Goal: Task Accomplishment & Management: Use online tool/utility

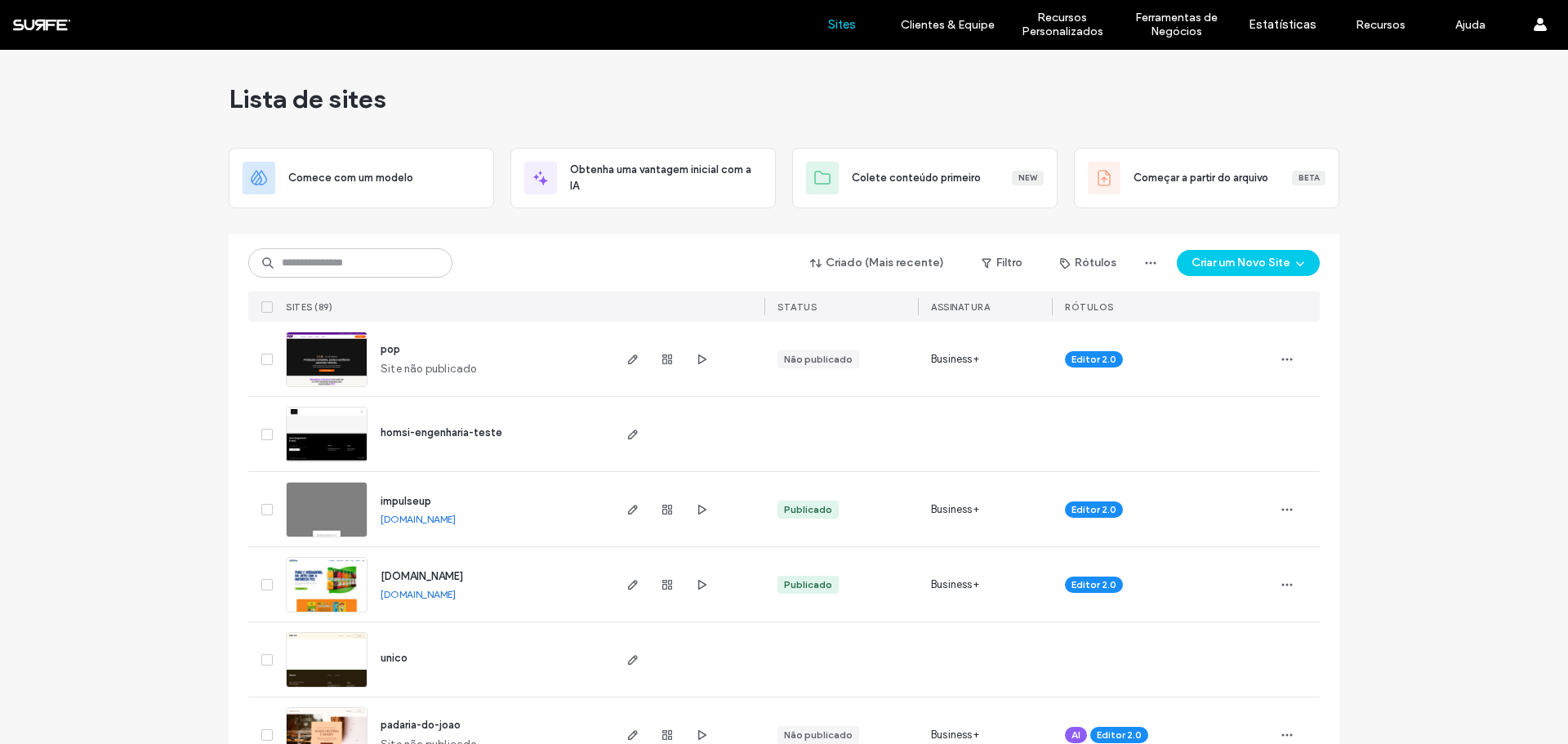
scroll to position [245, 0]
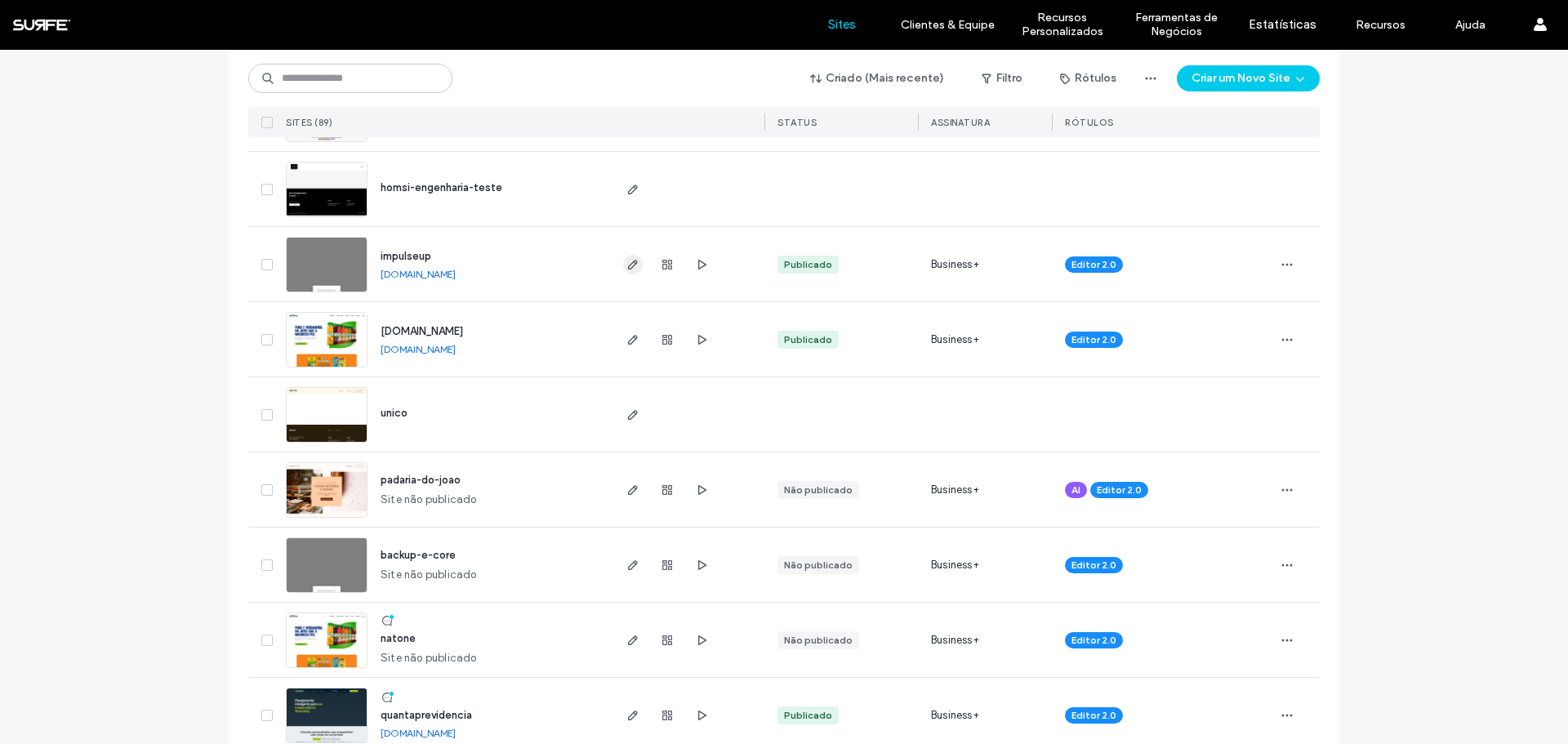
click at [627, 264] on icon "button" at bounding box center [633, 265] width 13 height 13
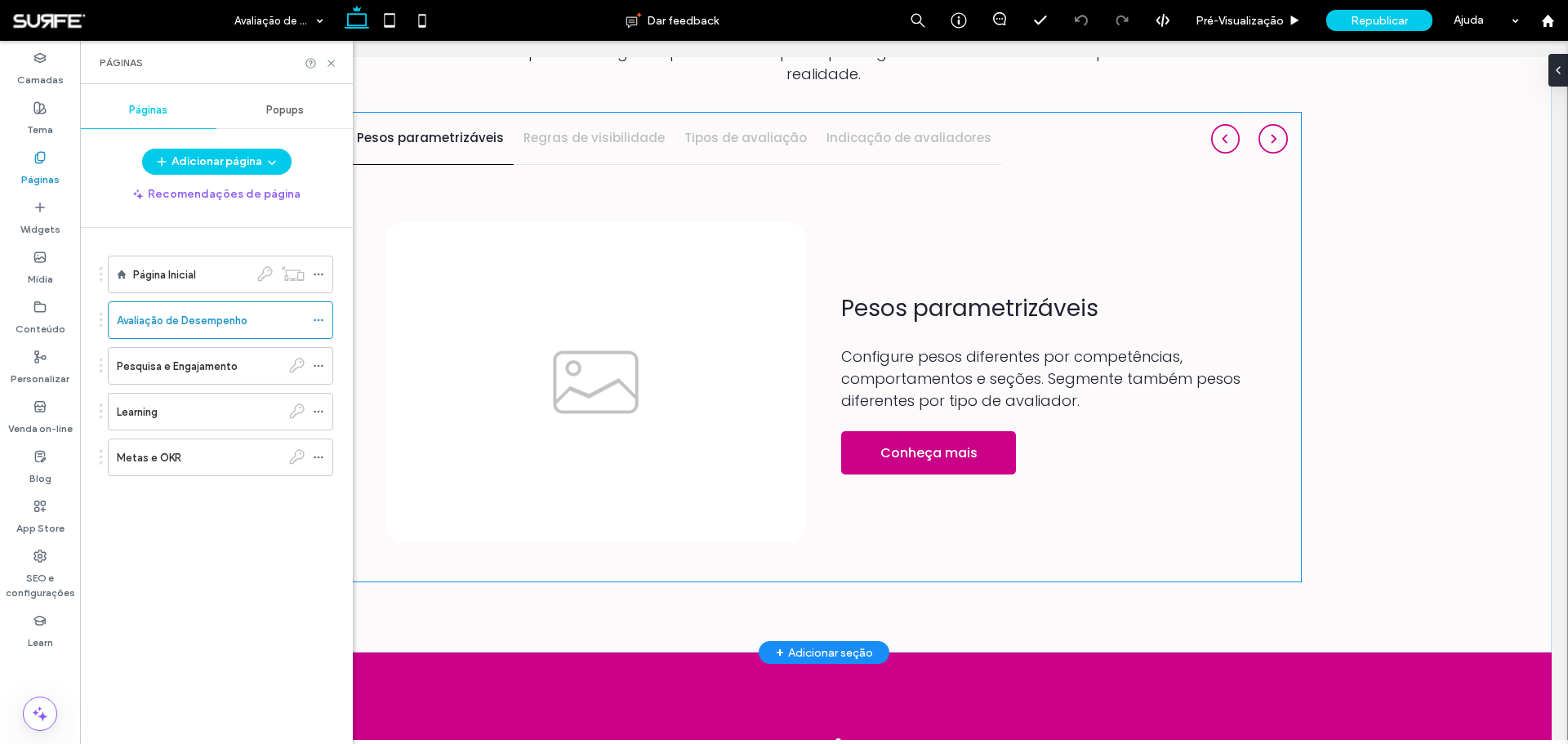
scroll to position [1514, 0]
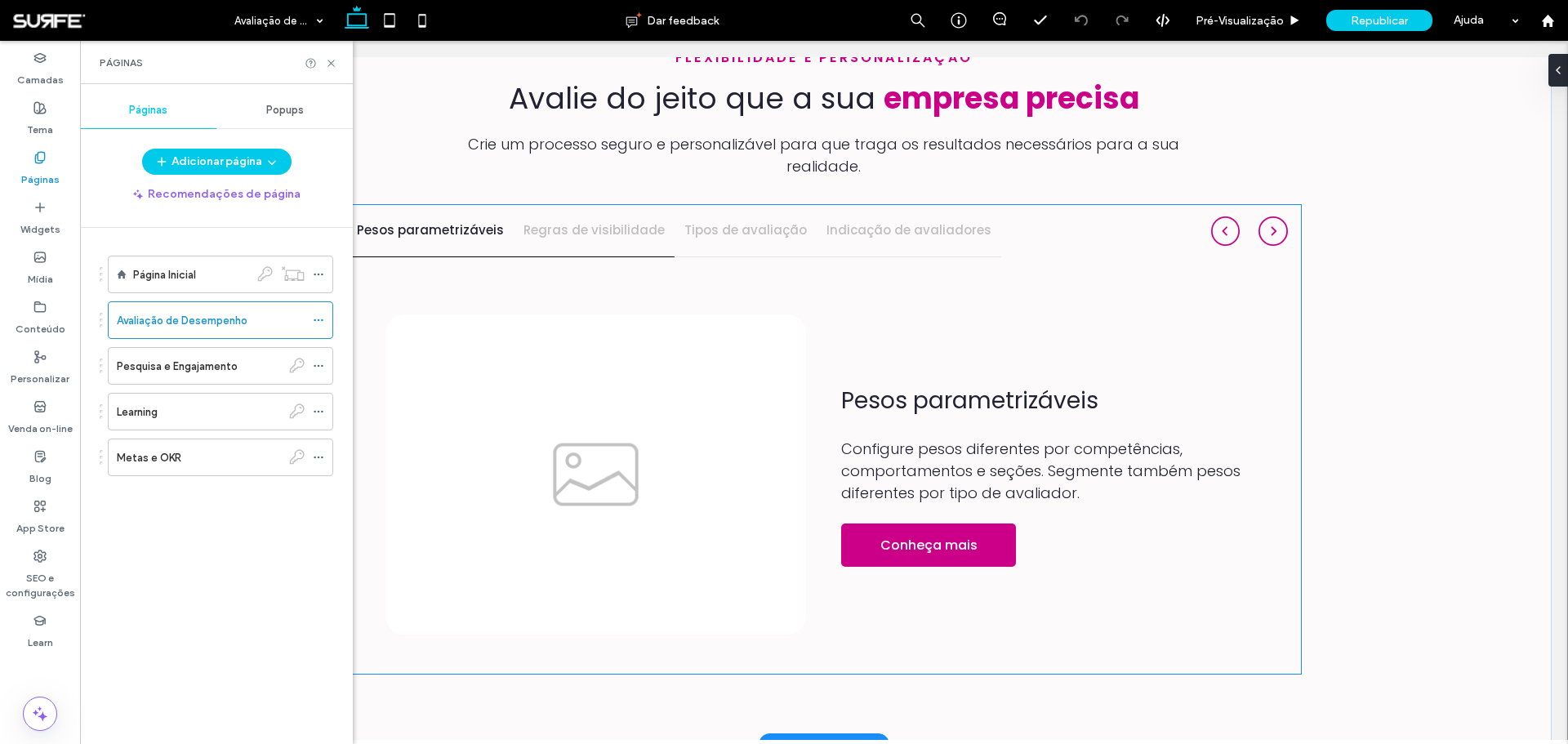
click at [558, 220] on div "Regras de visibilidade" at bounding box center [593, 230] width 161 height 51
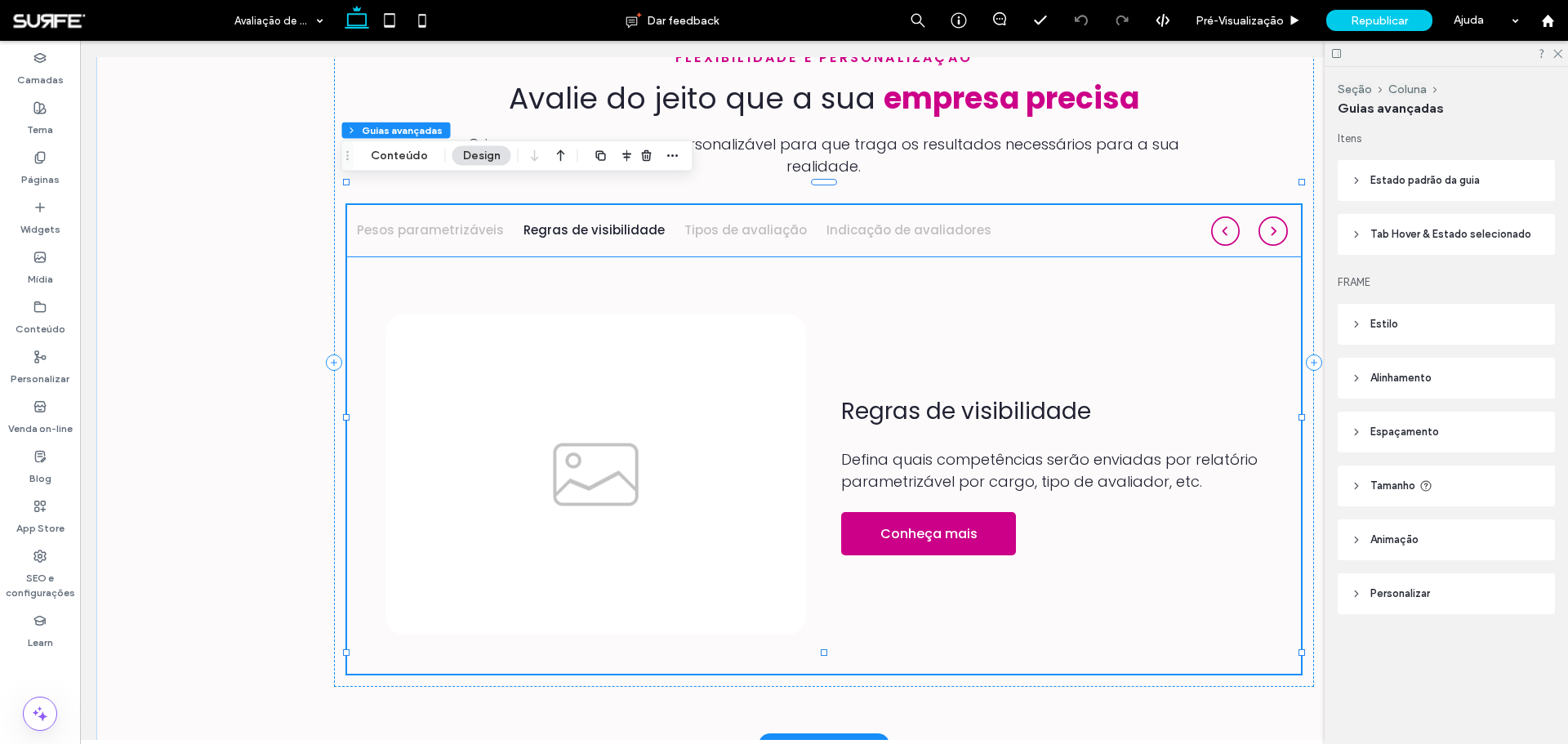
click at [621, 406] on img at bounding box center [596, 476] width 421 height 322
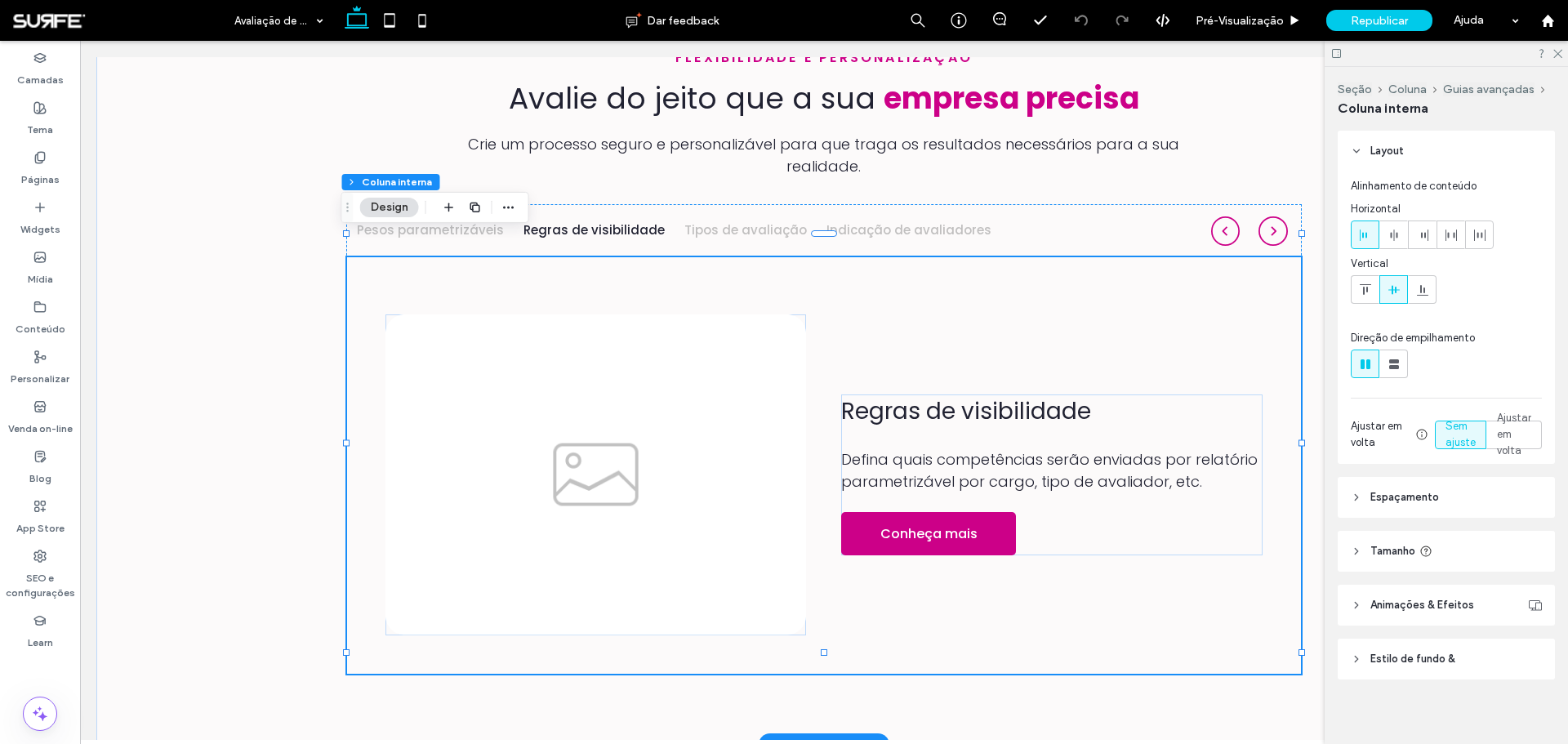
click at [621, 406] on img at bounding box center [596, 476] width 421 height 322
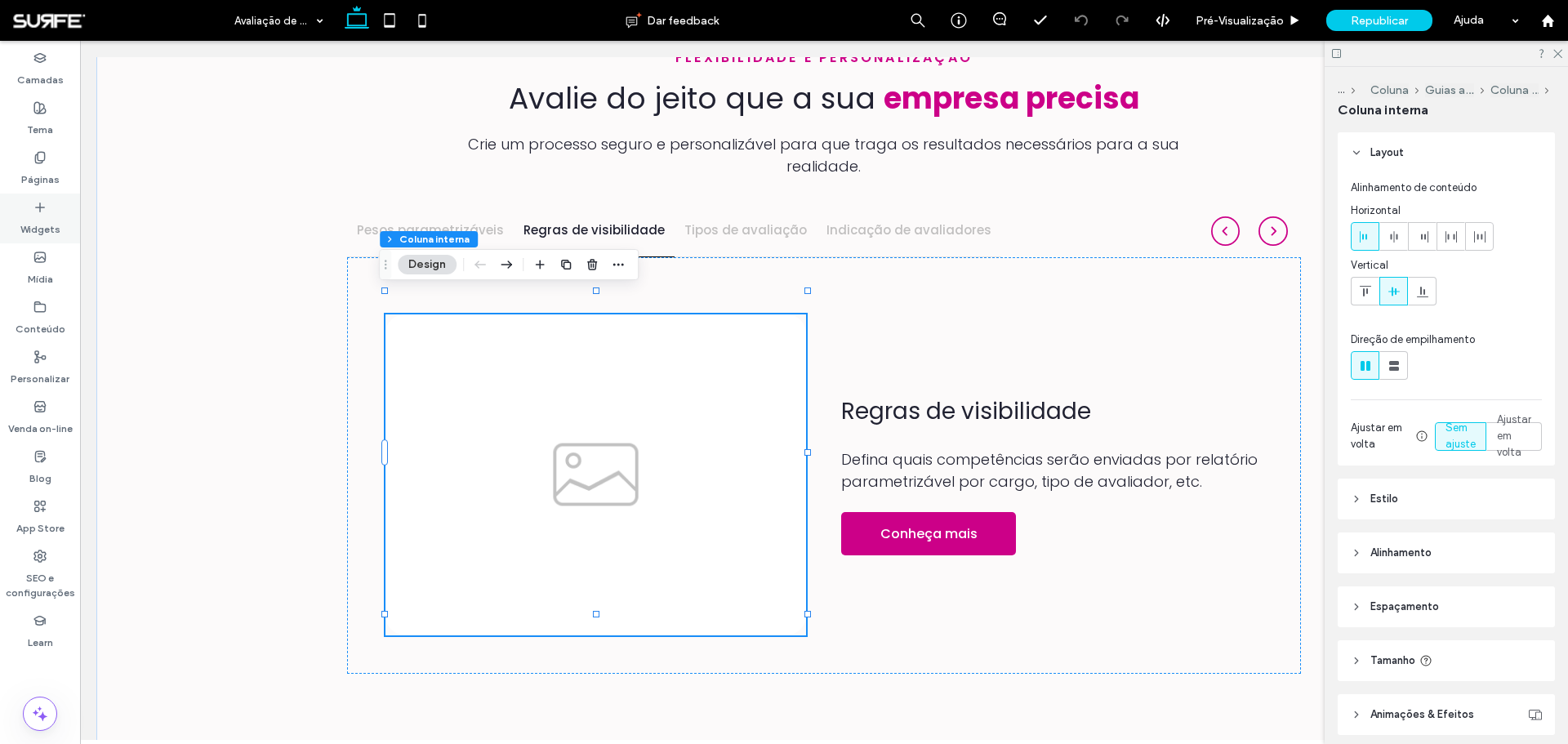
click at [42, 201] on icon at bounding box center [40, 207] width 13 height 13
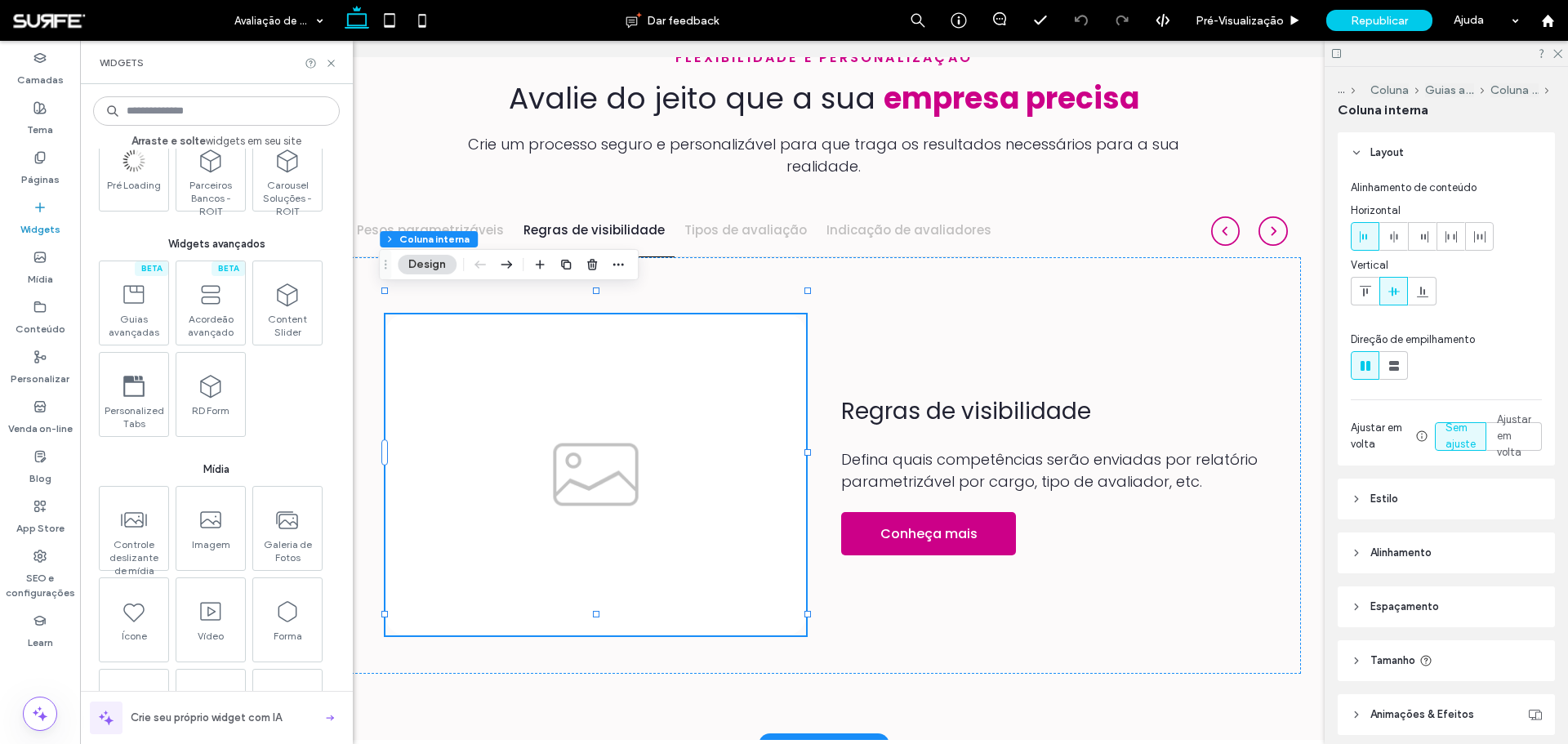
scroll to position [4411, 0]
click at [624, 439] on img at bounding box center [596, 476] width 421 height 322
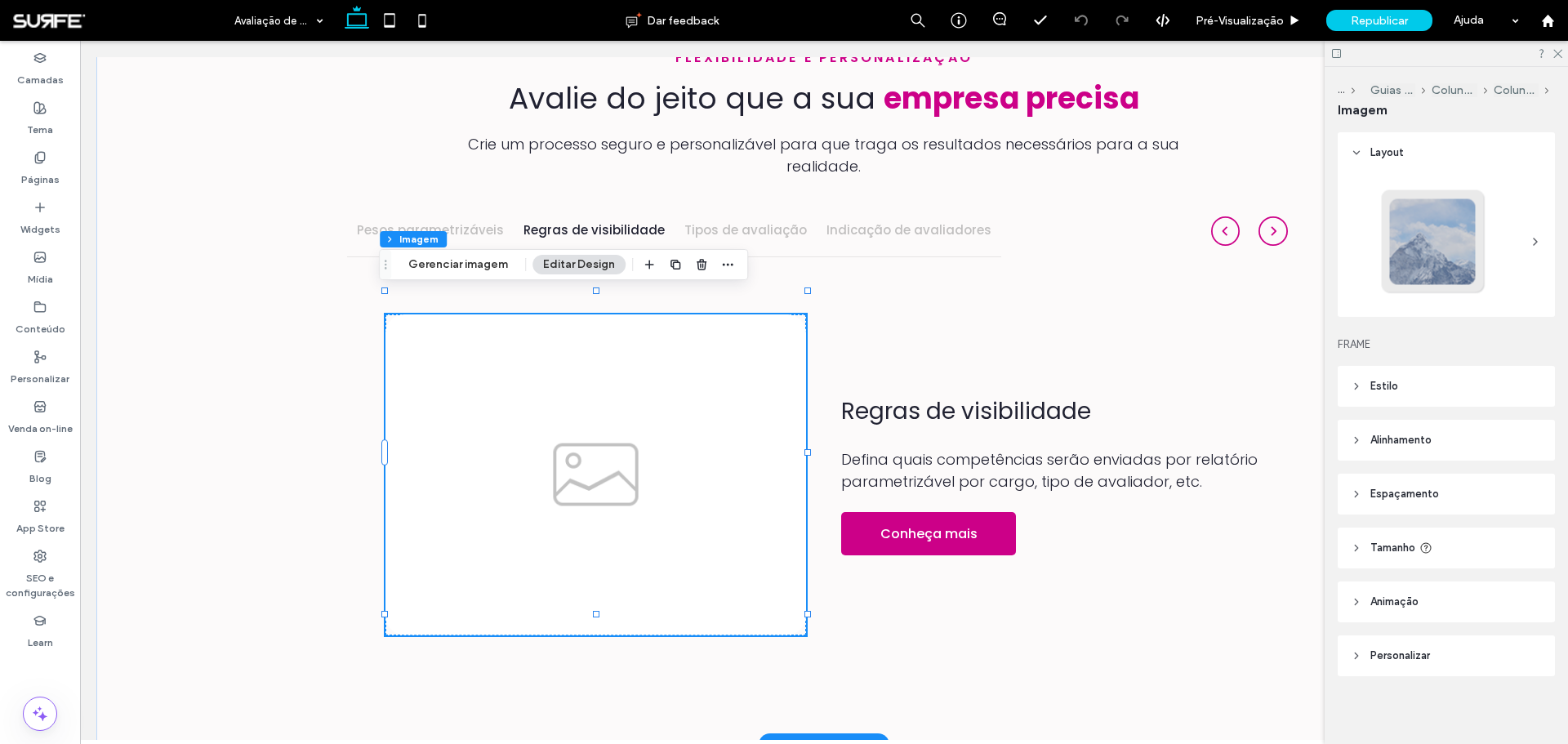
click at [636, 394] on img at bounding box center [596, 476] width 421 height 322
click at [676, 268] on icon "button" at bounding box center [675, 265] width 13 height 13
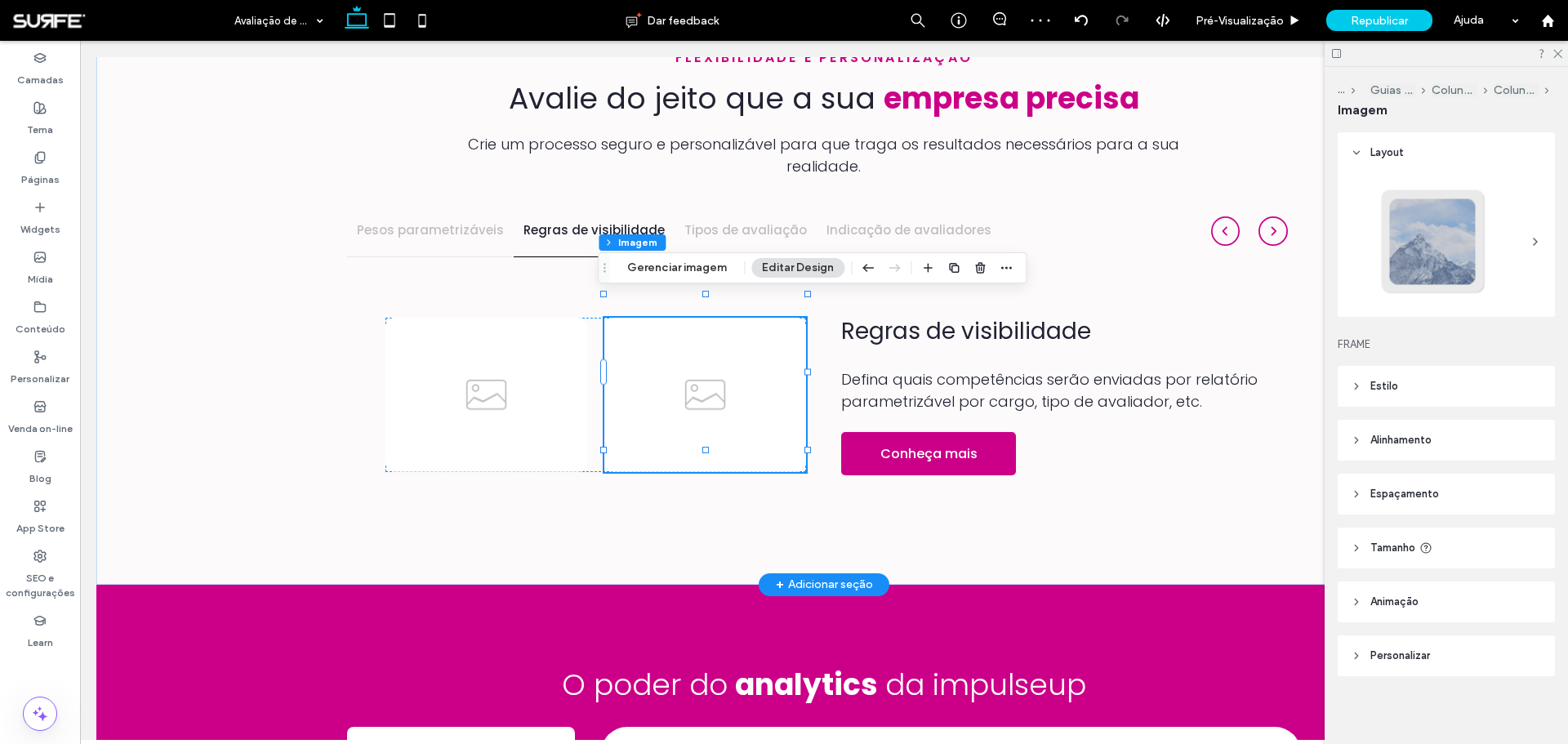
click at [619, 322] on img at bounding box center [706, 395] width 202 height 154
click at [1004, 268] on use "button" at bounding box center [1005, 268] width 10 height 3
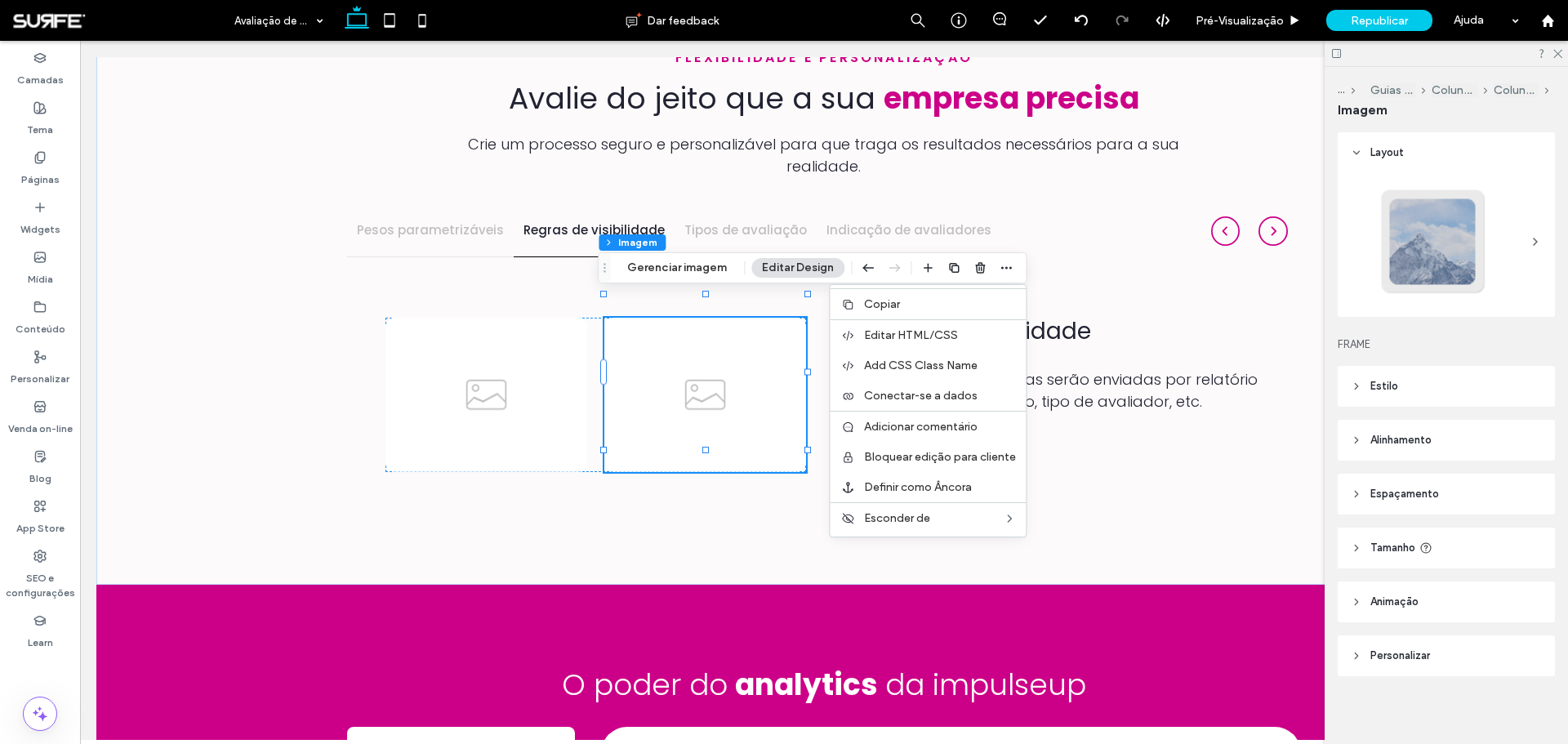
click at [1406, 387] on header "Estilo" at bounding box center [1446, 386] width 217 height 41
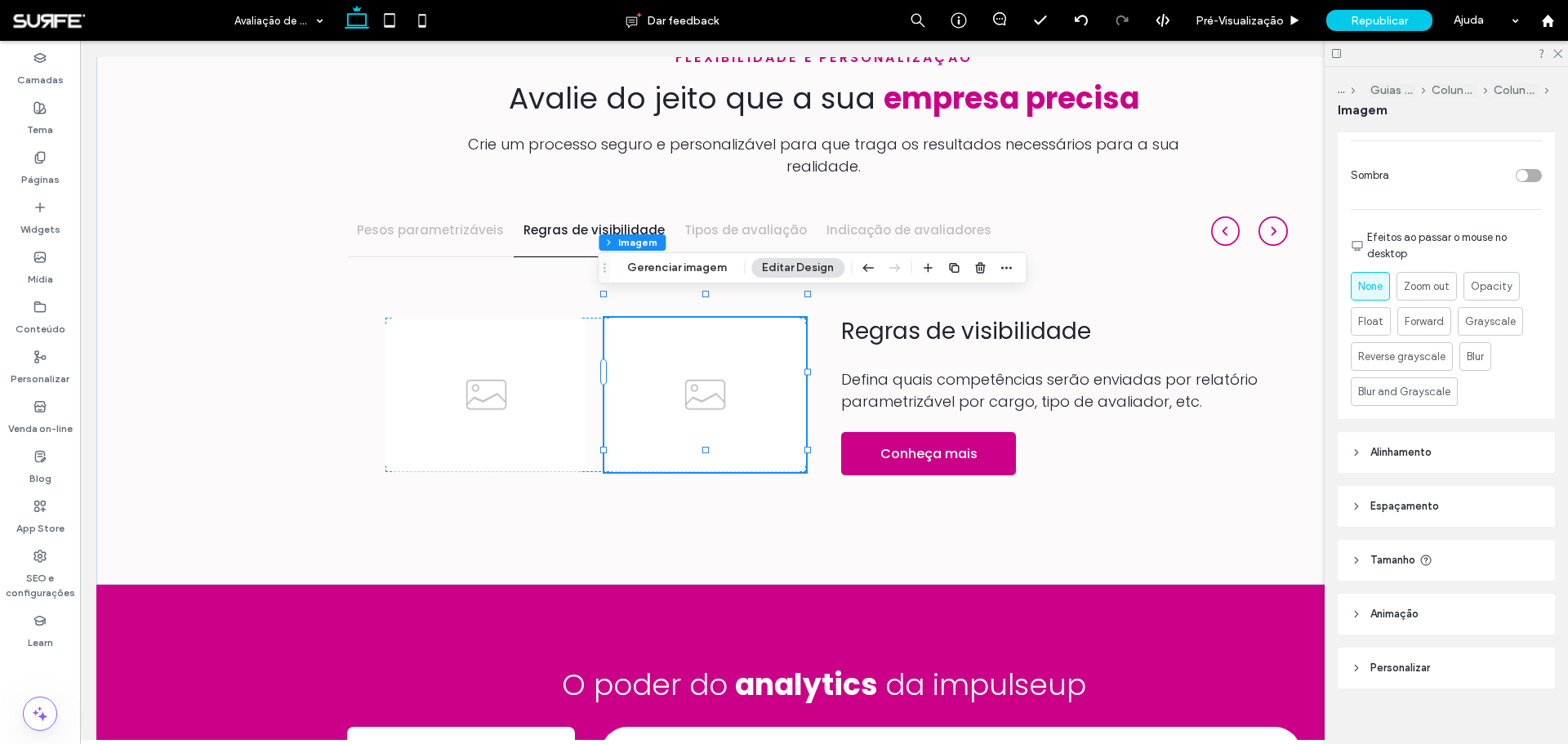
scroll to position [654, 0]
click at [1465, 558] on header "Tamanho" at bounding box center [1446, 559] width 217 height 41
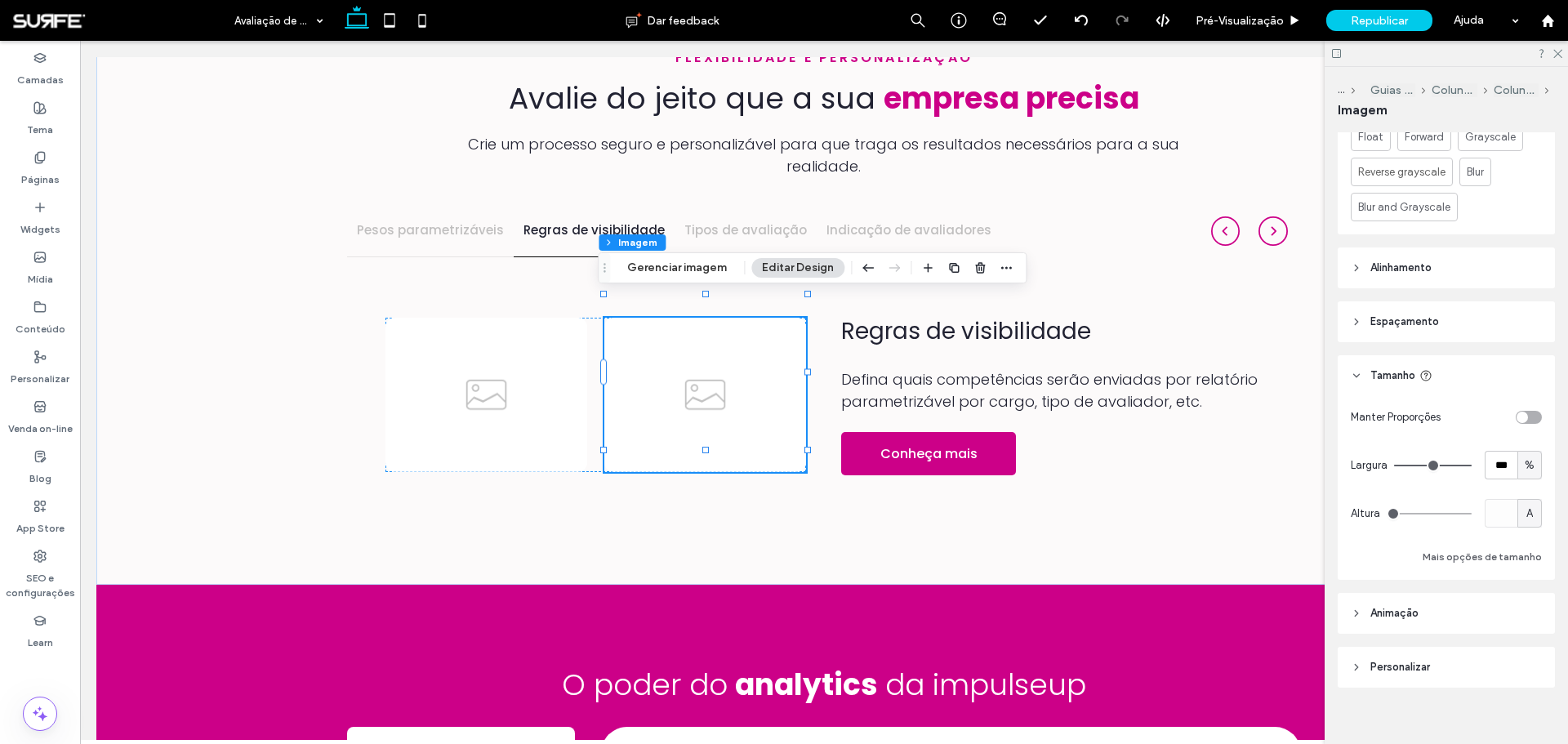
scroll to position [853, 0]
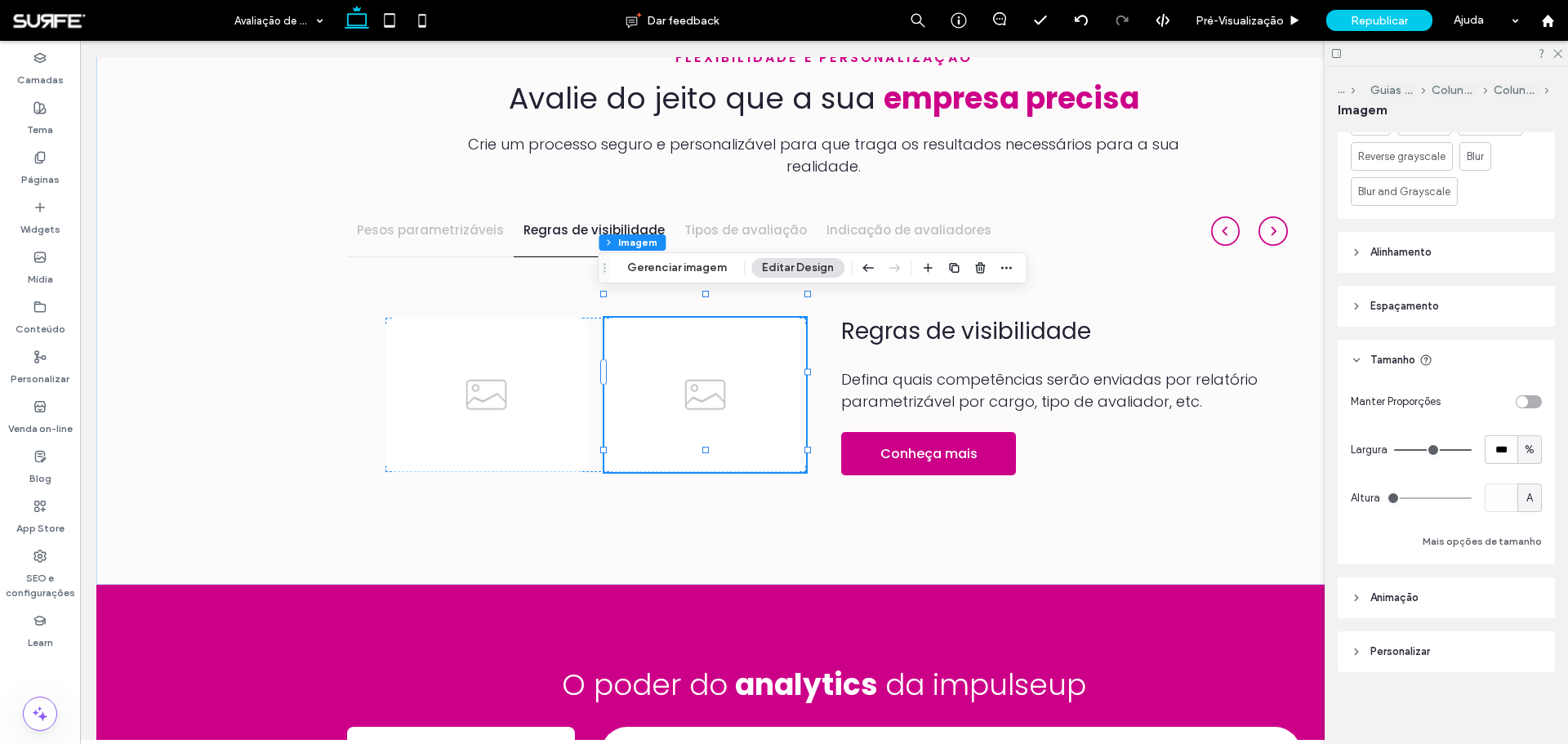
click at [1438, 653] on header "Personalizar" at bounding box center [1446, 652] width 217 height 41
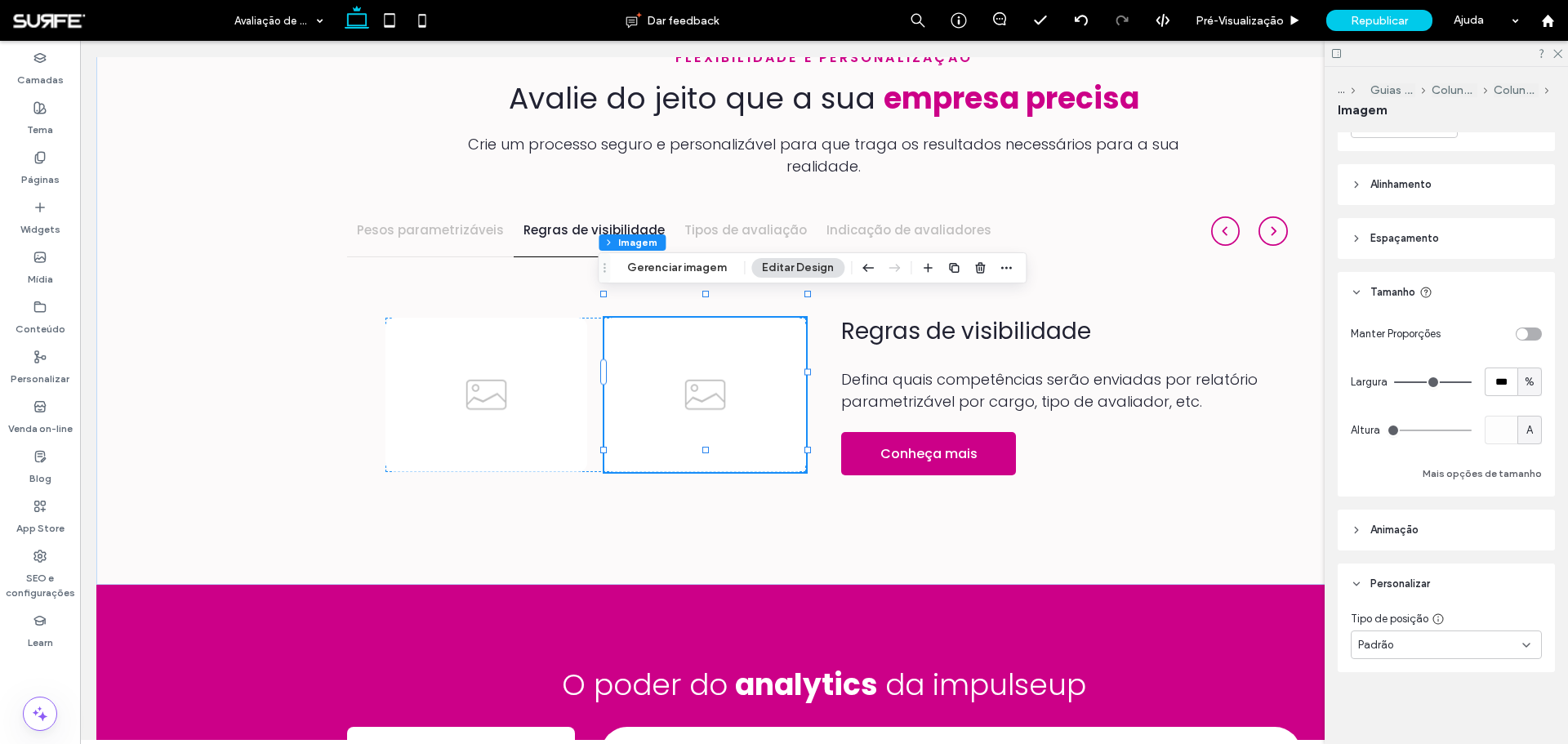
click at [1421, 646] on div "Padrão" at bounding box center [1440, 646] width 164 height 17
click at [1392, 534] on div "Fixado" at bounding box center [1442, 533] width 181 height 29
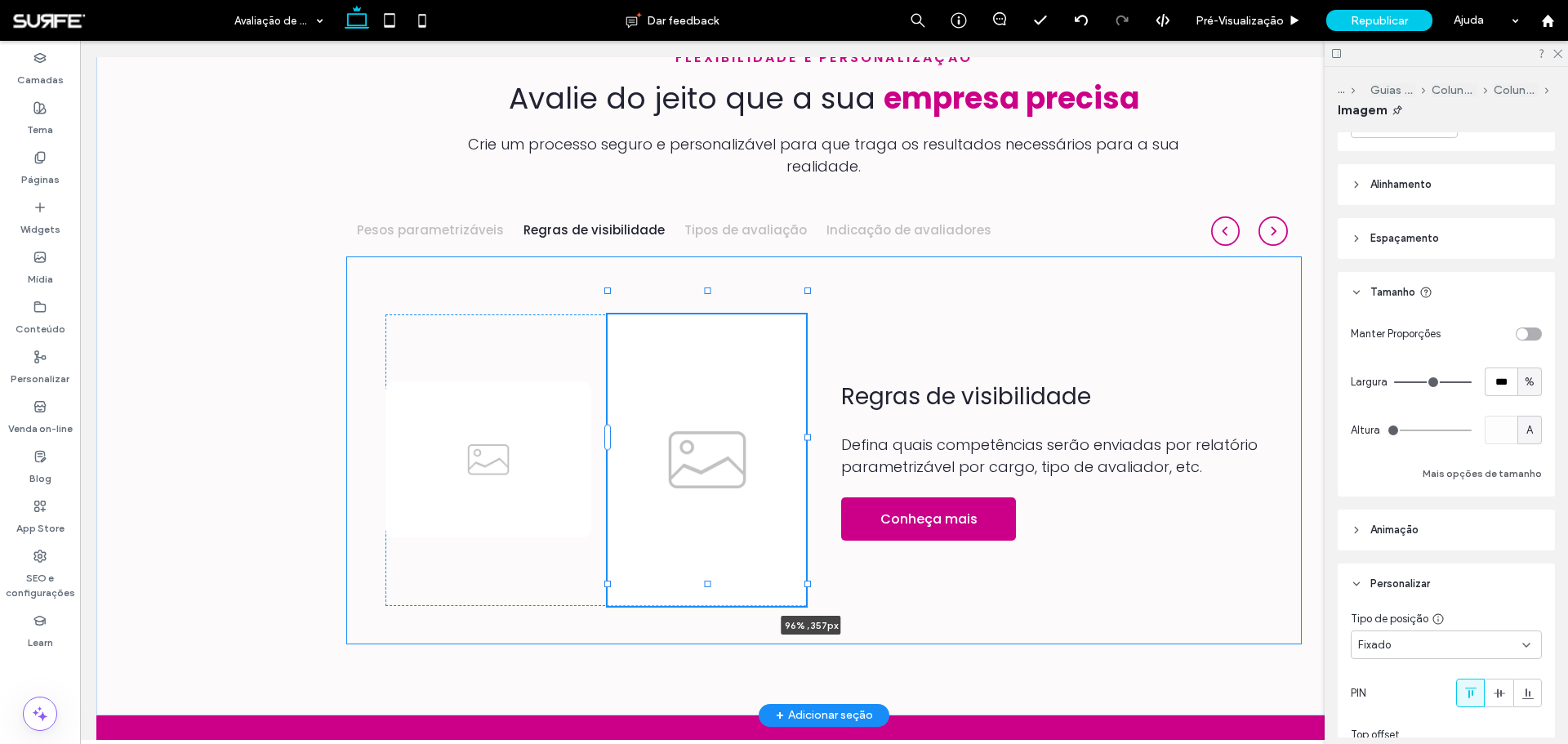
drag, startPoint x: 598, startPoint y: 450, endPoint x: 394, endPoint y: 519, distance: 215.4
click at [394, 519] on div "flexibilidade e personalização Avalie do jeito que a sua empresa precisa Crie u…" at bounding box center [823, 348] width 979 height 736
type input "**"
type input "****"
type input "***"
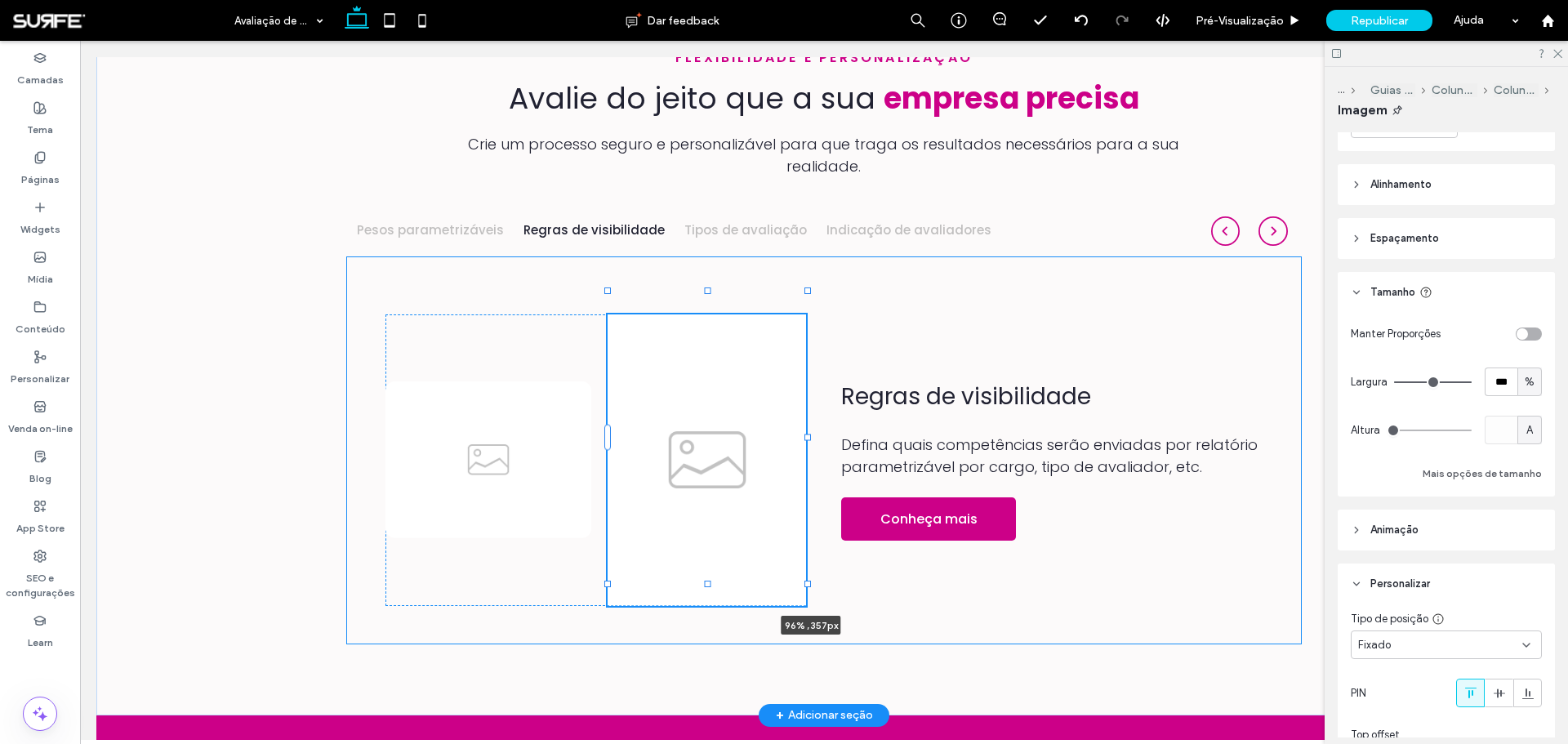
type input "***"
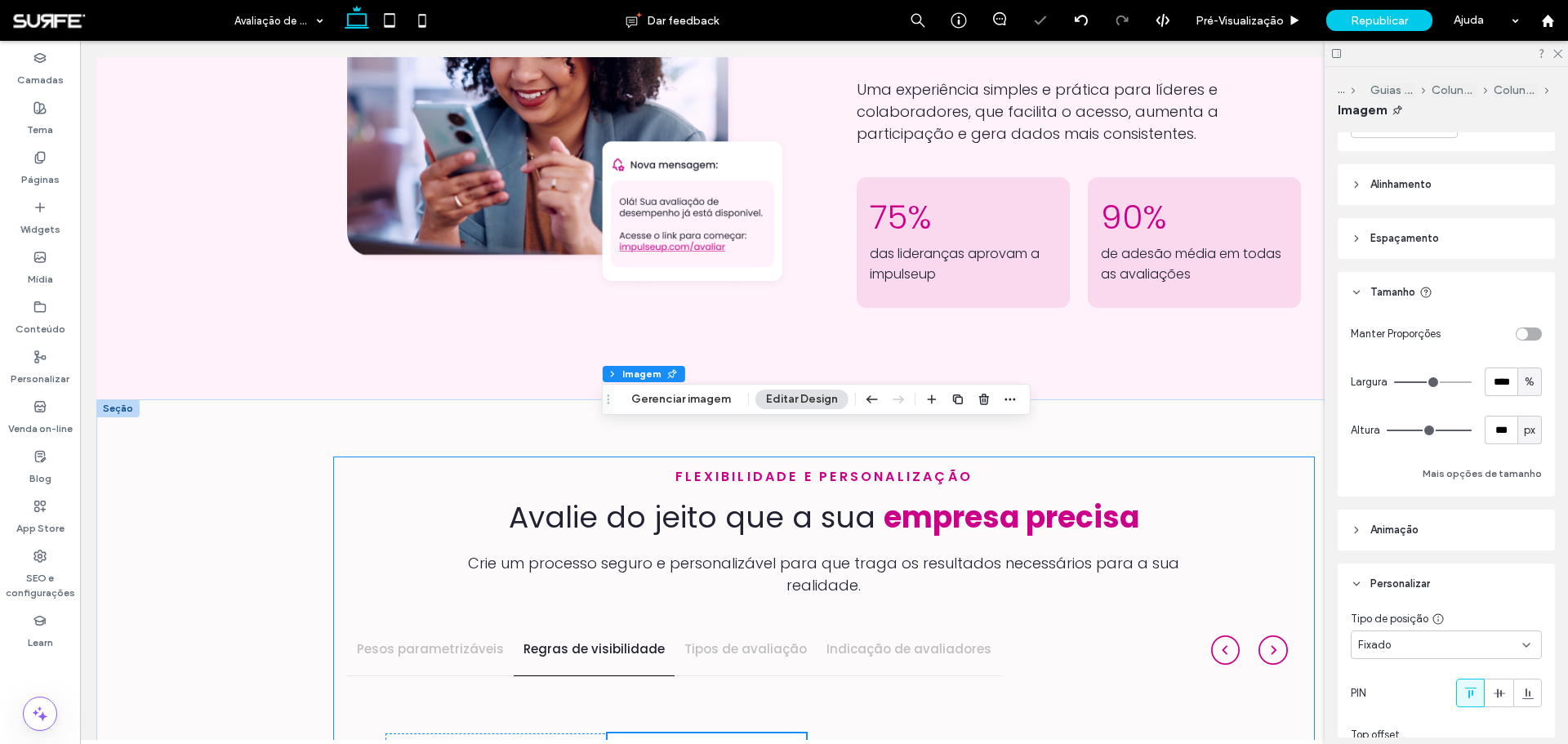
scroll to position [1596, 0]
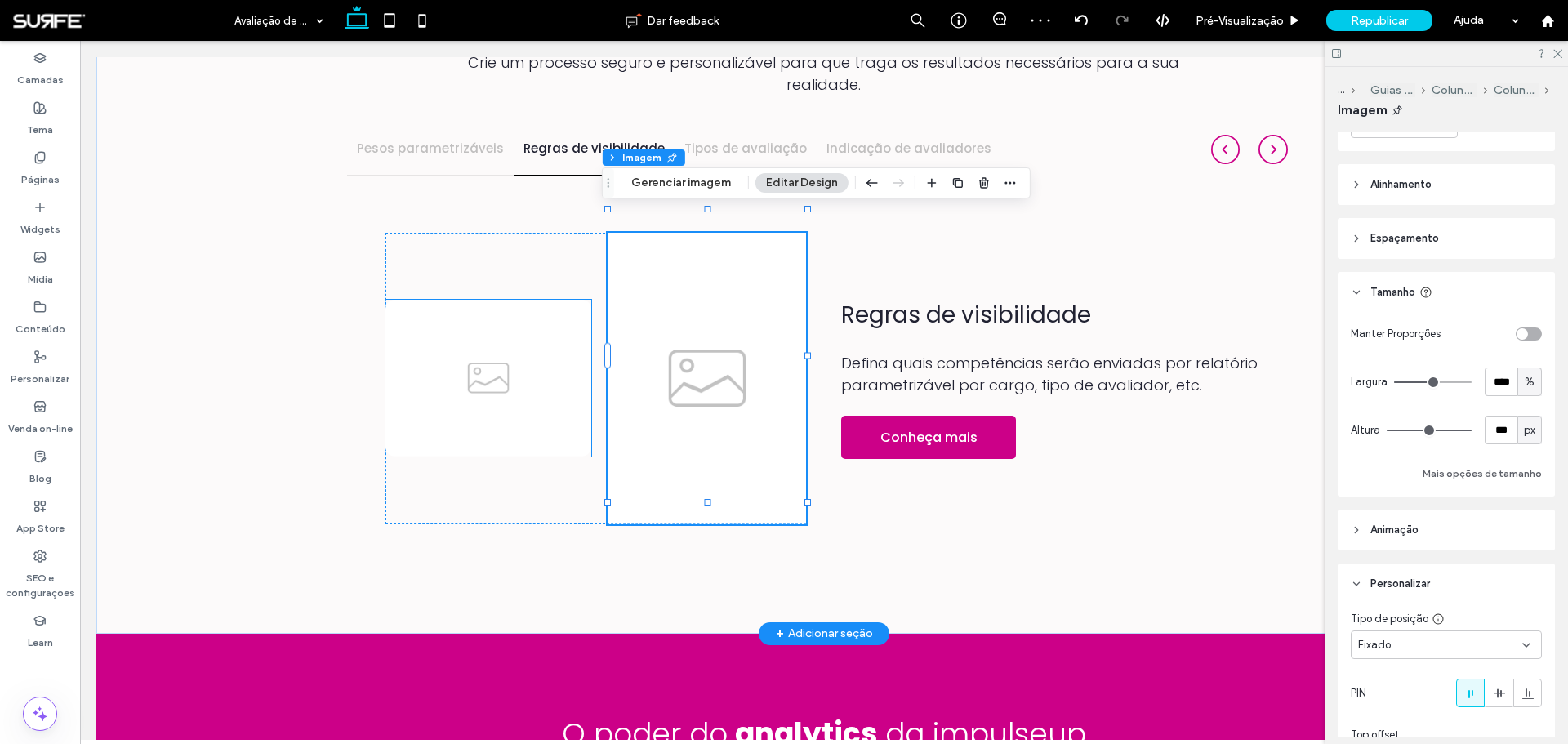
click at [496, 361] on img at bounding box center [488, 378] width 206 height 157
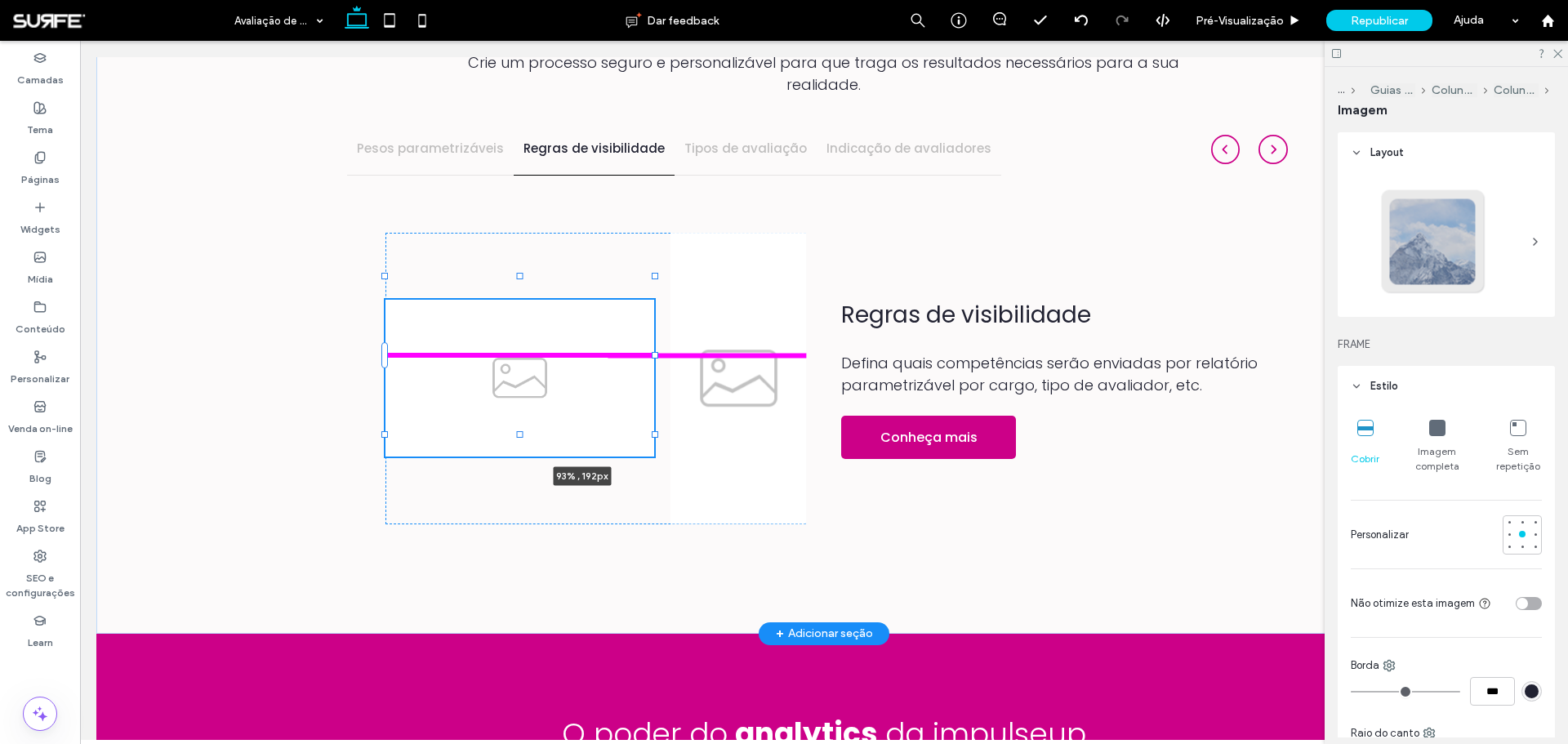
drag, startPoint x: 587, startPoint y: 356, endPoint x: 774, endPoint y: 378, distance: 188.3
click at [774, 378] on div "flexibilidade e personalização Avalie do jeito que a sua empresa precisa Crie u…" at bounding box center [823, 267] width 979 height 736
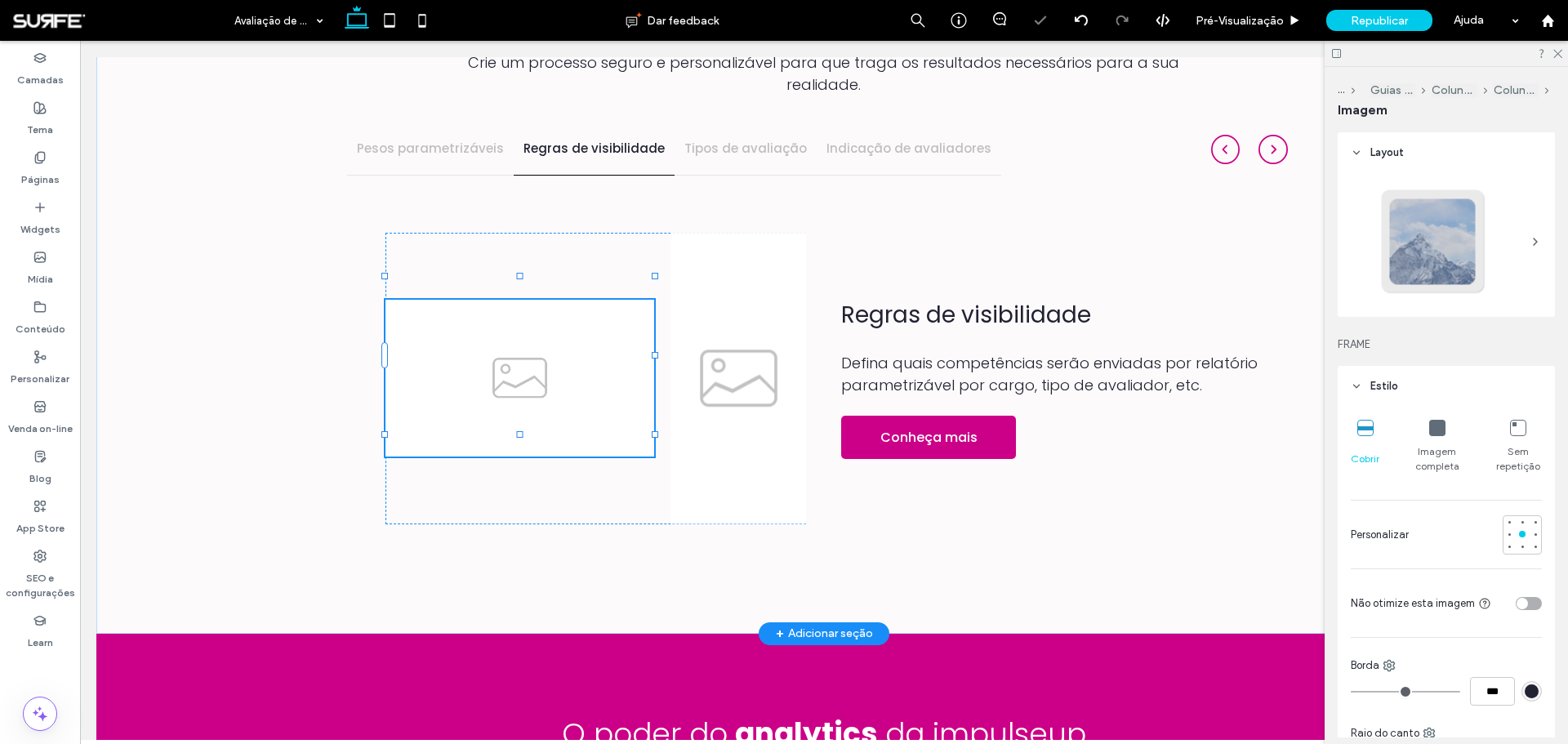
type input "**"
type input "****"
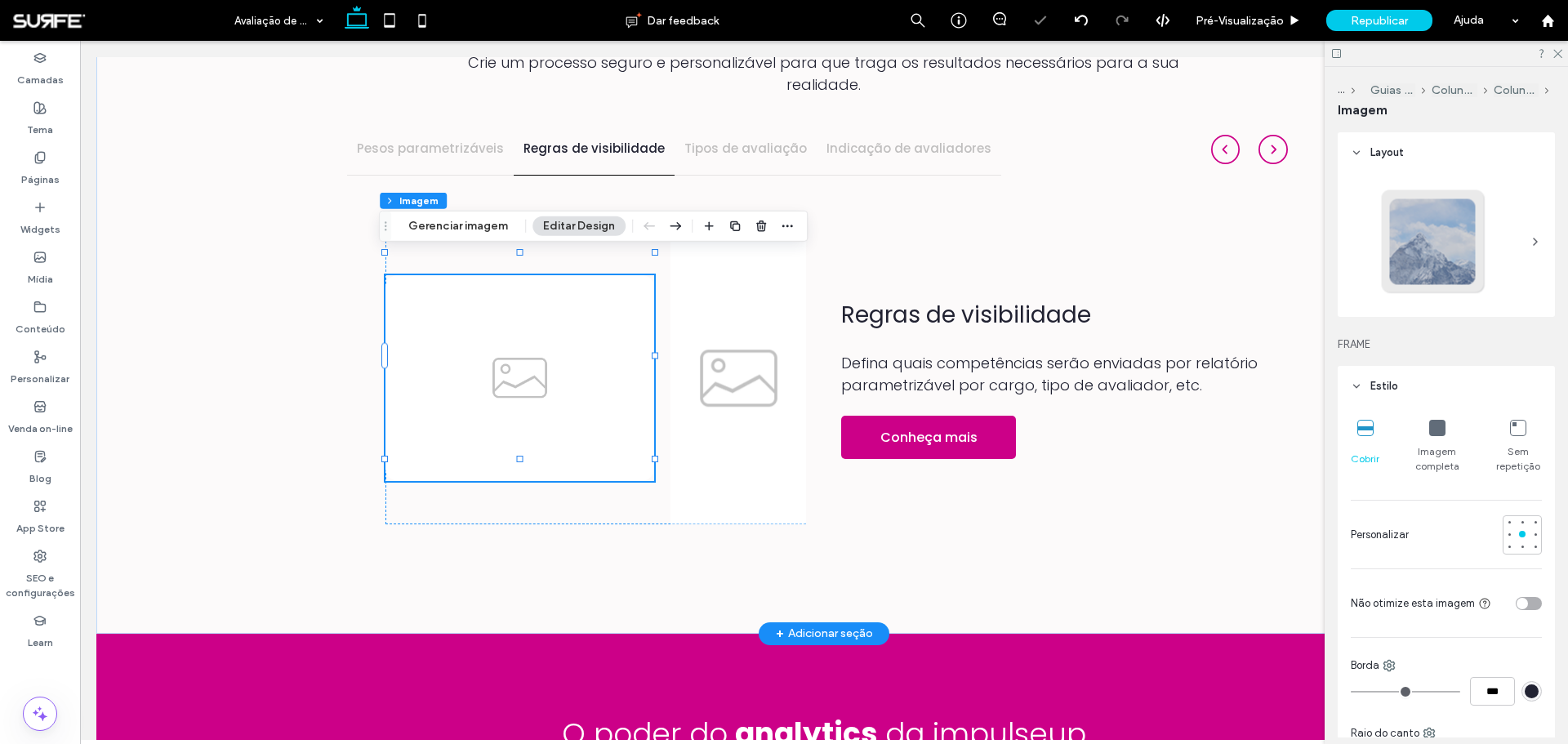
click at [749, 262] on img at bounding box center [738, 379] width 136 height 292
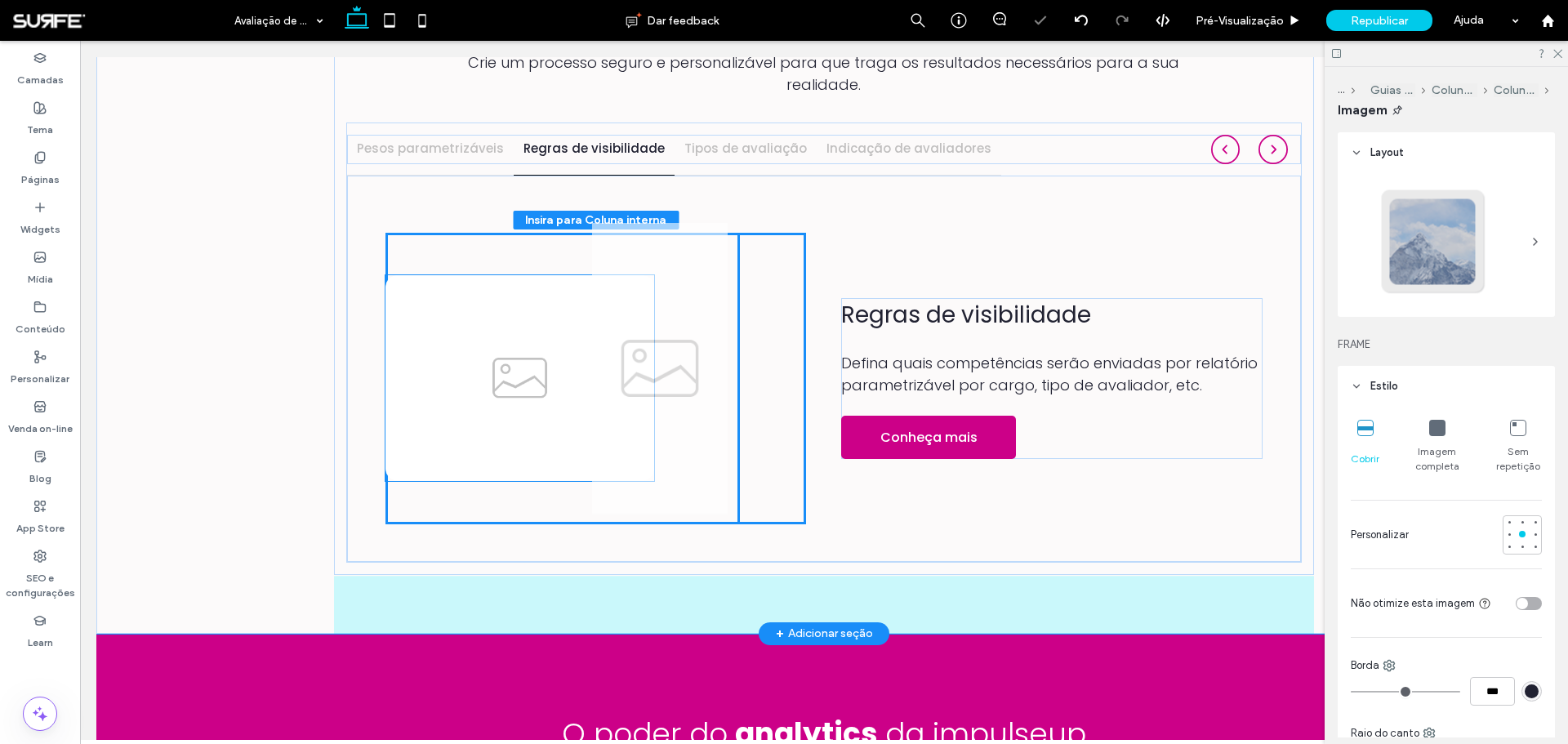
drag, startPoint x: 702, startPoint y: 314, endPoint x: 629, endPoint y: 327, distance: 74.1
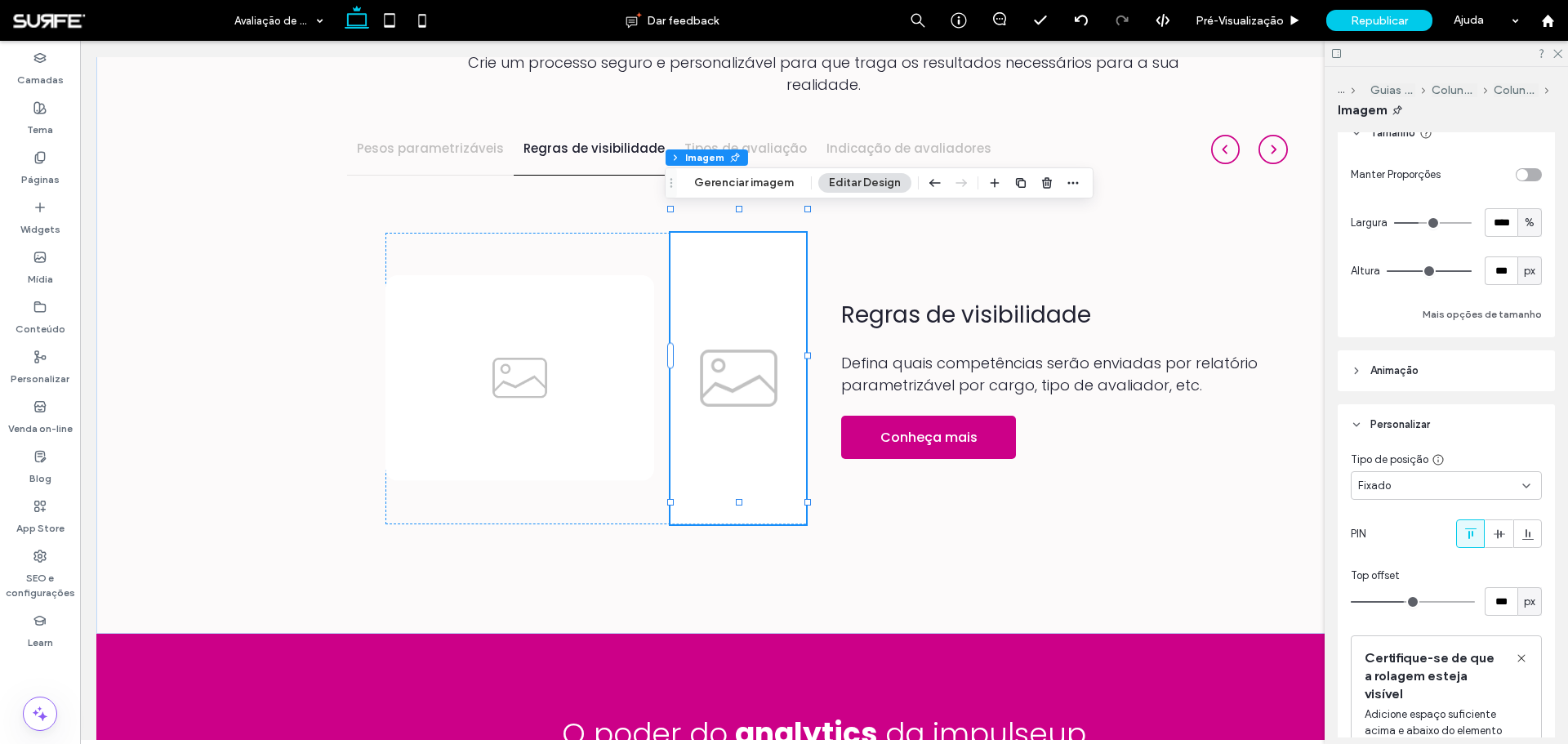
scroll to position [1143, 0]
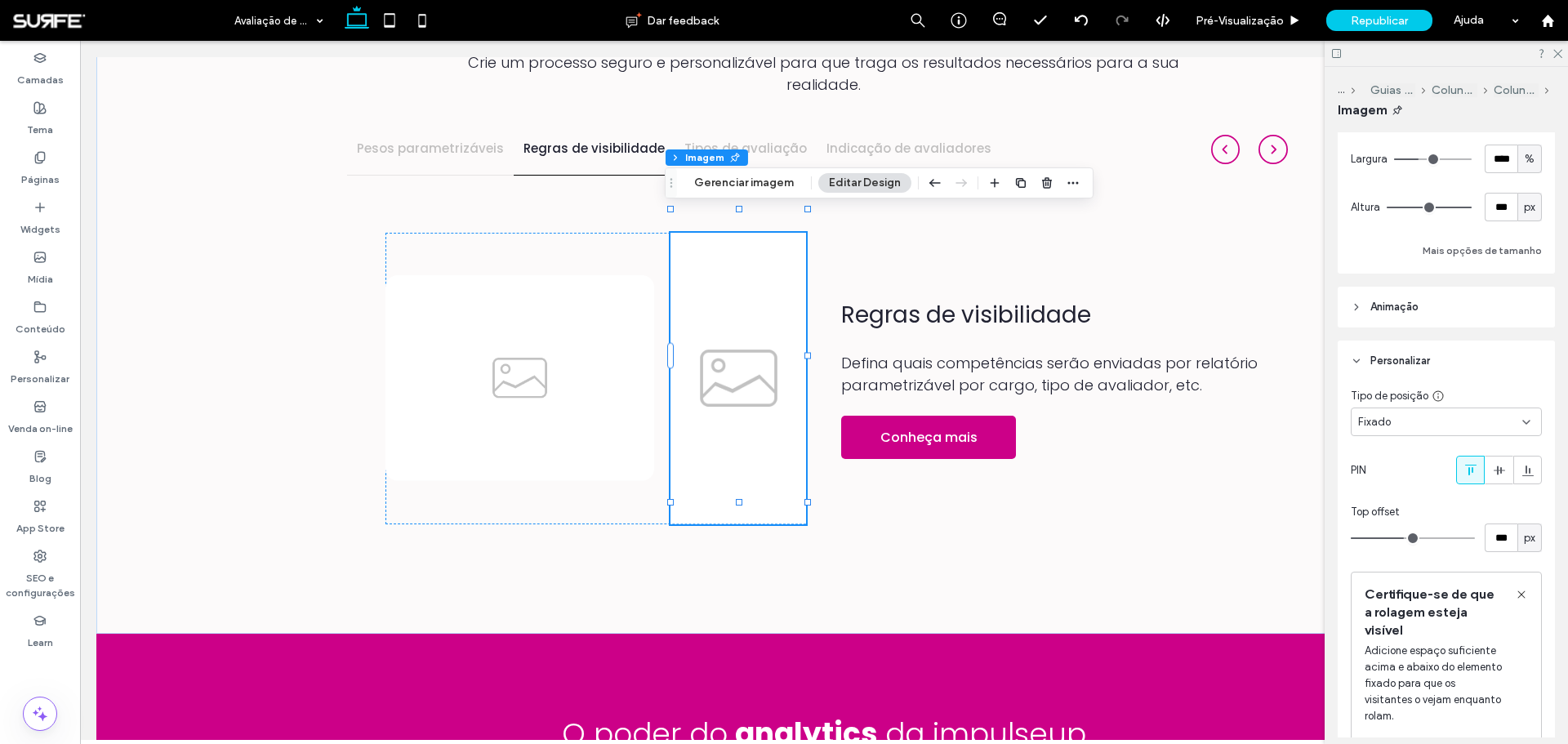
type input "***"
type input "**"
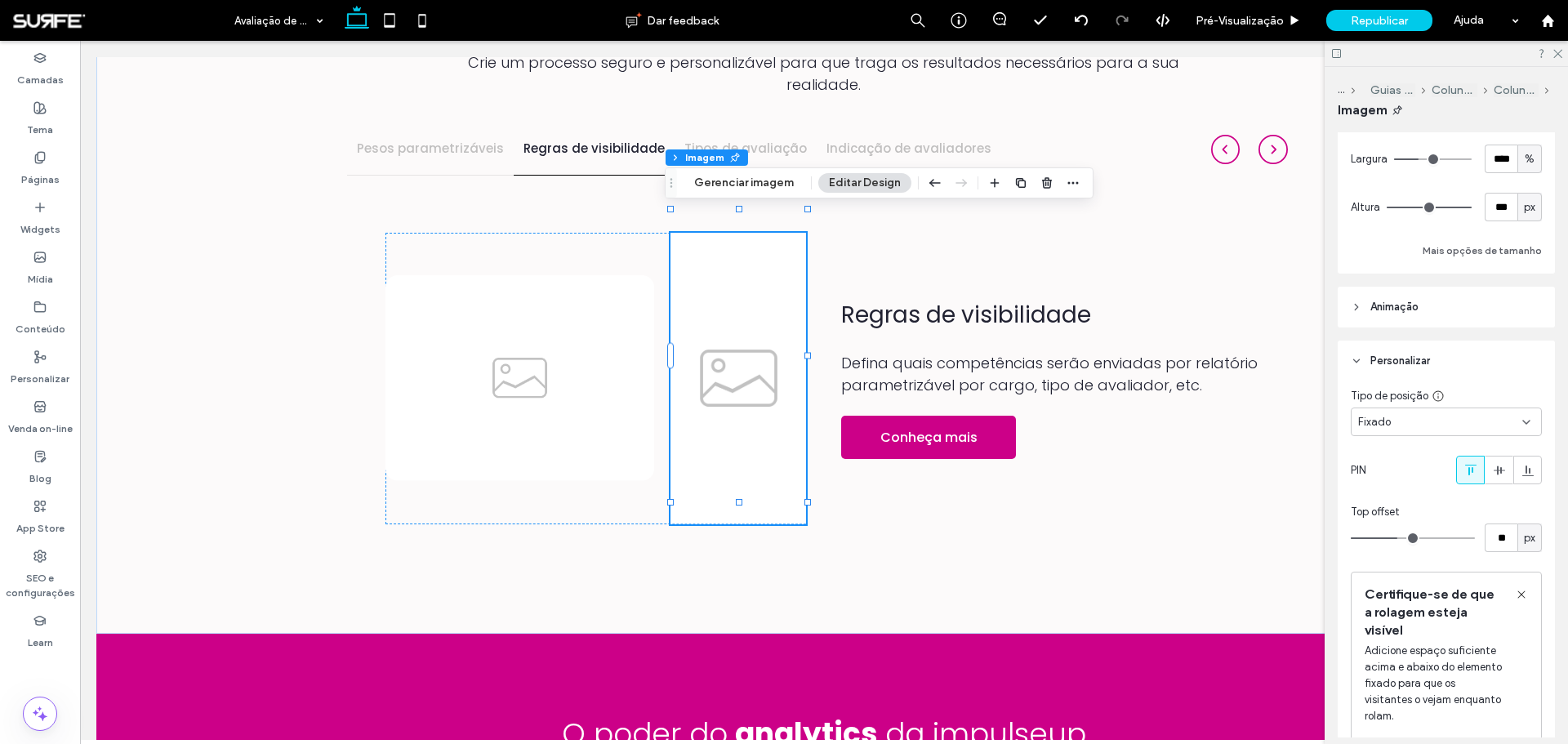
type input "**"
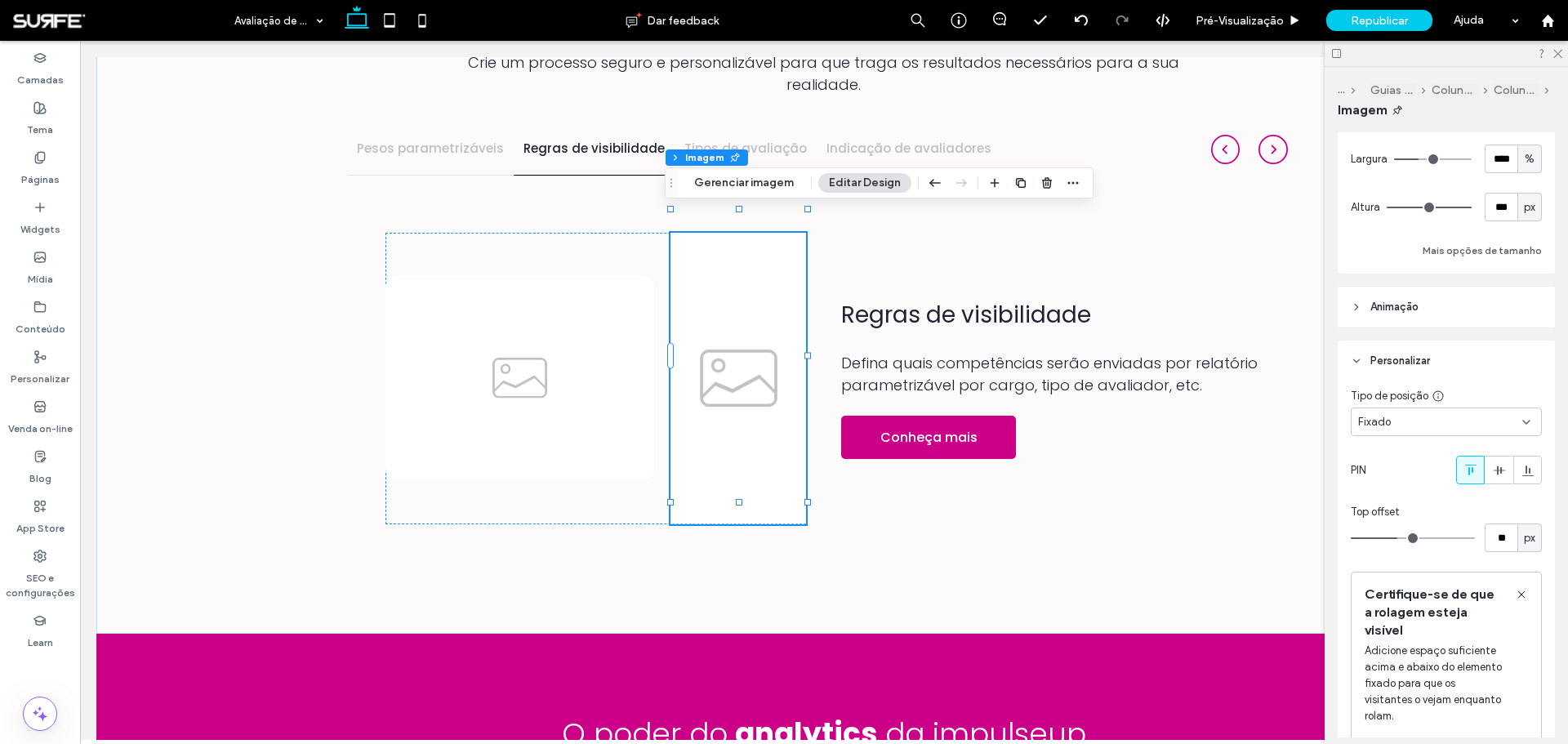
type input "**"
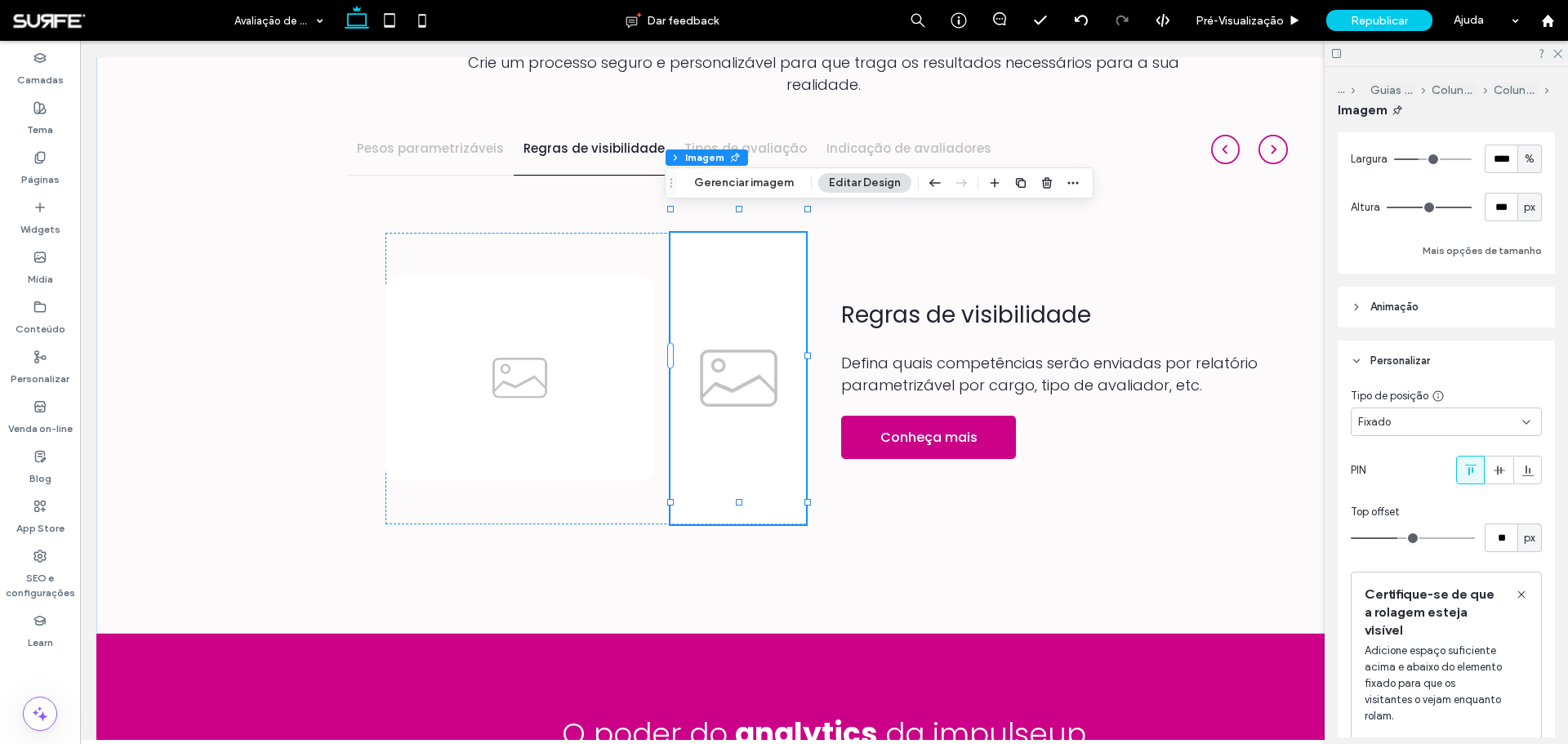
type input "**"
type input "***"
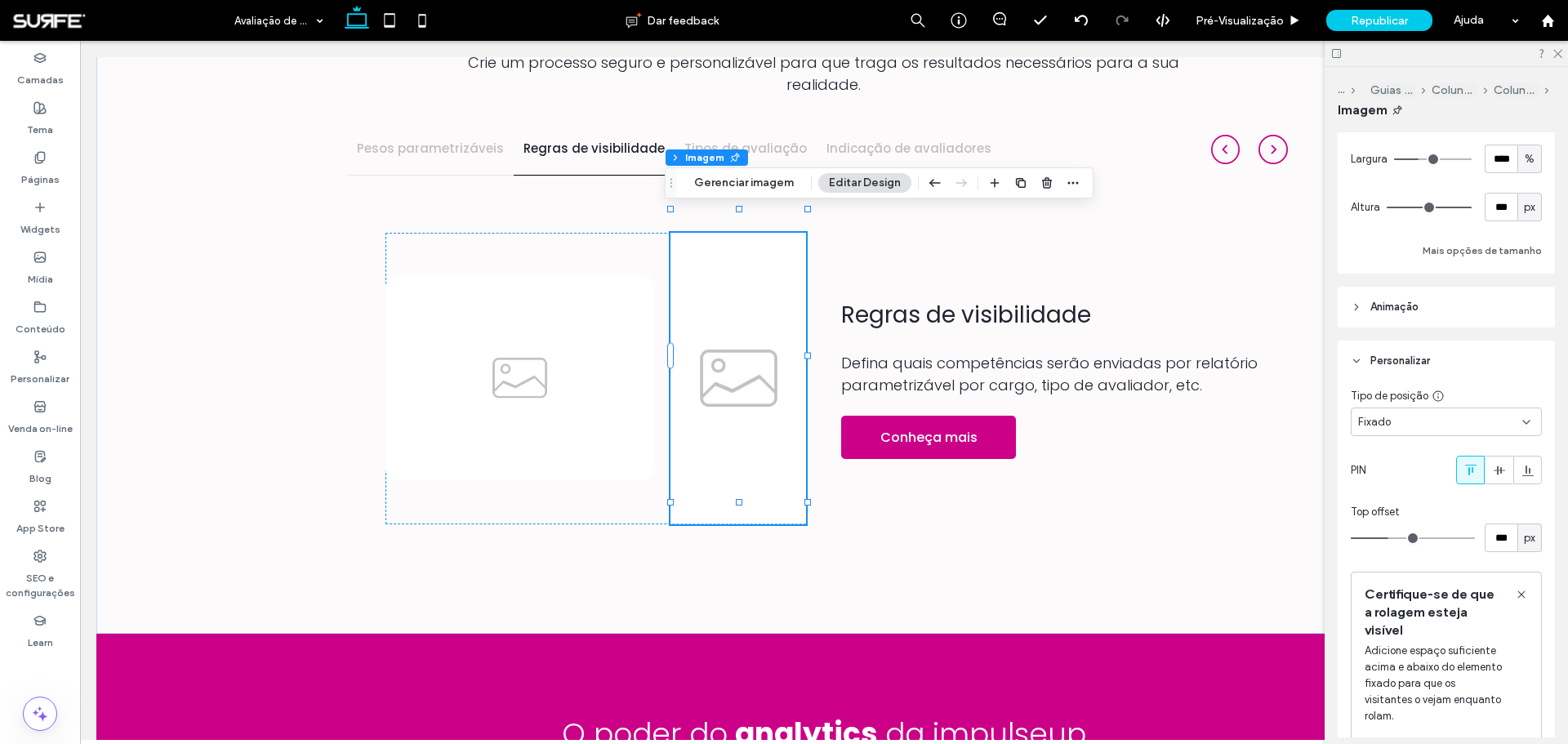
type input "***"
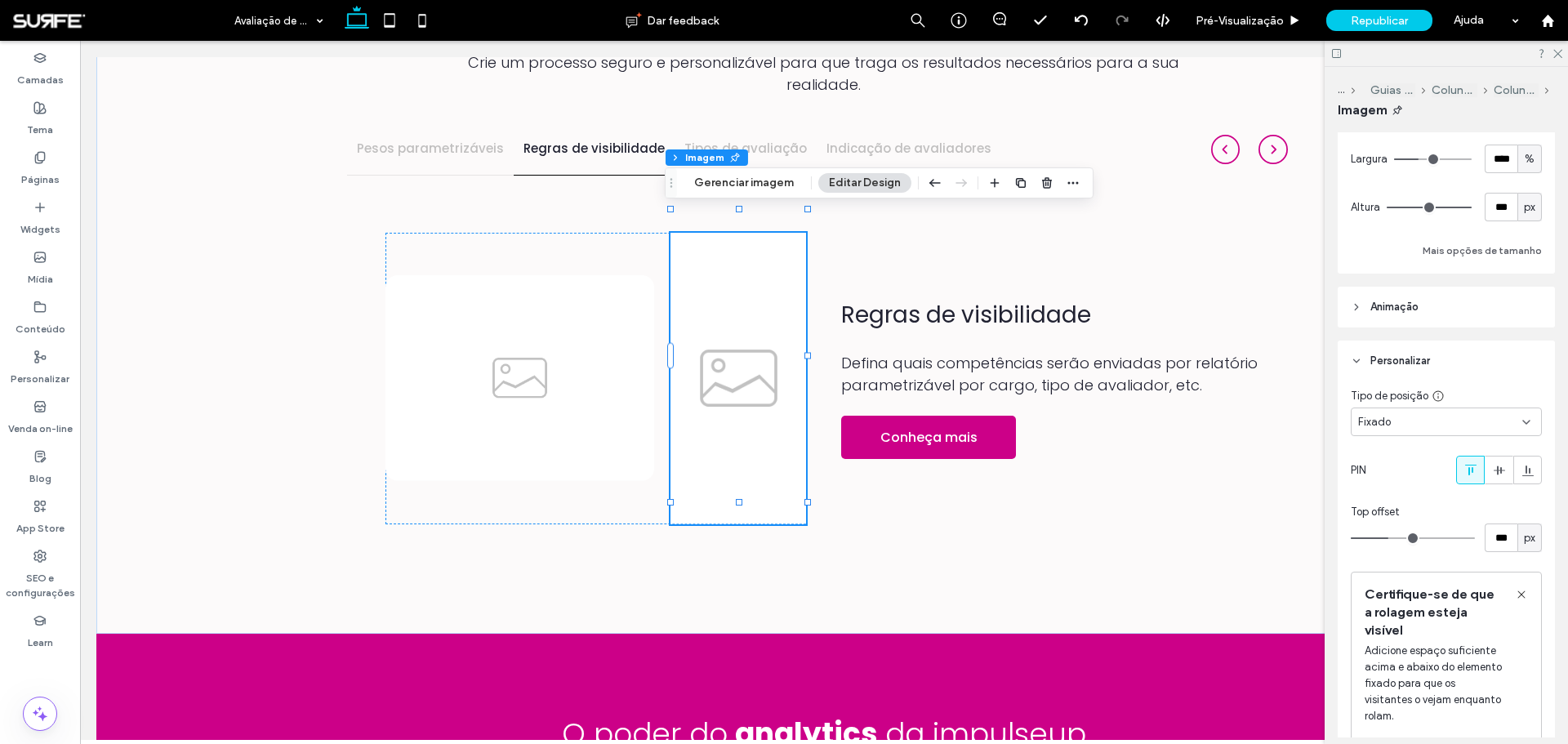
type input "***"
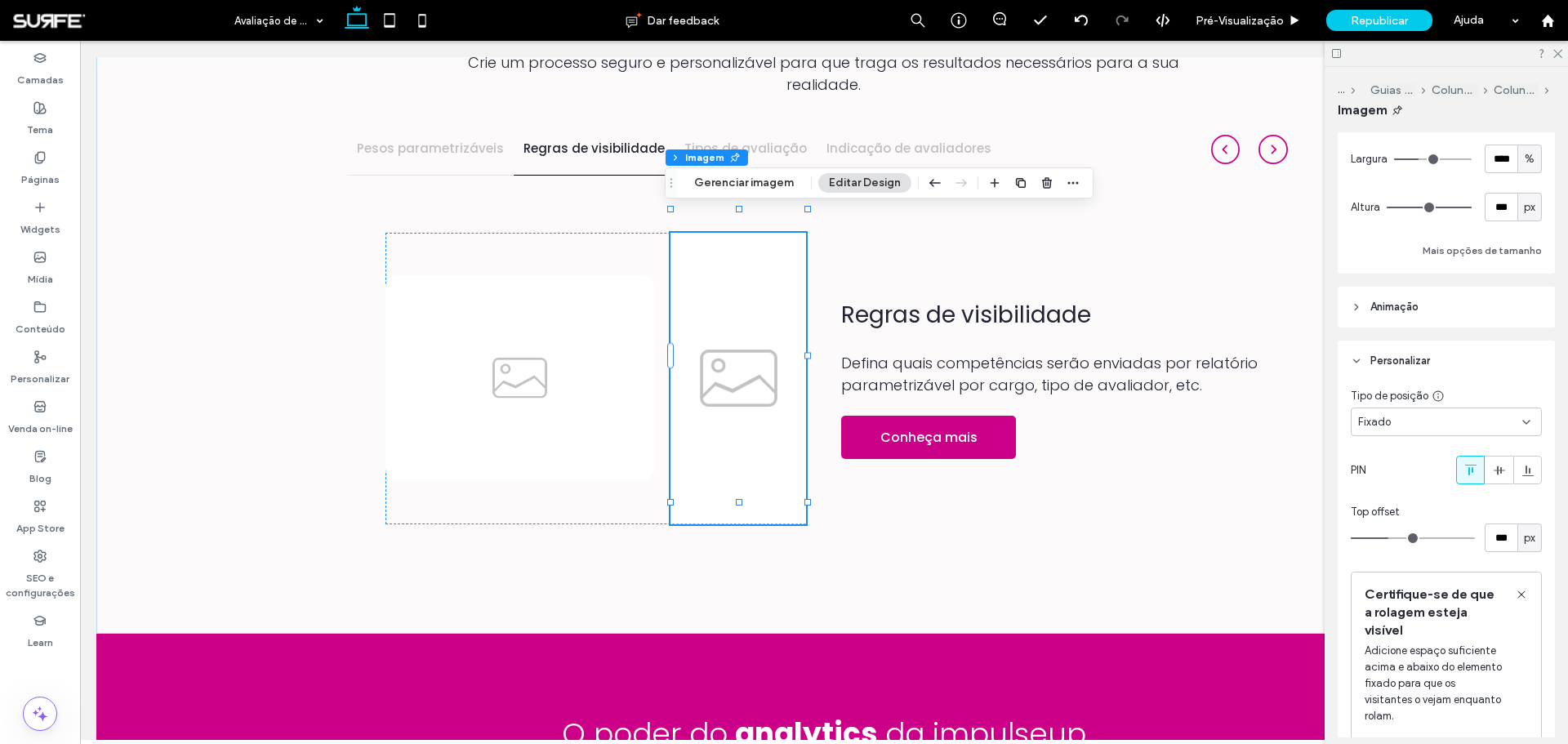
type input "***"
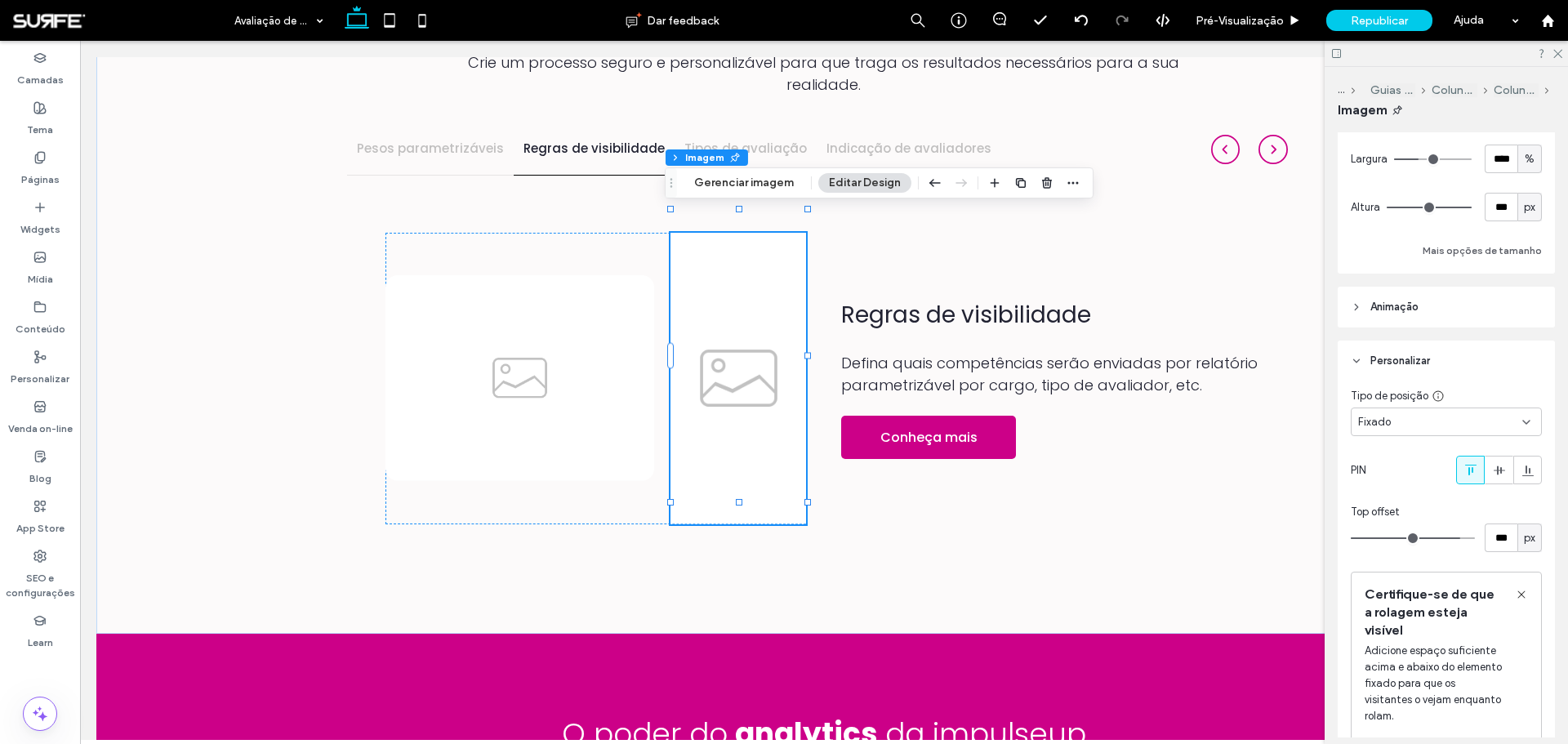
type input "***"
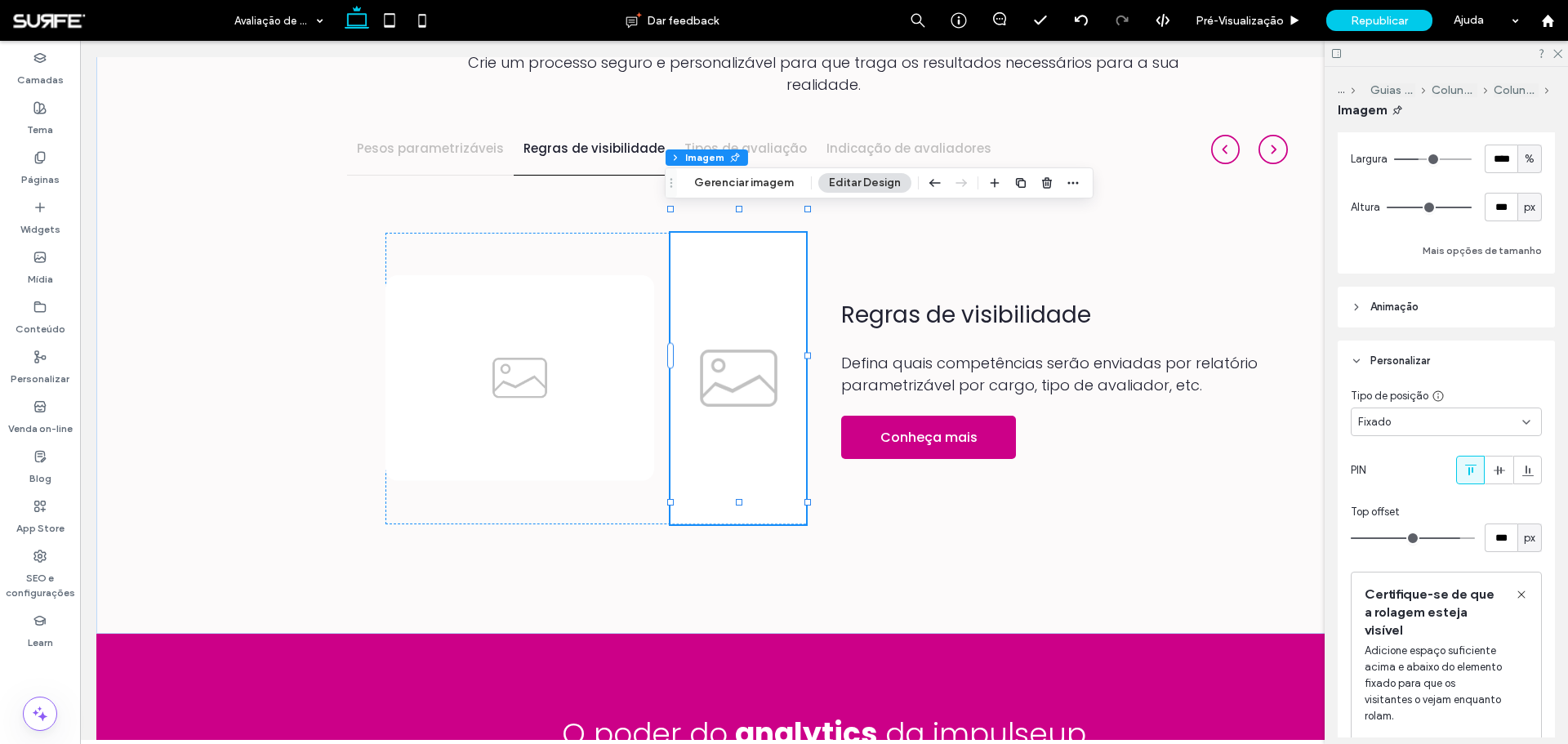
type input "***"
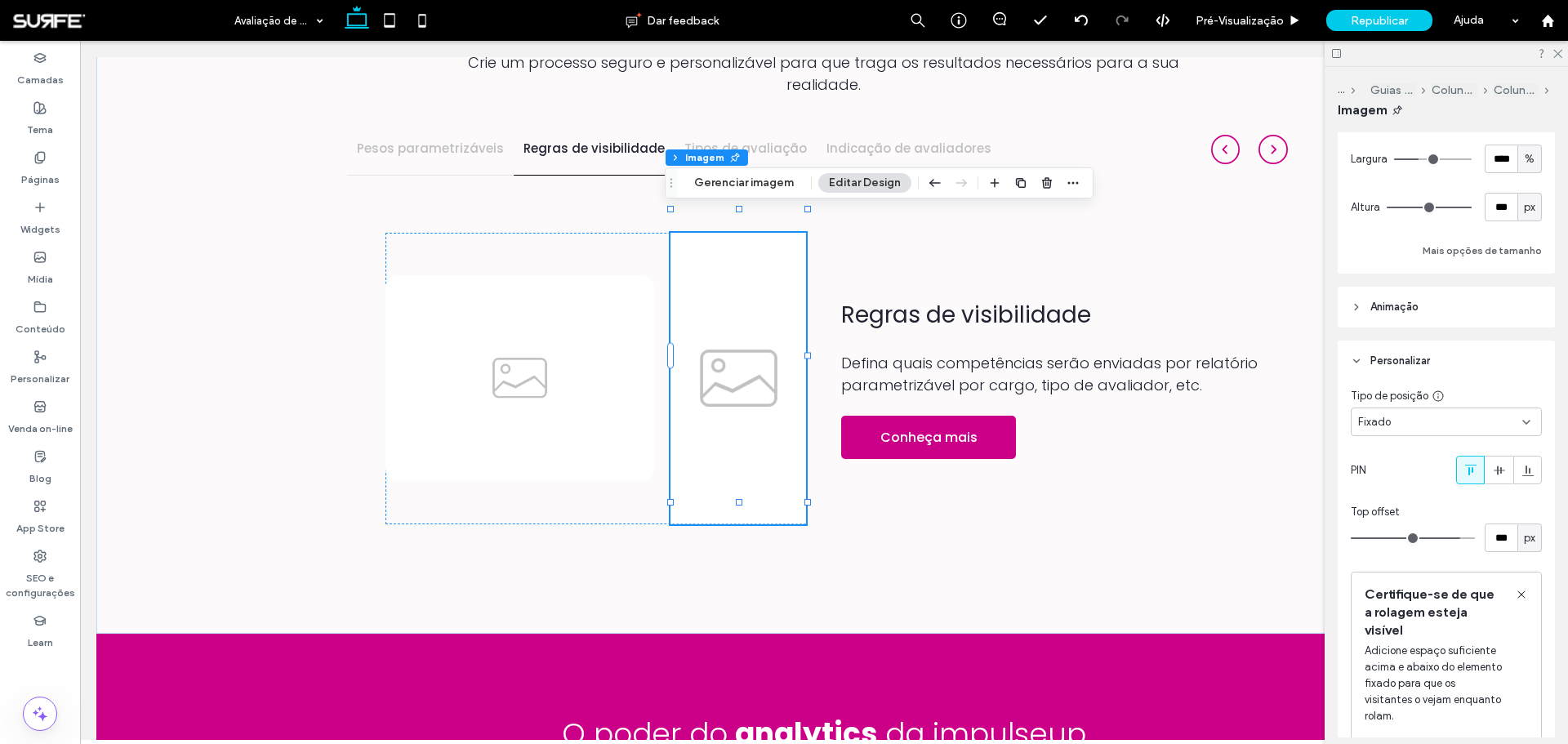
type input "***"
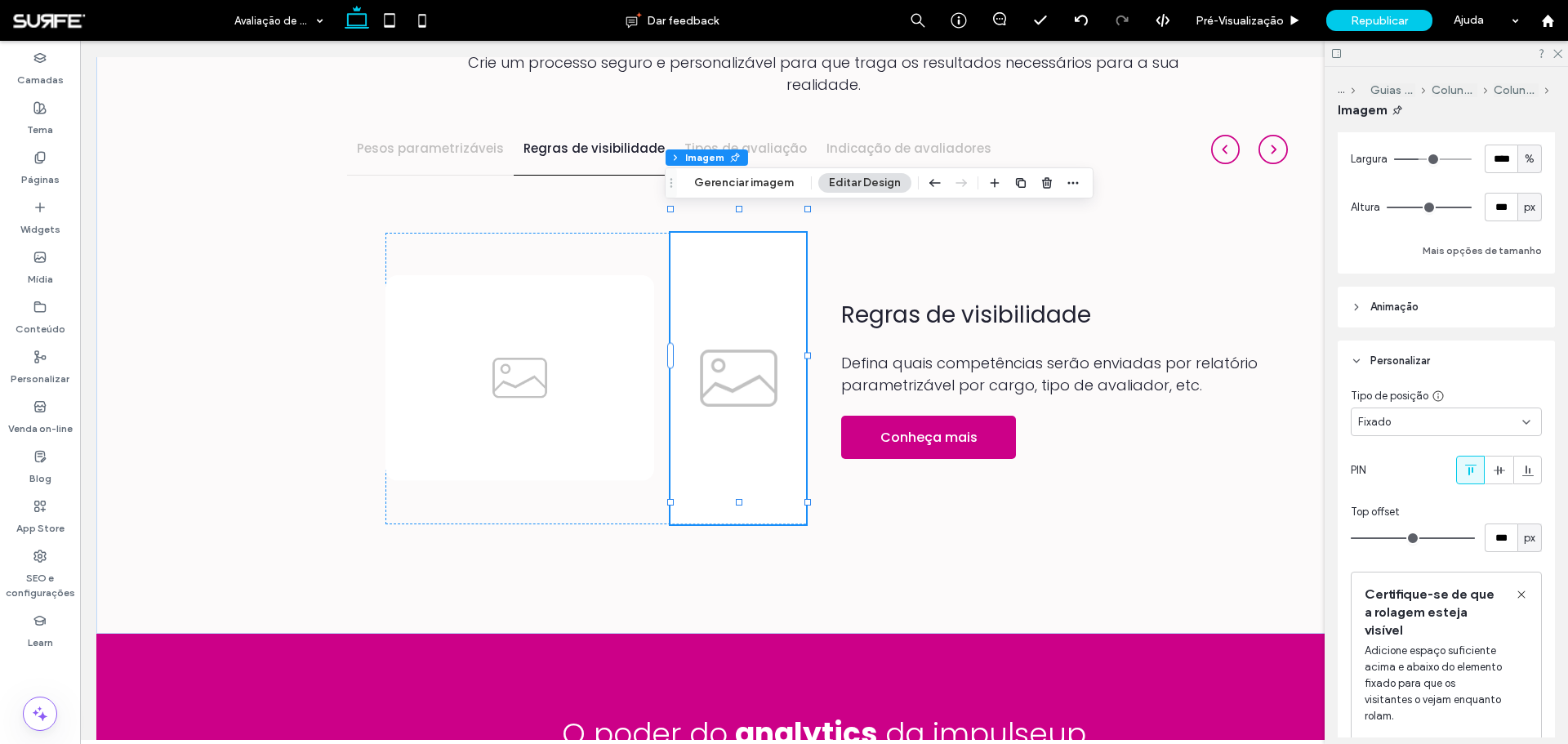
type input "***"
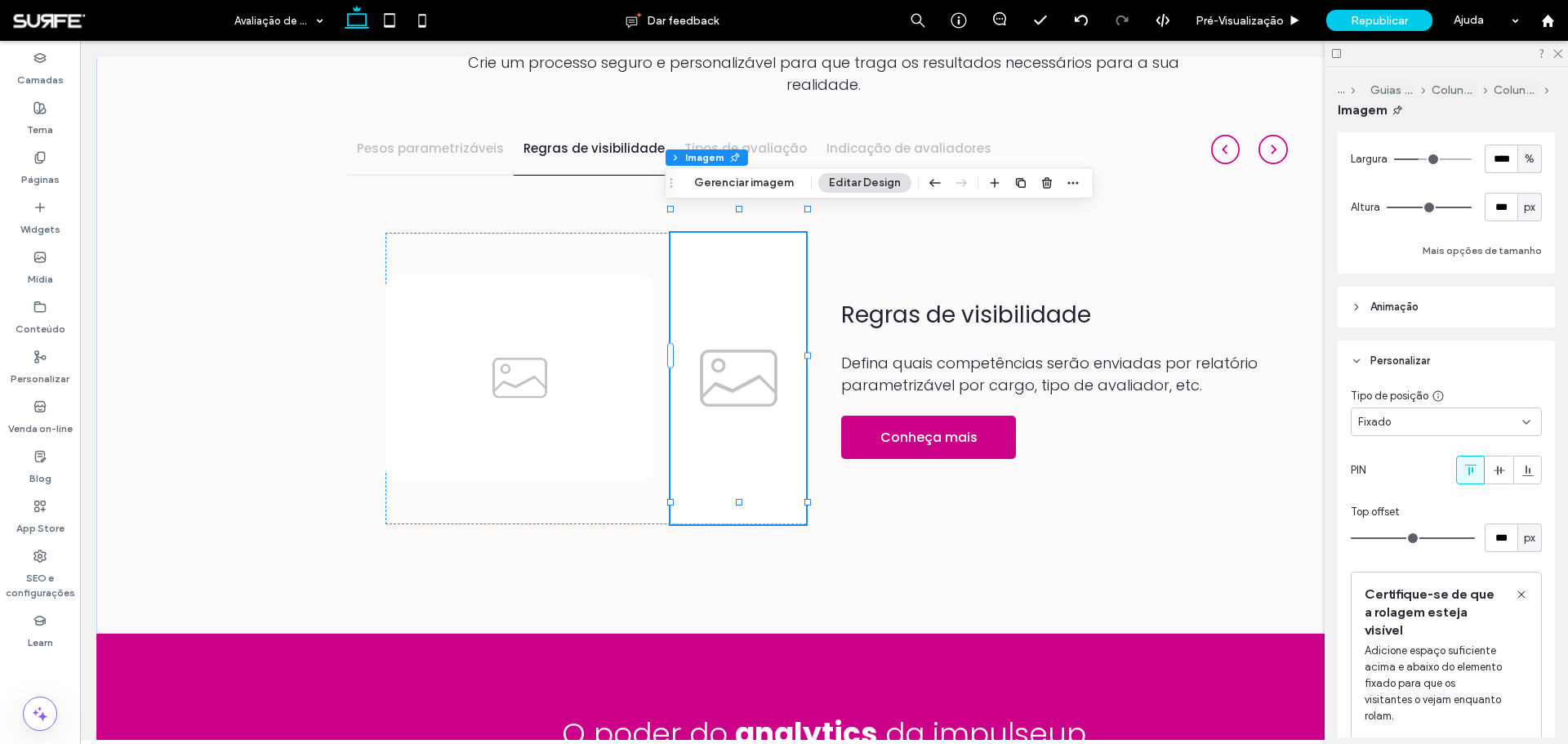
type input "***"
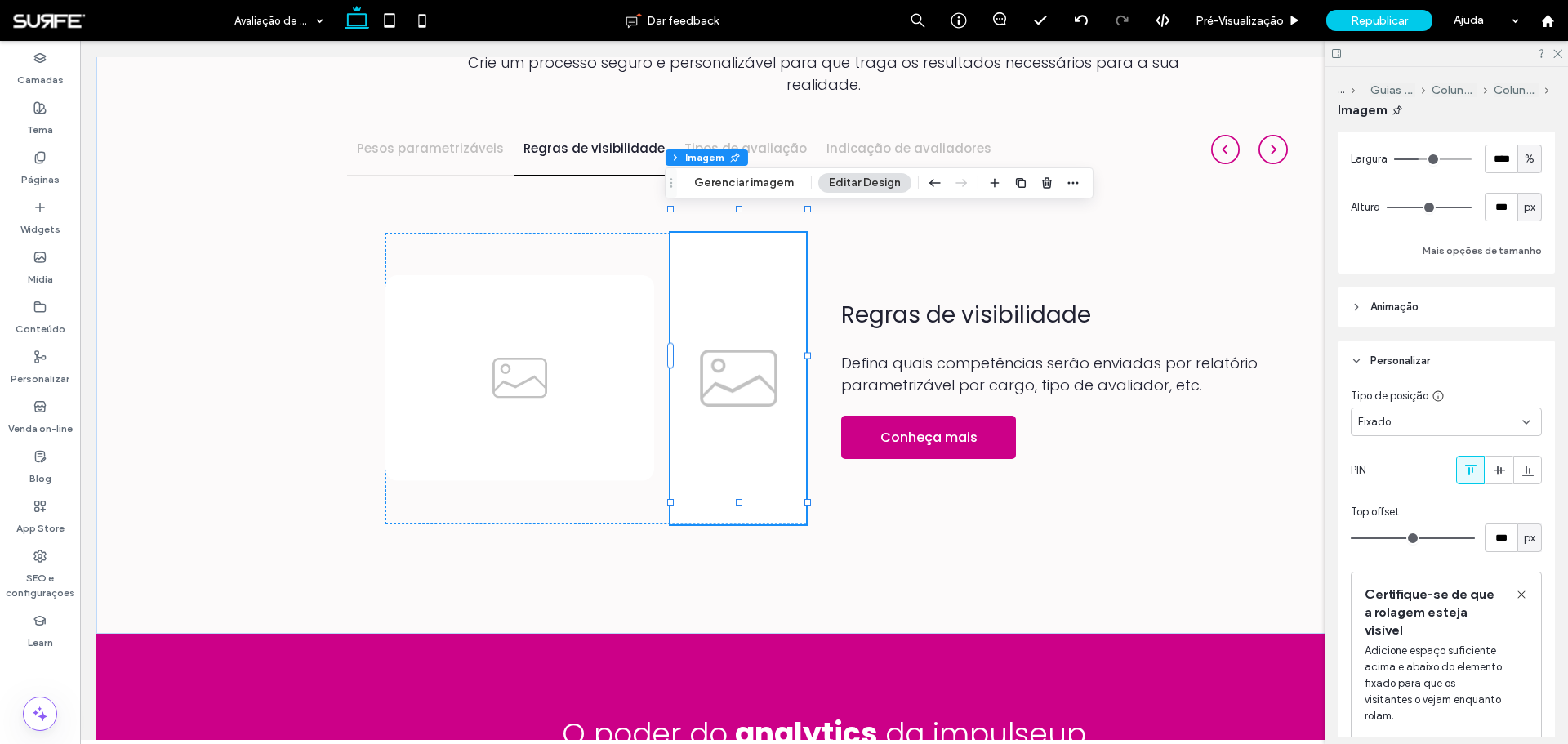
type input "***"
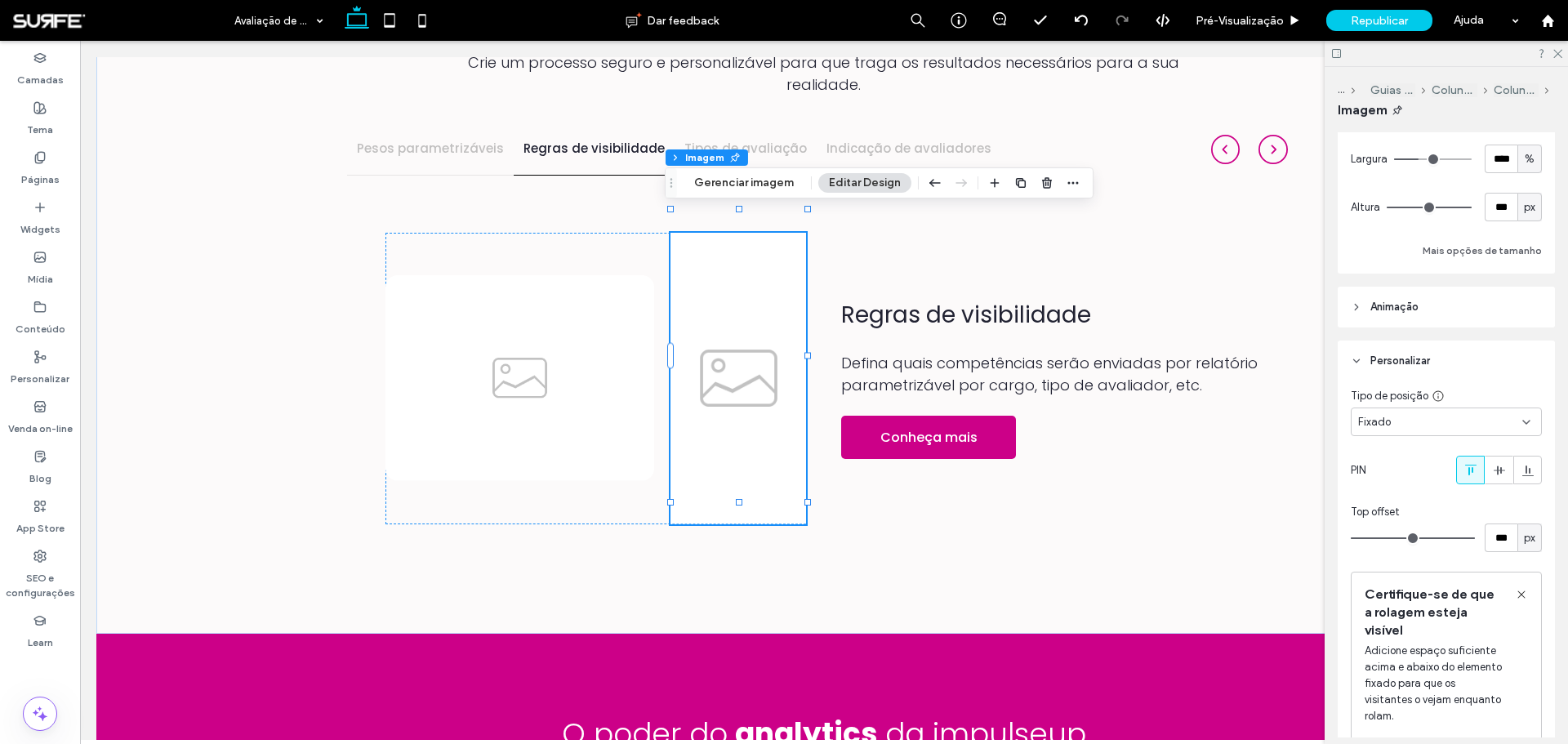
type input "***"
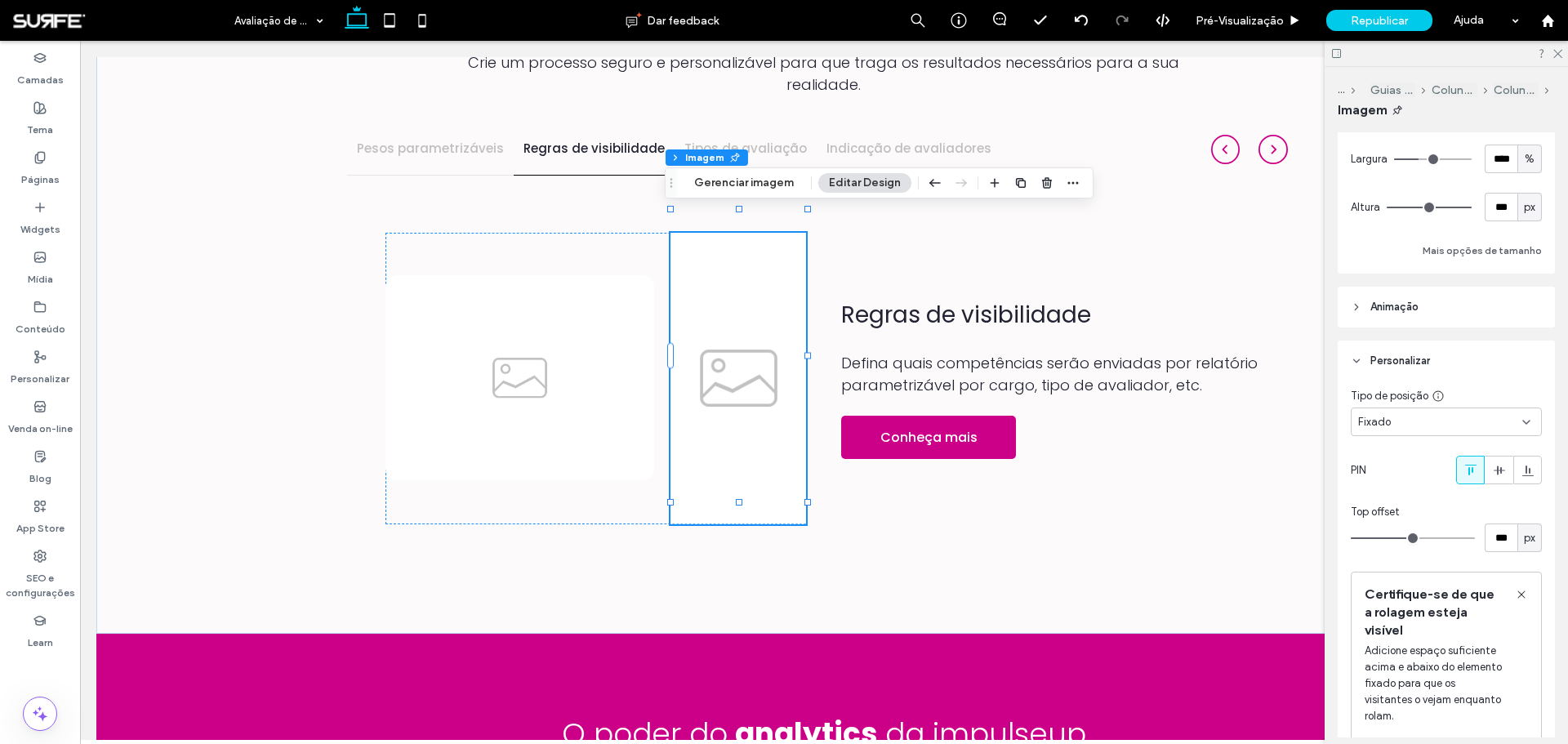
type input "**"
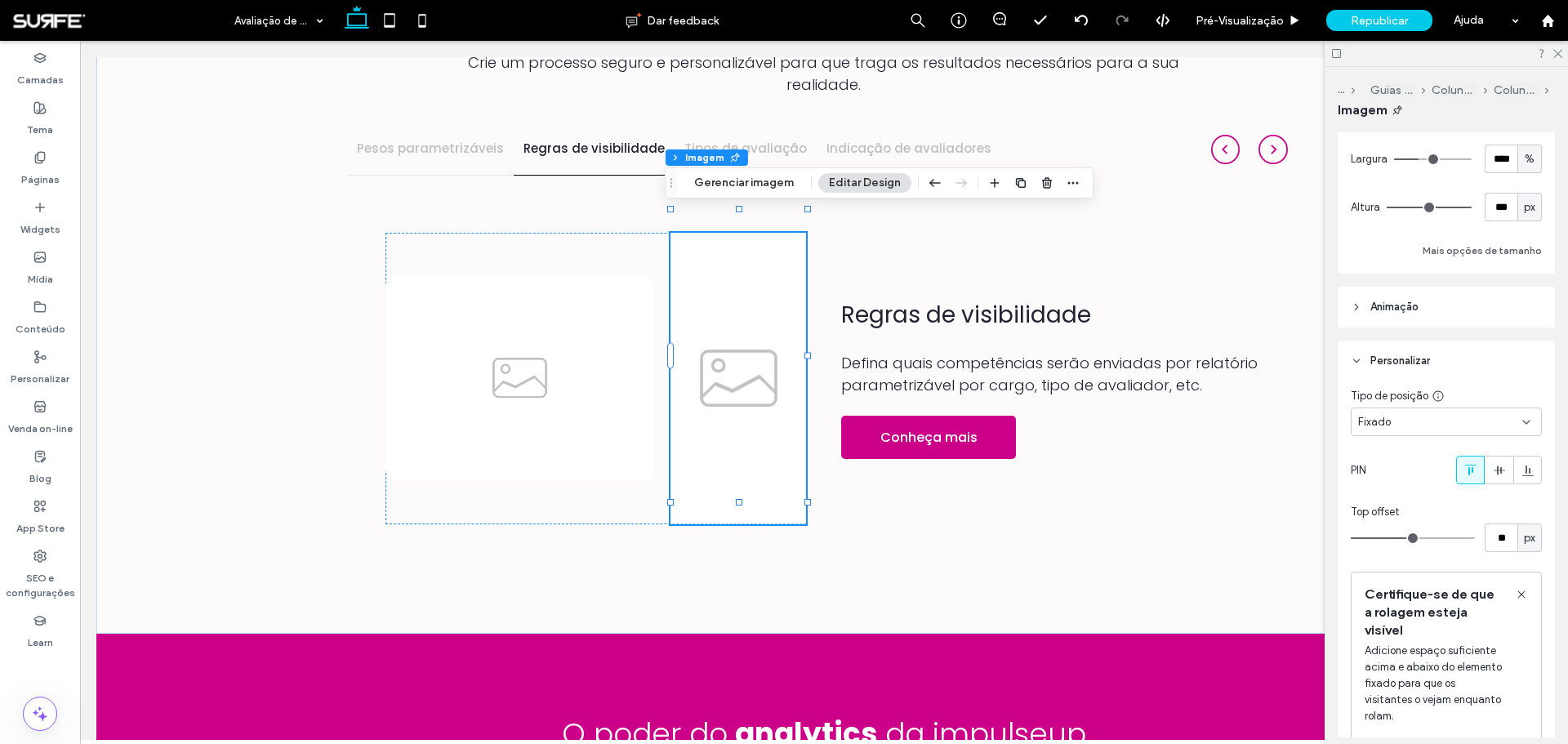
type input "**"
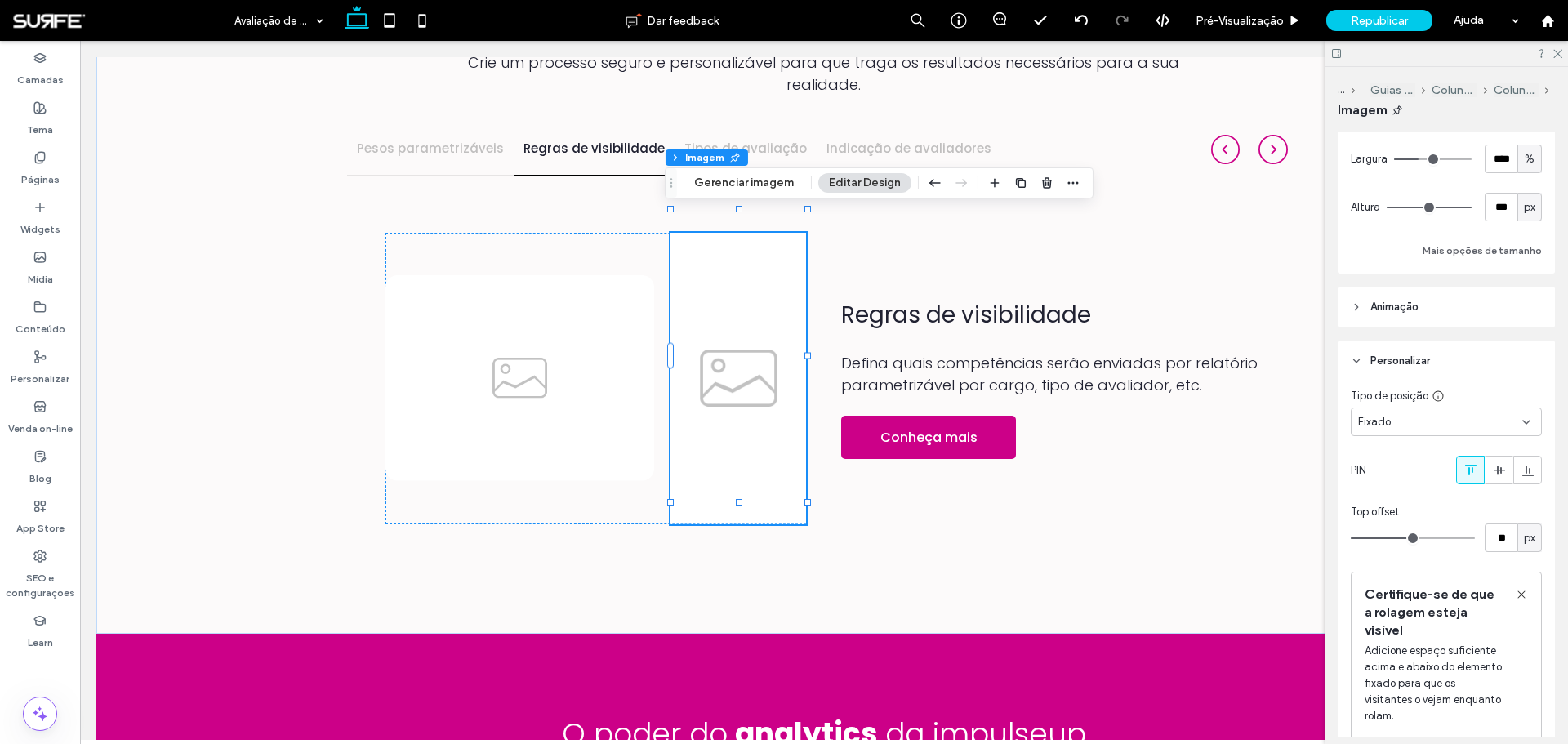
type input "**"
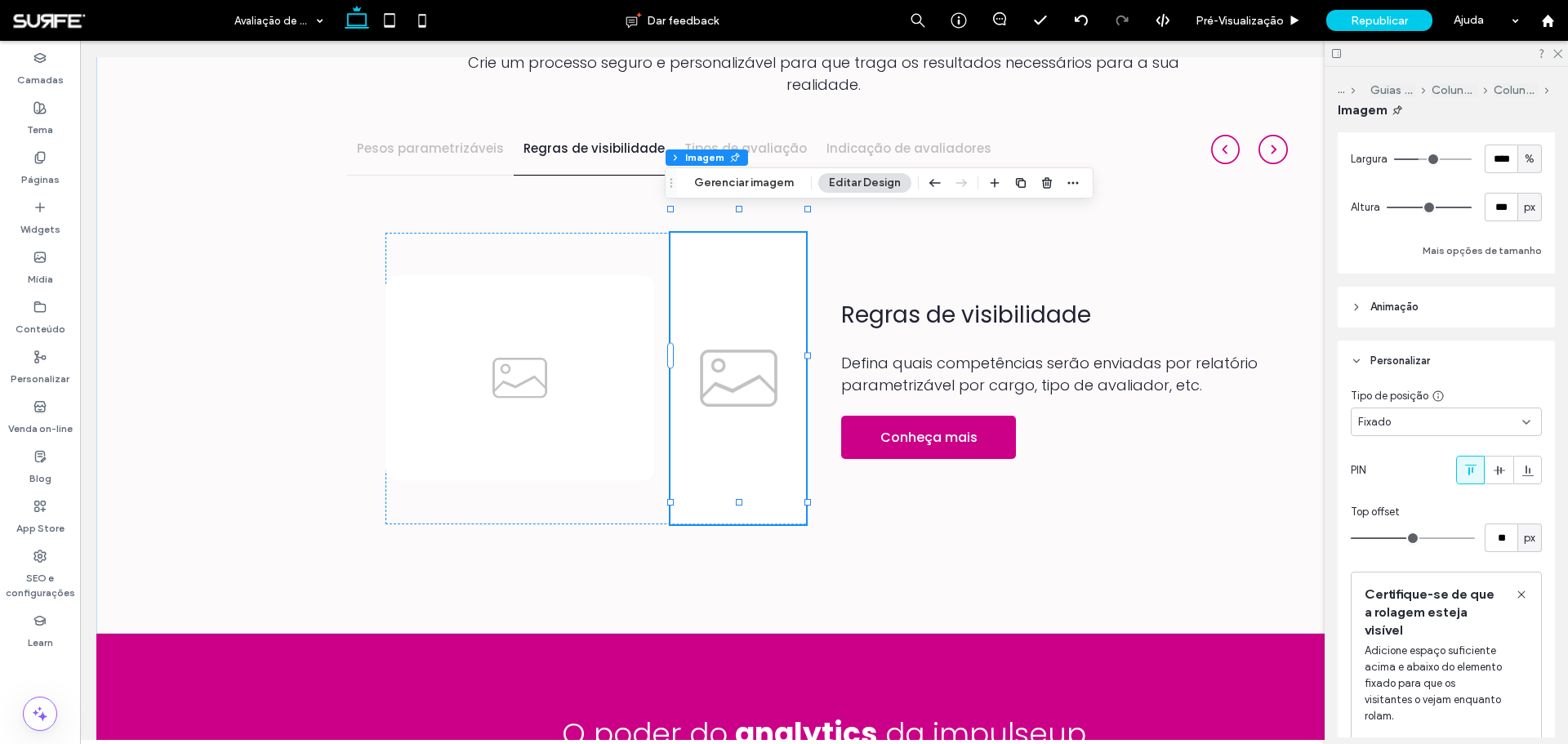
type input "**"
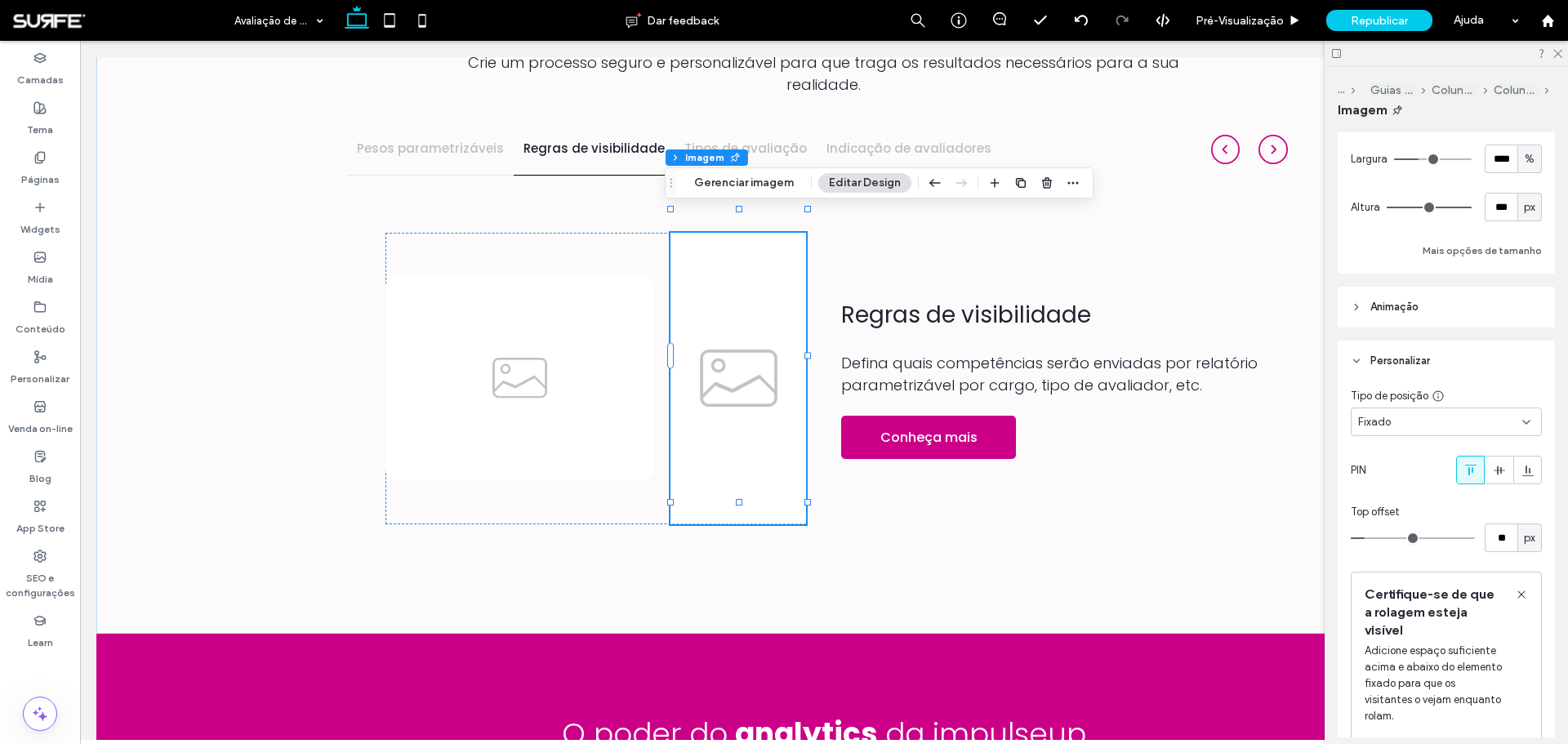
type input "**"
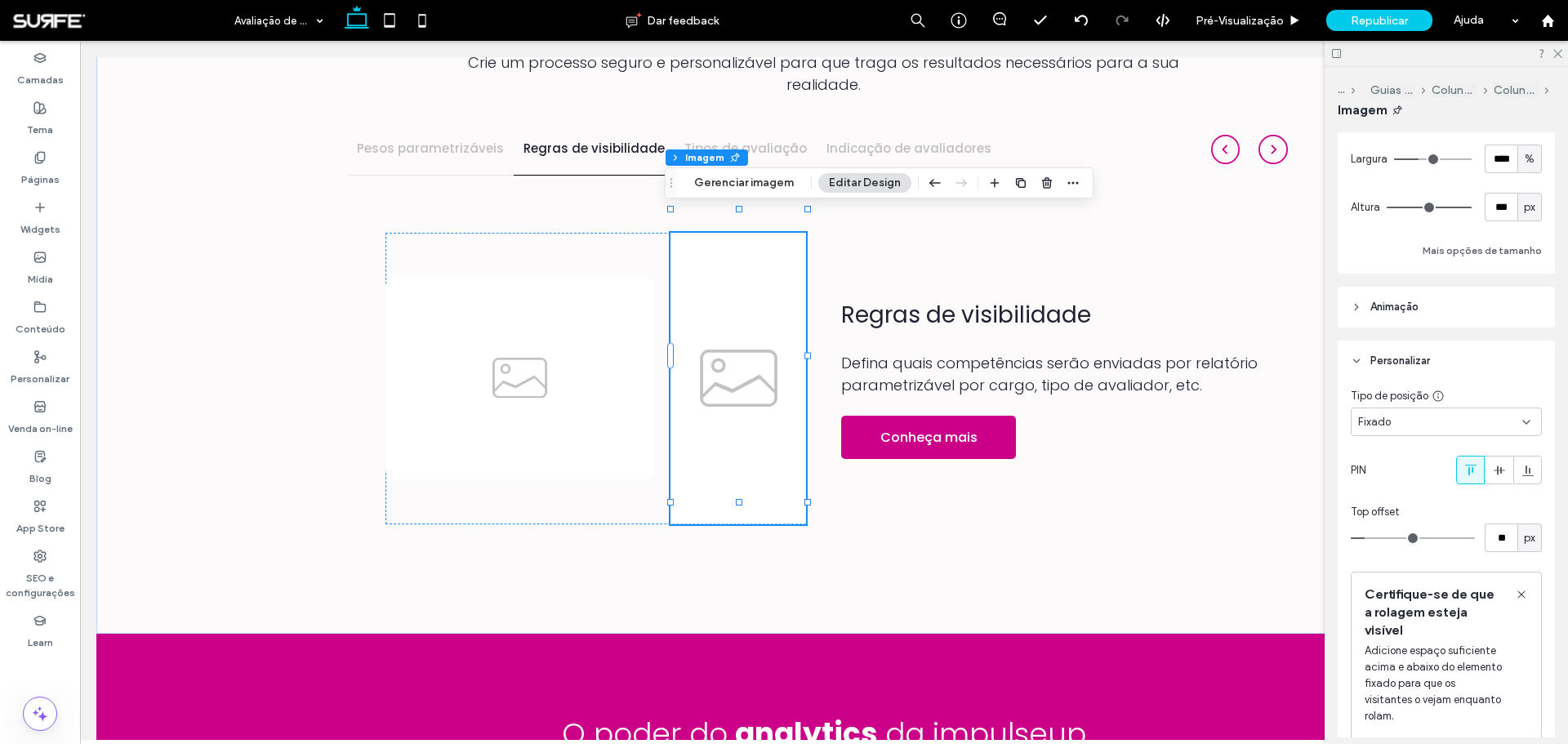
type input "**"
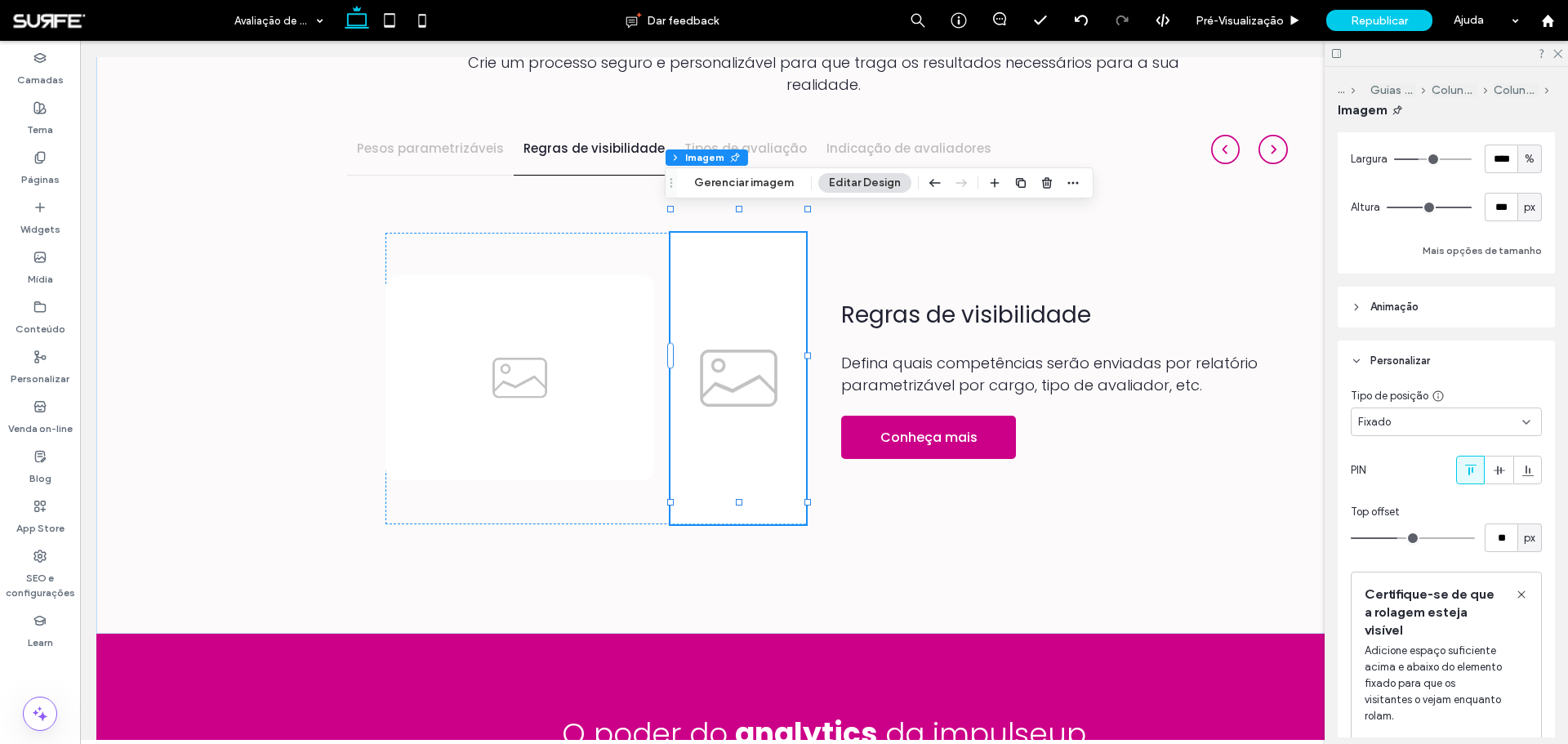
click at [1395, 539] on input "range" at bounding box center [1413, 539] width 124 height 2
click at [1500, 471] on div at bounding box center [1498, 470] width 27 height 27
type input "***"
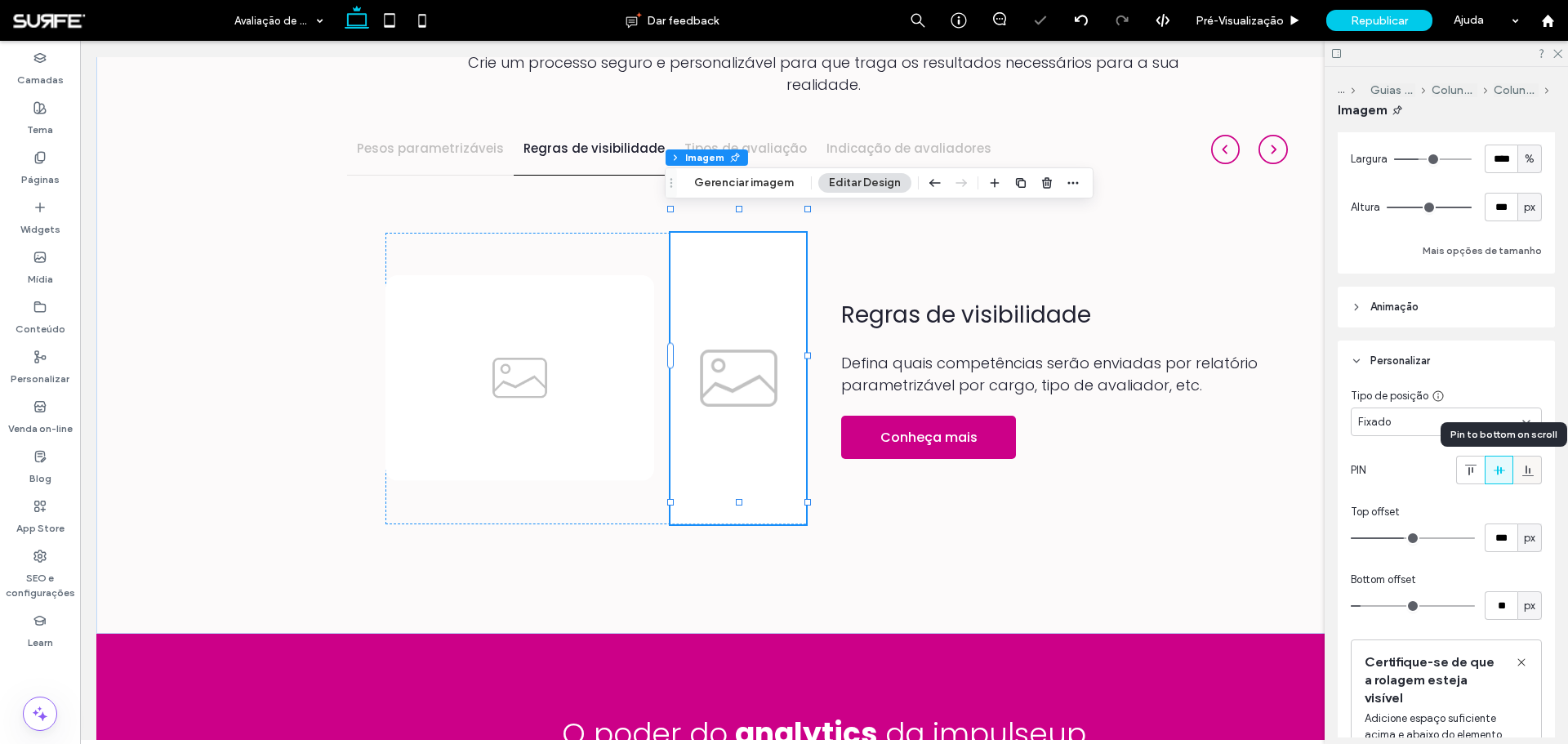
click at [1524, 475] on icon at bounding box center [1528, 471] width 13 height 13
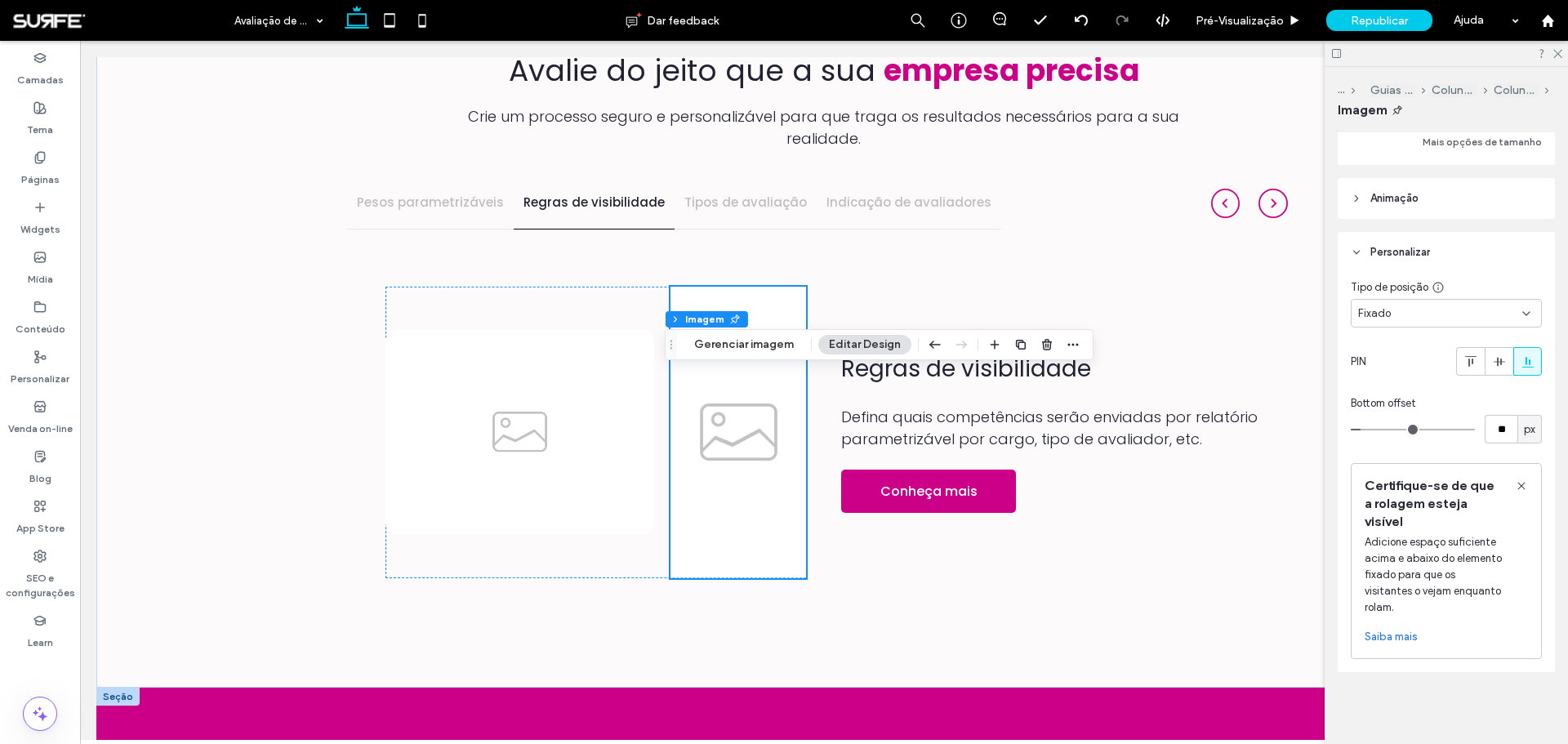
scroll to position [1432, 0]
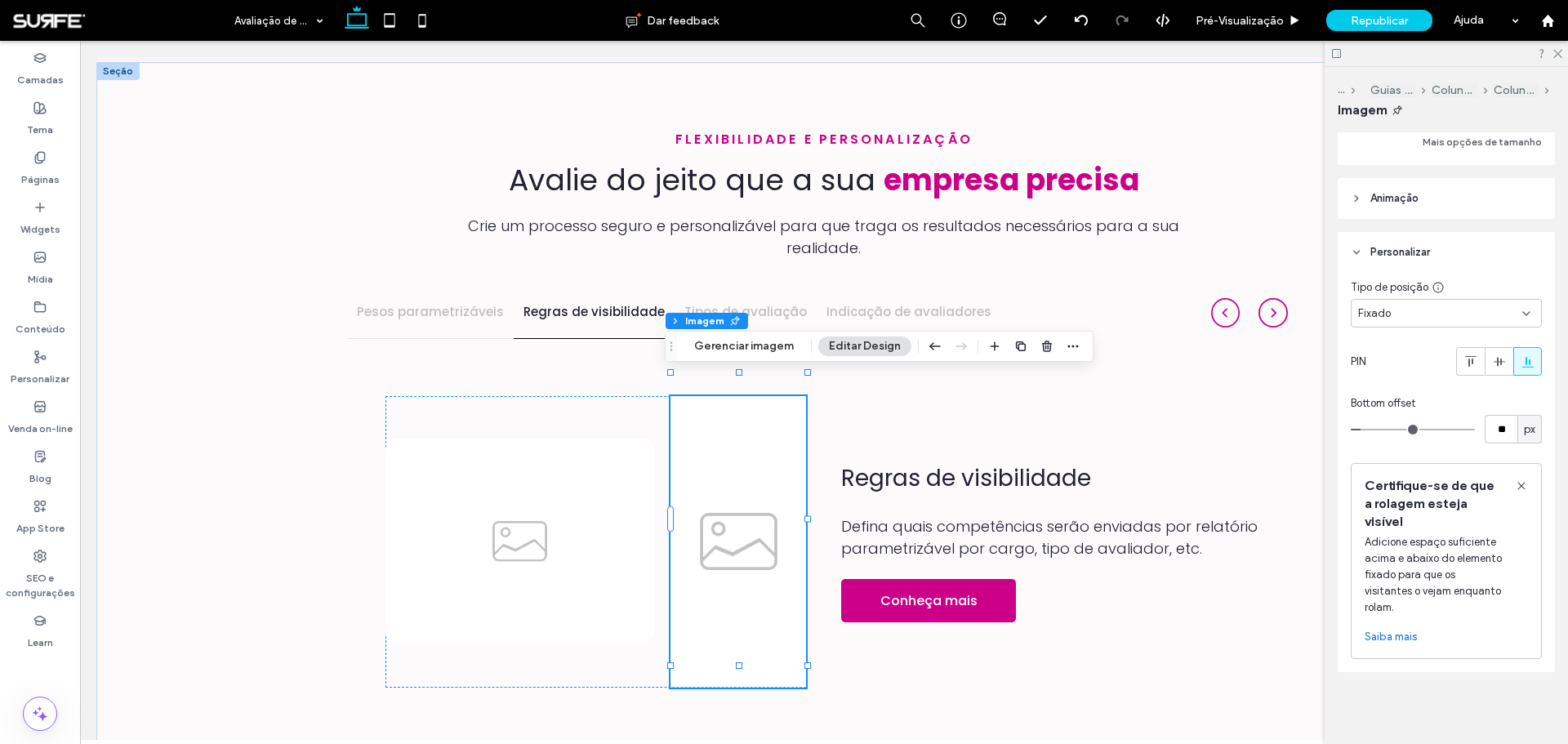
click at [1513, 496] on div "Certifique-se de que a rolagem esteja visível Adicione espaço suficiente acima …" at bounding box center [1446, 561] width 191 height 196
click at [1047, 354] on span "button" at bounding box center [1046, 346] width 19 height 20
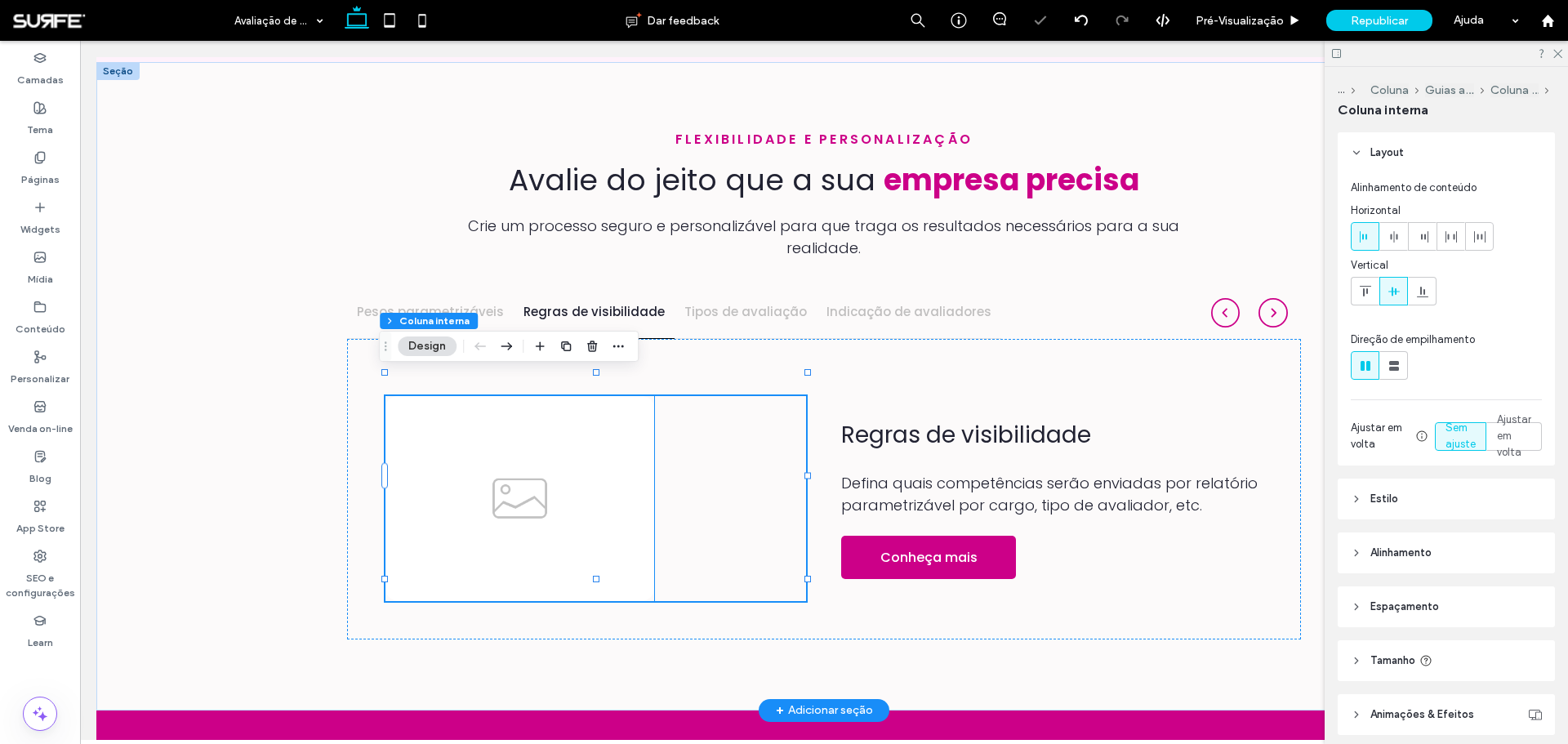
click at [577, 464] on img at bounding box center [519, 499] width 268 height 205
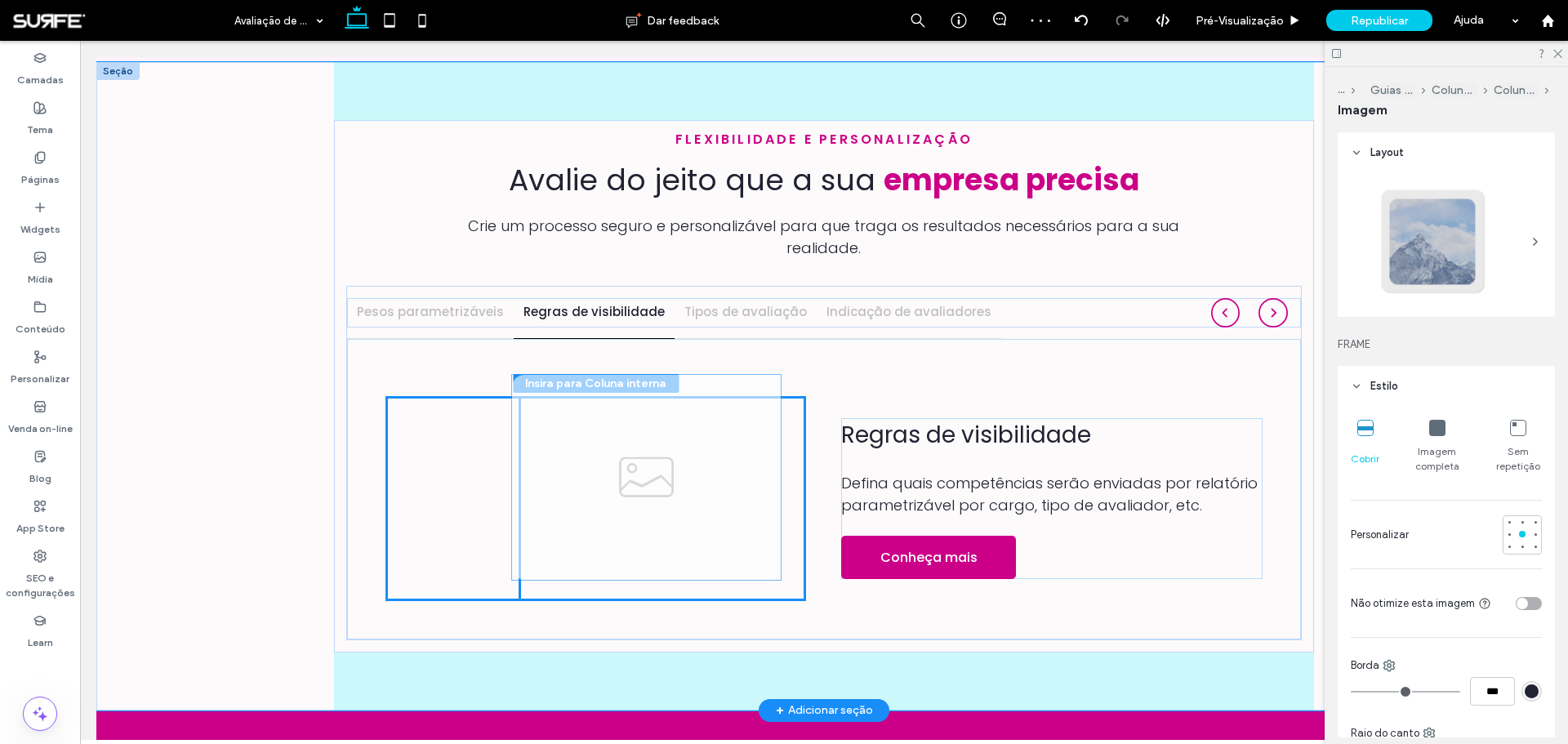
drag, startPoint x: 679, startPoint y: 477, endPoint x: 751, endPoint y: 477, distance: 72.0
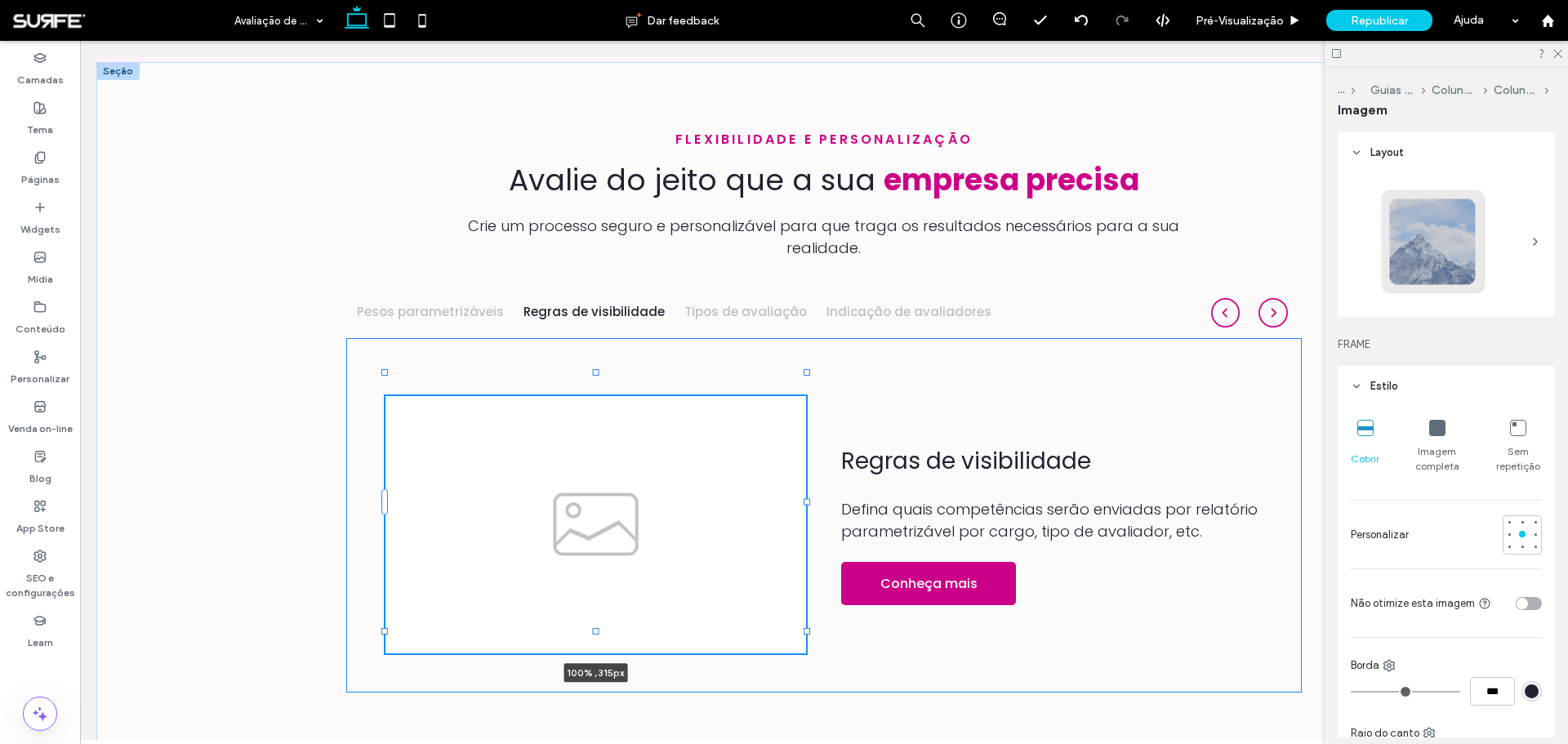
drag, startPoint x: 648, startPoint y: 580, endPoint x: 800, endPoint y: 606, distance: 154.2
click at [386, 374] on div at bounding box center [385, 373] width 1 height 1
type input "***"
type input "****"
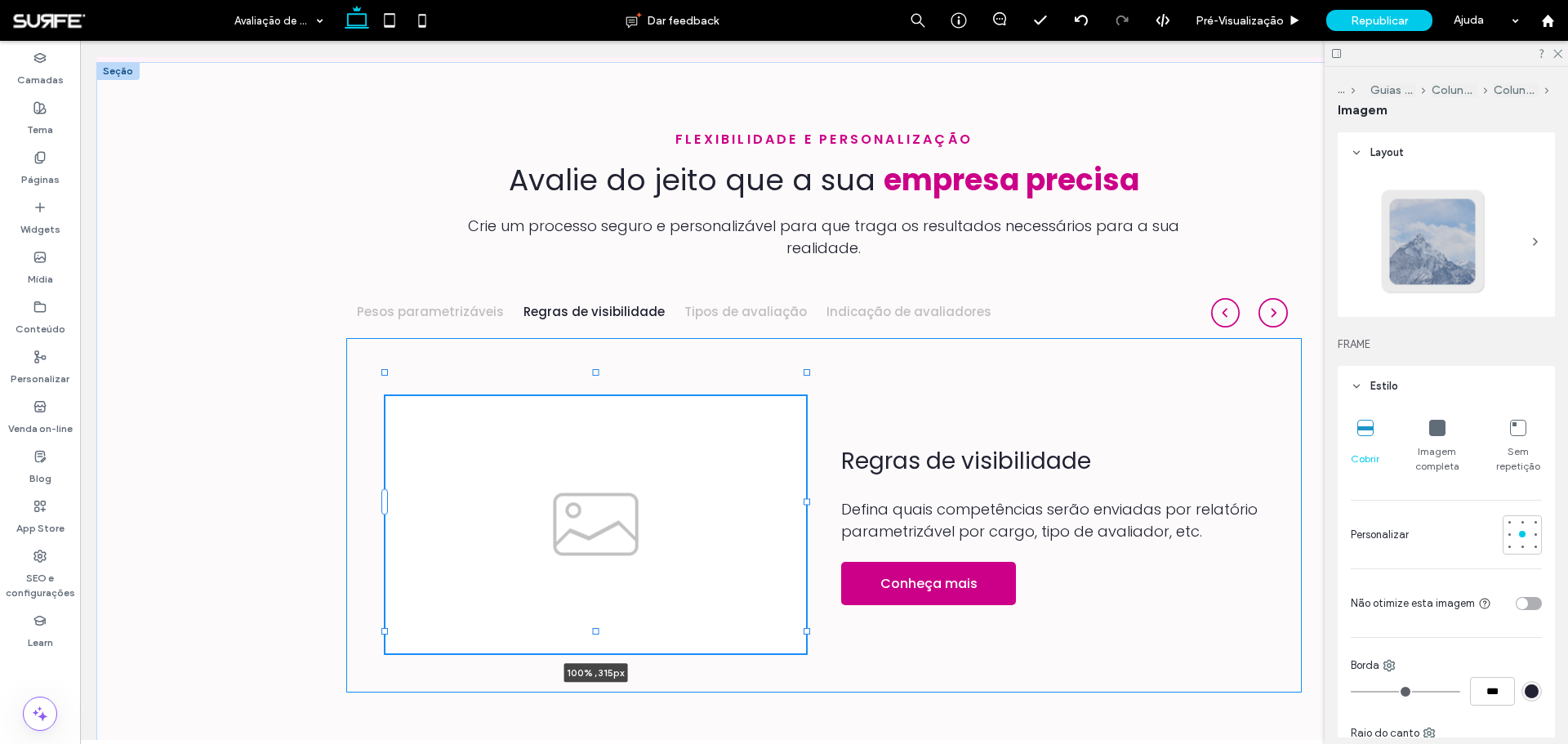
type input "***"
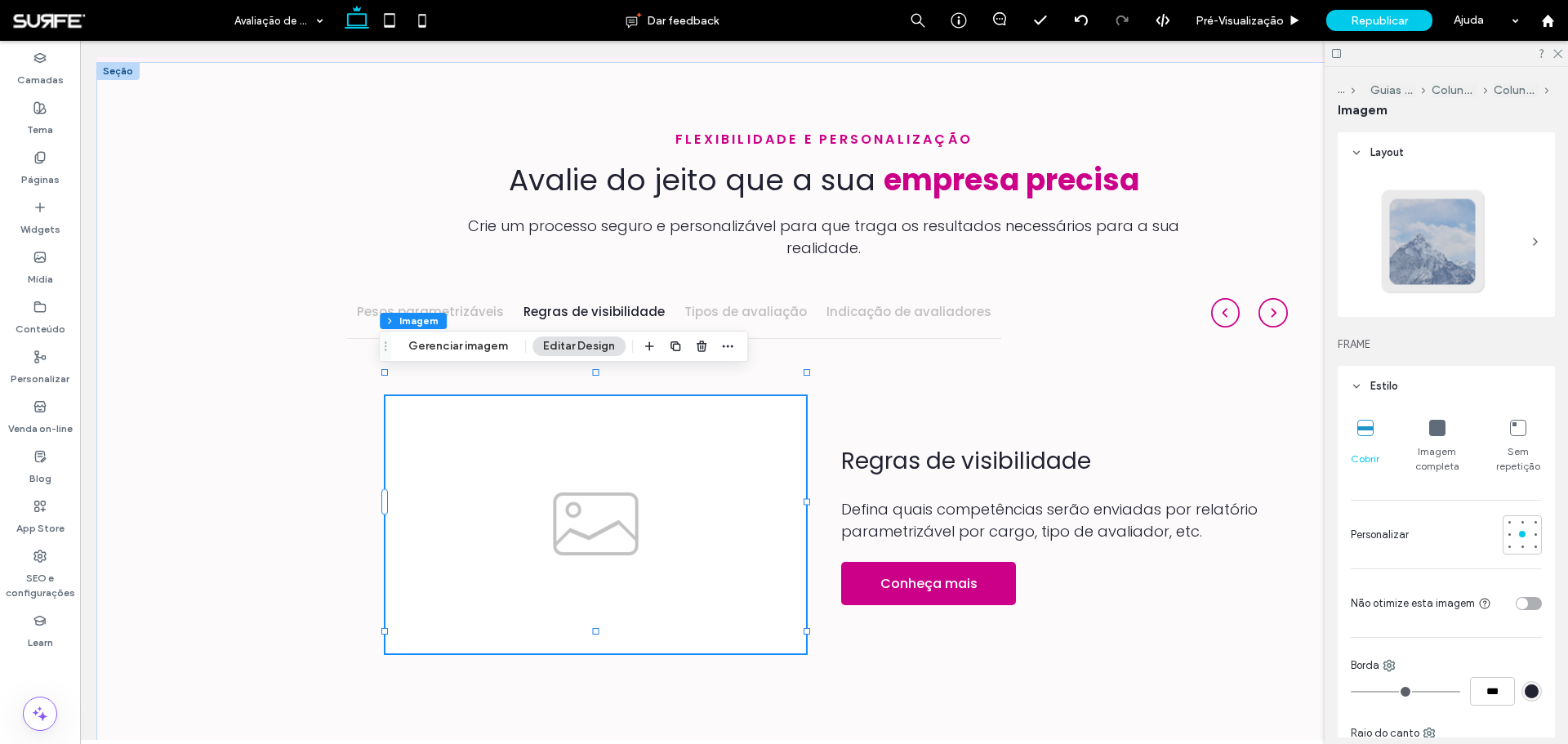
click at [455, 357] on div "Seção Coluna Guias avançadas Coluna interna Coluna interna Imagem Gerenciar ima…" at bounding box center [564, 346] width 369 height 31
click at [574, 448] on img at bounding box center [595, 525] width 421 height 257
click at [460, 345] on button "Gerenciar imagem" at bounding box center [458, 346] width 121 height 20
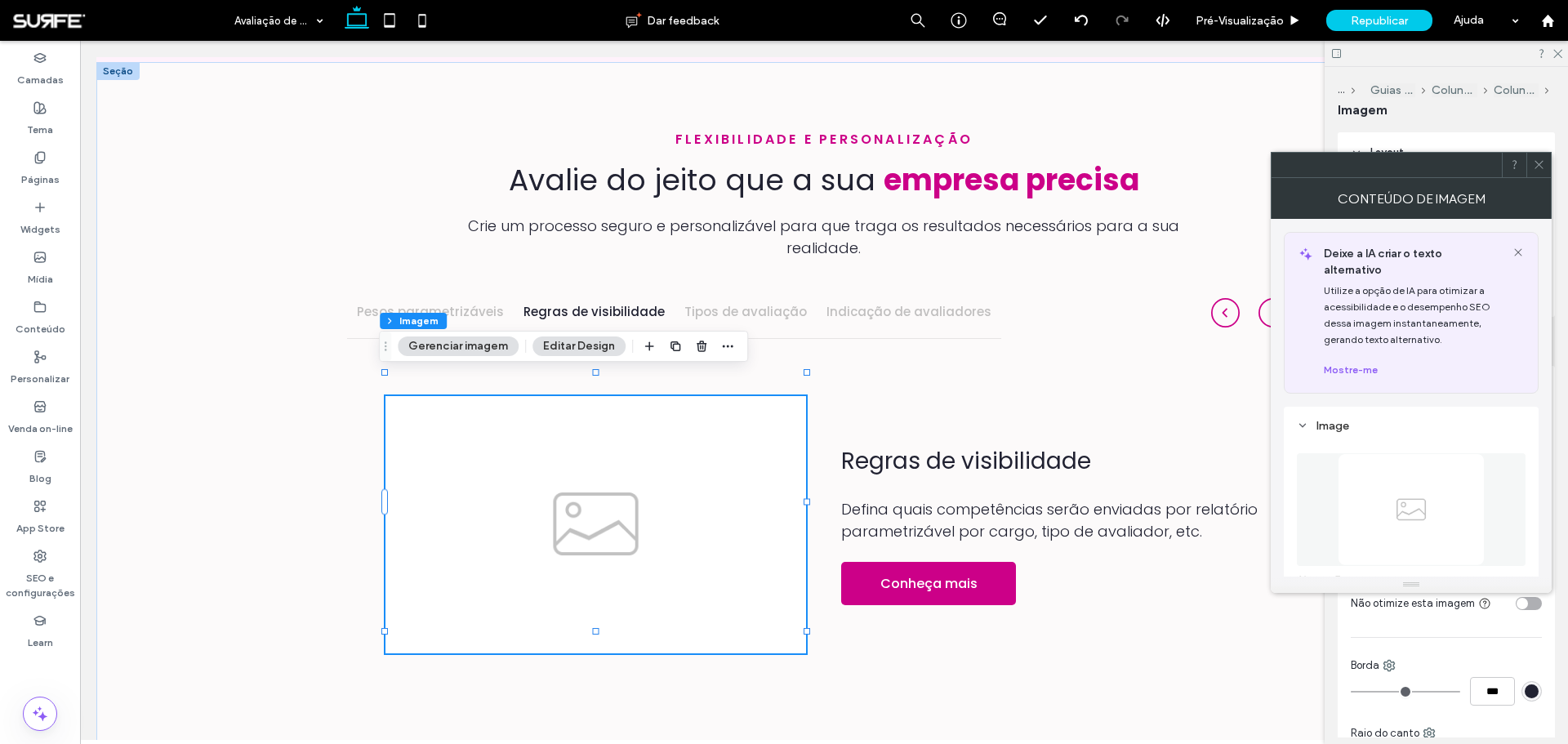
click at [1426, 493] on img at bounding box center [1411, 509] width 147 height 112
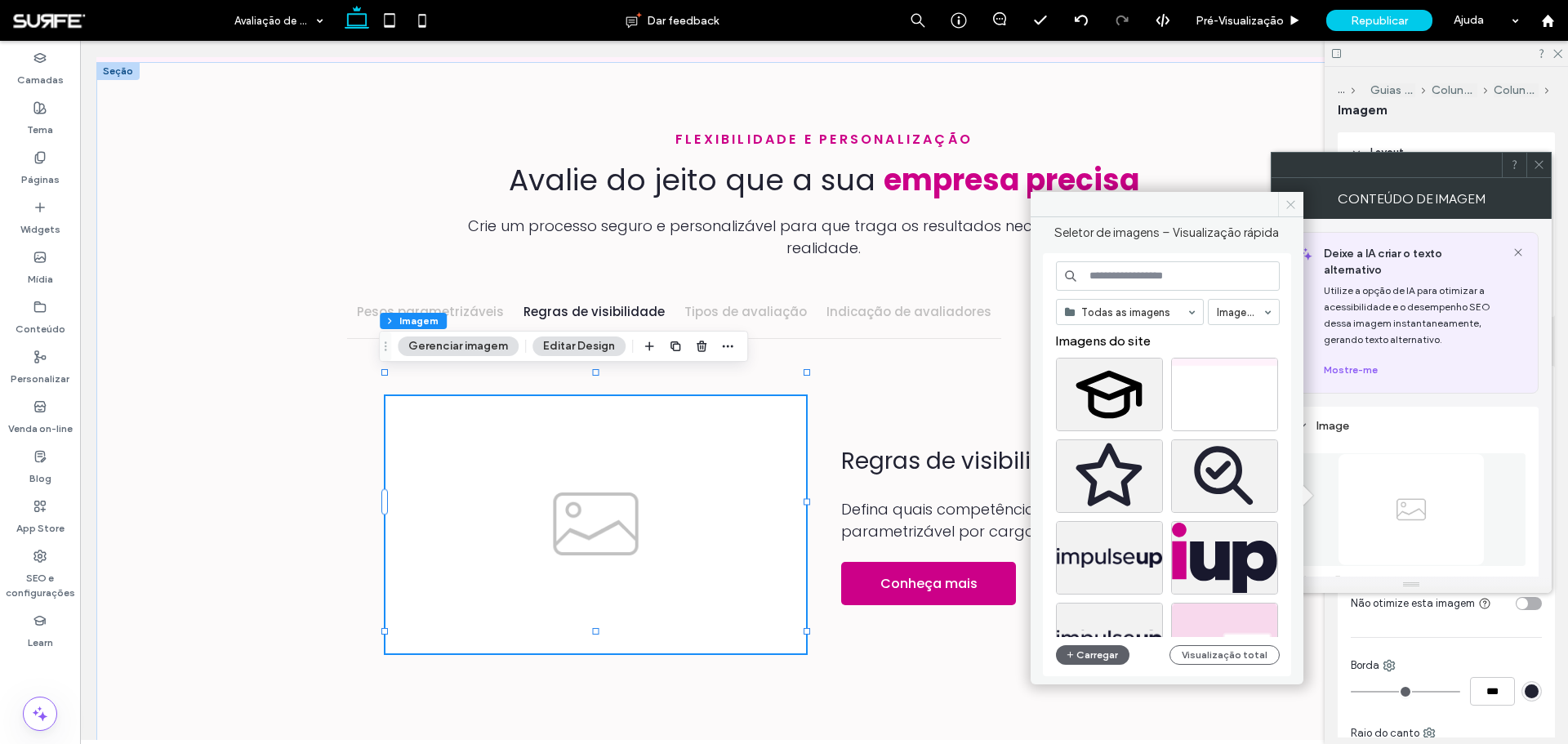
click at [1294, 209] on icon at bounding box center [1290, 204] width 12 height 12
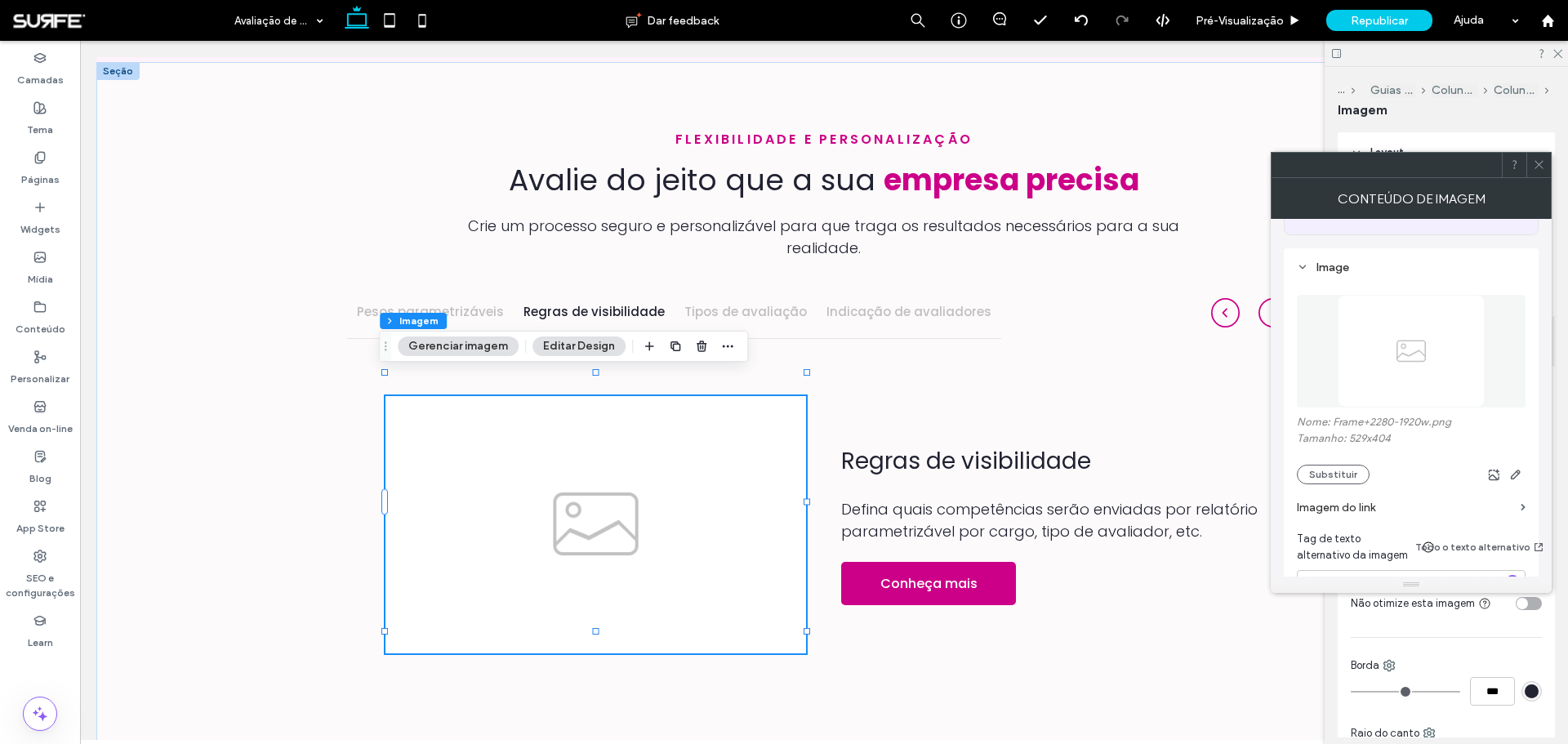
scroll to position [72, 0]
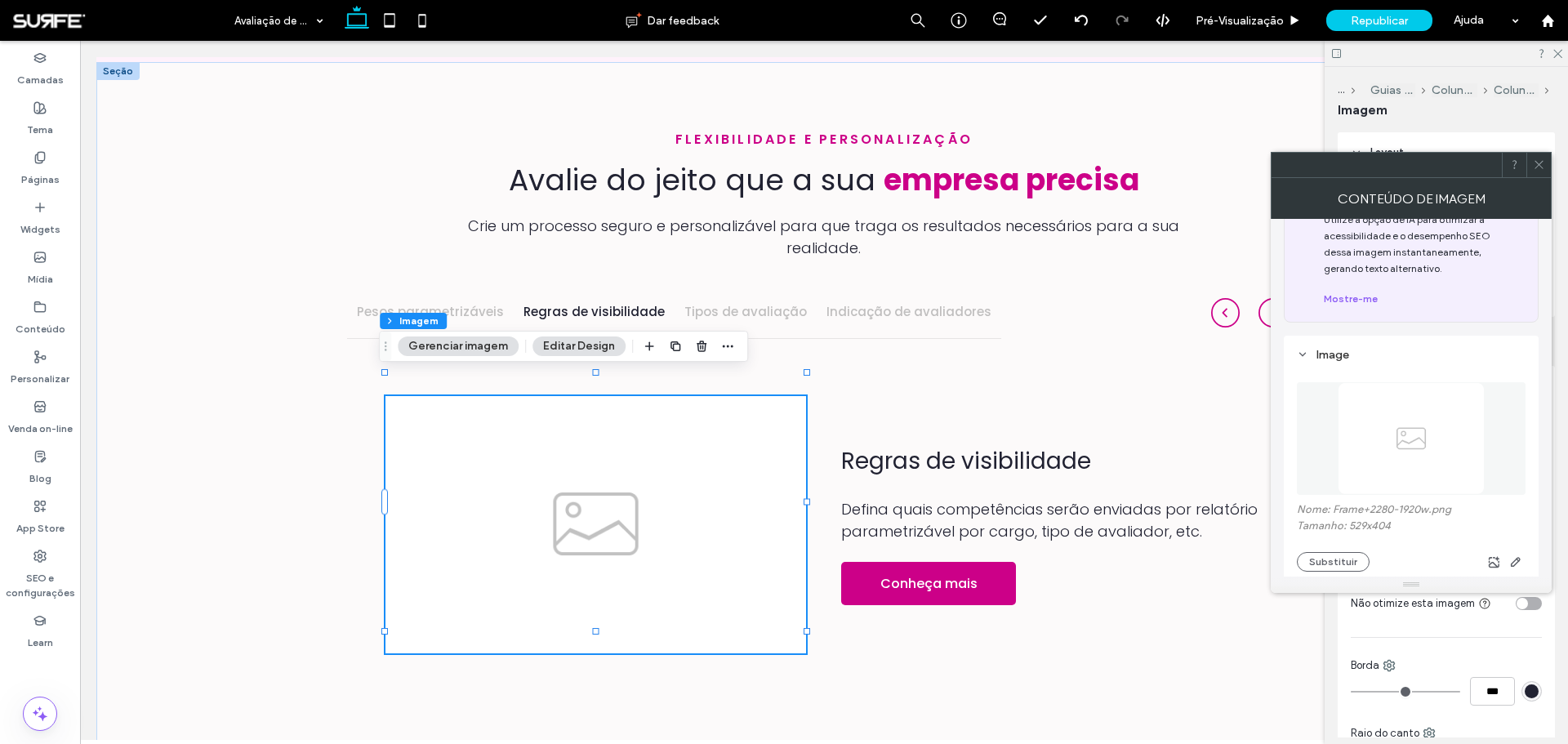
click at [1402, 397] on img at bounding box center [1411, 438] width 147 height 112
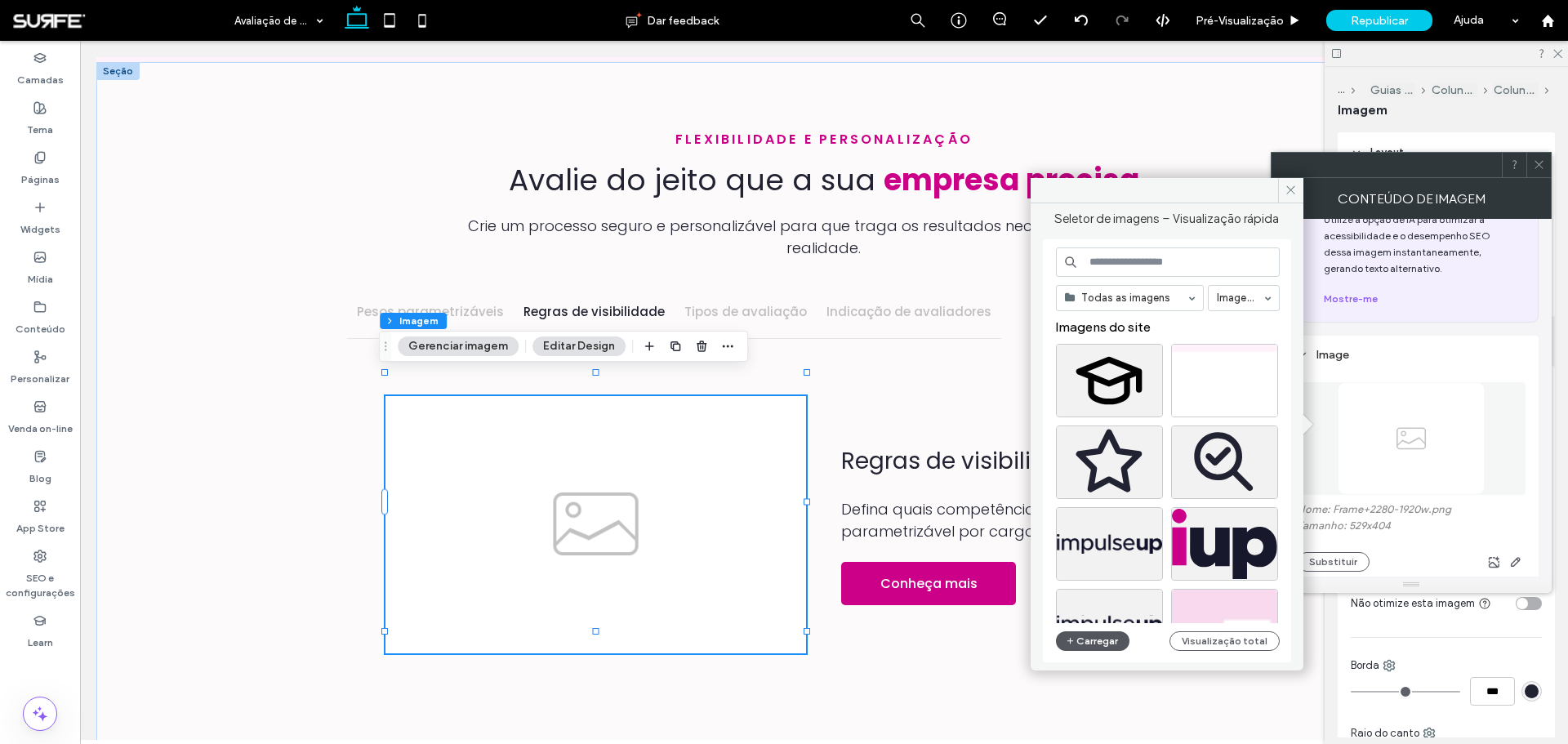
click at [1104, 643] on button "Carregar" at bounding box center [1093, 641] width 74 height 20
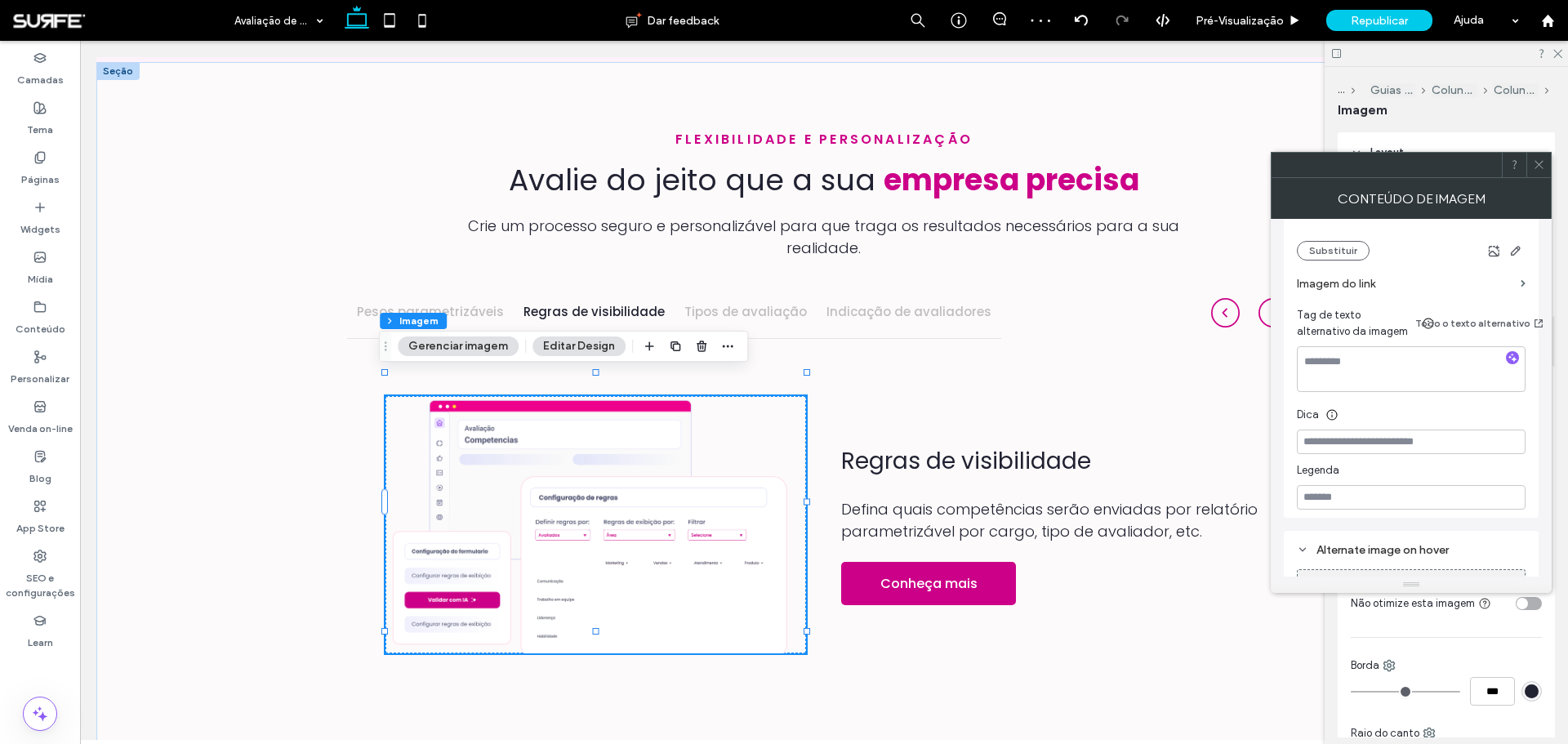
scroll to position [398, 0]
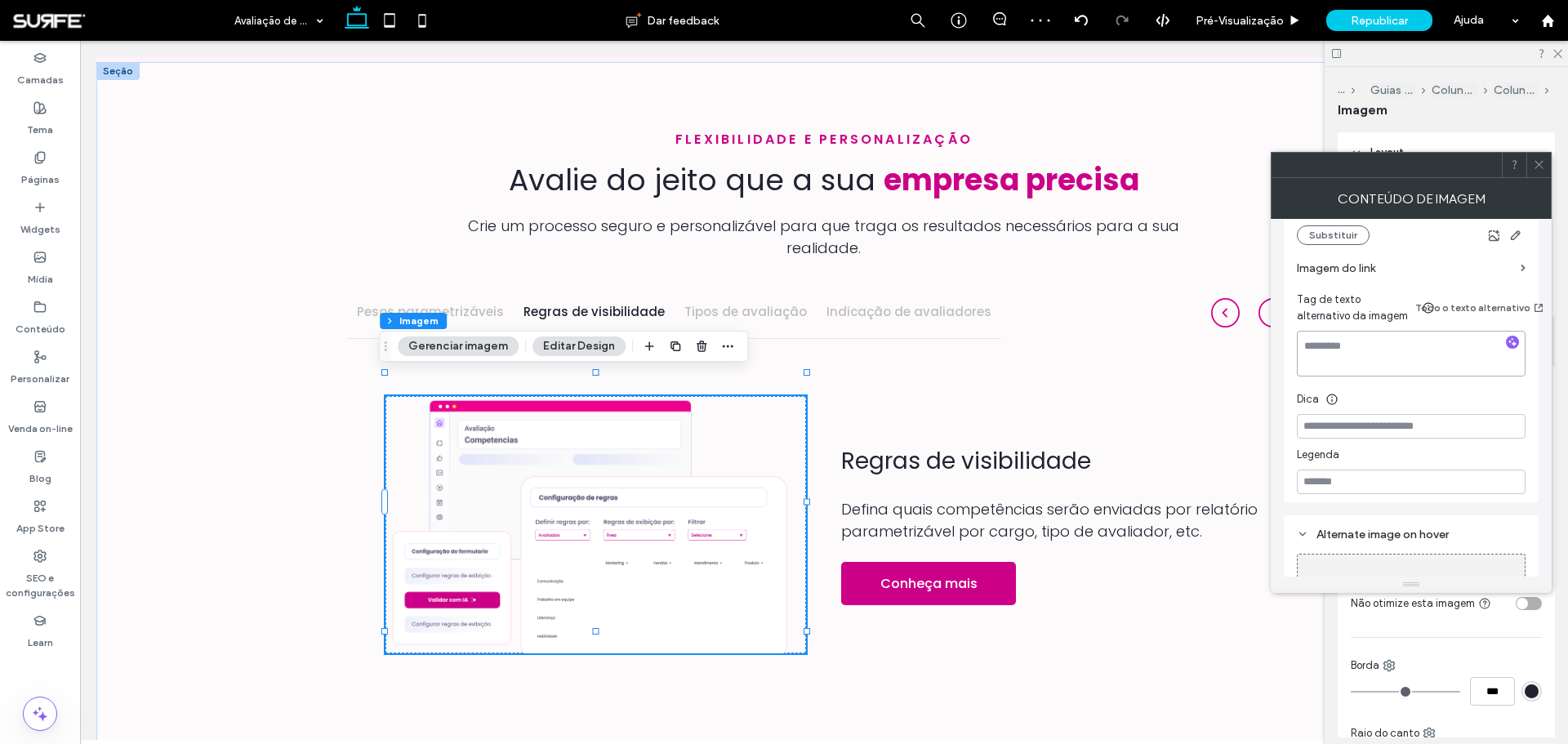
click at [1397, 331] on textarea at bounding box center [1411, 353] width 228 height 46
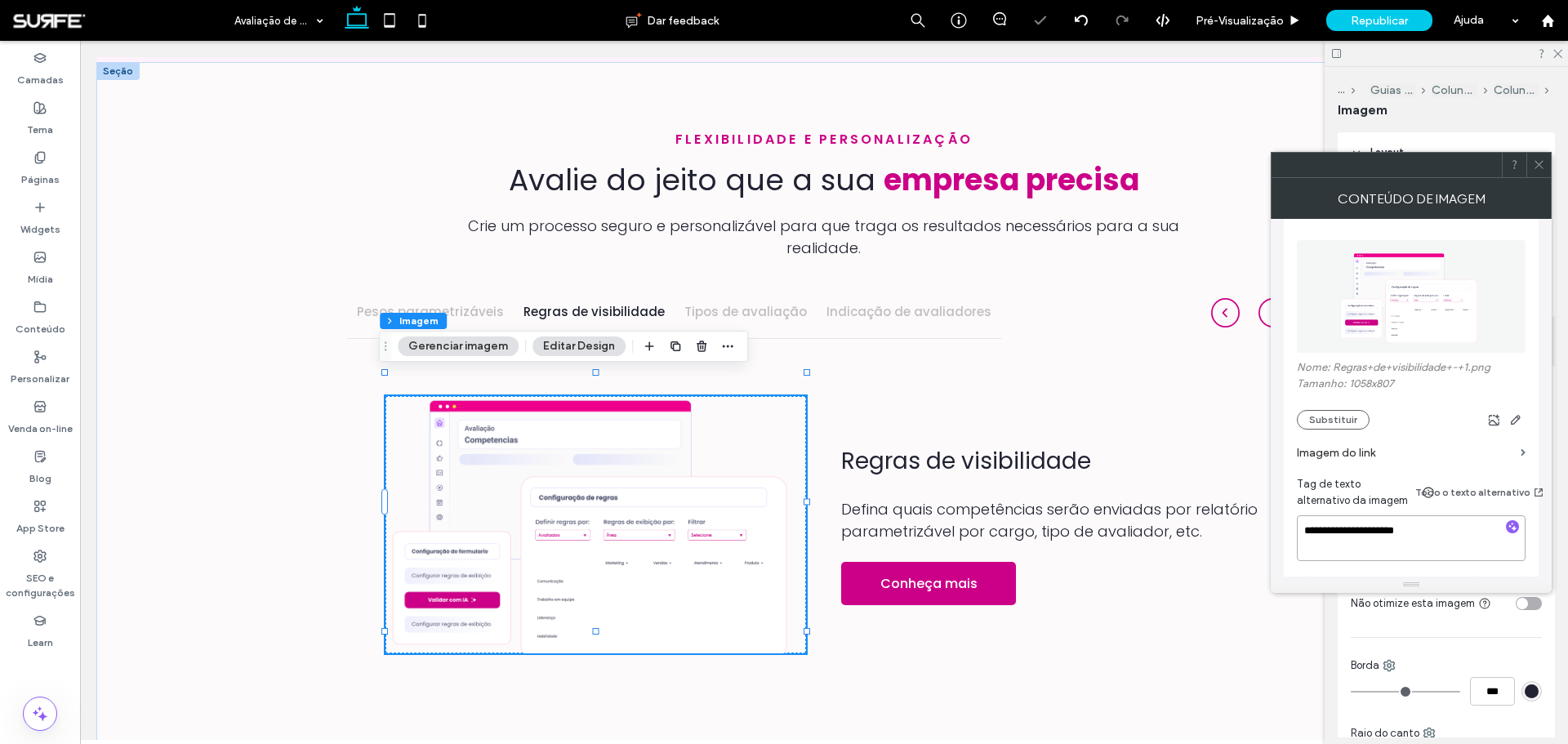
scroll to position [72, 0]
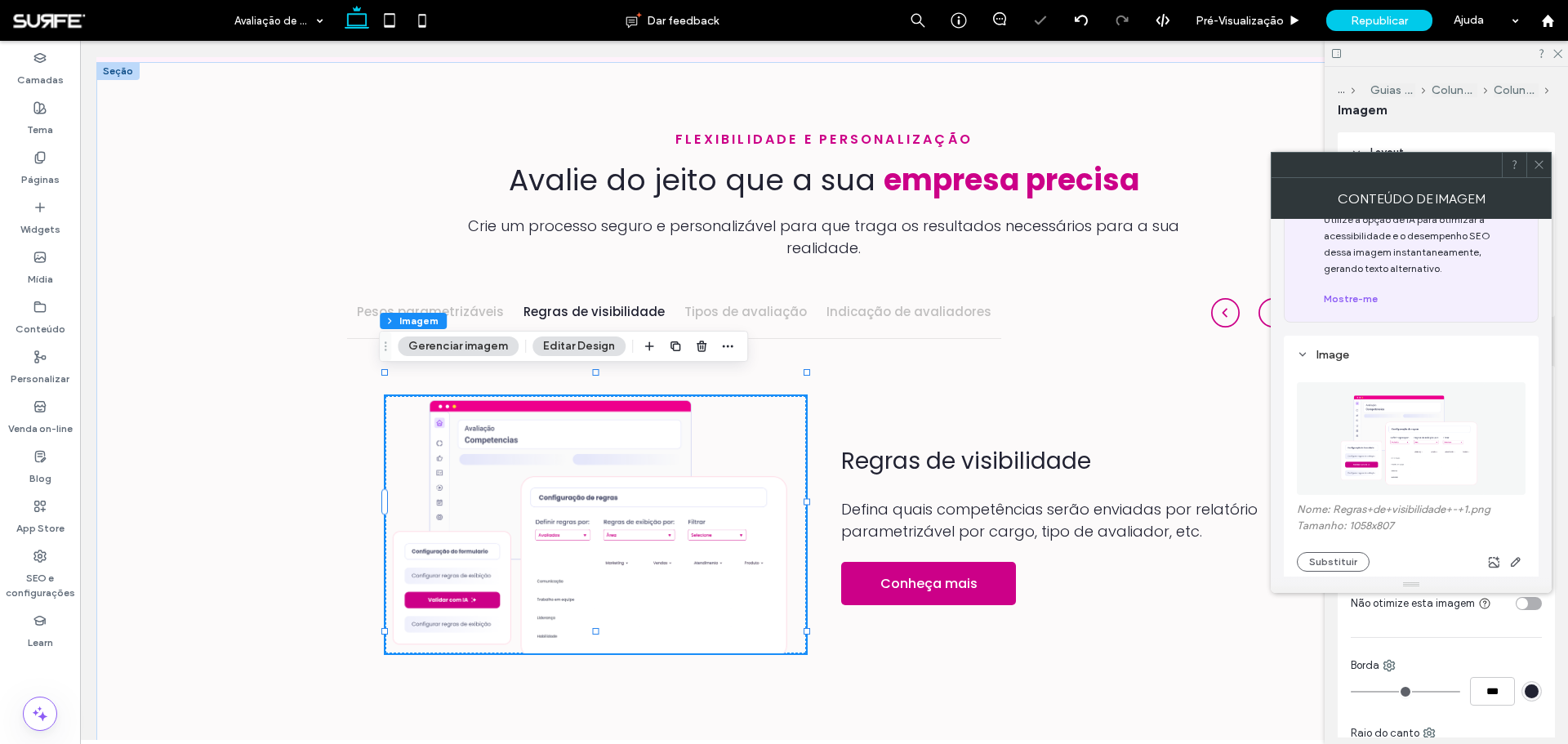
type textarea "**********"
drag, startPoint x: 1536, startPoint y: 161, endPoint x: 1539, endPoint y: 250, distance: 89.1
click at [1536, 162] on icon at bounding box center [1538, 164] width 12 height 12
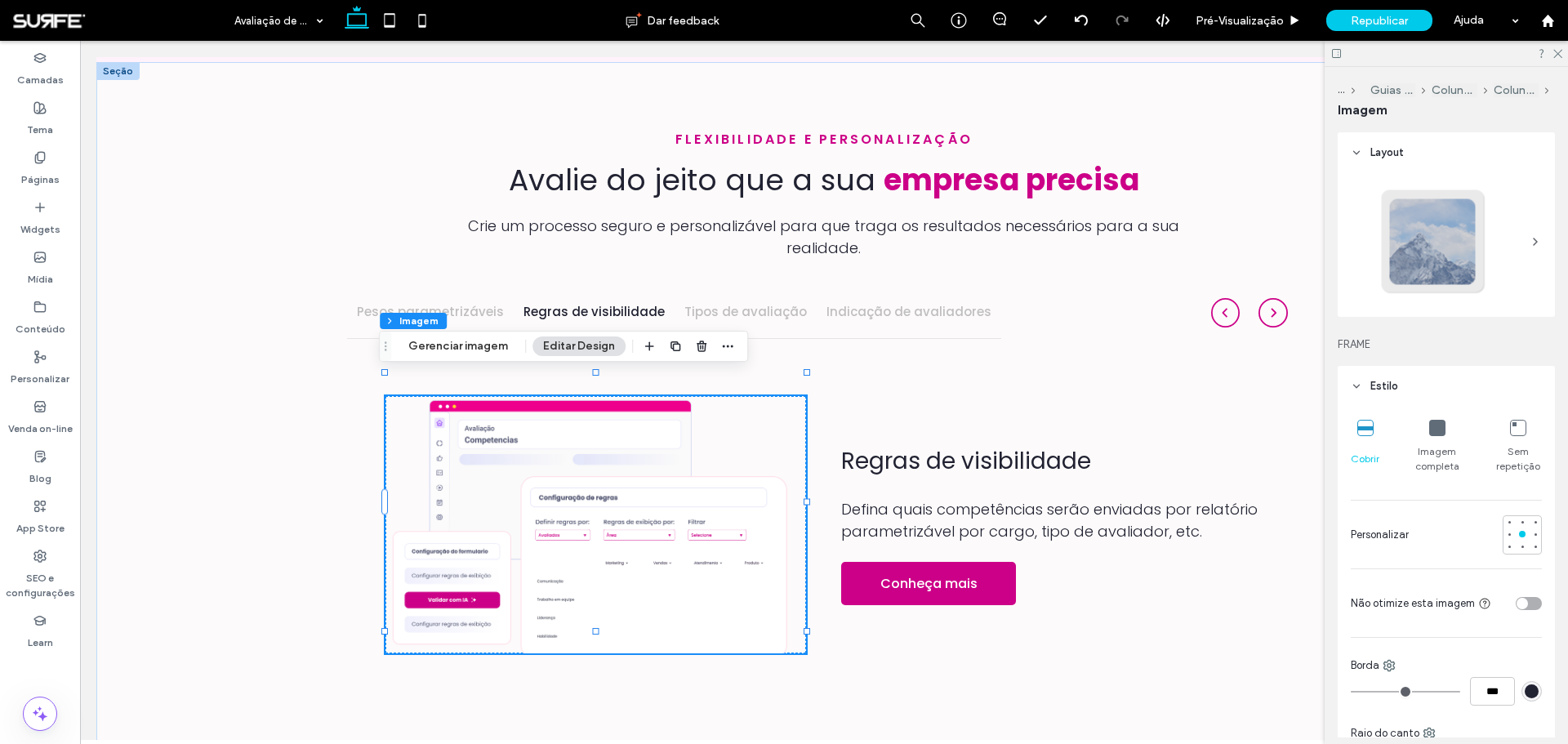
click at [1521, 600] on div "toggle" at bounding box center [1528, 604] width 26 height 13
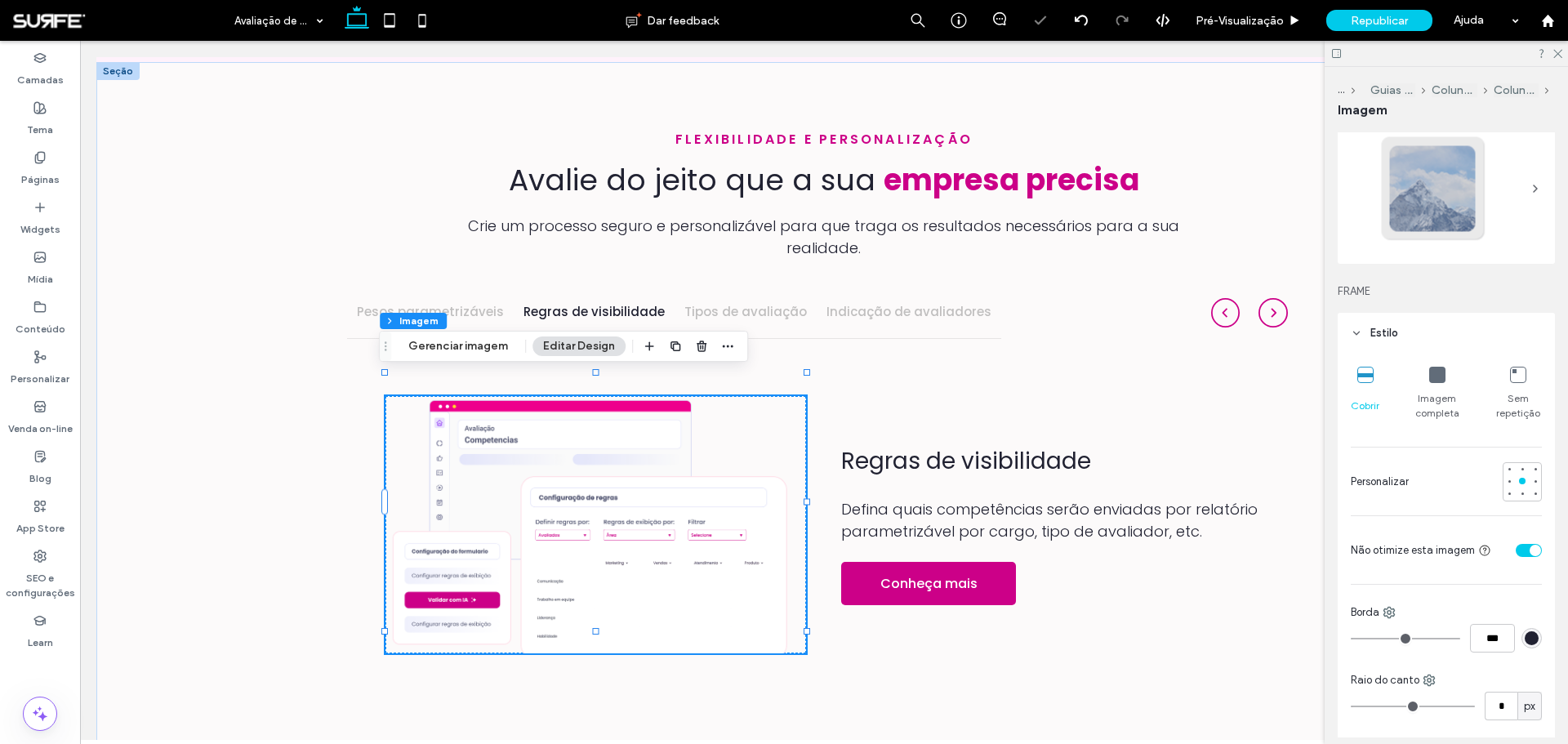
scroll to position [82, 0]
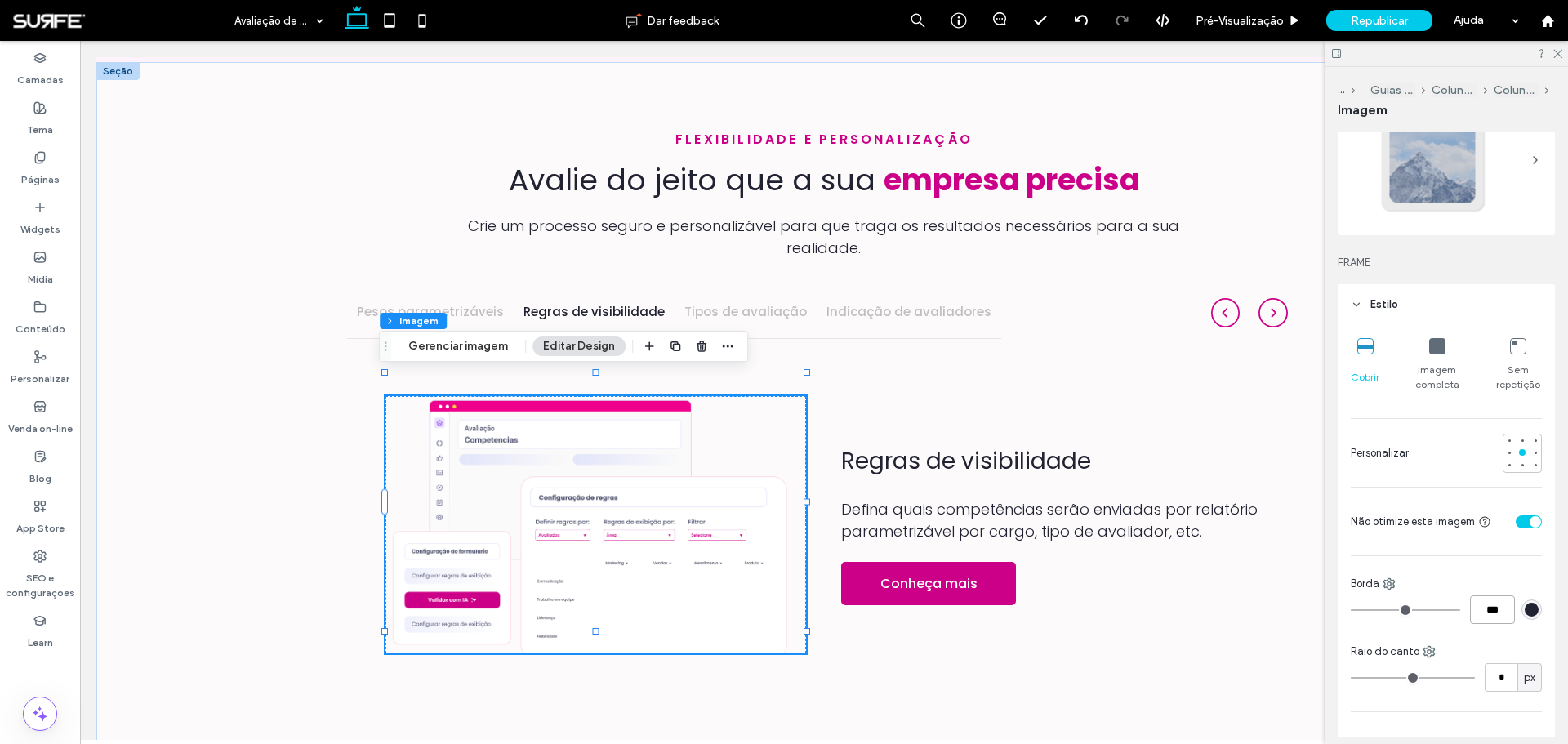
click at [1480, 612] on input "***" at bounding box center [1492, 609] width 45 height 29
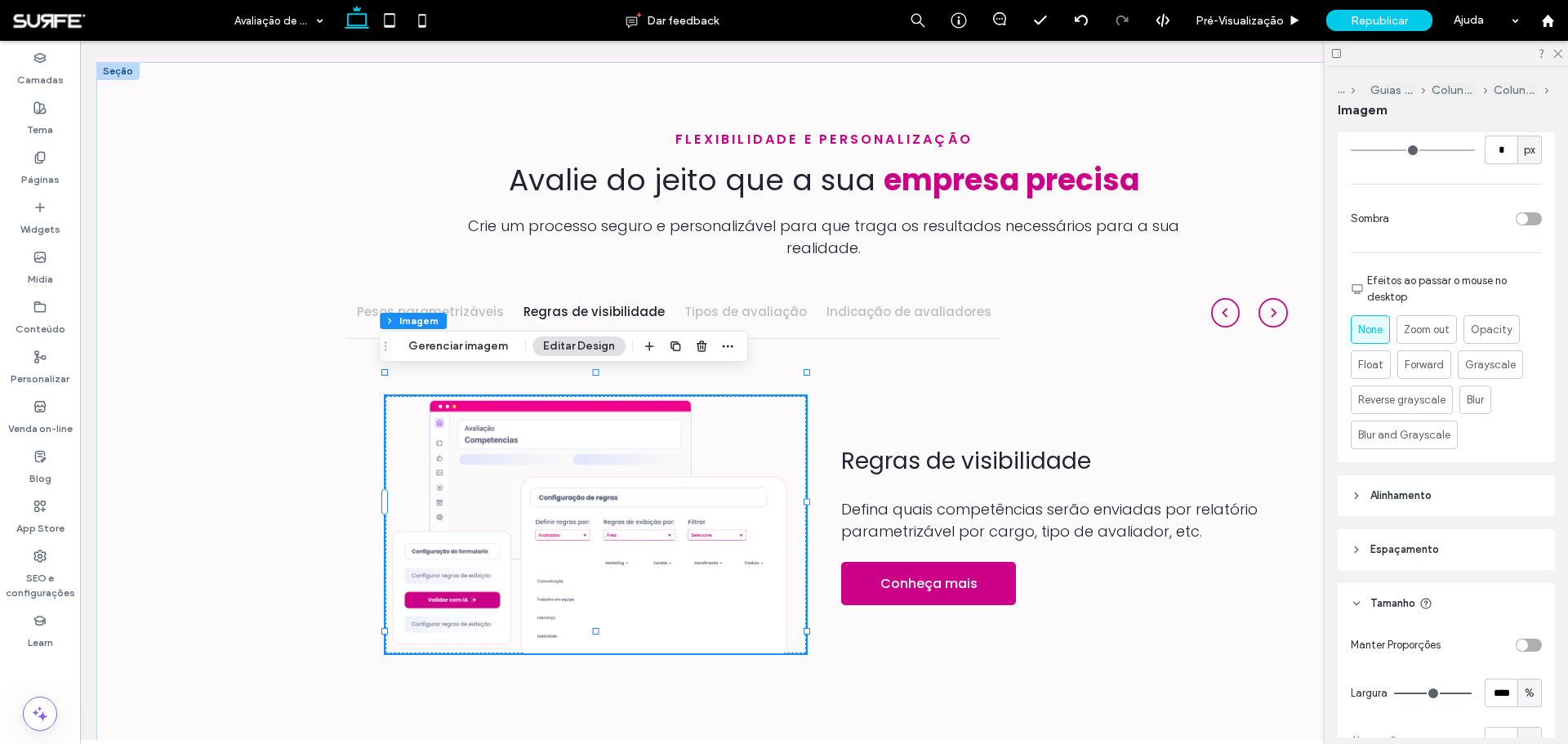
scroll to position [736, 0]
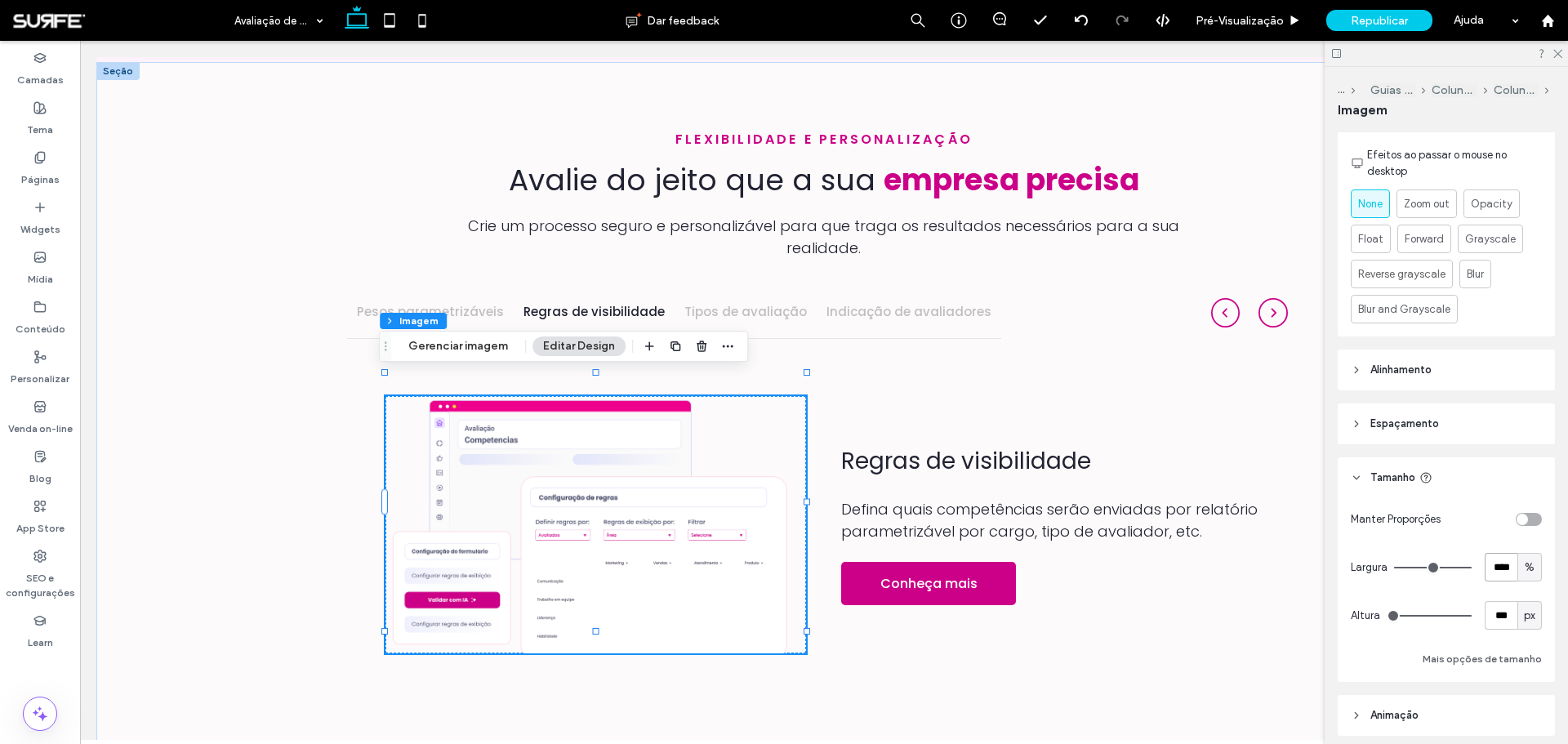
click at [1490, 573] on input "****" at bounding box center [1500, 567] width 32 height 29
click at [1524, 574] on span "%" at bounding box center [1529, 568] width 10 height 17
click at [1521, 619] on span "%" at bounding box center [1521, 625] width 10 height 17
click at [1494, 572] on input "****" at bounding box center [1500, 567] width 32 height 29
type input "***"
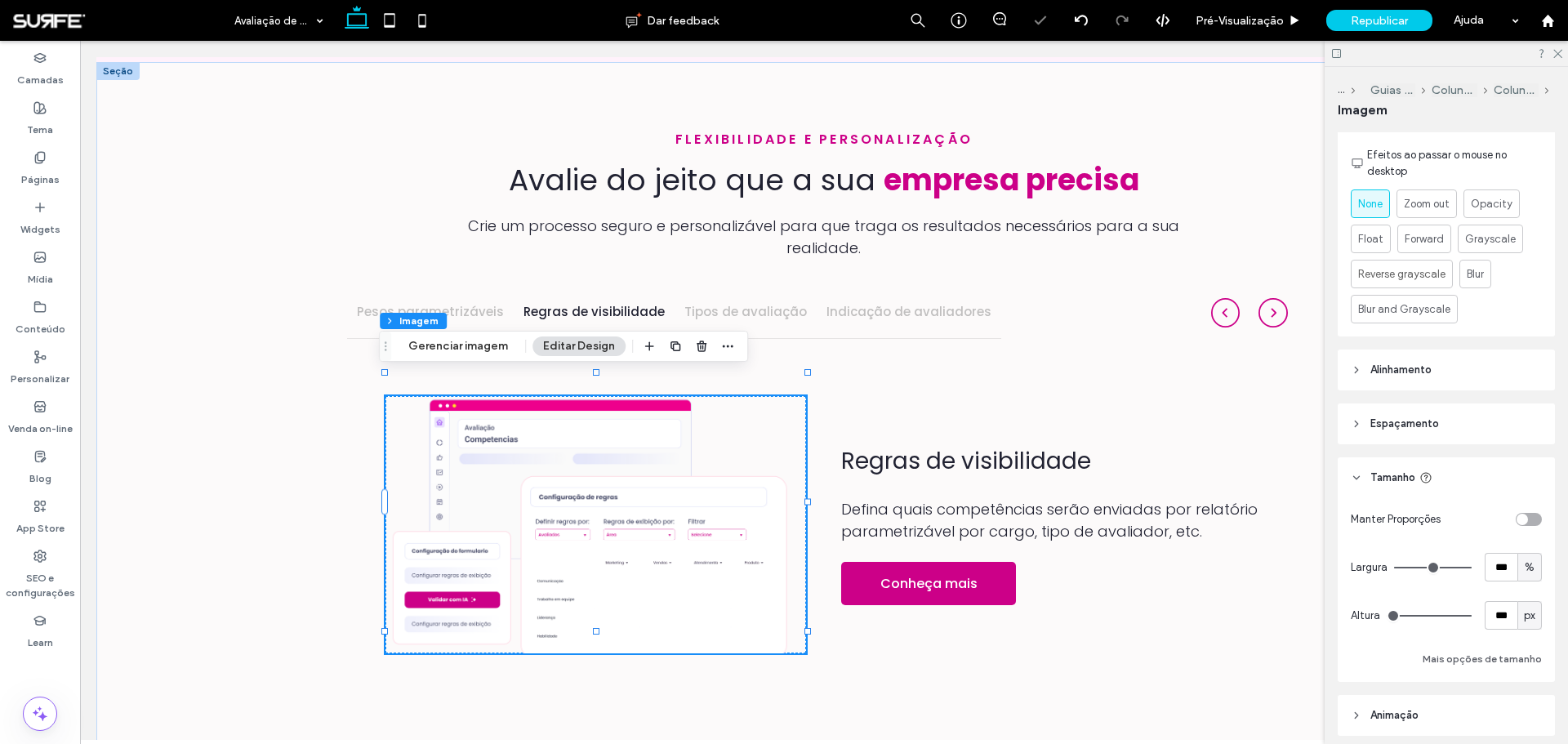
click at [1522, 519] on div "toggle" at bounding box center [1528, 519] width 26 height 13
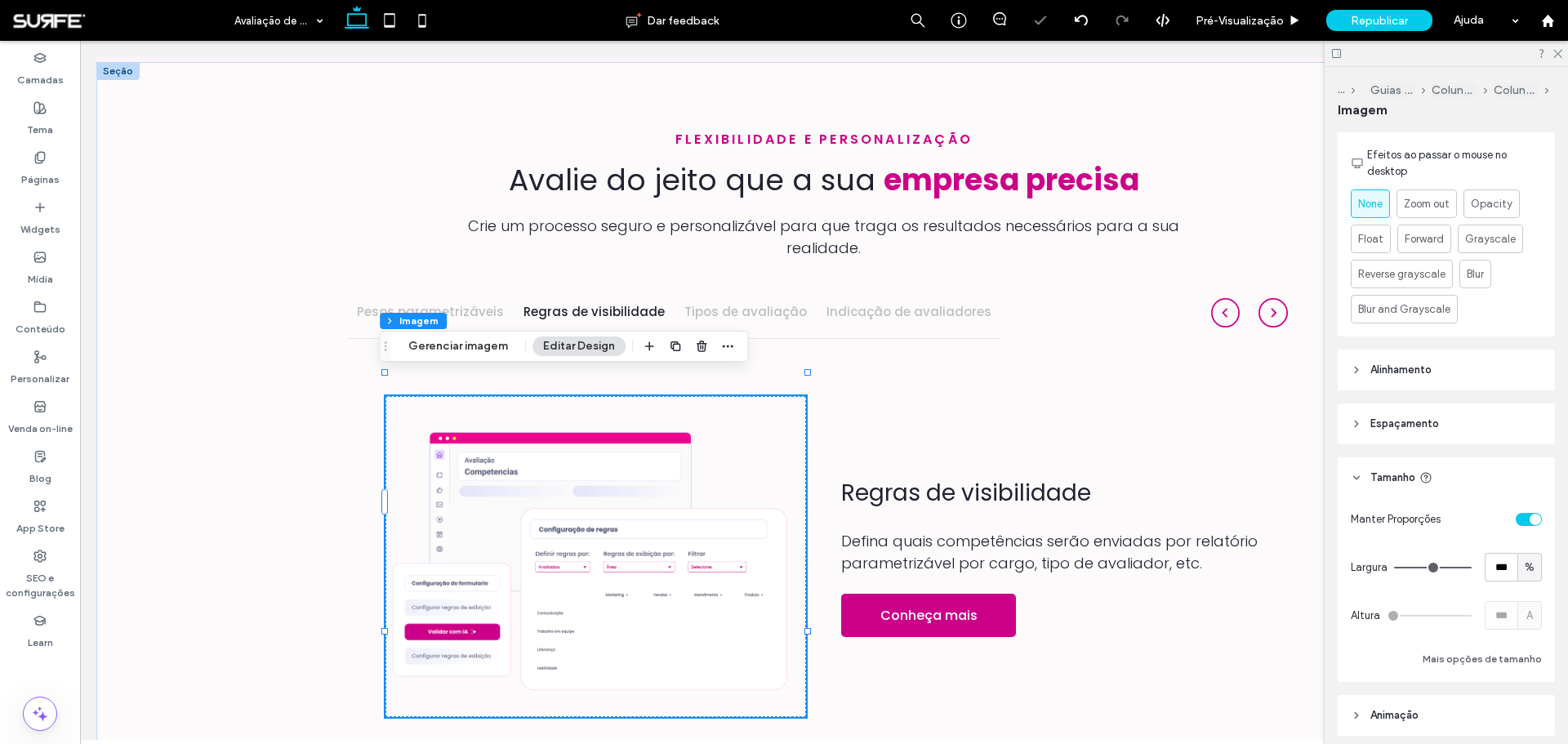
type input "*"
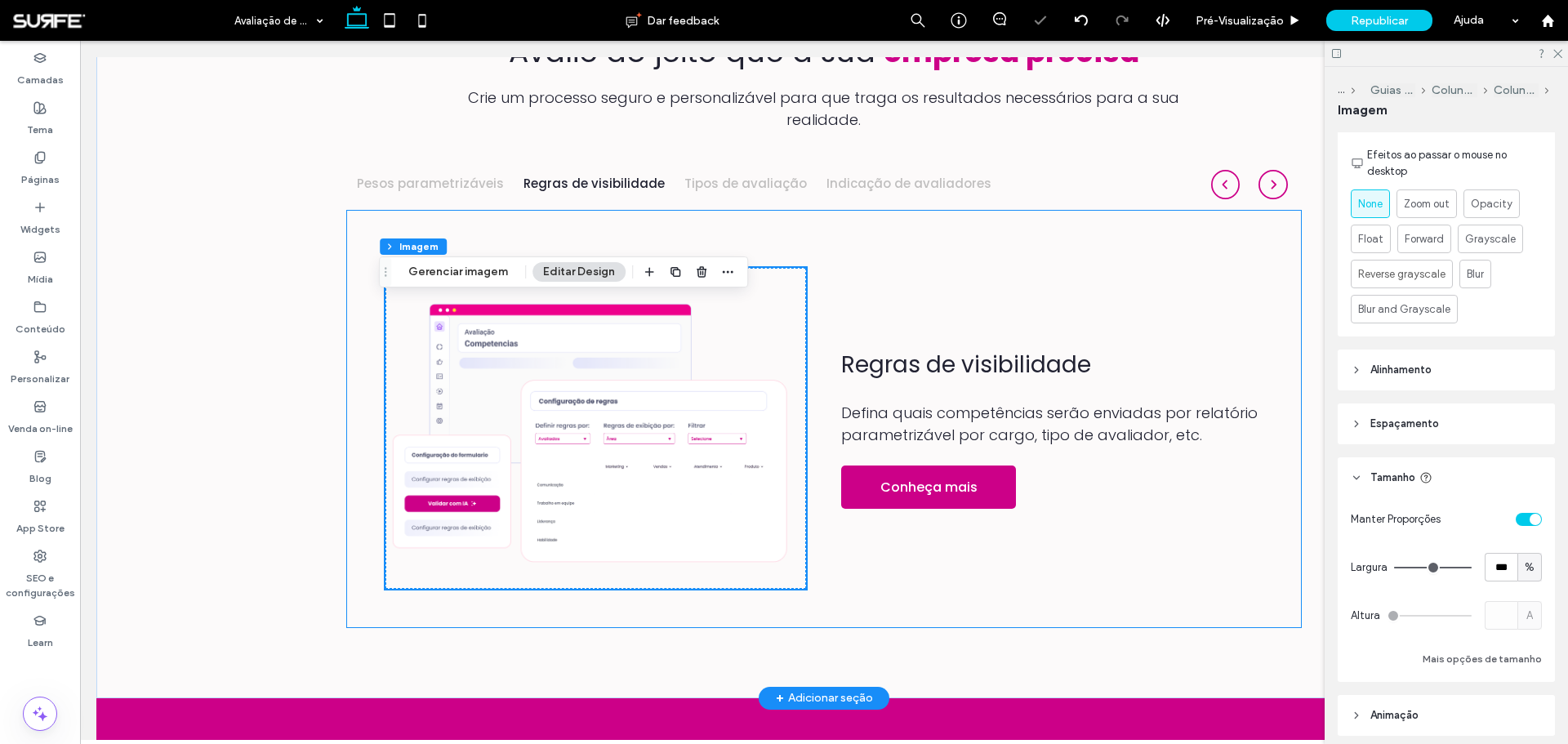
scroll to position [1596, 0]
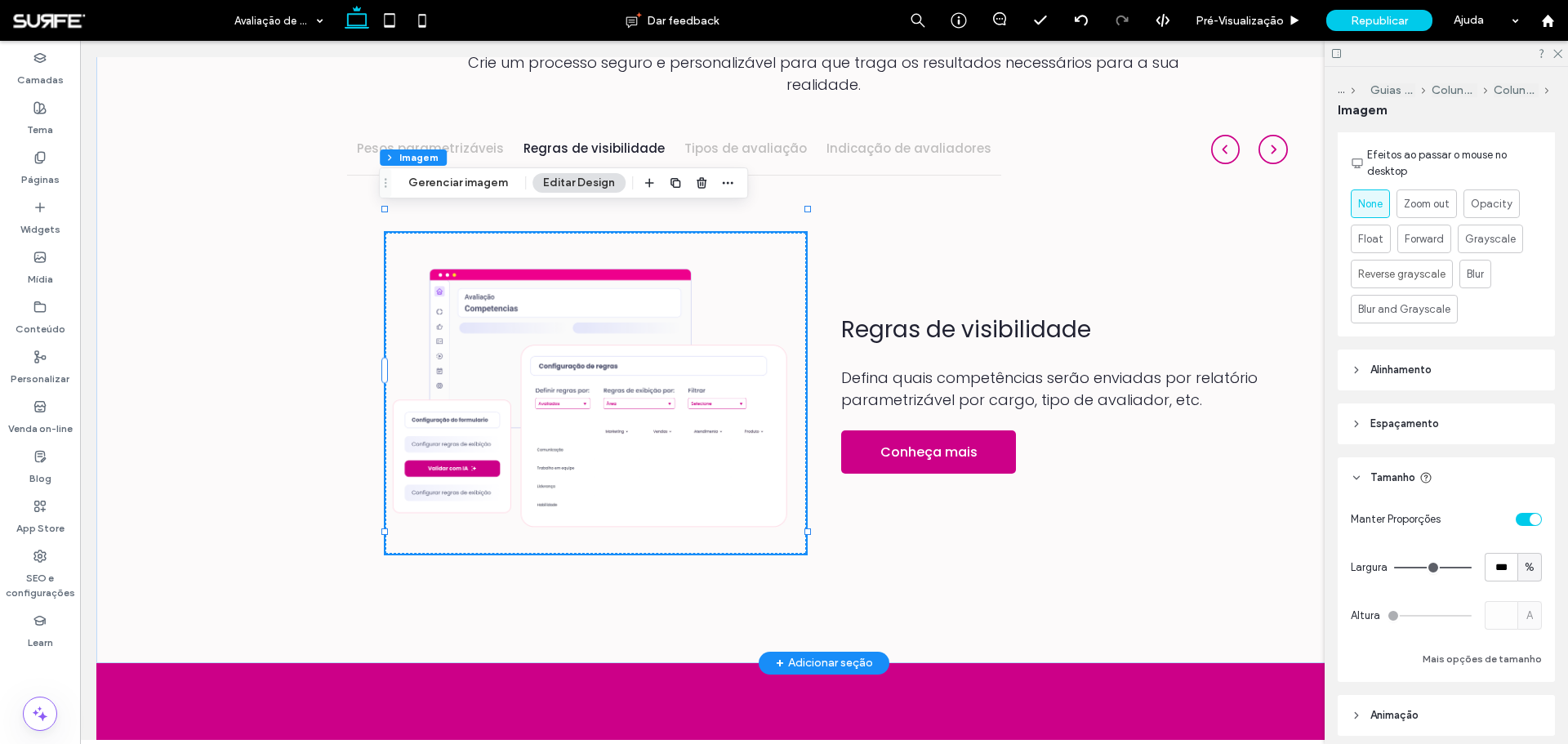
drag, startPoint x: 570, startPoint y: 273, endPoint x: 559, endPoint y: 268, distance: 12.1
click at [570, 273] on img at bounding box center [596, 394] width 421 height 321
click at [646, 181] on icon "button" at bounding box center [649, 183] width 13 height 13
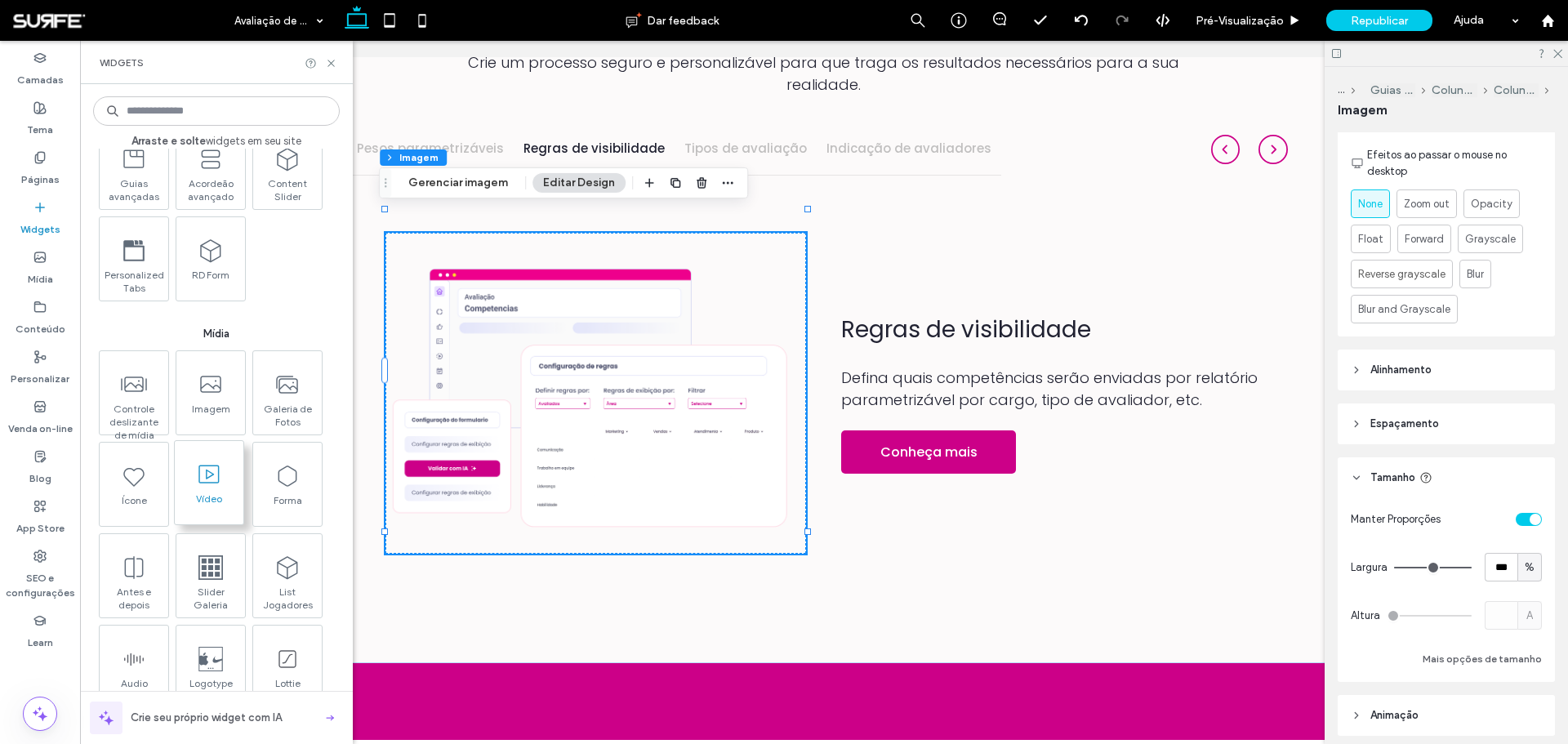
scroll to position [4575, 0]
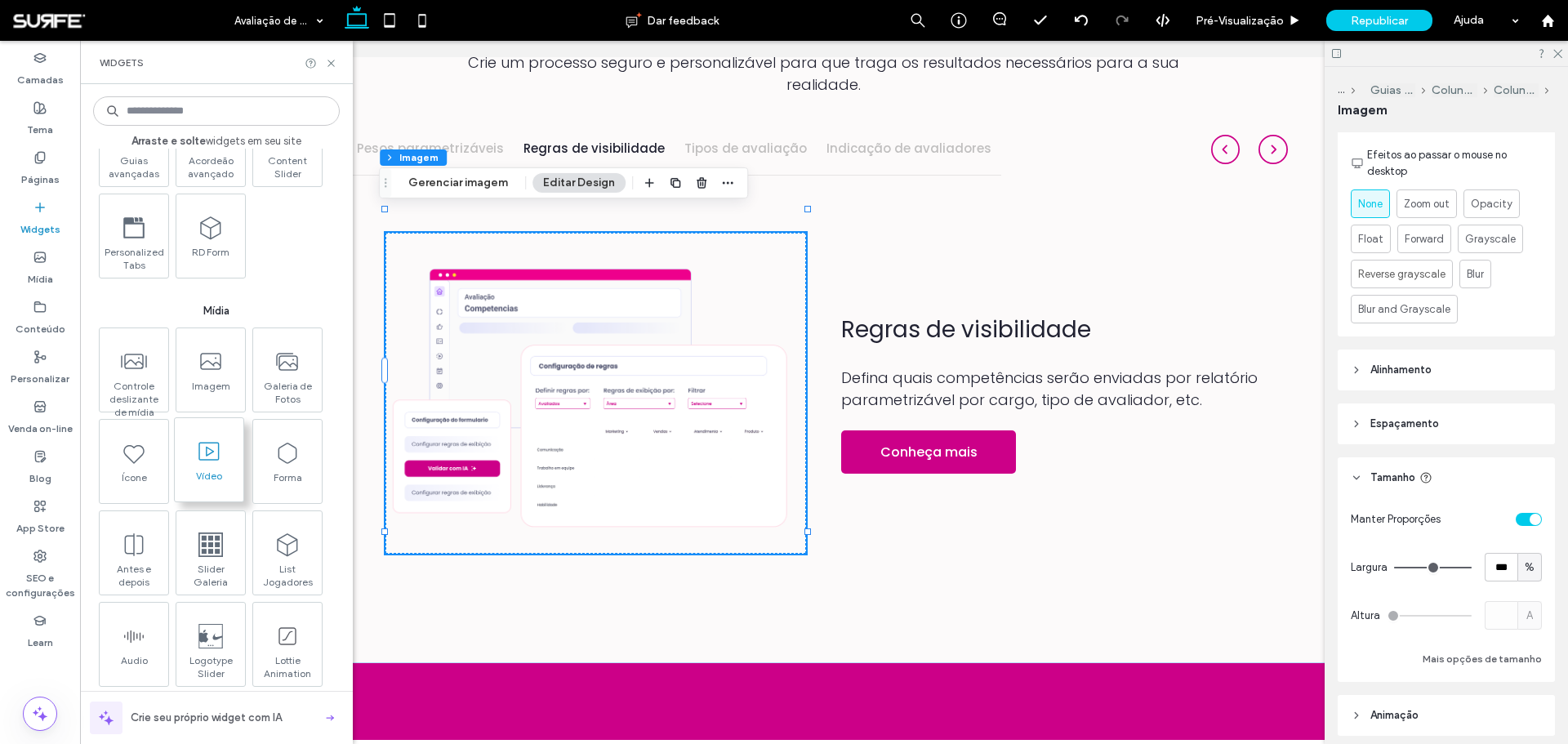
click at [207, 465] on span at bounding box center [209, 451] width 69 height 37
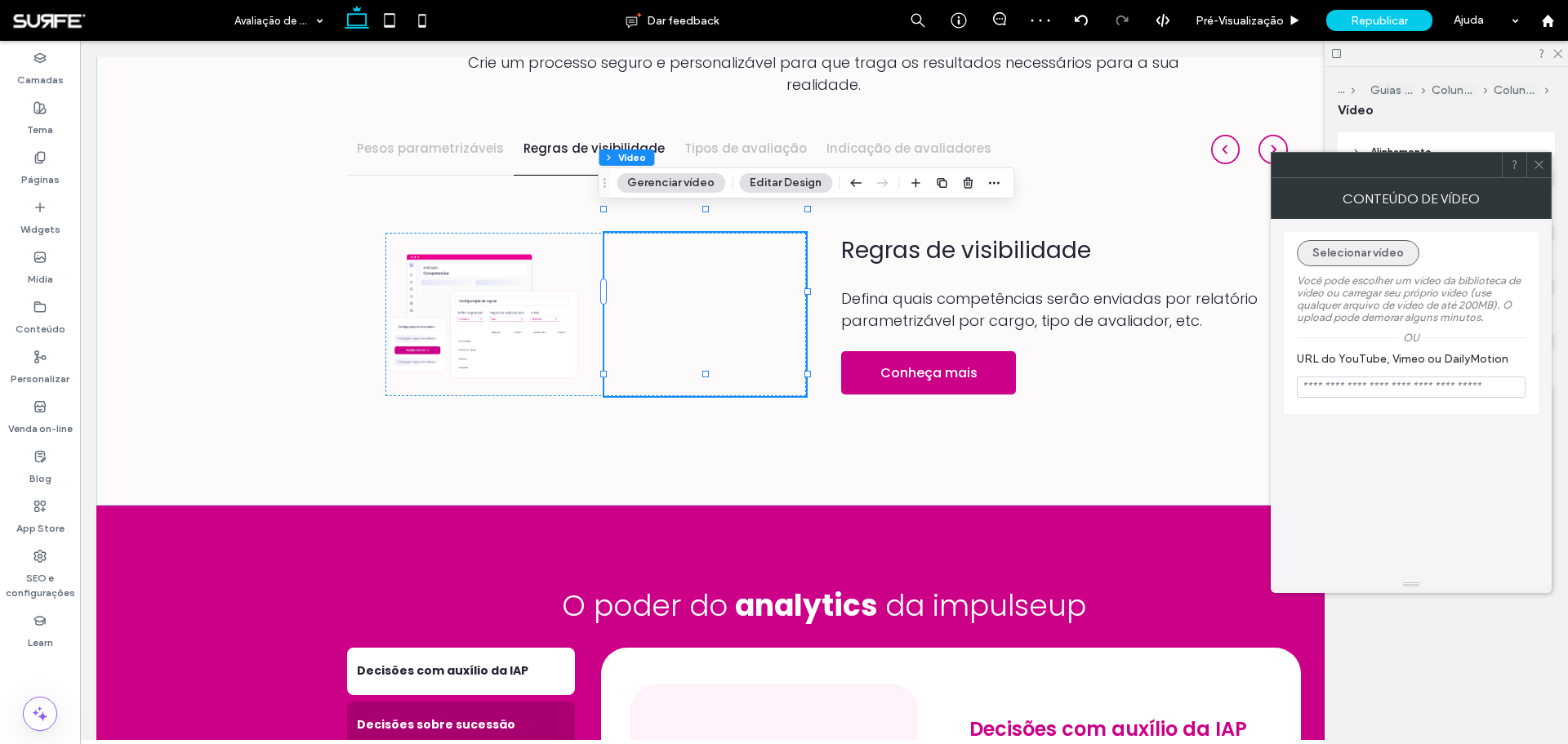
click at [1388, 255] on button "Selecionar vídeo" at bounding box center [1358, 254] width 123 height 26
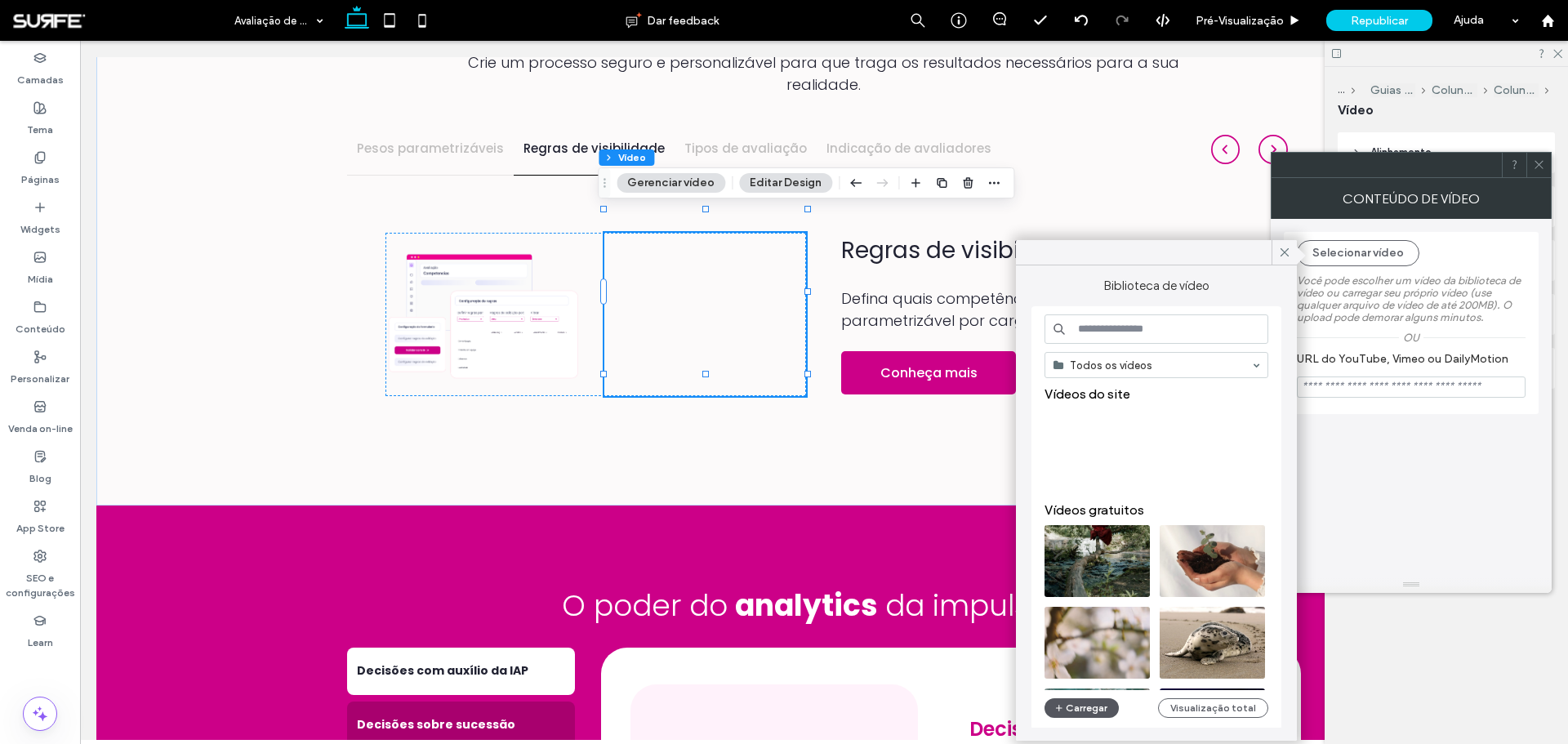
click at [1095, 711] on button "Carregar" at bounding box center [1082, 708] width 74 height 20
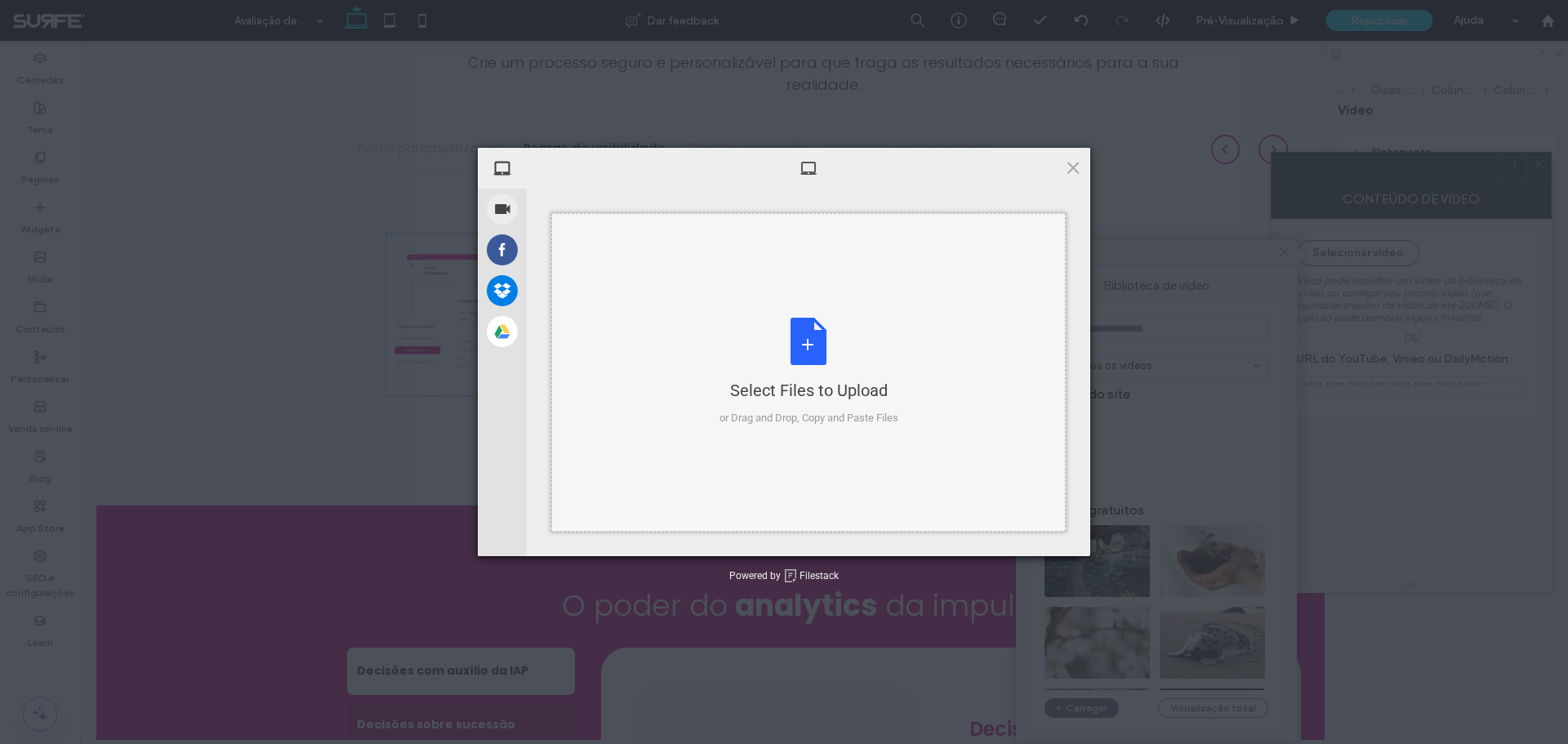
click at [854, 336] on div "Select Files to Upload or Drag and Drop, Copy and Paste Files" at bounding box center [809, 372] width 179 height 109
click at [836, 358] on div "Select Files to Upload or Drag and Drop, Copy and Paste Files" at bounding box center [809, 372] width 179 height 109
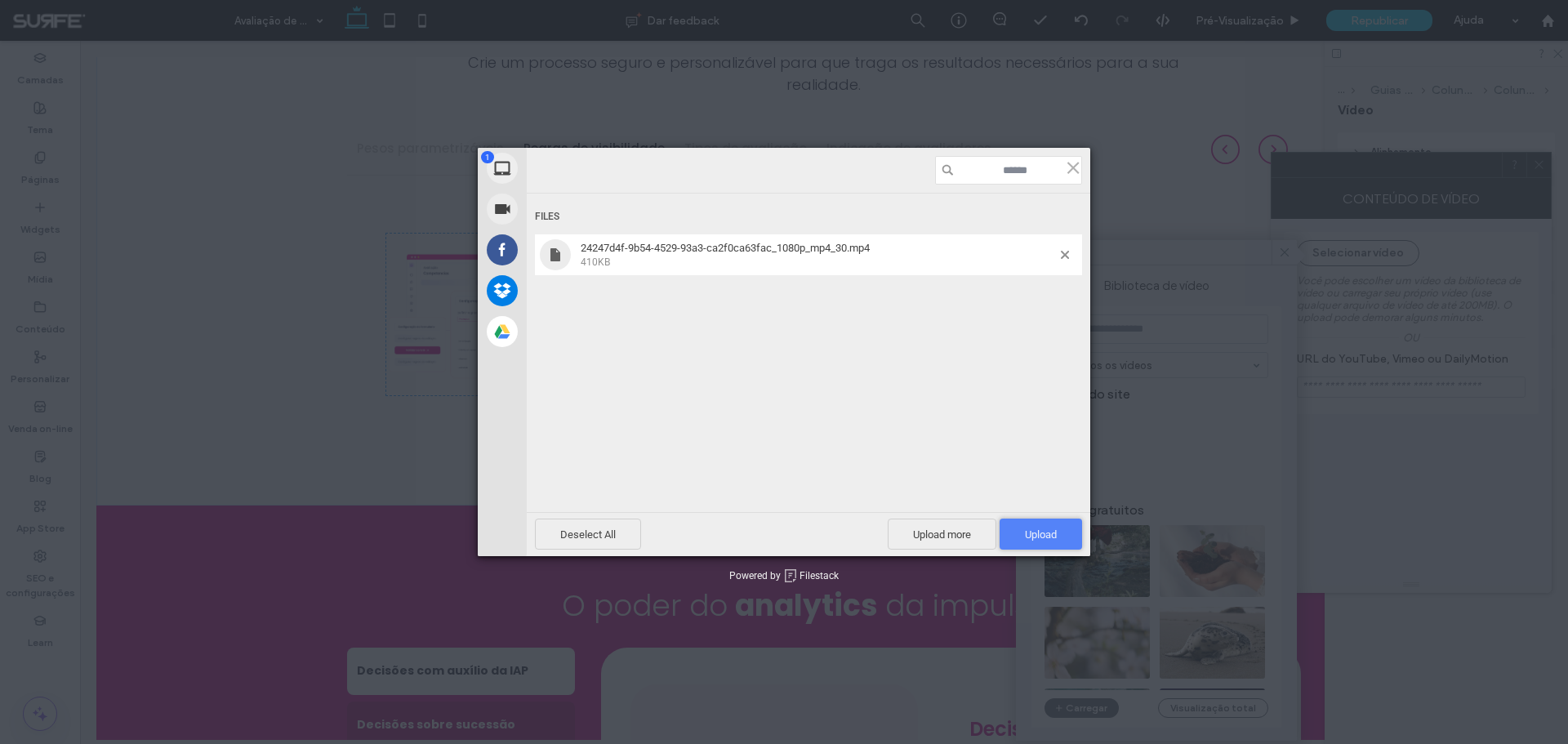
click at [1040, 532] on span "Upload 1" at bounding box center [1041, 534] width 32 height 12
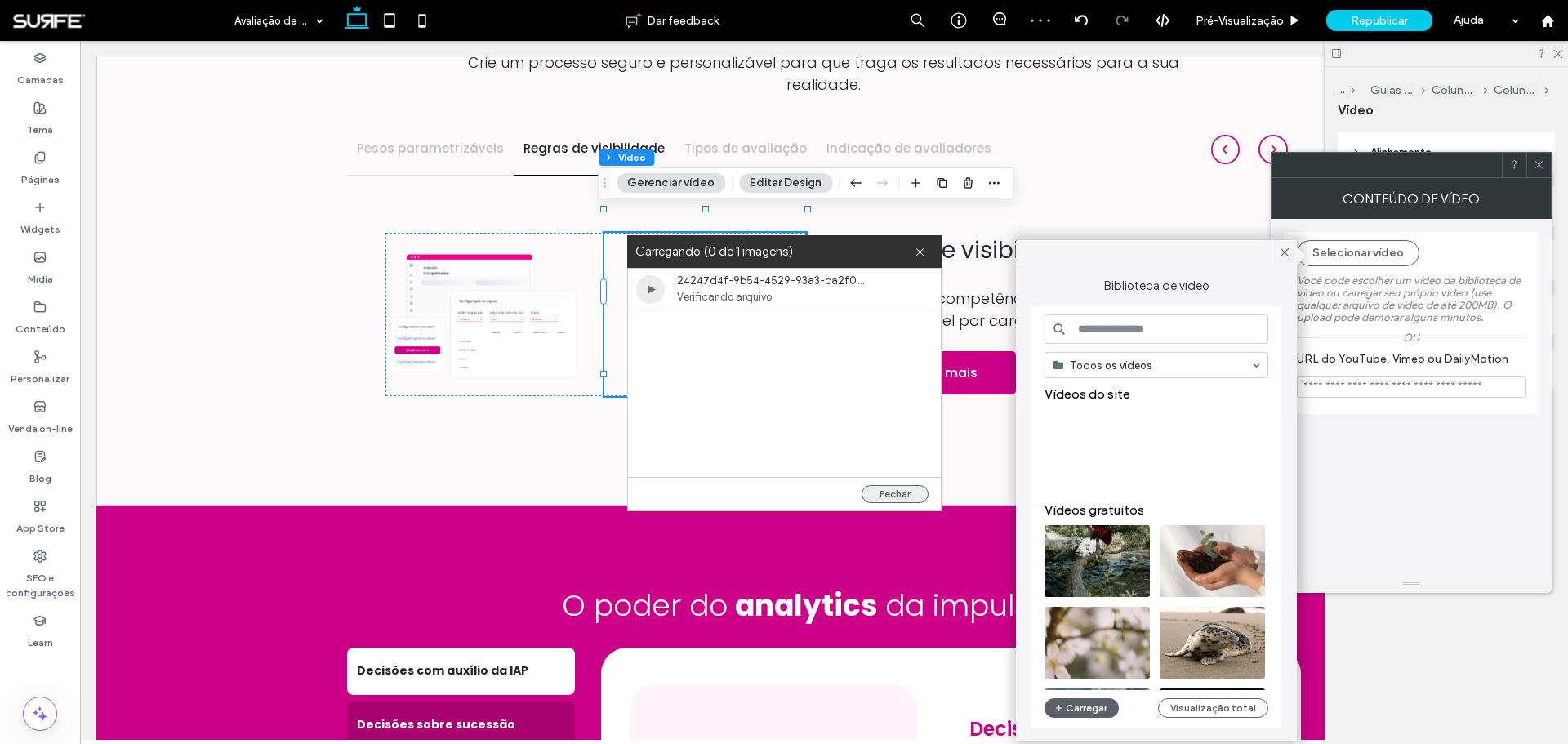
drag, startPoint x: 923, startPoint y: 496, endPoint x: 920, endPoint y: 455, distance: 41.1
click at [923, 496] on button "Fechar" at bounding box center [895, 493] width 67 height 18
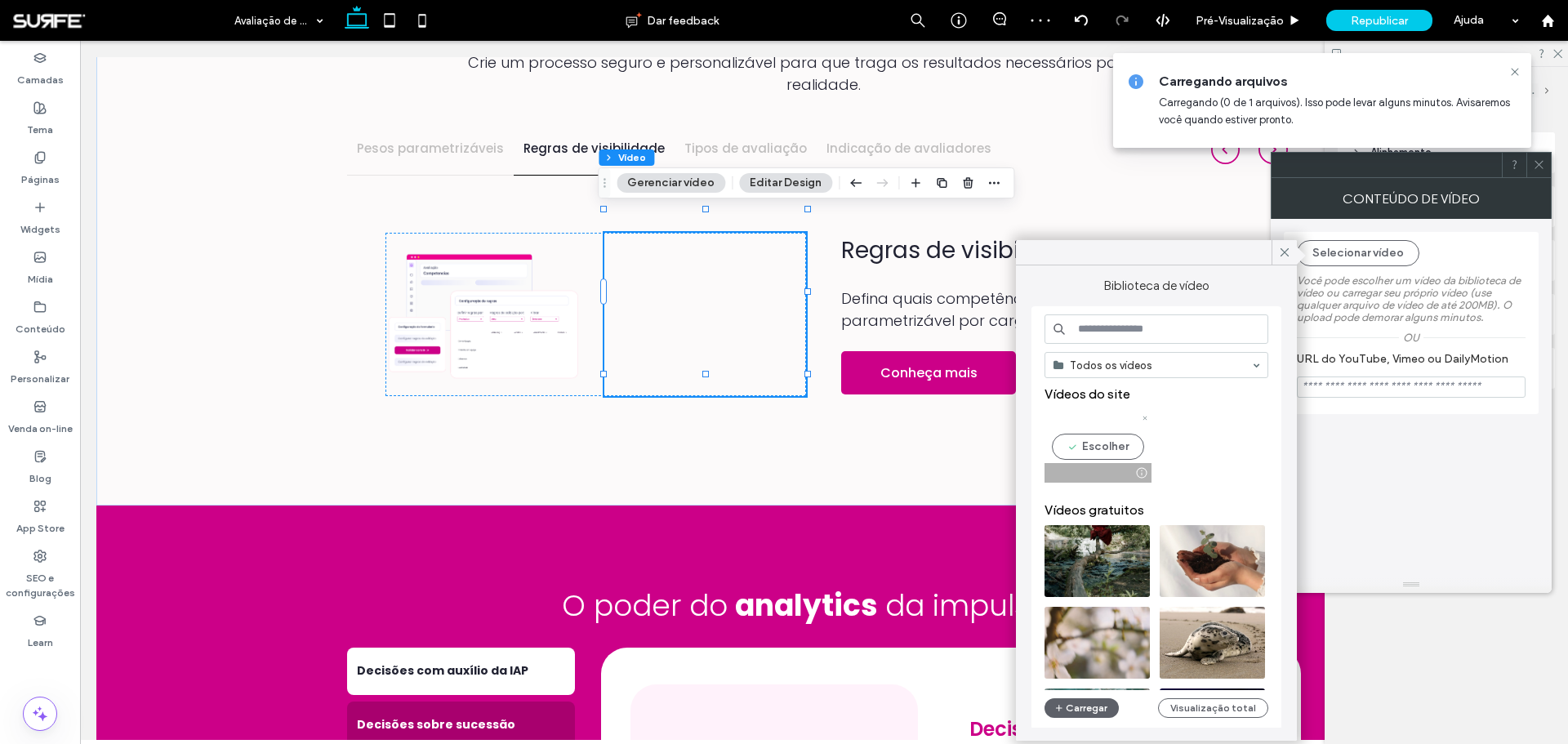
click at [1065, 444] on video at bounding box center [1096, 446] width 105 height 72
type input "**********"
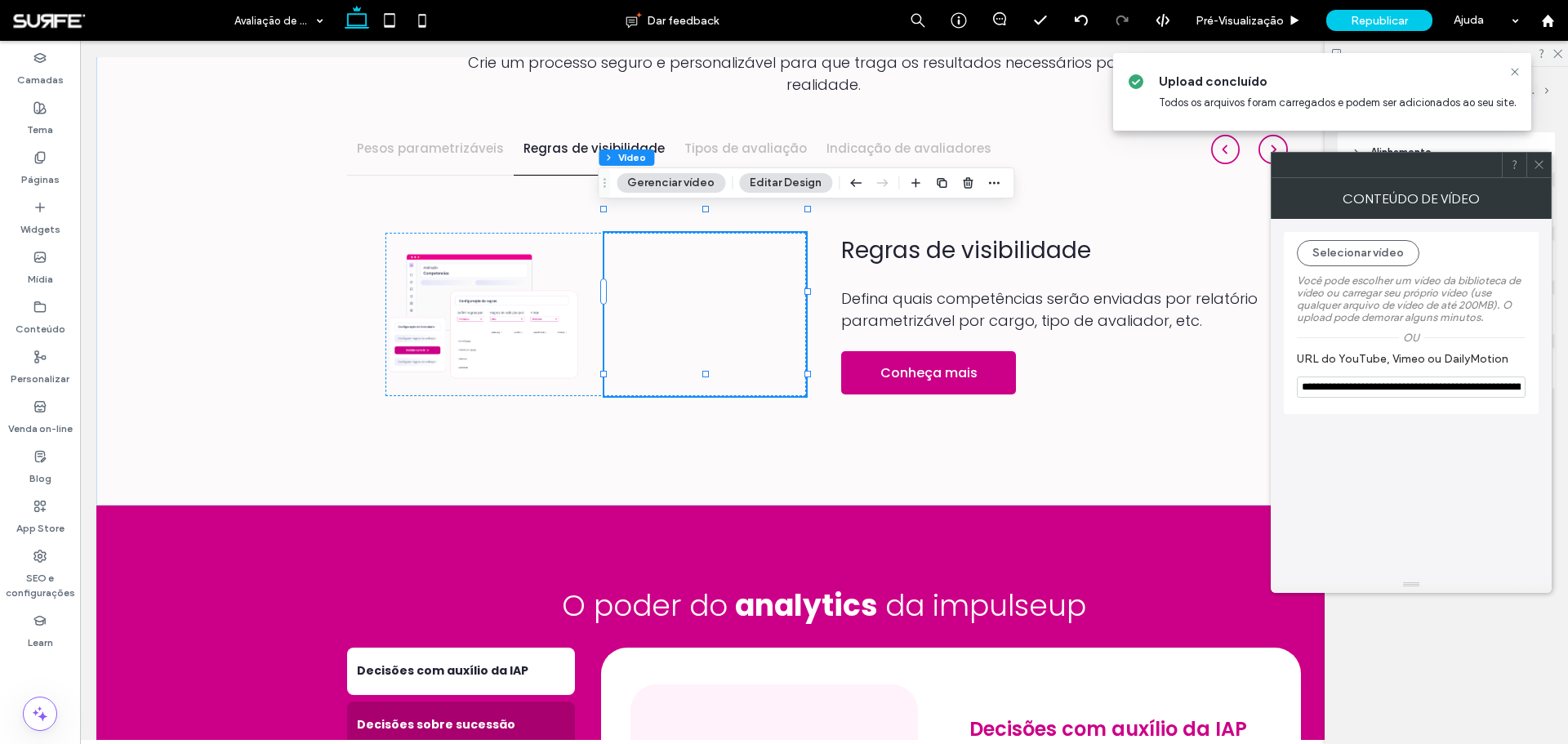
click at [1539, 163] on icon at bounding box center [1538, 164] width 12 height 12
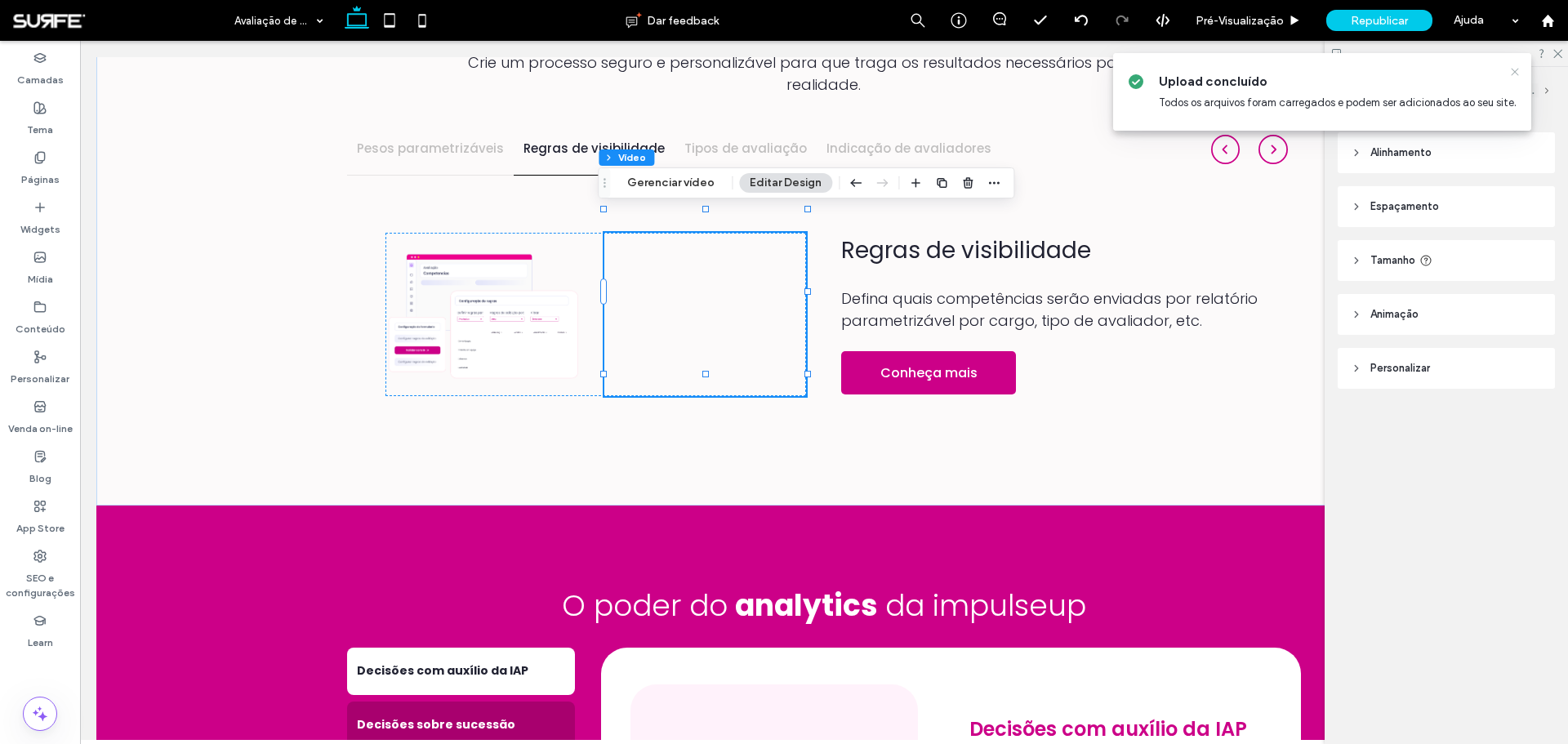
click at [1519, 70] on icon at bounding box center [1514, 72] width 13 height 13
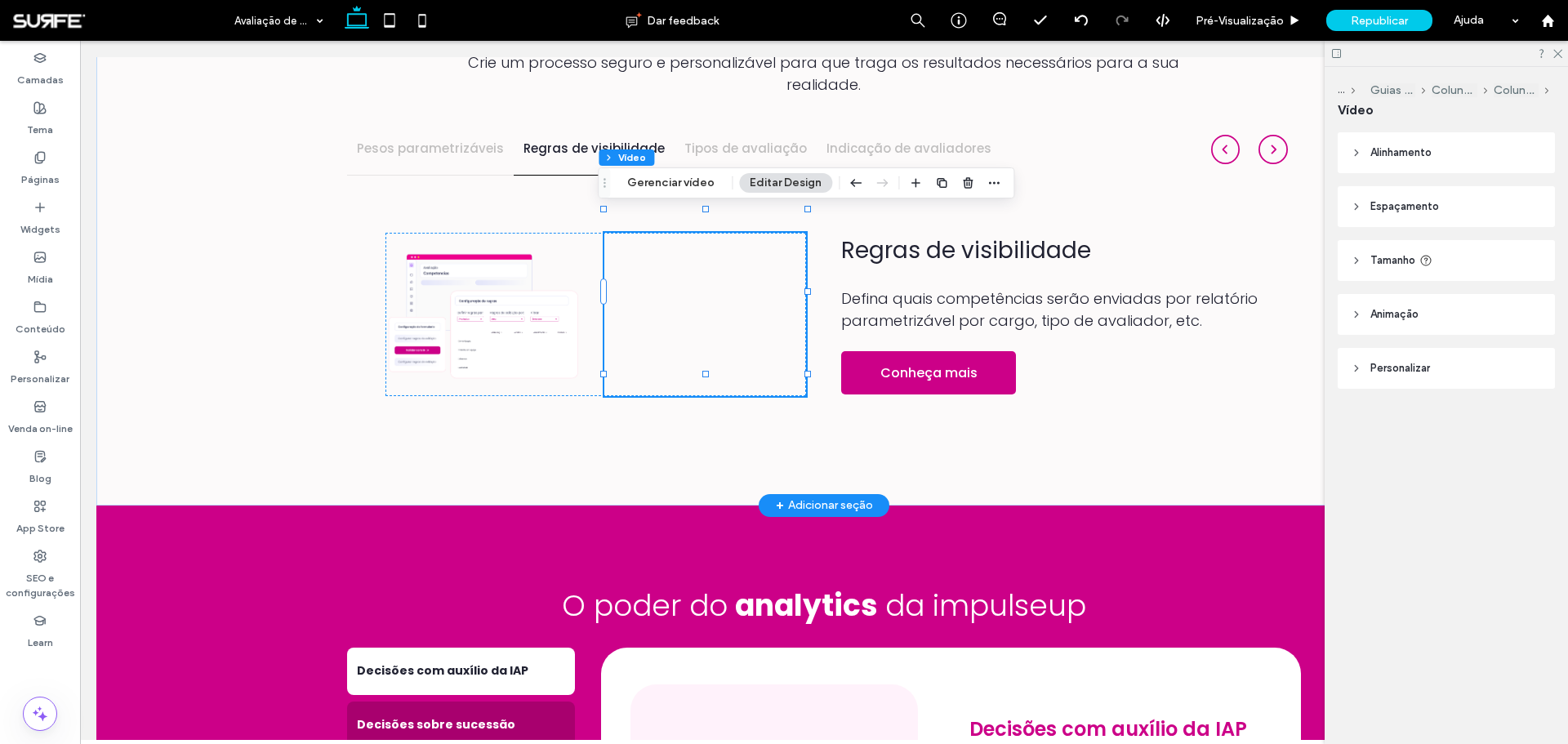
click at [726, 275] on div at bounding box center [706, 315] width 202 height 163
click at [778, 180] on button "Editar Design" at bounding box center [785, 182] width 93 height 20
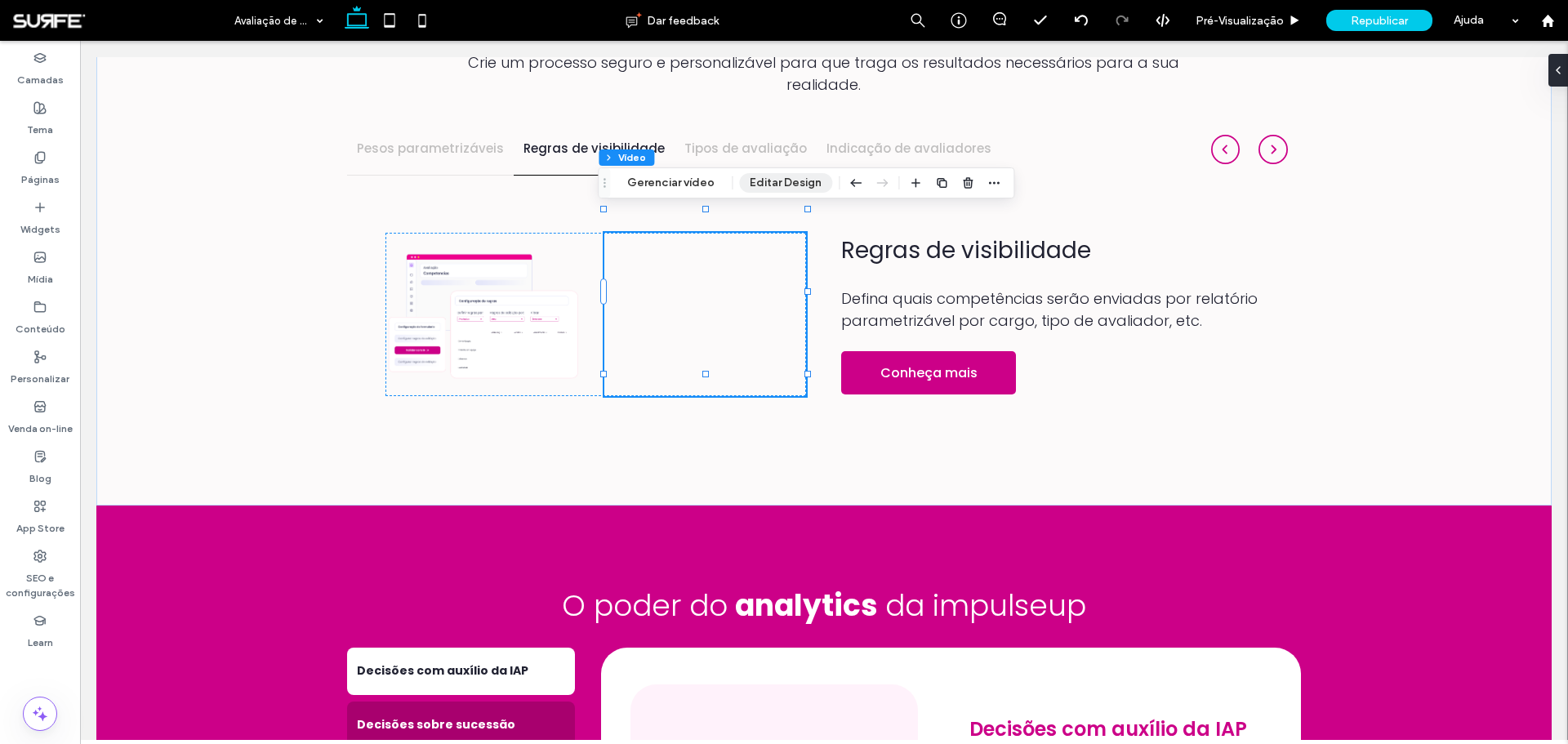
click at [778, 180] on button "Editar Design" at bounding box center [785, 182] width 93 height 20
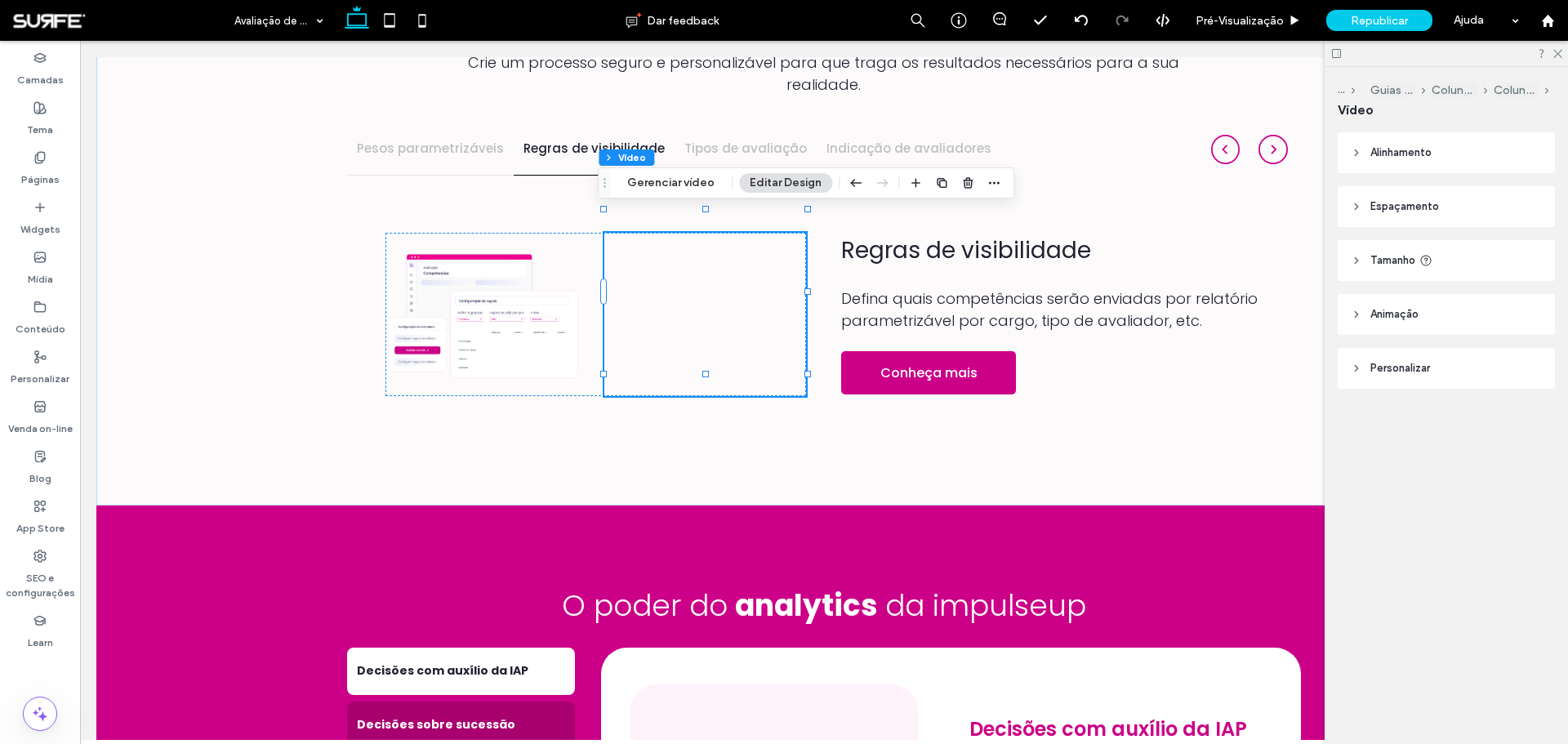
click at [1418, 369] on span "Personalizar" at bounding box center [1400, 369] width 59 height 17
click at [1403, 434] on div "Padrão" at bounding box center [1440, 430] width 164 height 17
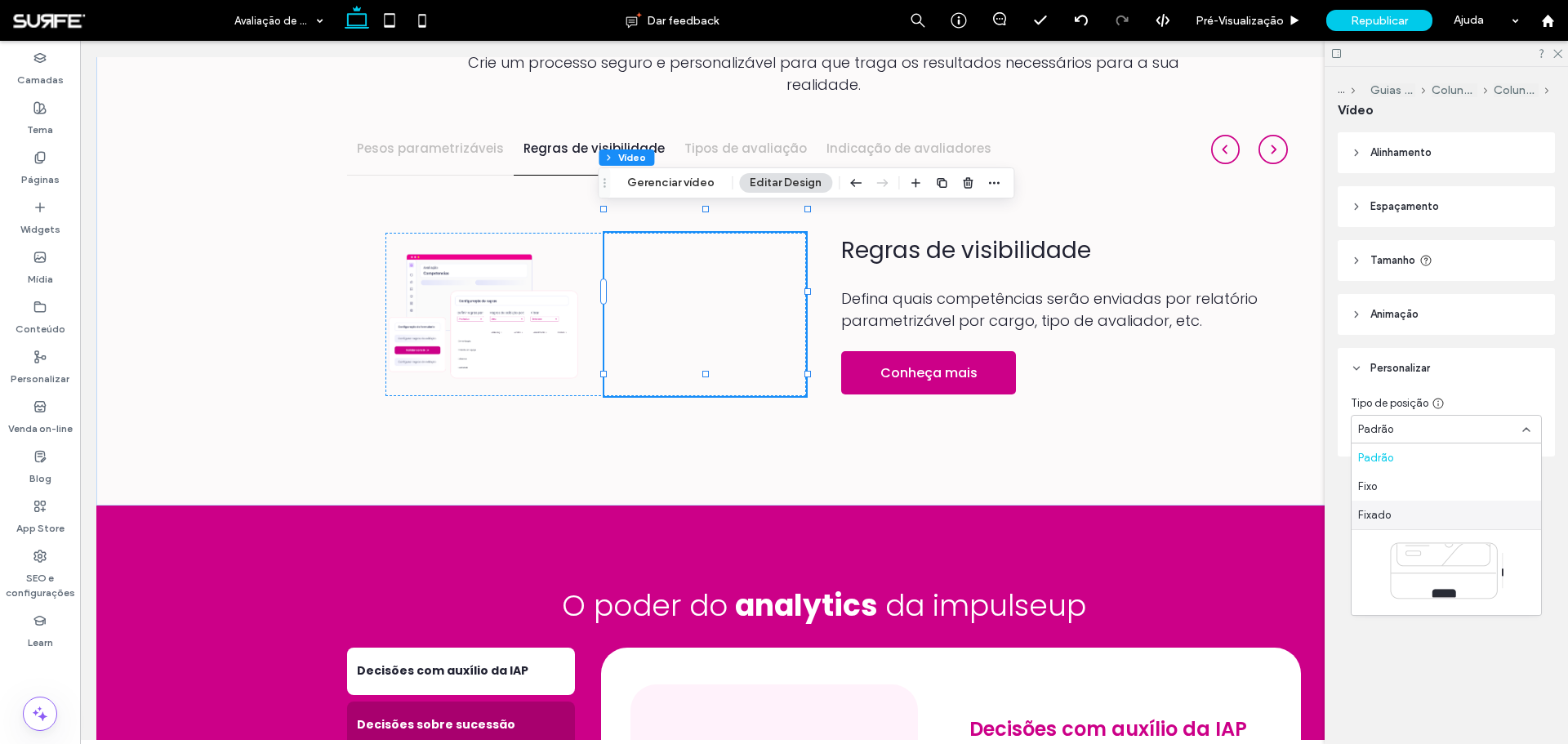
click at [1397, 511] on div "Fixado" at bounding box center [1446, 515] width 189 height 29
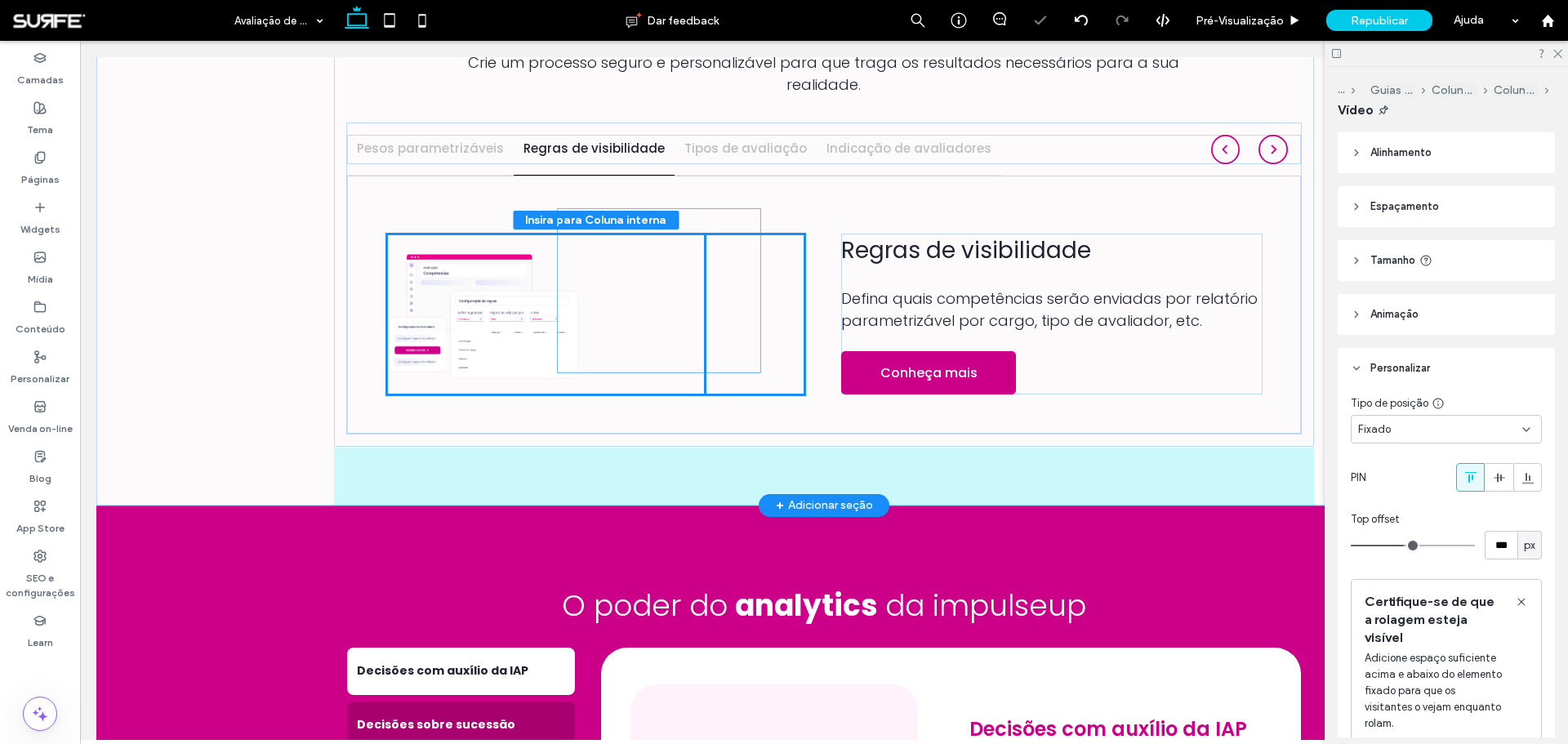
drag, startPoint x: 734, startPoint y: 259, endPoint x: 694, endPoint y: 258, distance: 40.0
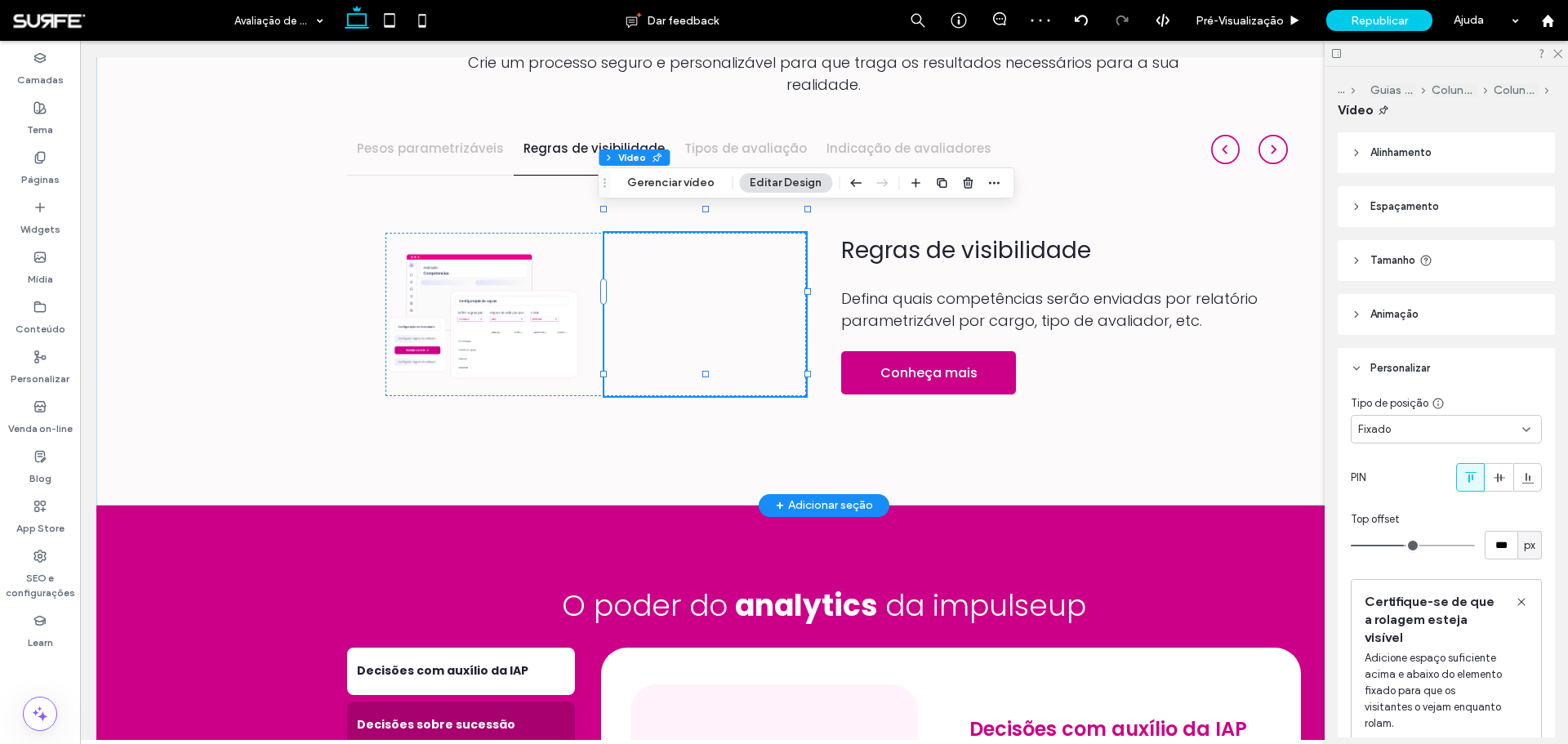
click at [702, 290] on div at bounding box center [706, 315] width 202 height 163
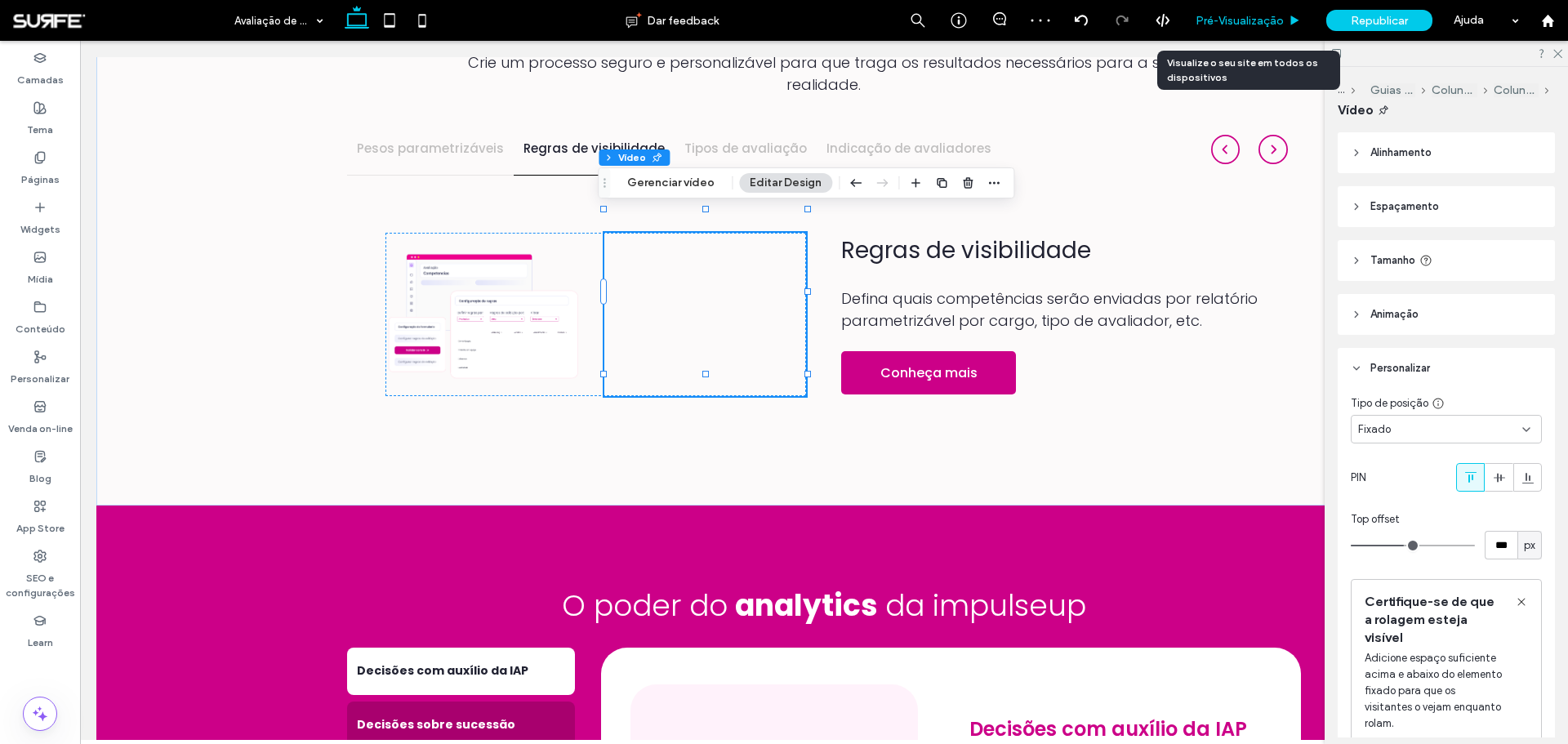
click at [1252, 10] on div "Pré-Visualizaçāo" at bounding box center [1248, 20] width 131 height 41
click at [1250, 20] on span "Pré-Visualizaçāo" at bounding box center [1239, 20] width 88 height 14
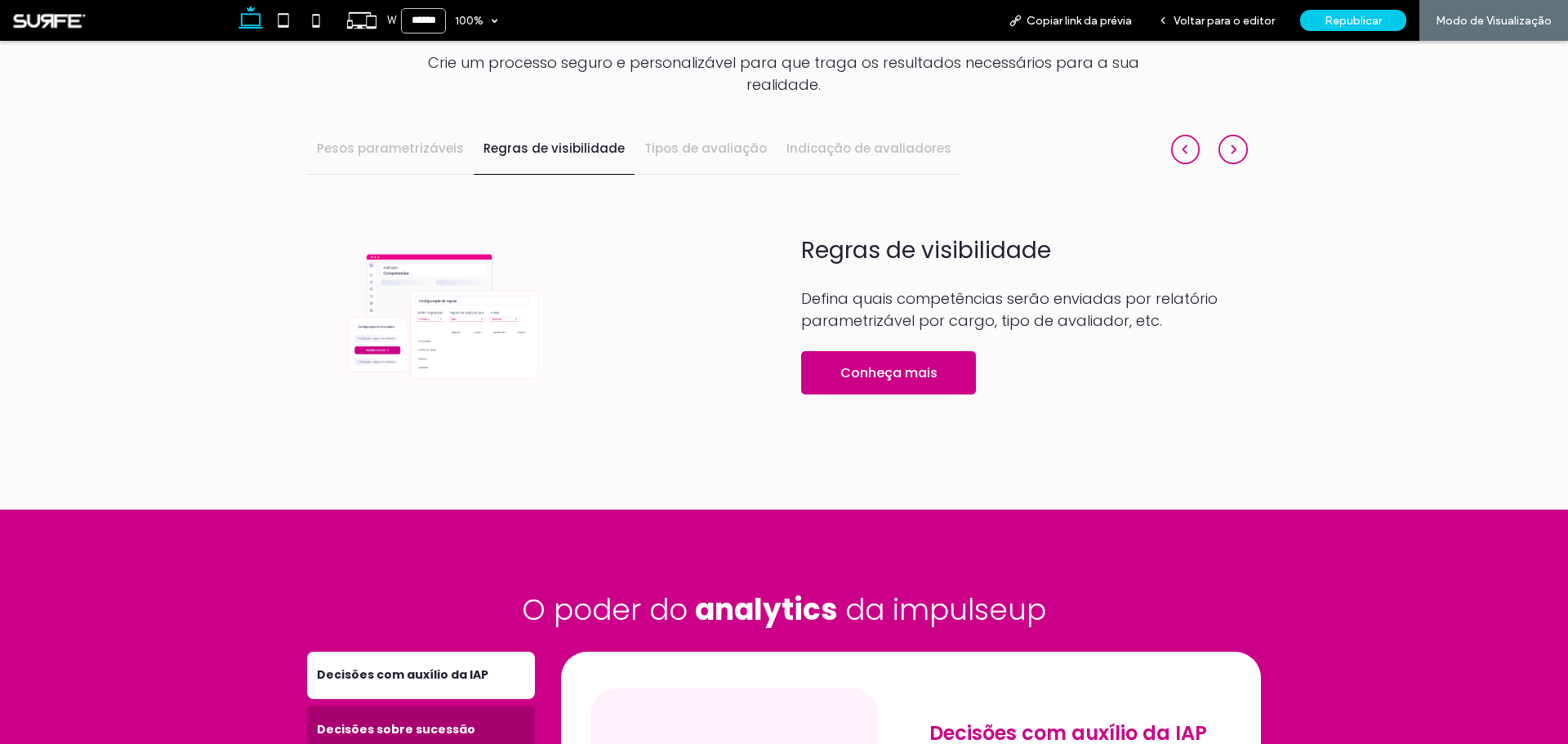
scroll to position [1601, 0]
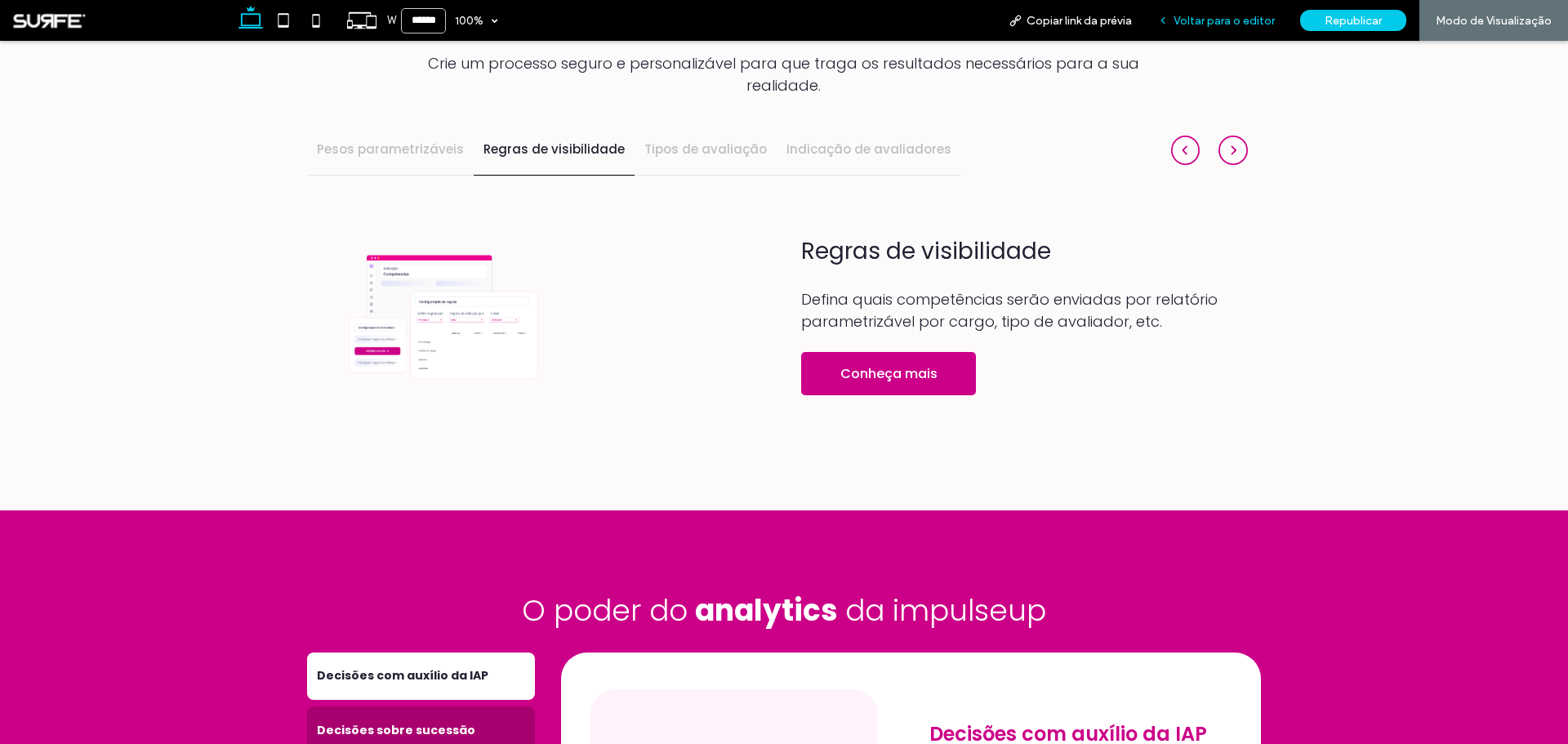
drag, startPoint x: 1266, startPoint y: 18, endPoint x: 687, endPoint y: 321, distance: 653.5
click at [1266, 18] on span "Voltar para o editor" at bounding box center [1224, 20] width 101 height 14
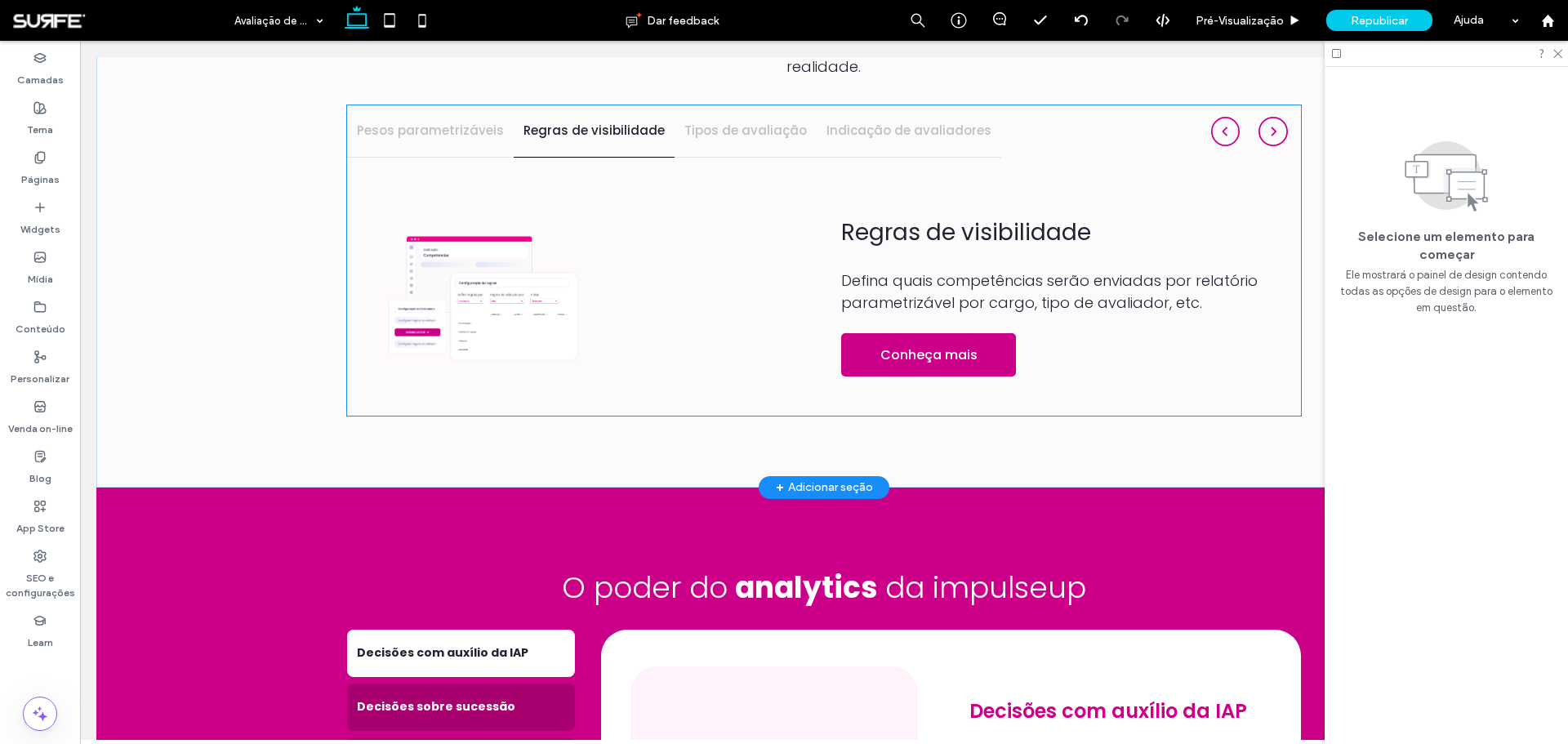
scroll to position [1596, 0]
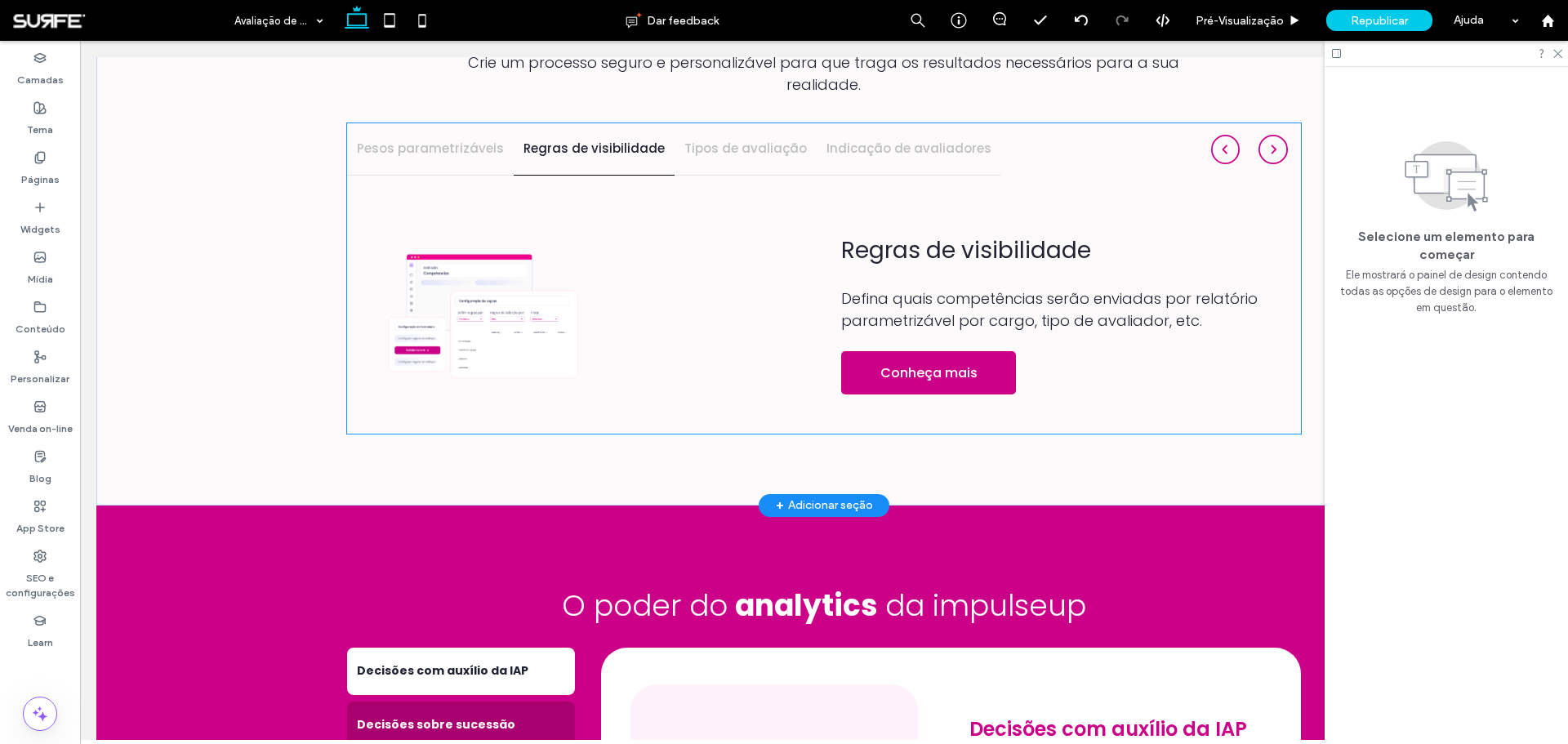
click at [811, 219] on div "Regras de visibilidade Defina quais competências serão enviadas por relatório p…" at bounding box center [823, 305] width 953 height 259
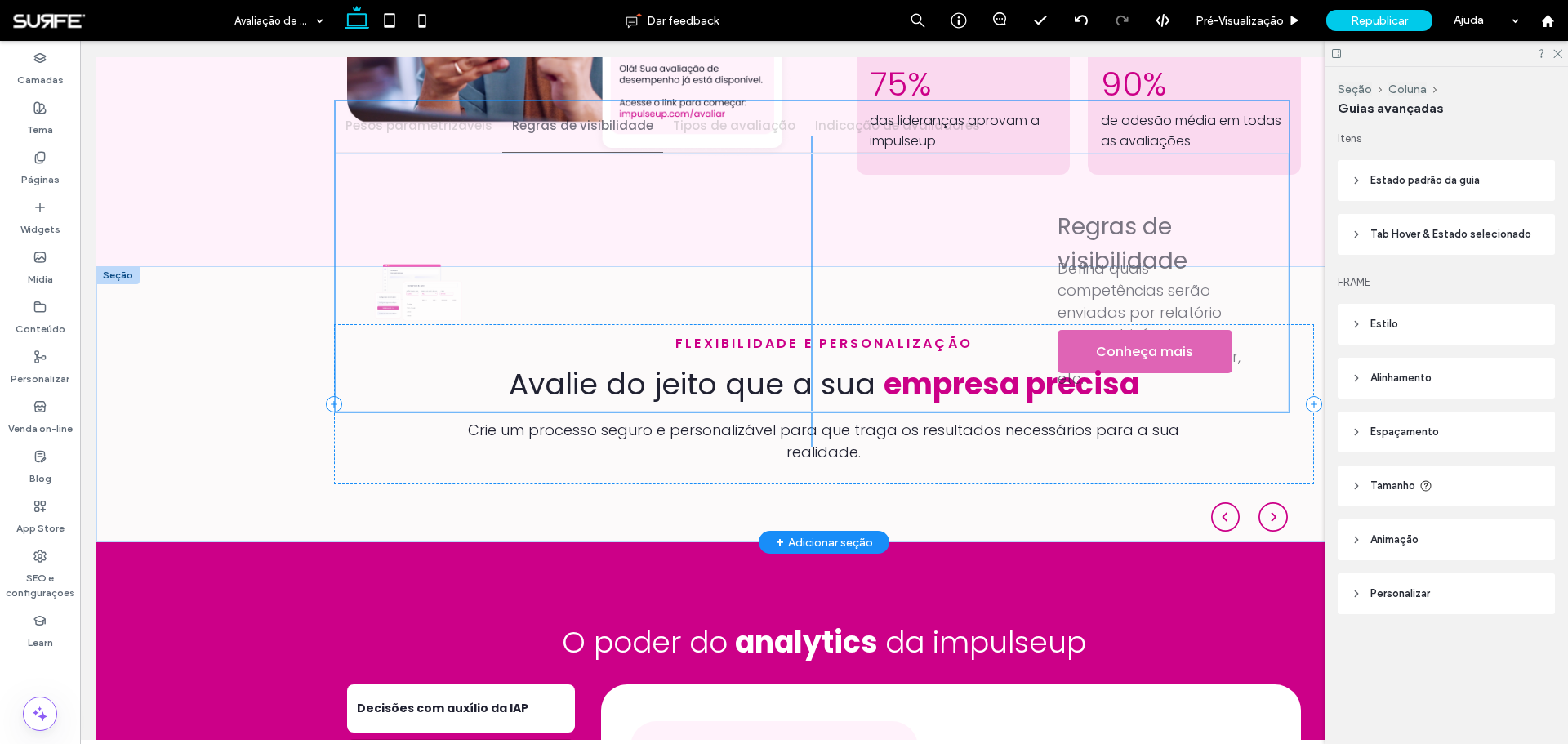
scroll to position [1187, 0]
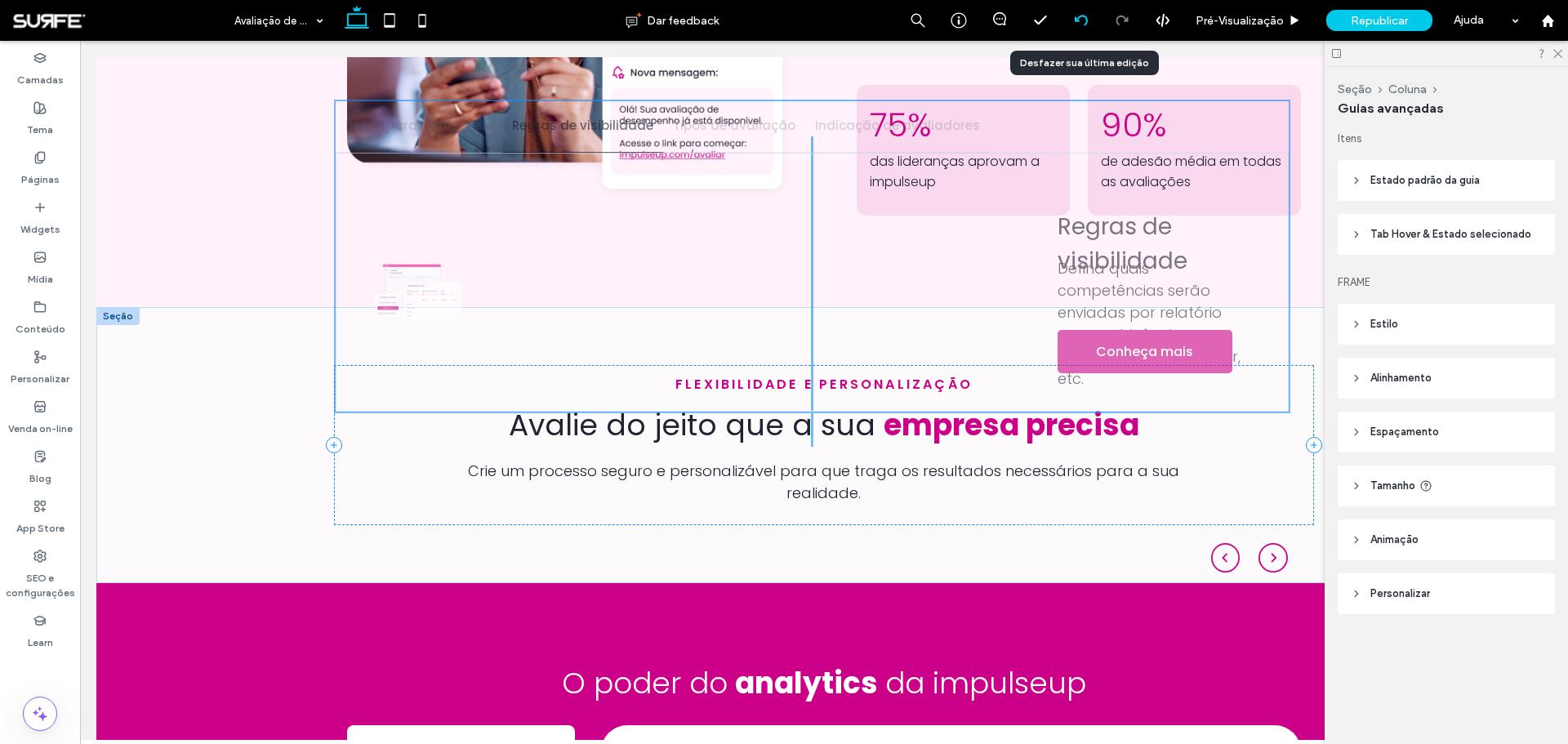
click at [1088, 24] on div at bounding box center [1081, 20] width 40 height 13
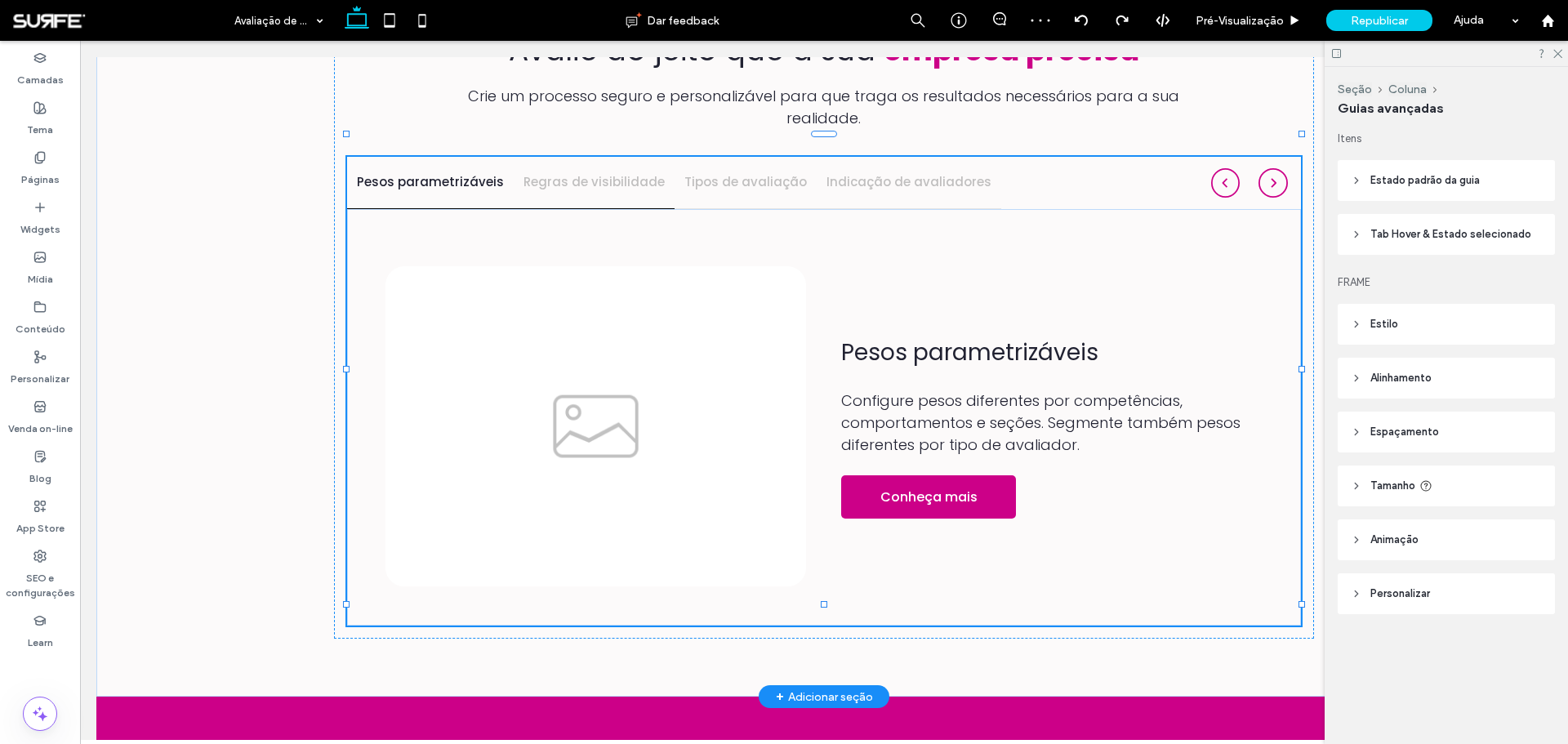
scroll to position [1562, 0]
click at [605, 173] on h4 "Regras de visibilidade" at bounding box center [594, 182] width 141 height 19
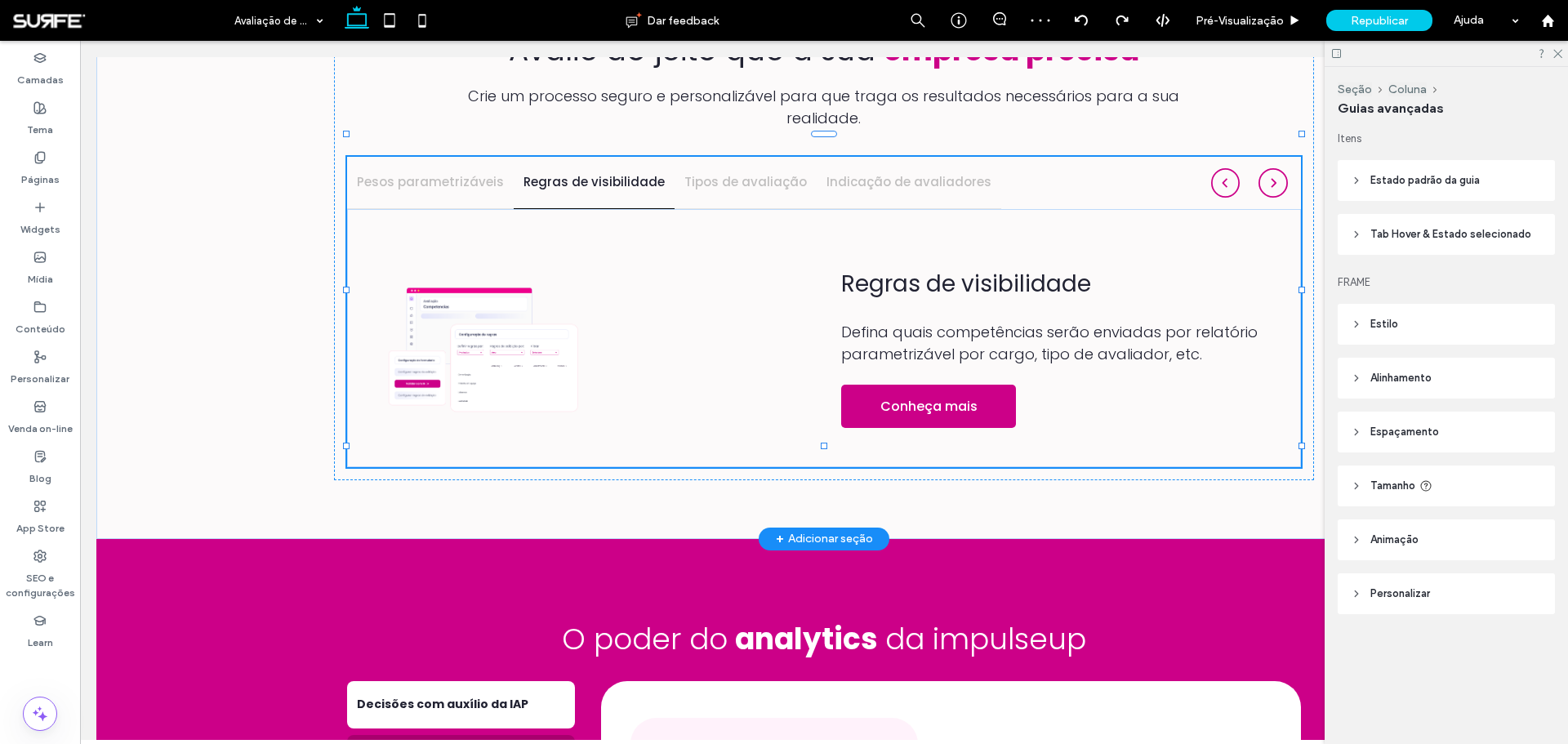
click at [665, 275] on div at bounding box center [706, 348] width 202 height 163
click at [1086, 27] on div at bounding box center [1082, 20] width 41 height 41
click at [1078, 20] on use at bounding box center [1081, 20] width 13 height 10
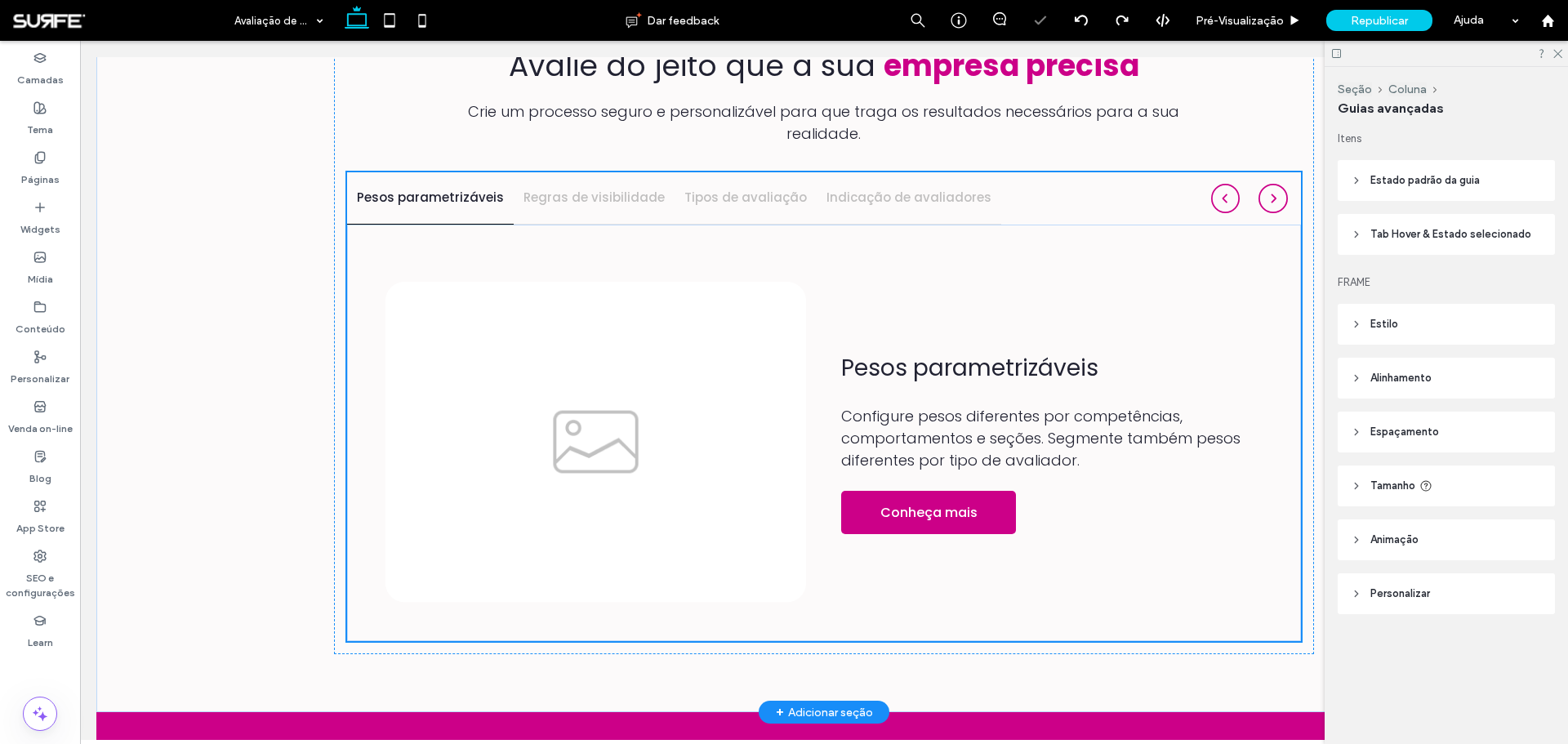
scroll to position [1547, 0]
click at [623, 189] on h4 "Regras de visibilidade" at bounding box center [594, 198] width 141 height 19
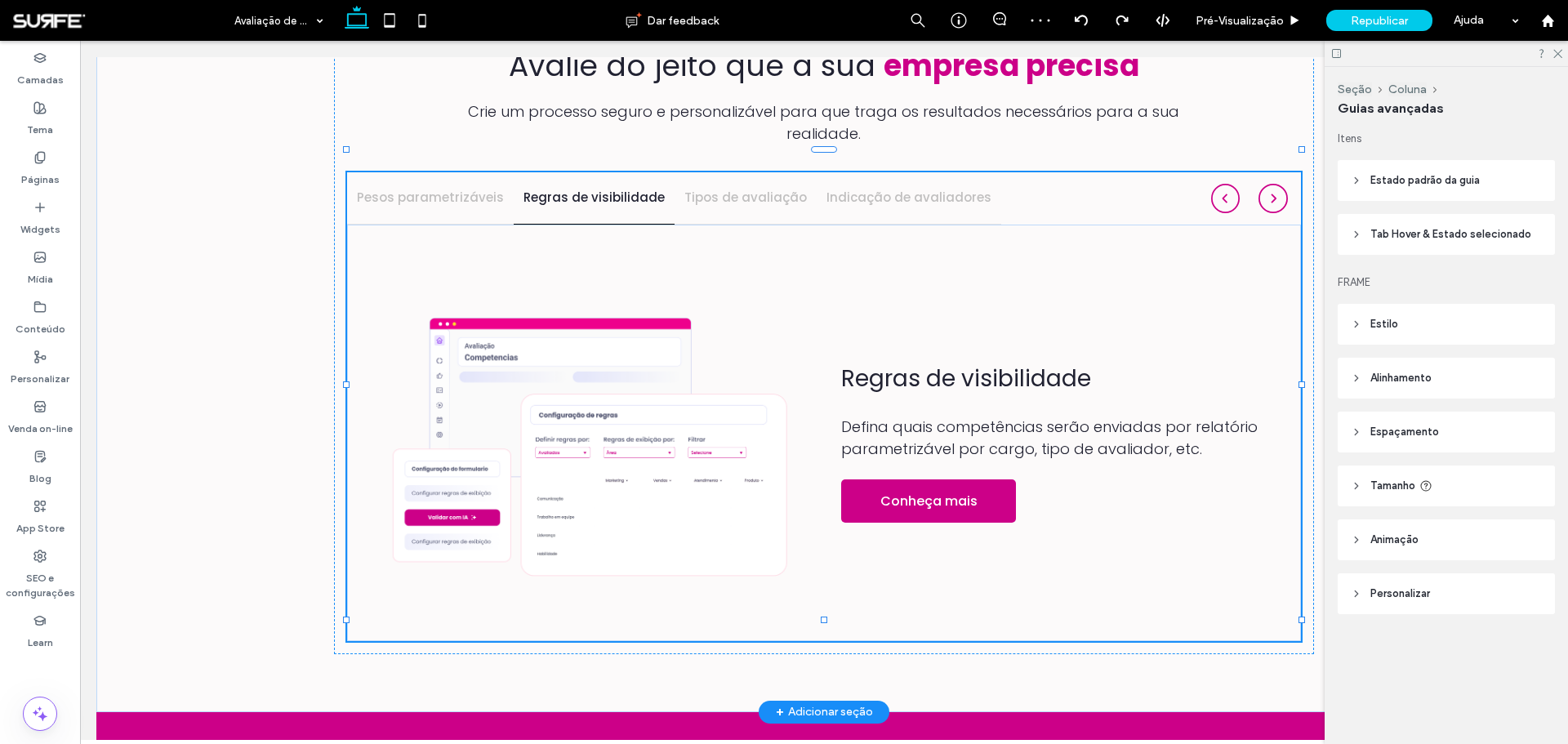
click at [579, 412] on img at bounding box center [596, 442] width 421 height 321
click at [428, 189] on h4 "Pesos parametrizáveis" at bounding box center [430, 198] width 147 height 19
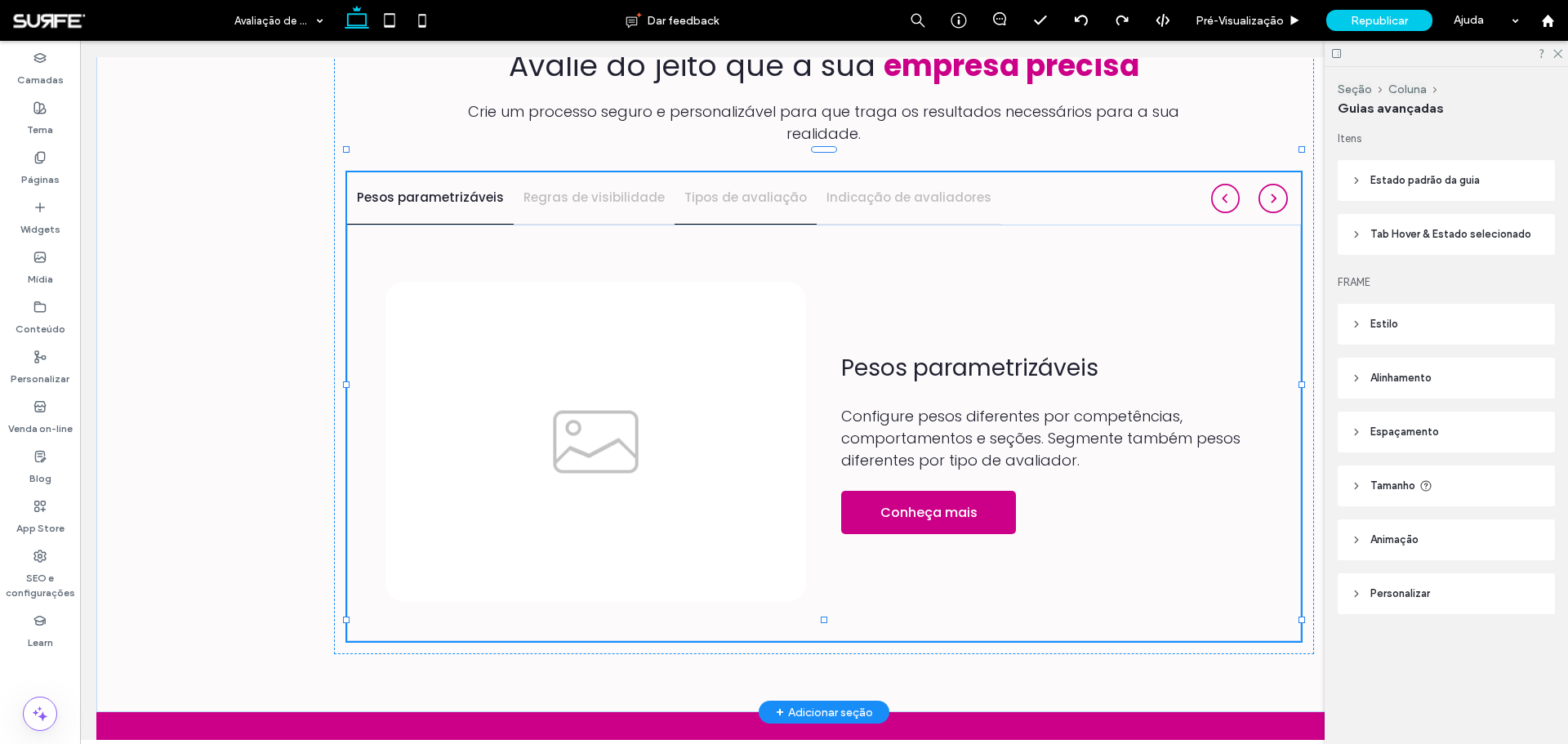
click at [694, 189] on h4 "Tipos de avaliação" at bounding box center [745, 198] width 123 height 19
click at [696, 420] on img at bounding box center [596, 442] width 421 height 322
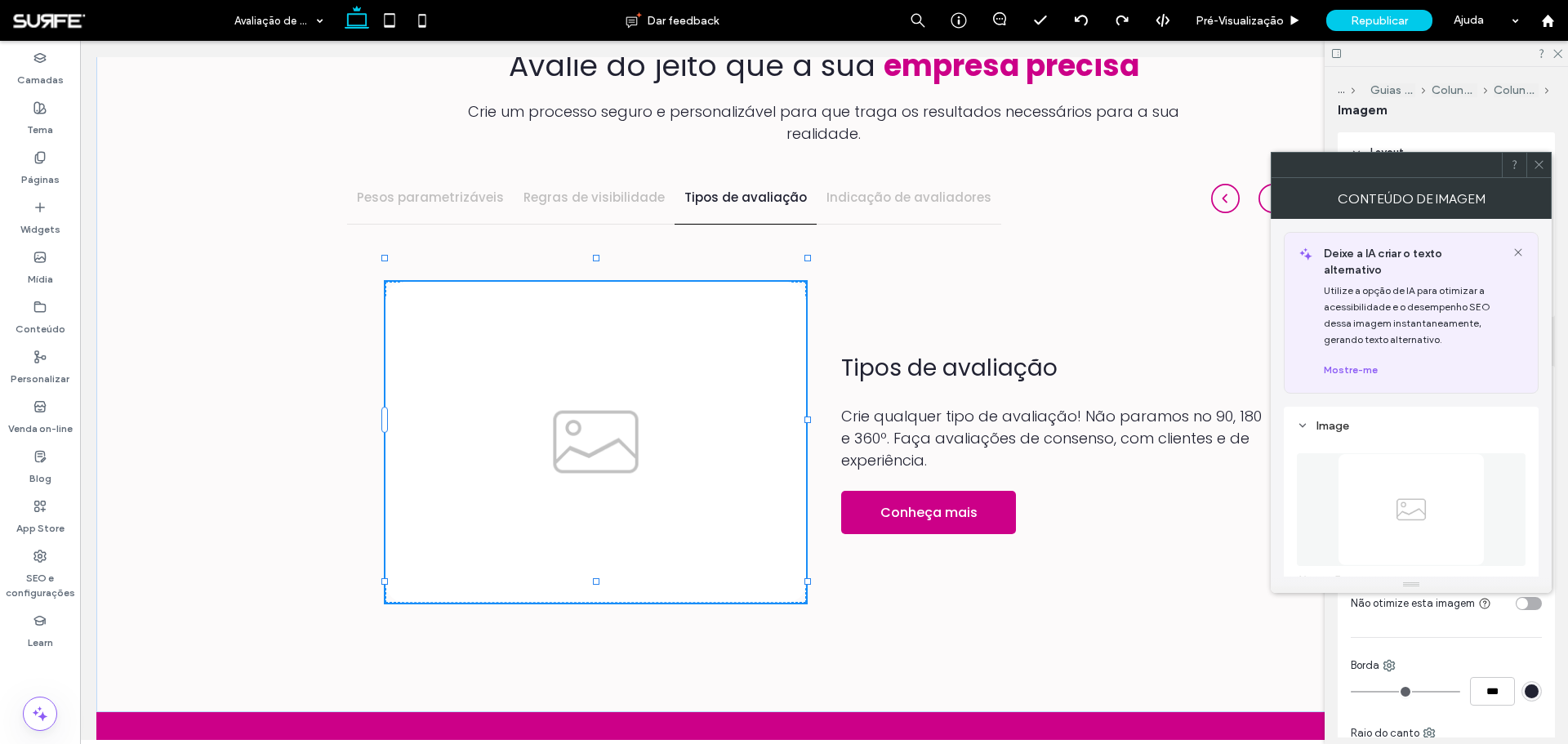
click at [1406, 499] on img at bounding box center [1411, 509] width 147 height 112
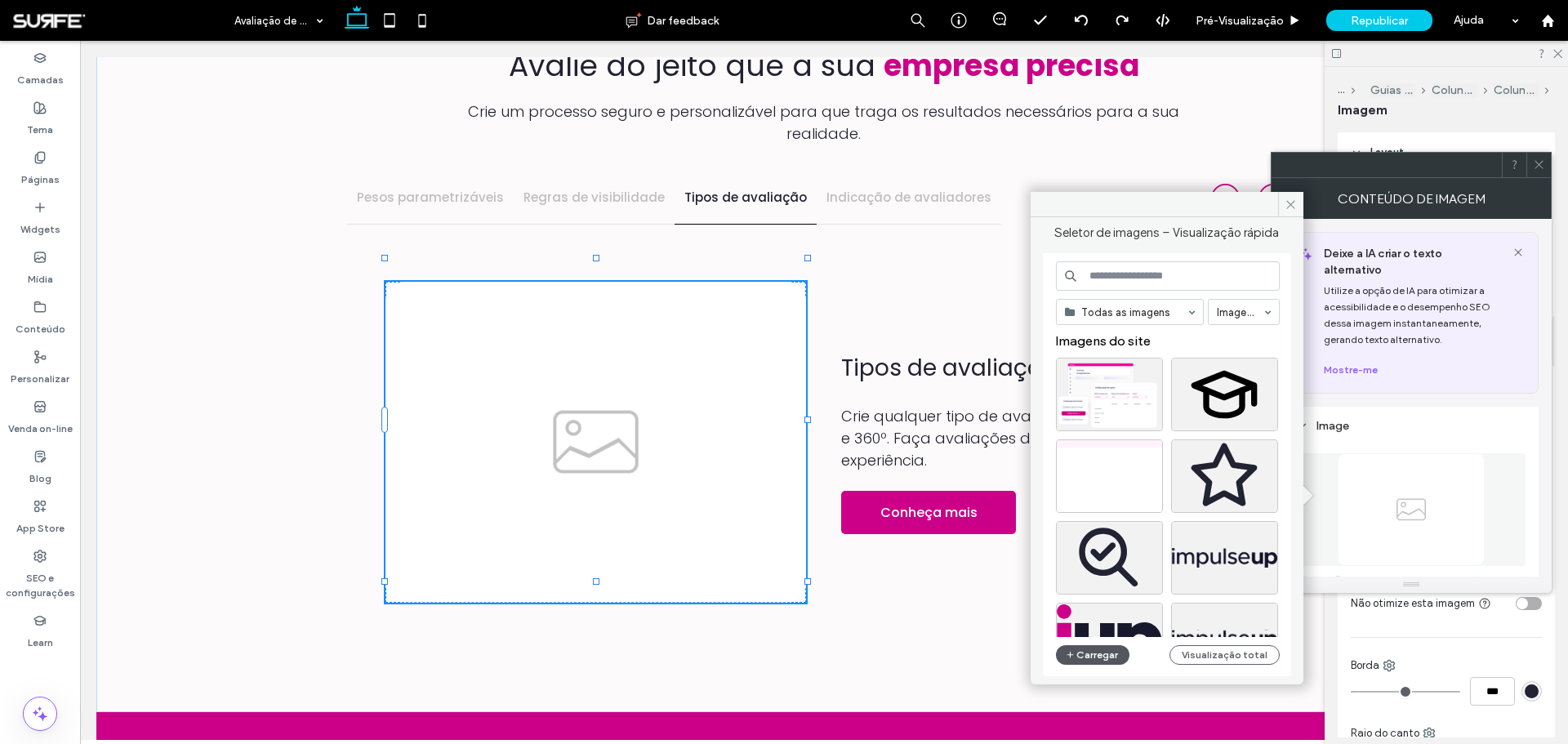
click at [1106, 660] on button "Carregar" at bounding box center [1093, 655] width 74 height 20
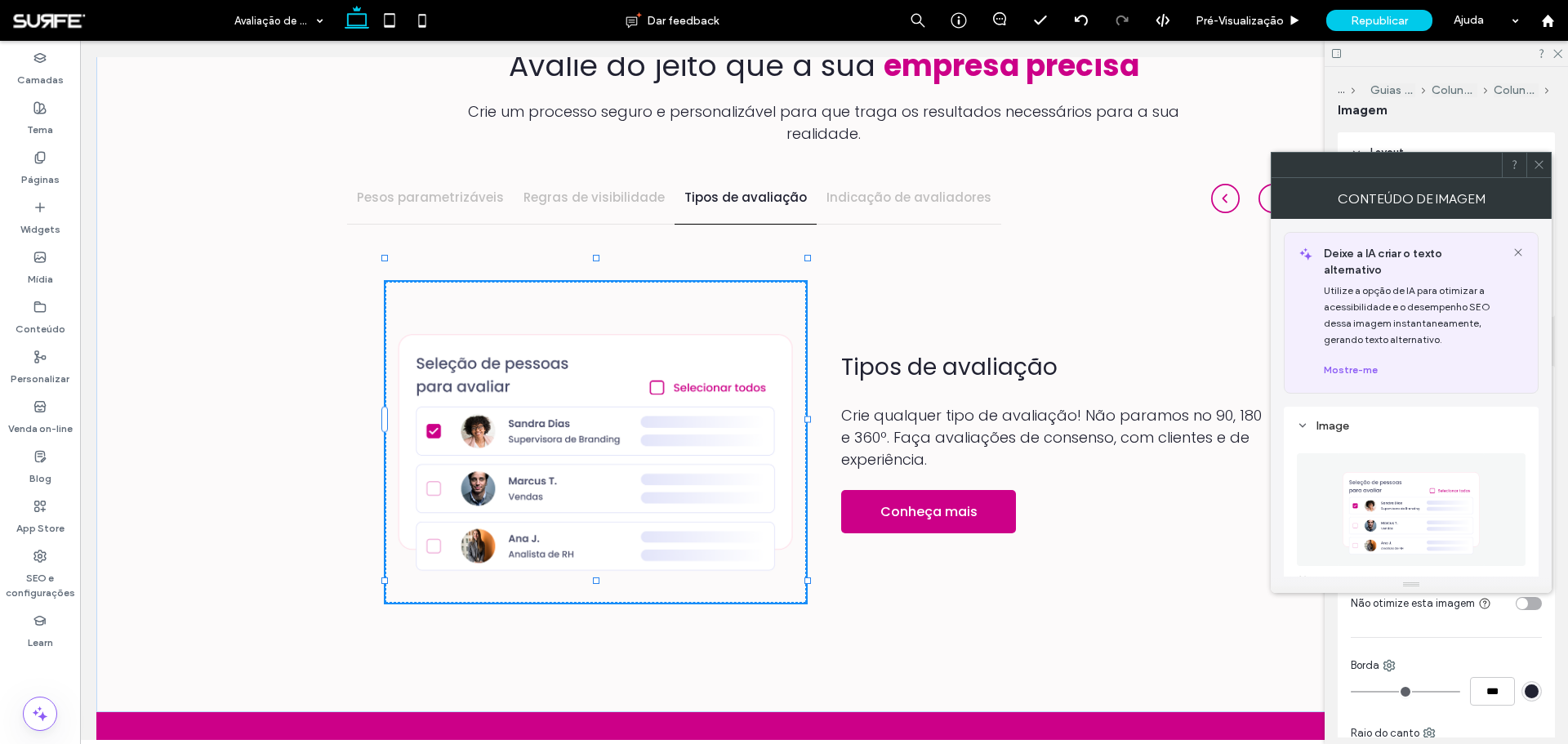
click at [1372, 465] on img at bounding box center [1411, 509] width 147 height 112
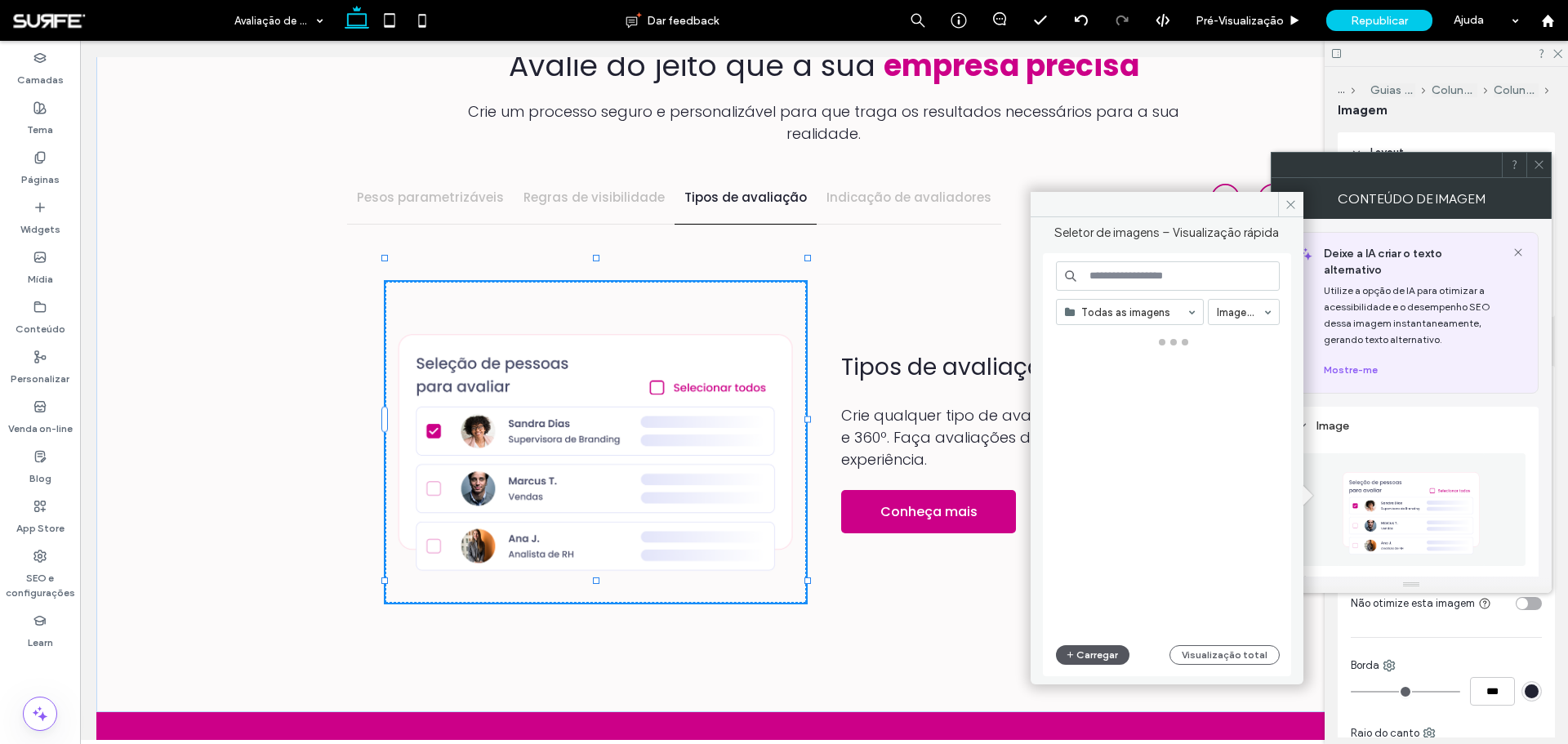
click at [1100, 653] on button "Carregar" at bounding box center [1093, 655] width 74 height 20
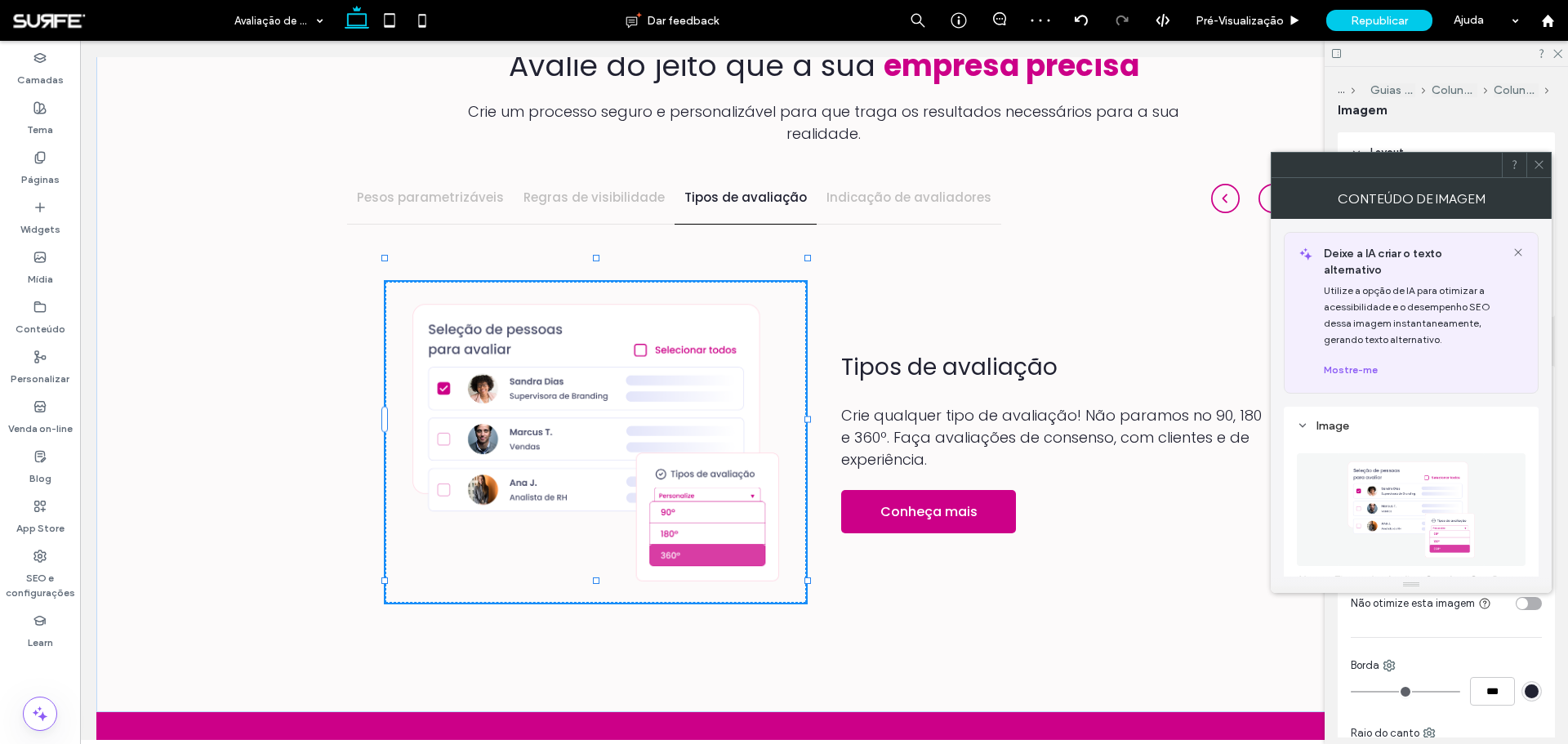
click at [1539, 163] on icon at bounding box center [1538, 164] width 12 height 12
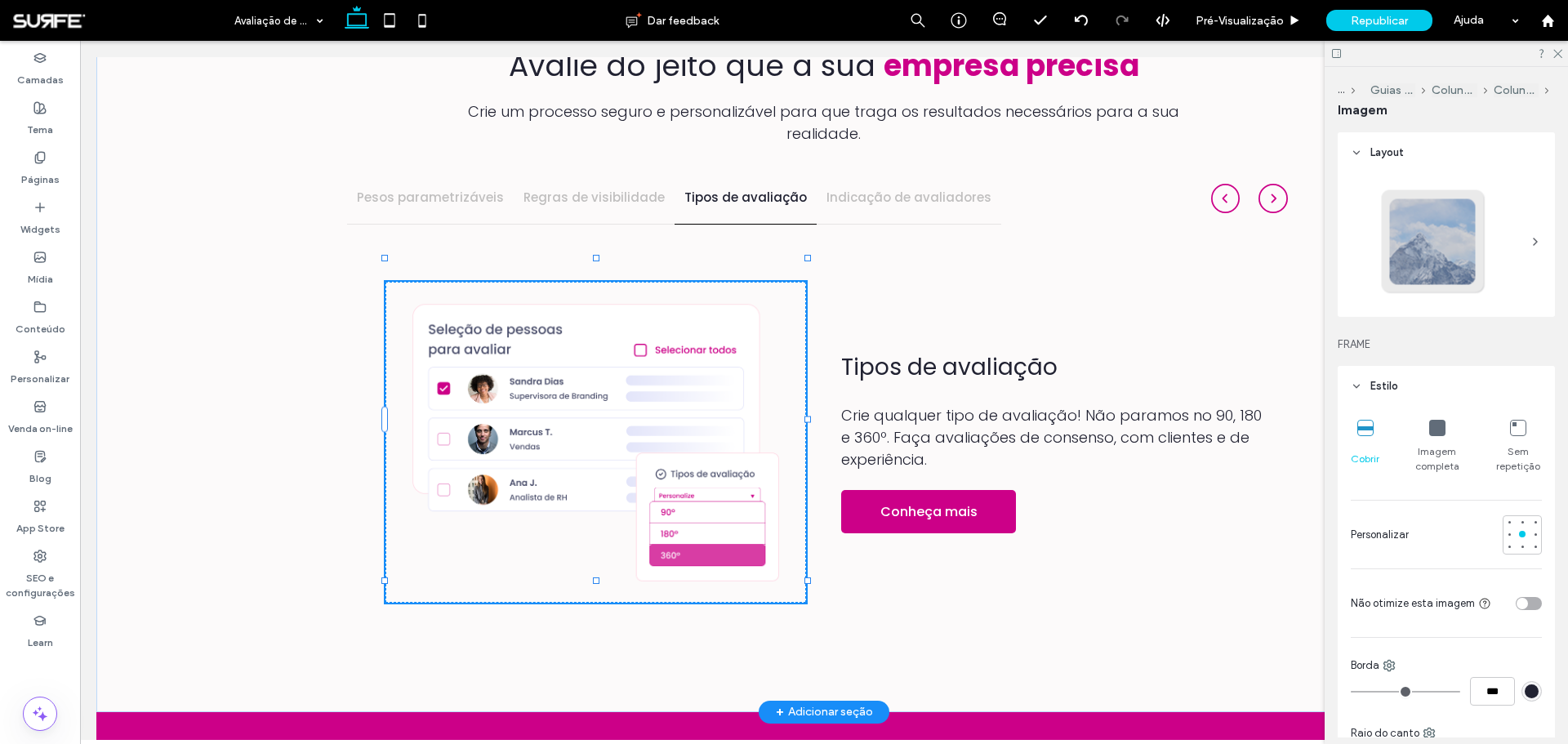
click at [1226, 184] on img at bounding box center [1225, 199] width 30 height 30
click at [607, 189] on h4 "Regras de visibilidade" at bounding box center [594, 198] width 141 height 19
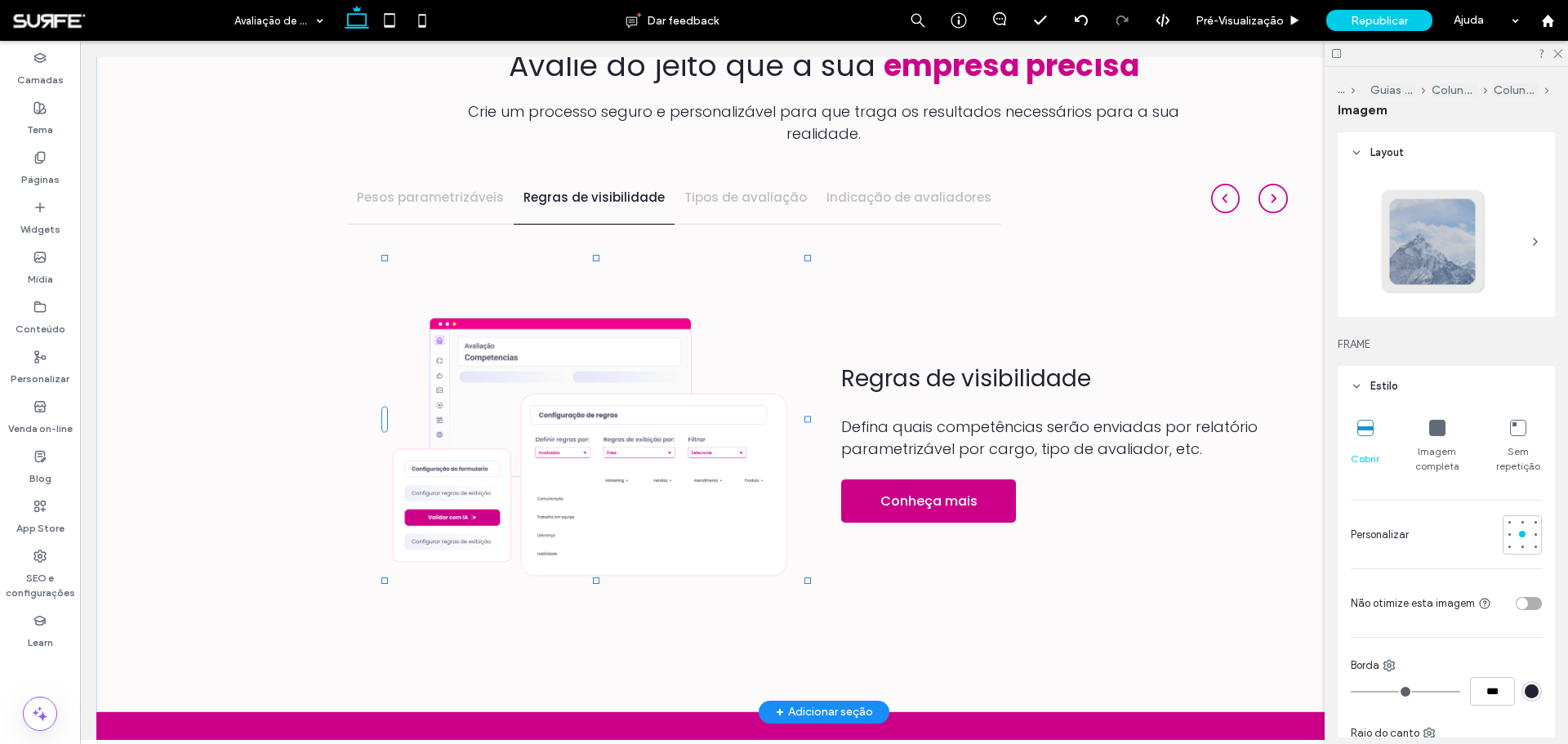
click at [868, 314] on div "Regras de visibilidade Defina quais competências serão enviadas por relatório p…" at bounding box center [823, 433] width 953 height 417
click at [706, 189] on h4 "Tipos de avaliação" at bounding box center [745, 198] width 123 height 19
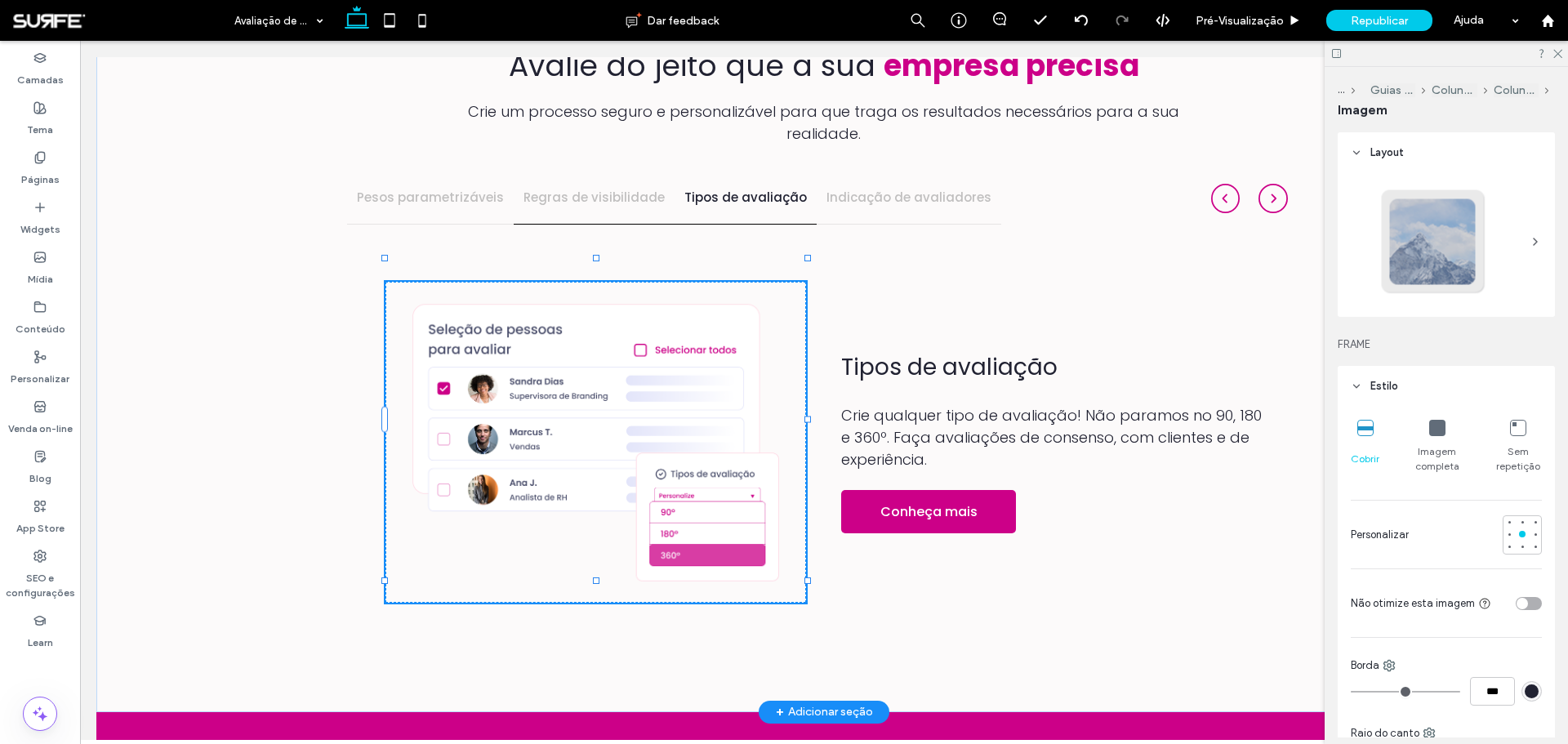
click at [573, 189] on h4 "Regras de visibilidade" at bounding box center [594, 198] width 141 height 19
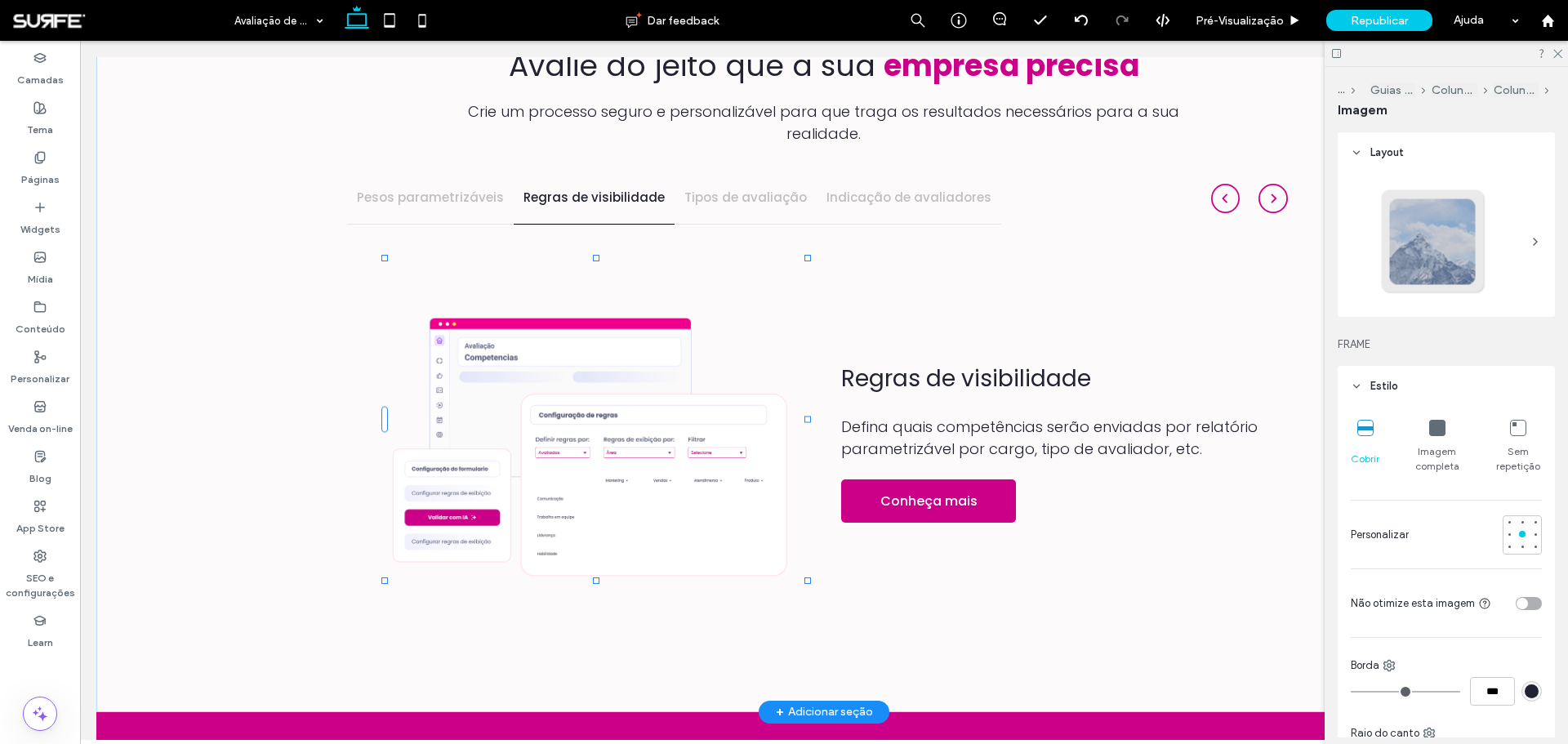
click at [444, 329] on img at bounding box center [596, 442] width 421 height 321
click at [590, 315] on img at bounding box center [596, 442] width 421 height 321
click at [624, 308] on img at bounding box center [596, 442] width 421 height 321
click at [444, 189] on h4 "Pesos parametrizáveis" at bounding box center [430, 198] width 147 height 19
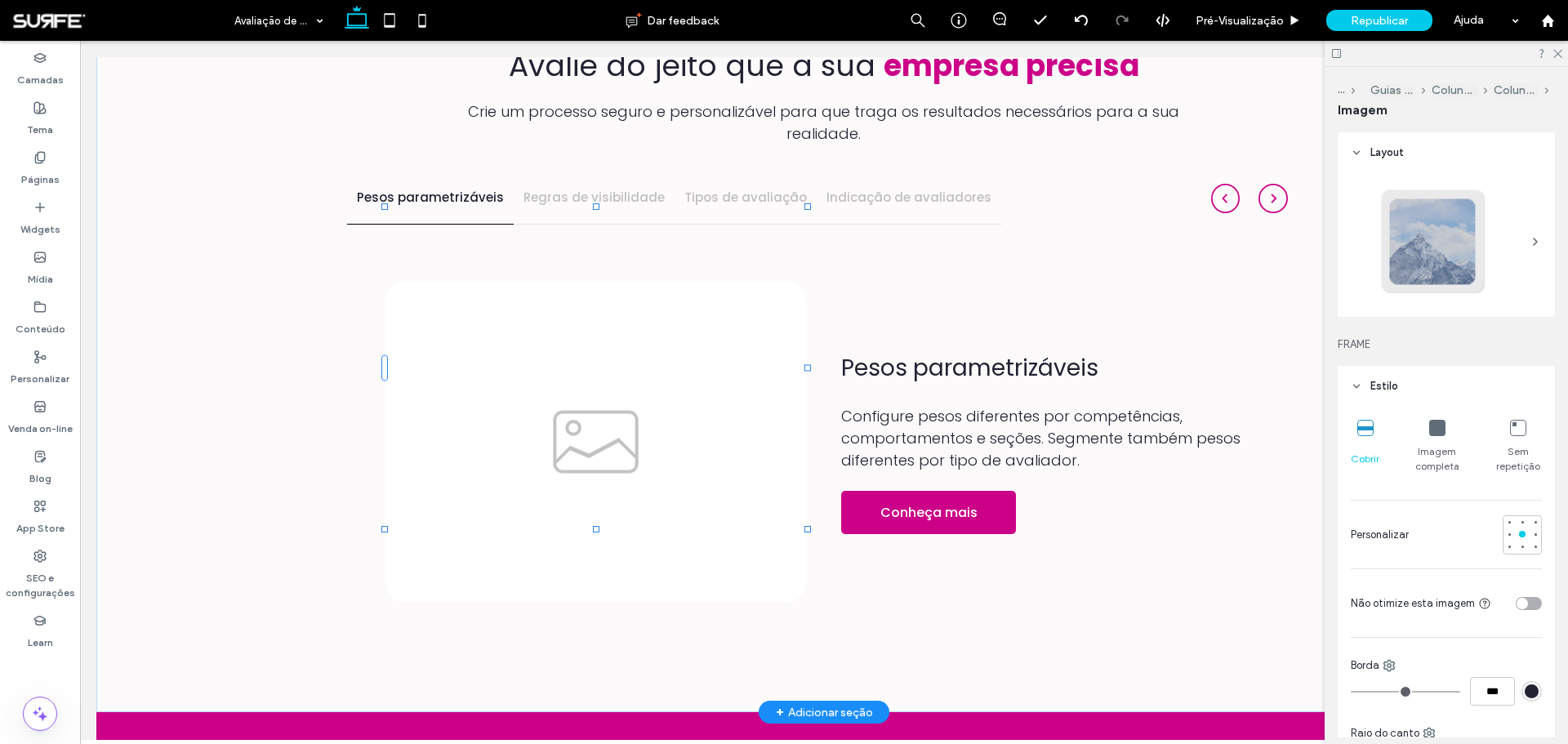
click at [483, 369] on img at bounding box center [596, 442] width 421 height 322
click at [878, 173] on div "Indicação de avaliadores" at bounding box center [909, 198] width 185 height 51
click at [736, 189] on h4 "Tipos de avaliação" at bounding box center [745, 198] width 123 height 19
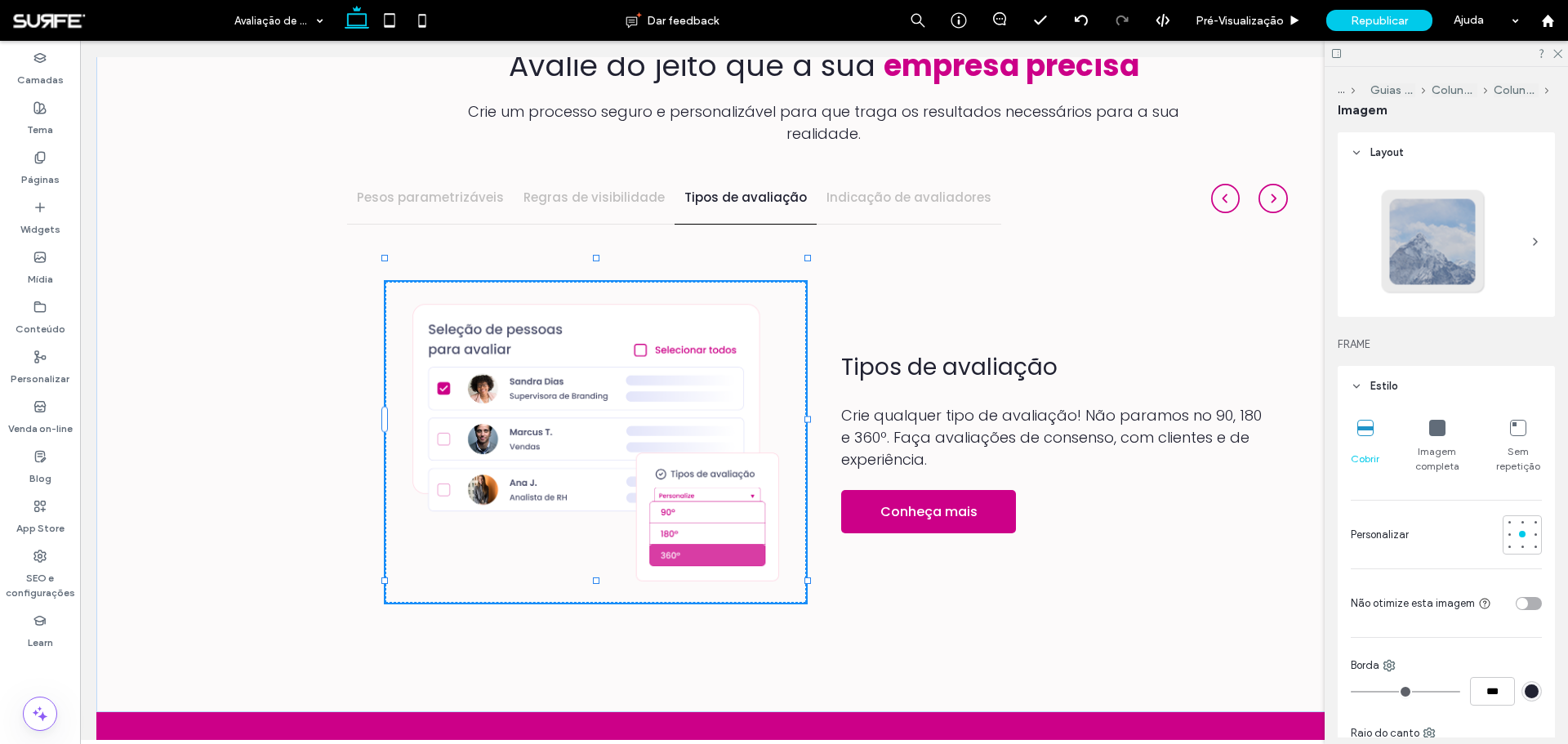
click at [1562, 58] on div at bounding box center [1446, 53] width 243 height 25
click at [1561, 54] on icon at bounding box center [1556, 52] width 10 height 10
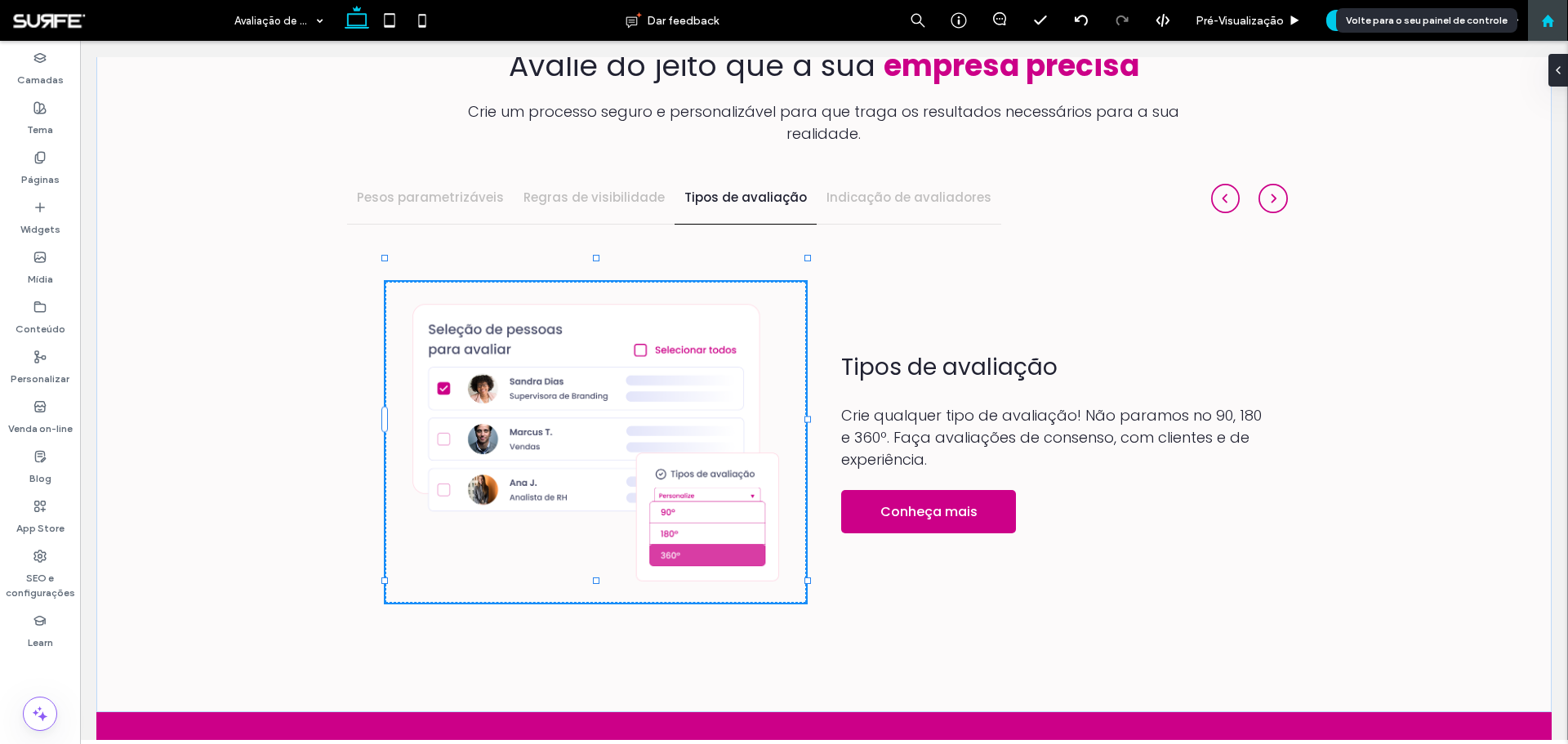
click at [1550, 24] on use at bounding box center [1547, 20] width 12 height 12
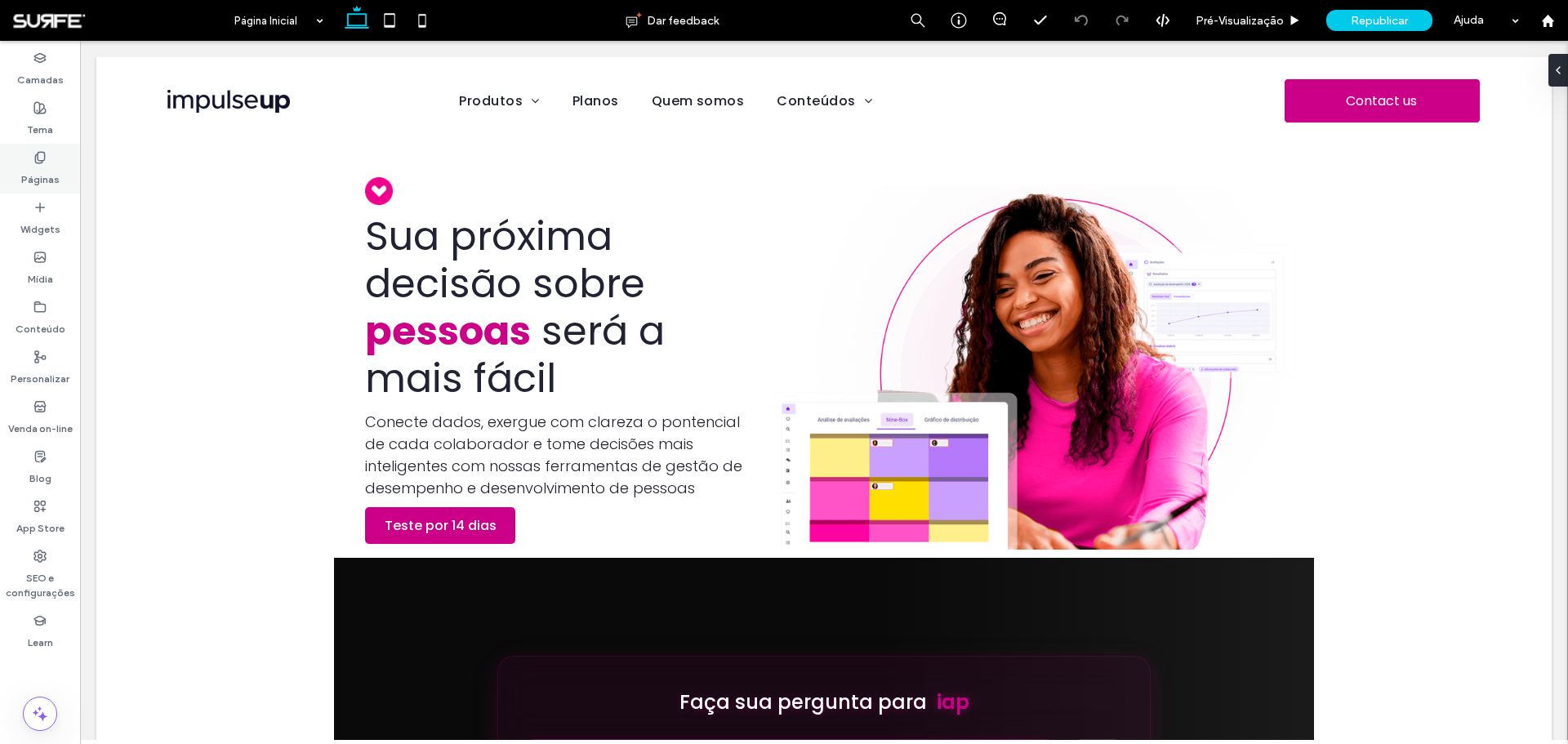
click at [51, 152] on div "Páginas" at bounding box center [40, 169] width 80 height 50
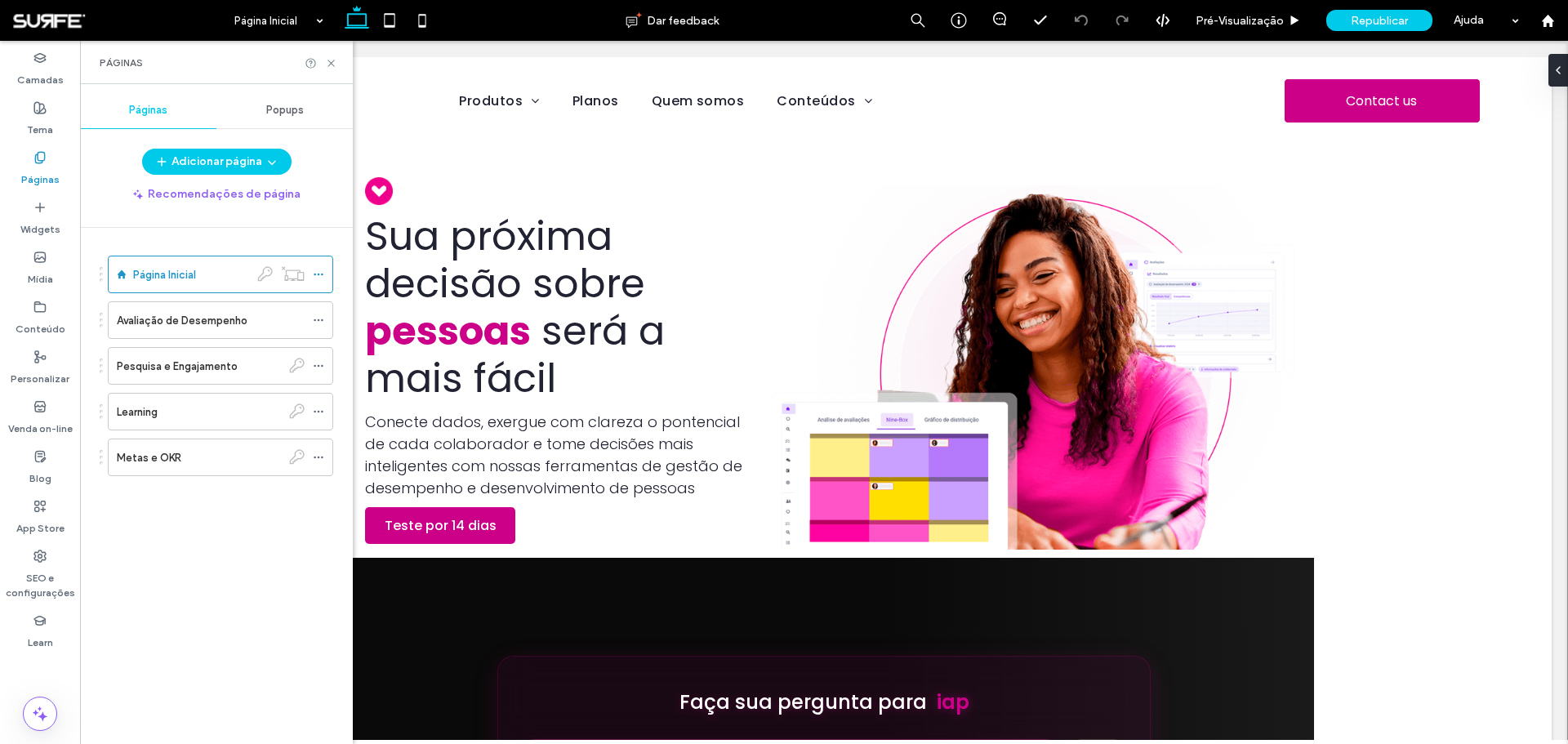
click at [39, 164] on label "Páginas" at bounding box center [40, 176] width 38 height 23
click at [213, 323] on label "Avaliação de Desempenho" at bounding box center [182, 320] width 131 height 29
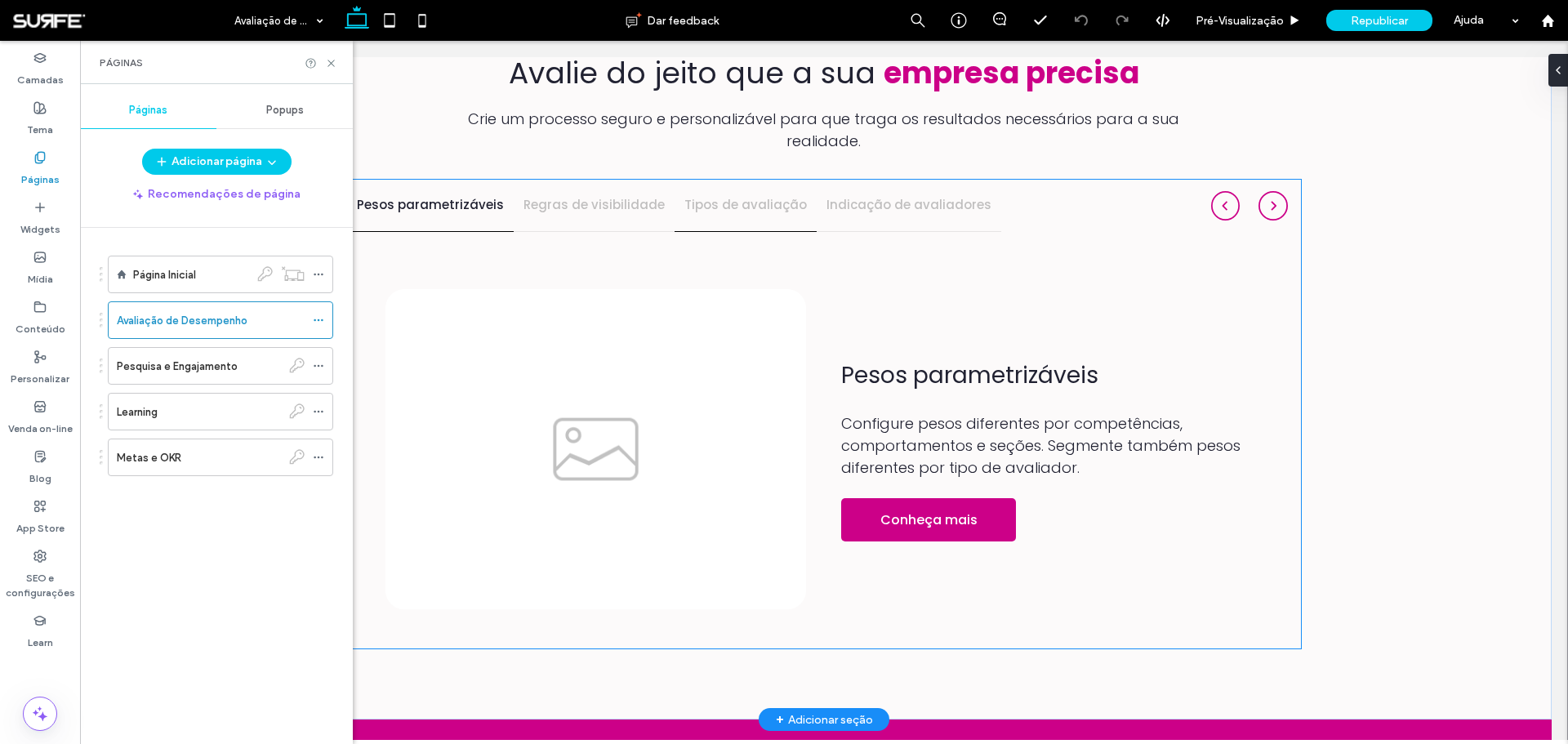
scroll to position [1535, 0]
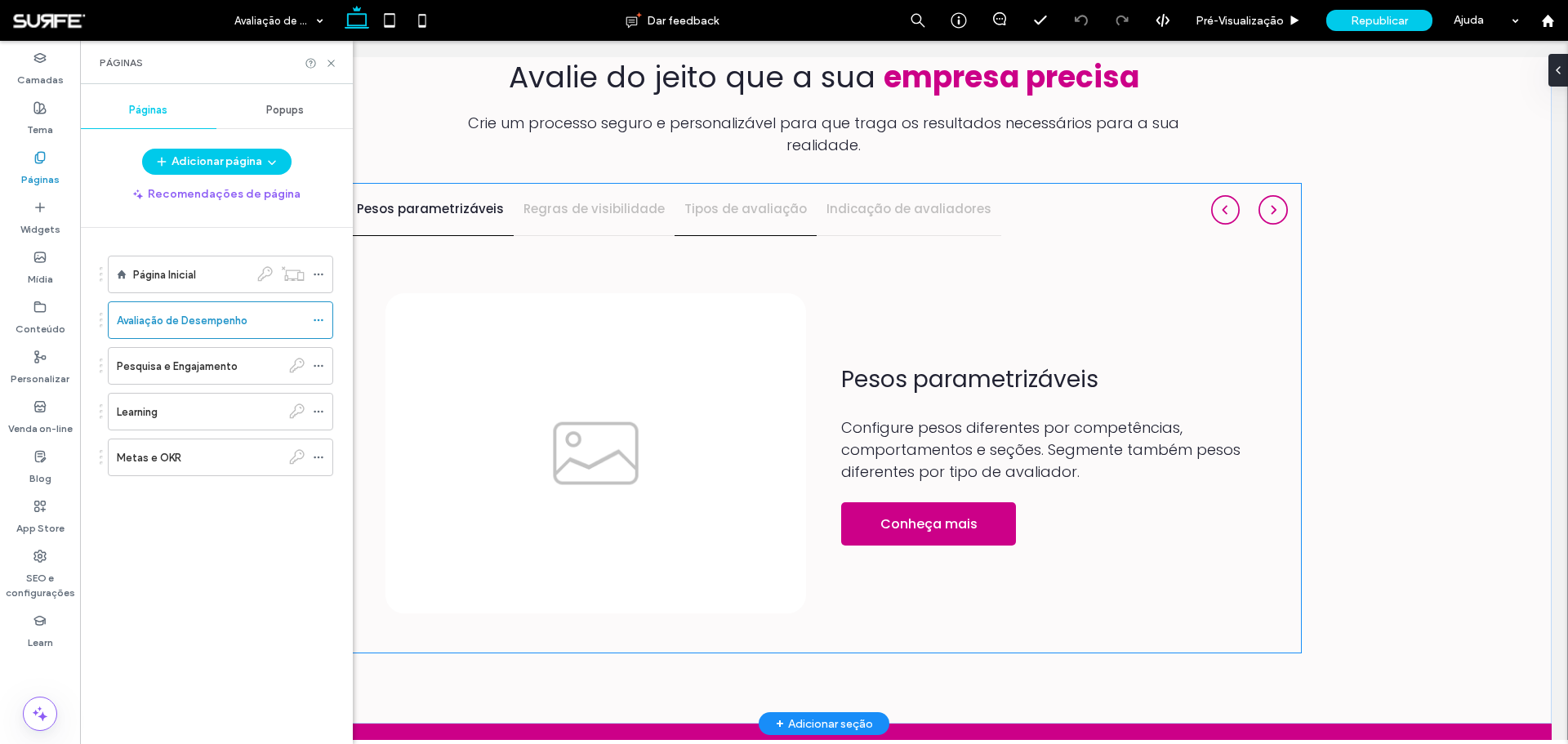
click at [732, 200] on h4 "Tipos de avaliação" at bounding box center [745, 209] width 123 height 19
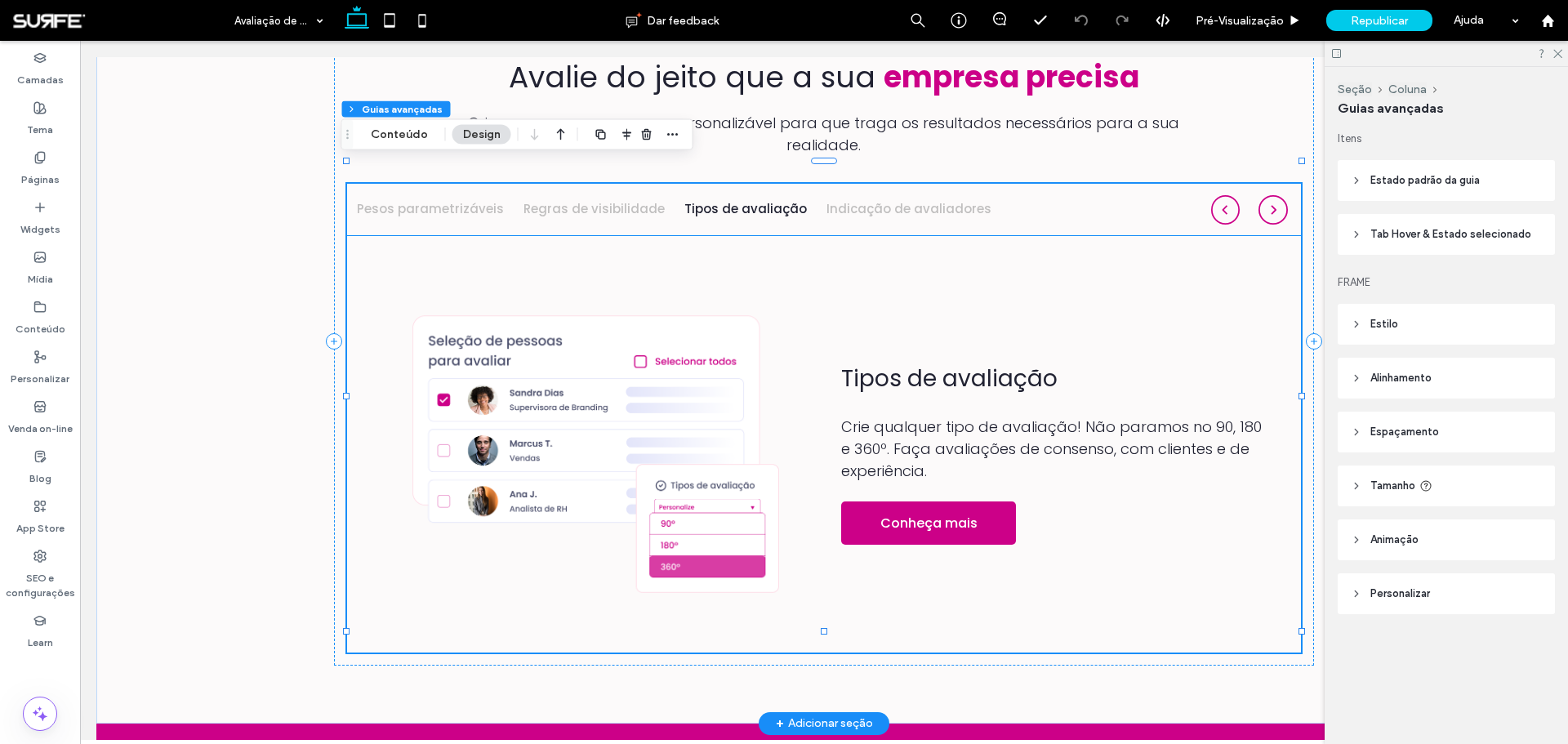
click at [681, 349] on img at bounding box center [596, 454] width 421 height 321
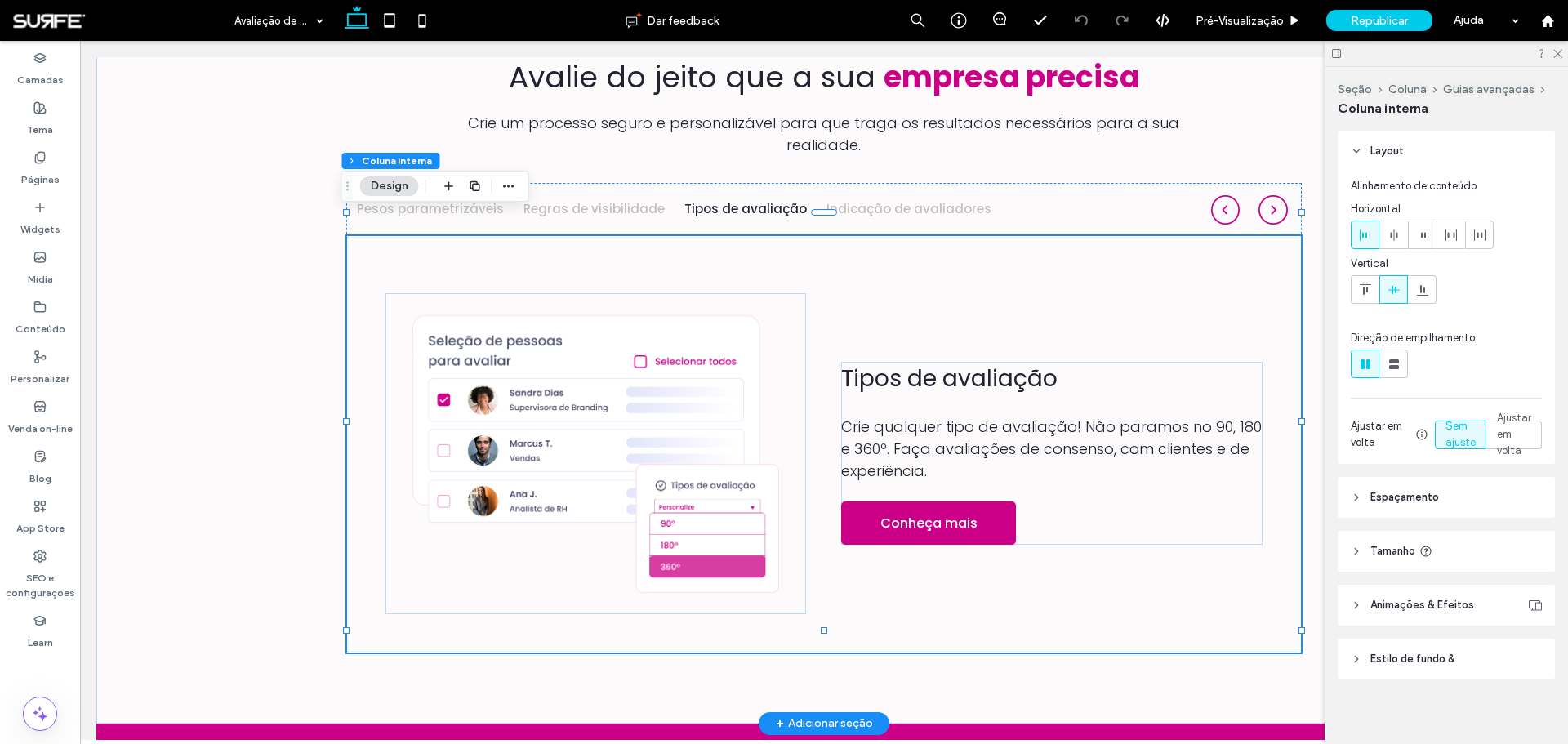
click at [681, 349] on img at bounding box center [596, 454] width 421 height 321
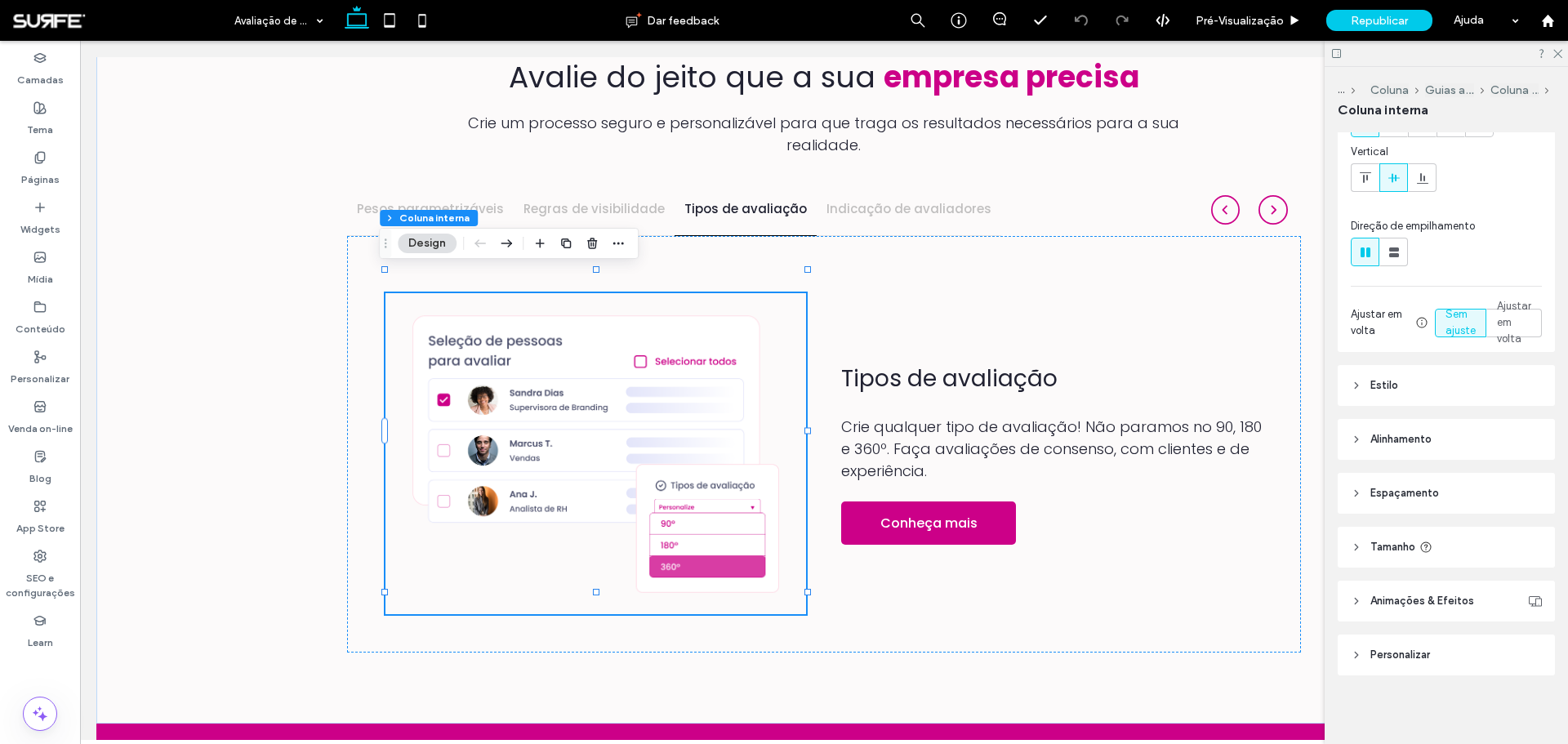
scroll to position [117, 0]
click at [1479, 549] on header "Tamanho" at bounding box center [1446, 544] width 217 height 41
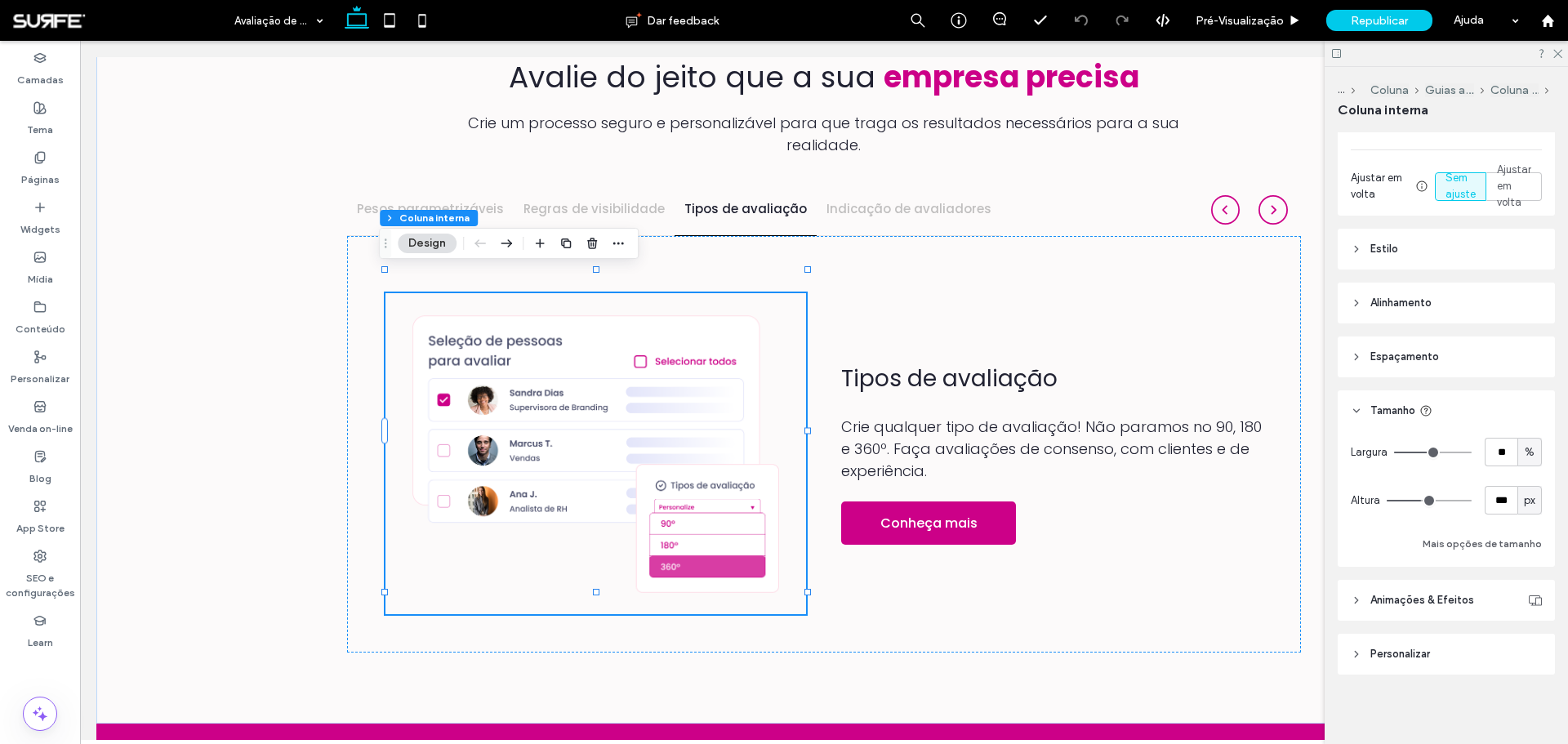
scroll to position [253, 0]
click at [1449, 373] on header "Espaçamento" at bounding box center [1446, 355] width 217 height 41
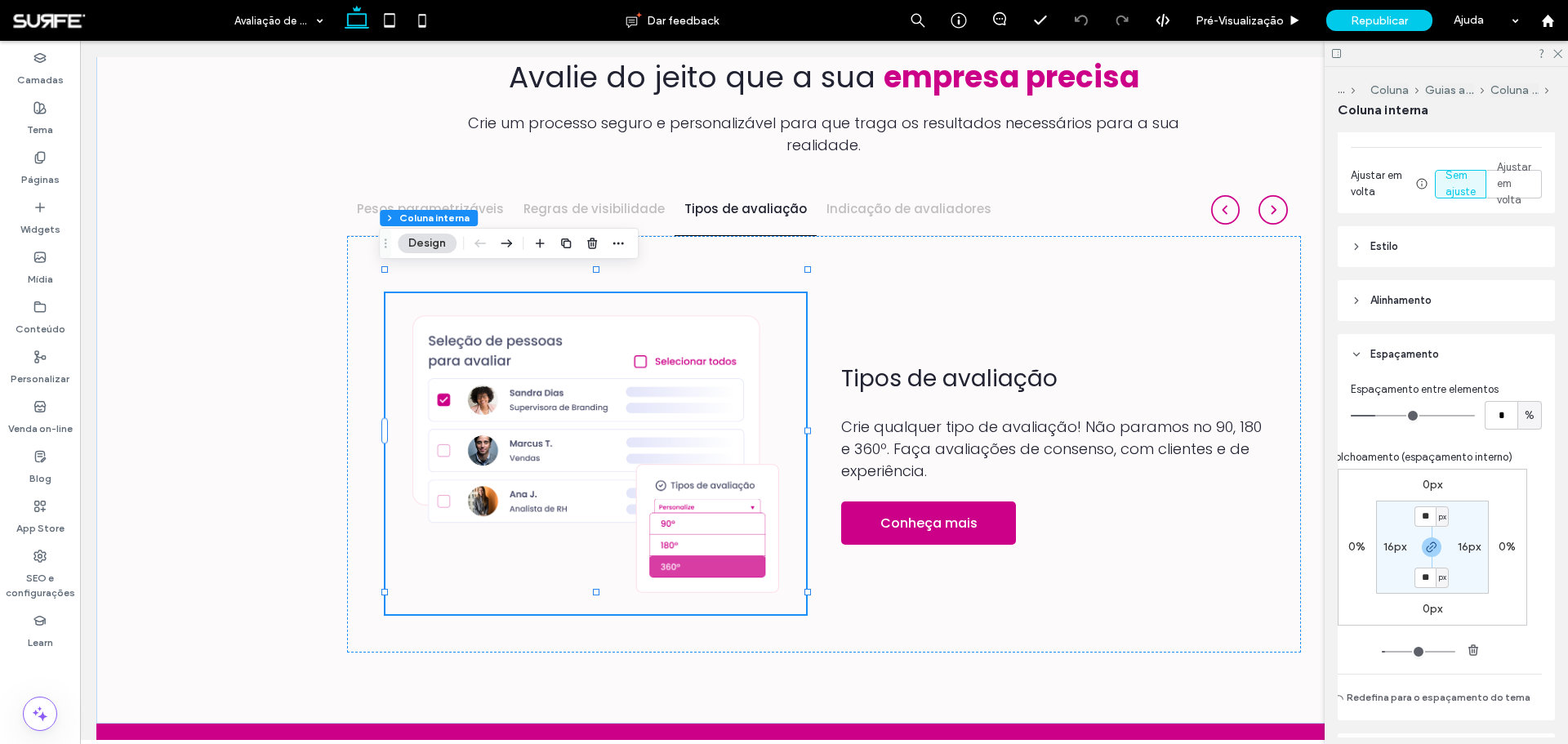
click at [1417, 317] on header "Alinhamento" at bounding box center [1446, 301] width 217 height 41
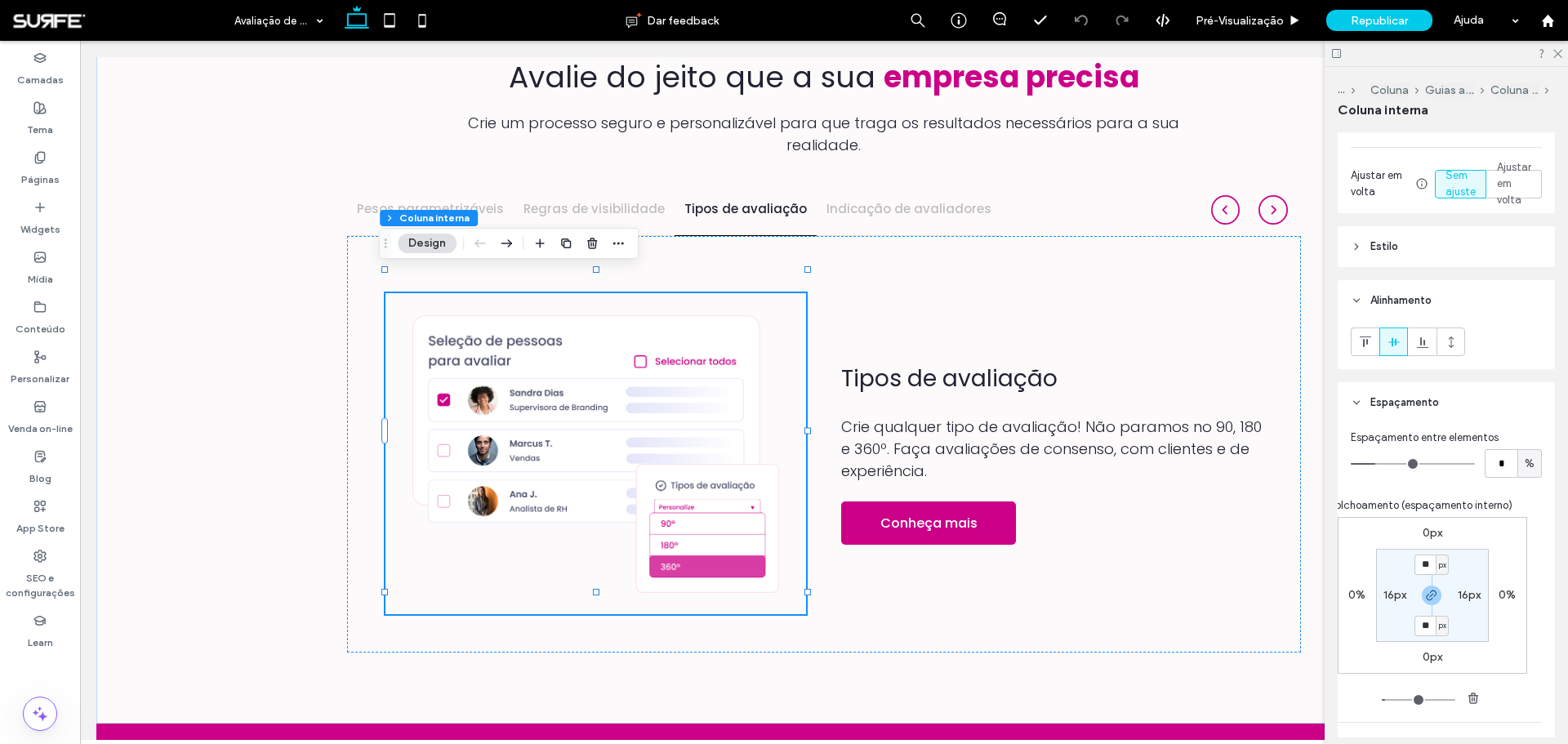
click at [1423, 252] on header "Estilo" at bounding box center [1446, 247] width 217 height 41
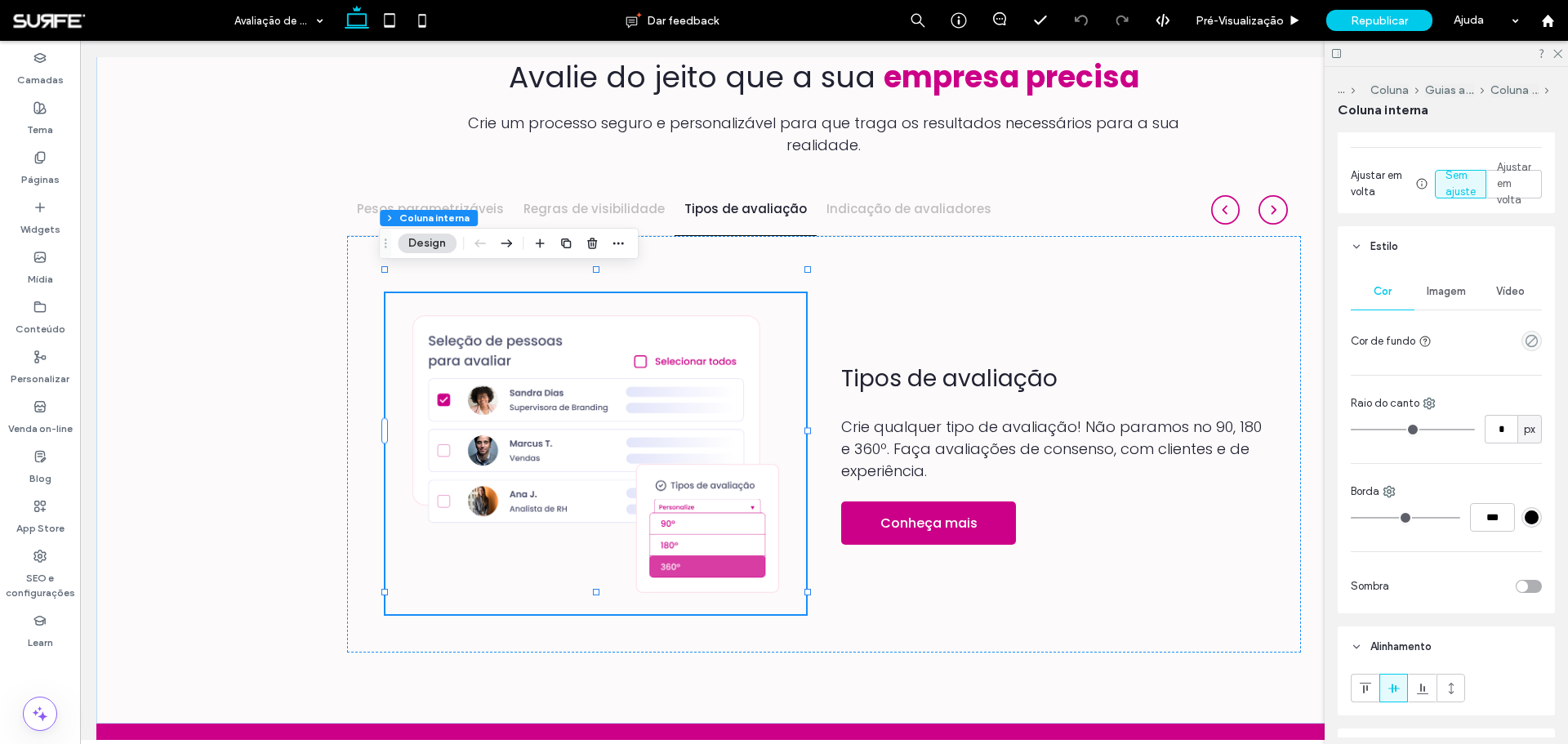
click at [1447, 294] on span "Imagem" at bounding box center [1446, 292] width 39 height 13
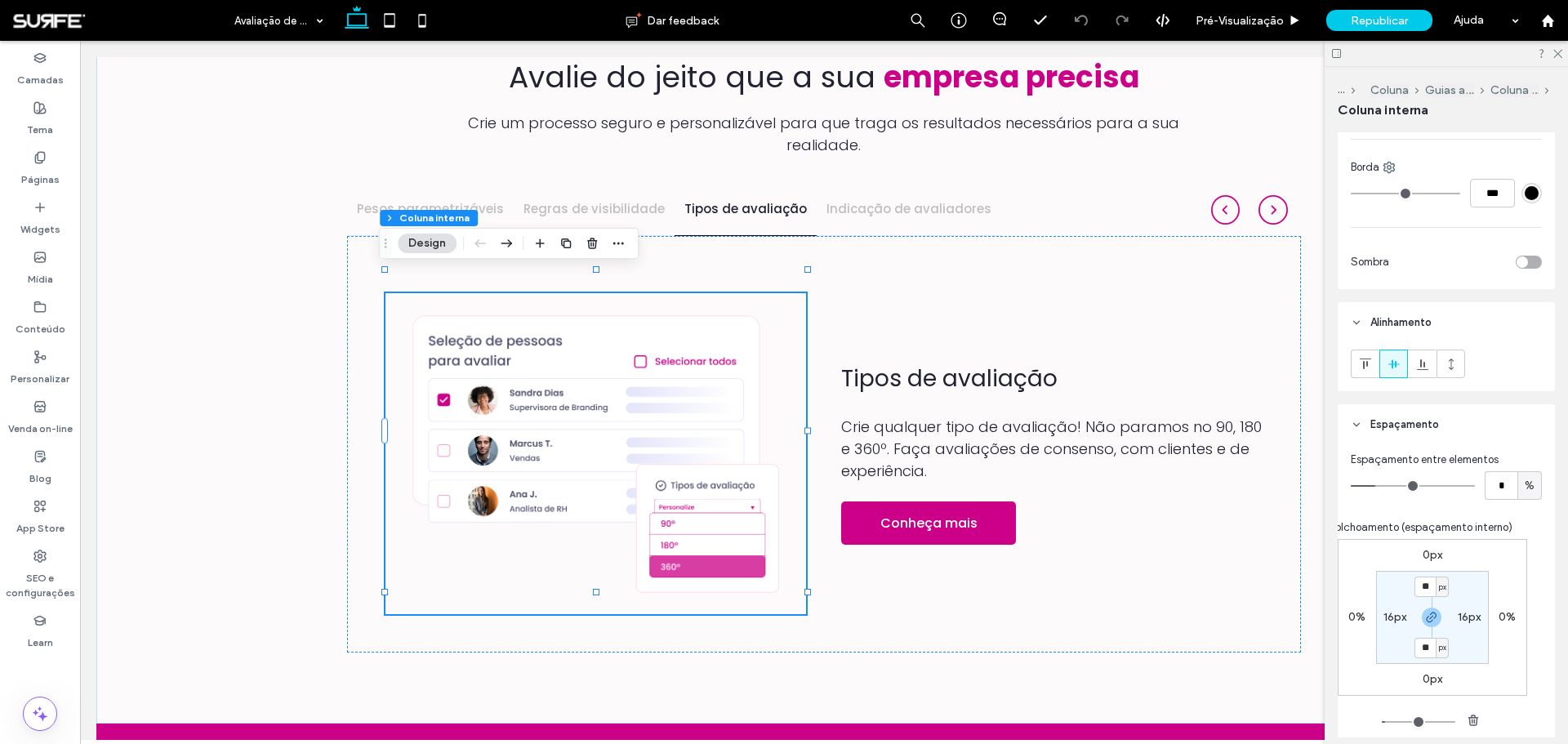
scroll to position [1069, 0]
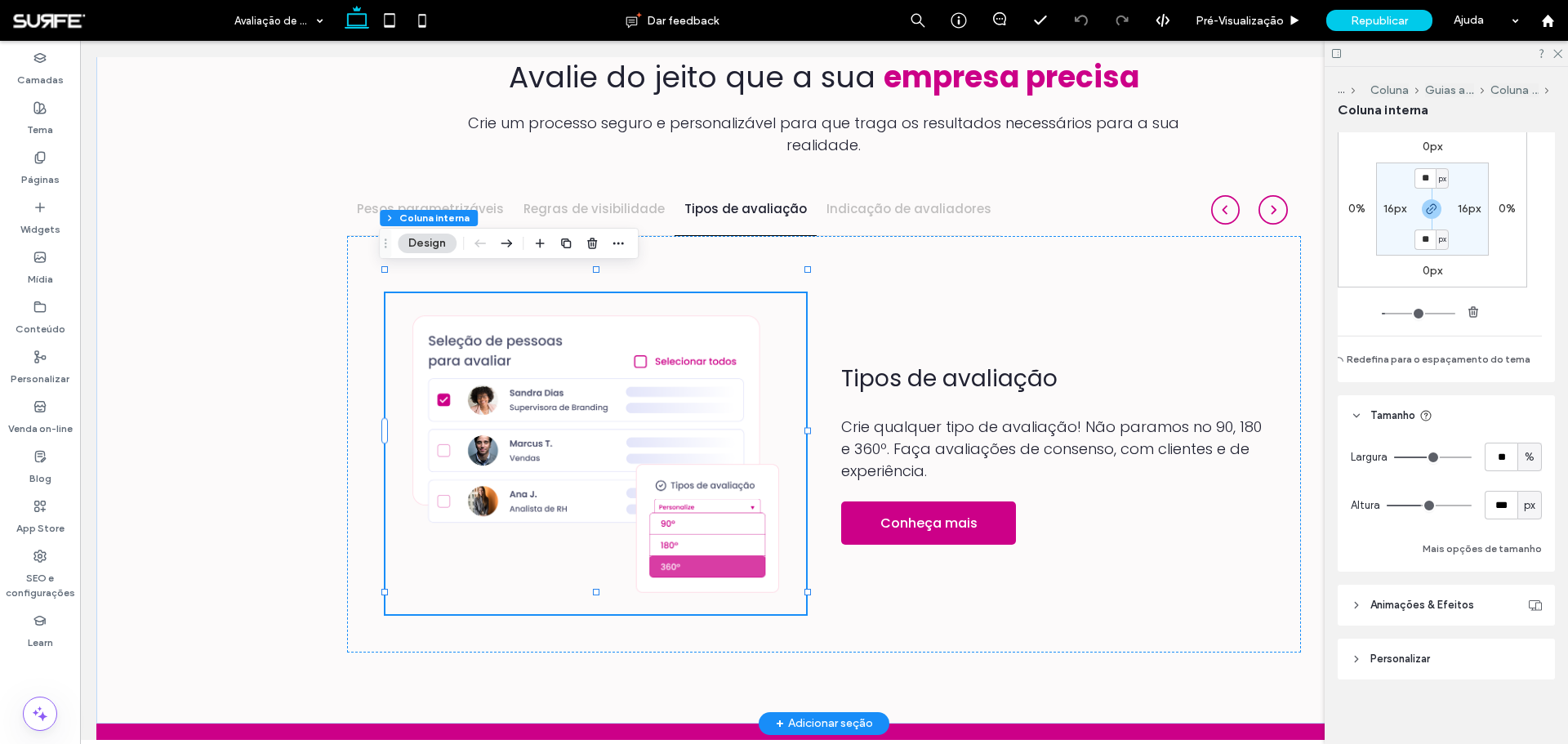
click at [680, 391] on img at bounding box center [596, 454] width 421 height 321
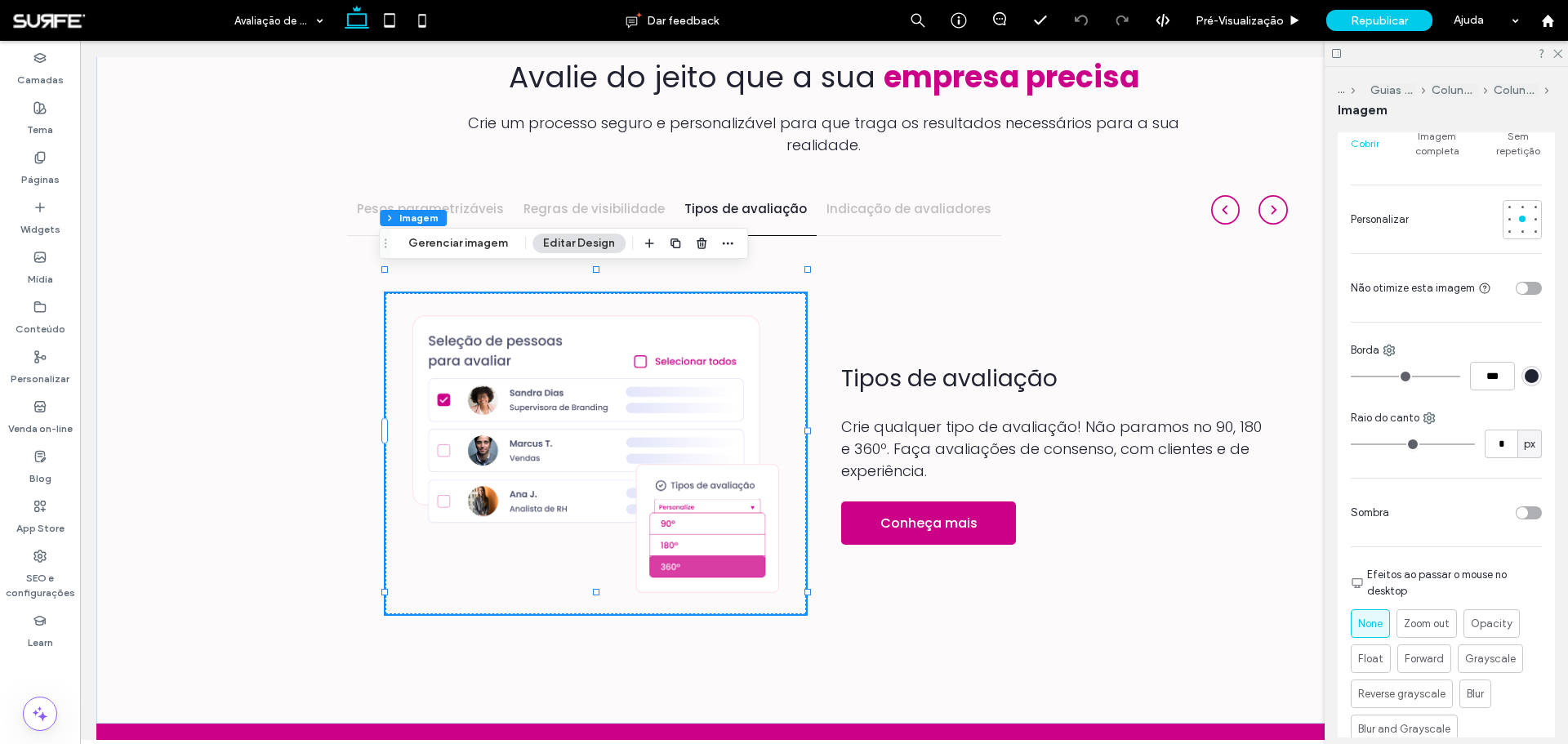
scroll to position [327, 0]
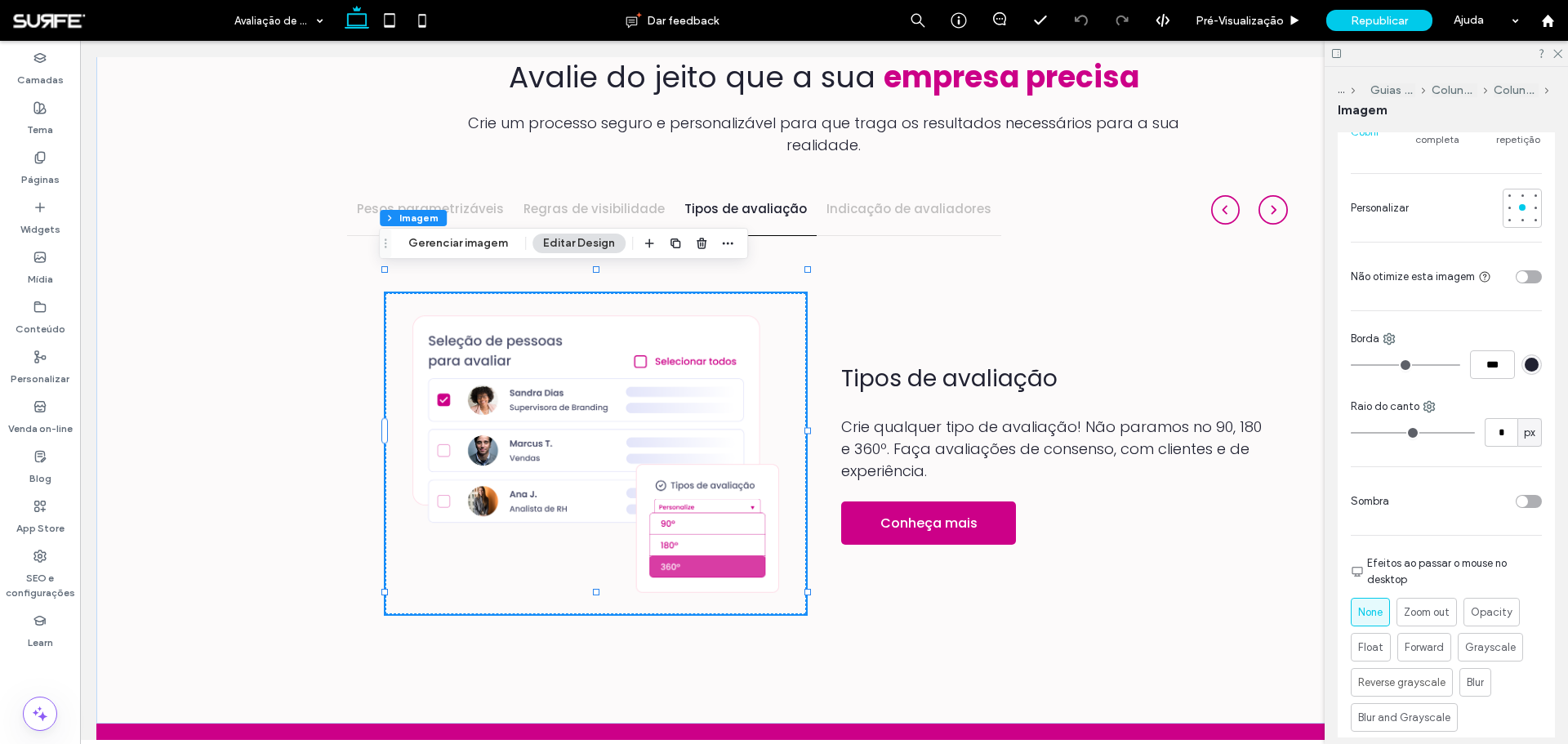
click at [1528, 274] on div "toggle" at bounding box center [1528, 277] width 26 height 13
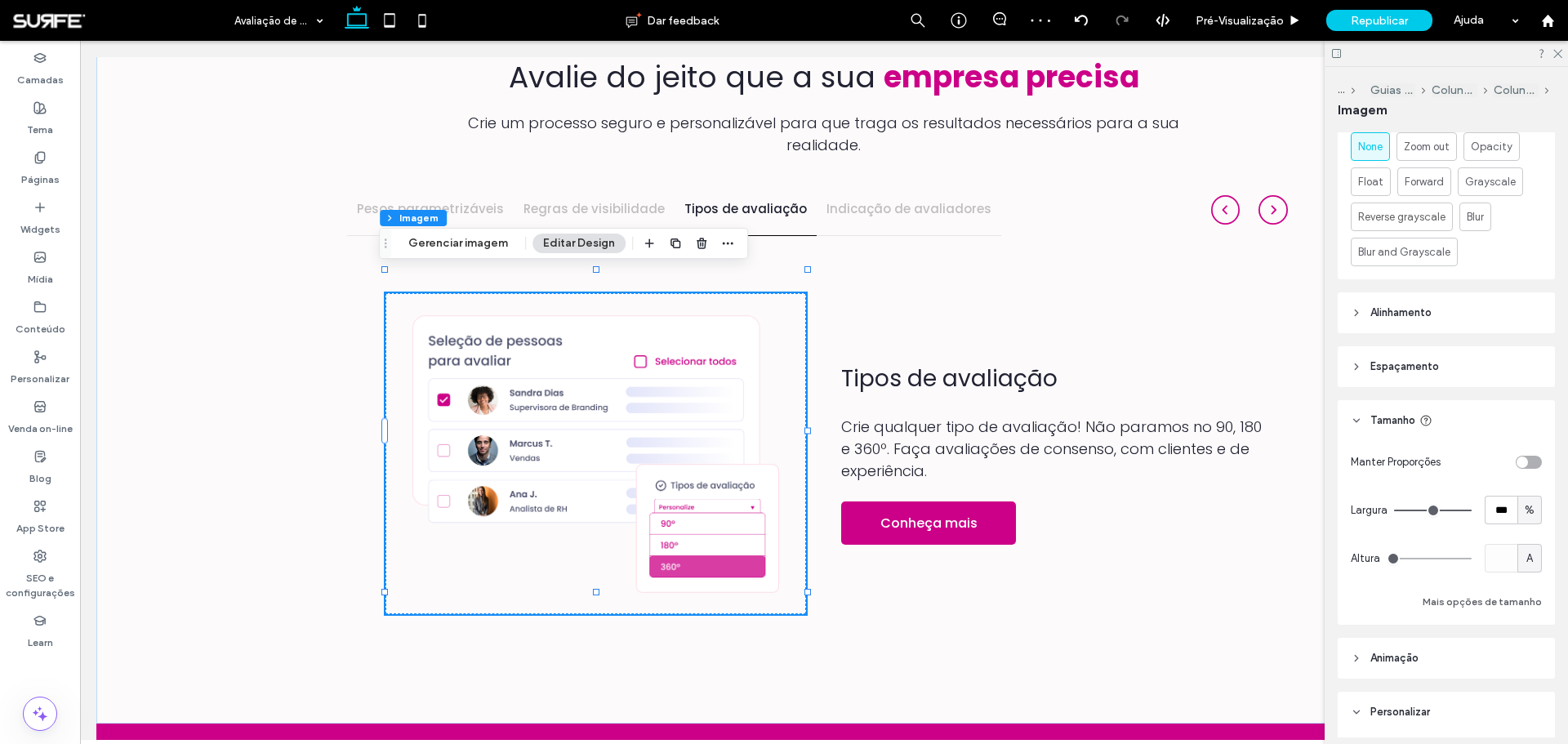
scroll to position [817, 0]
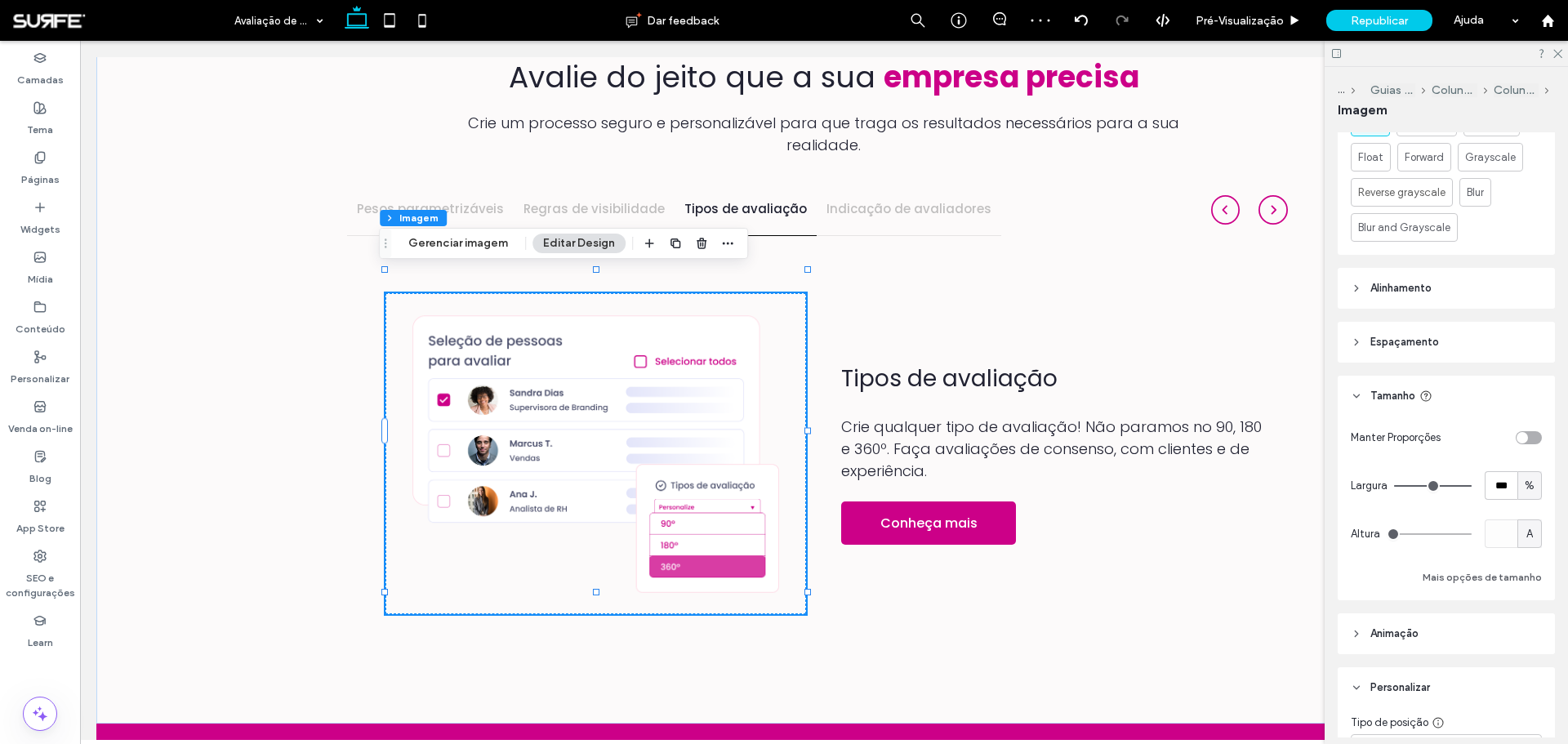
drag, startPoint x: 1521, startPoint y: 435, endPoint x: 1507, endPoint y: 448, distance: 19.1
click at [1521, 436] on div "toggle" at bounding box center [1528, 437] width 26 height 13
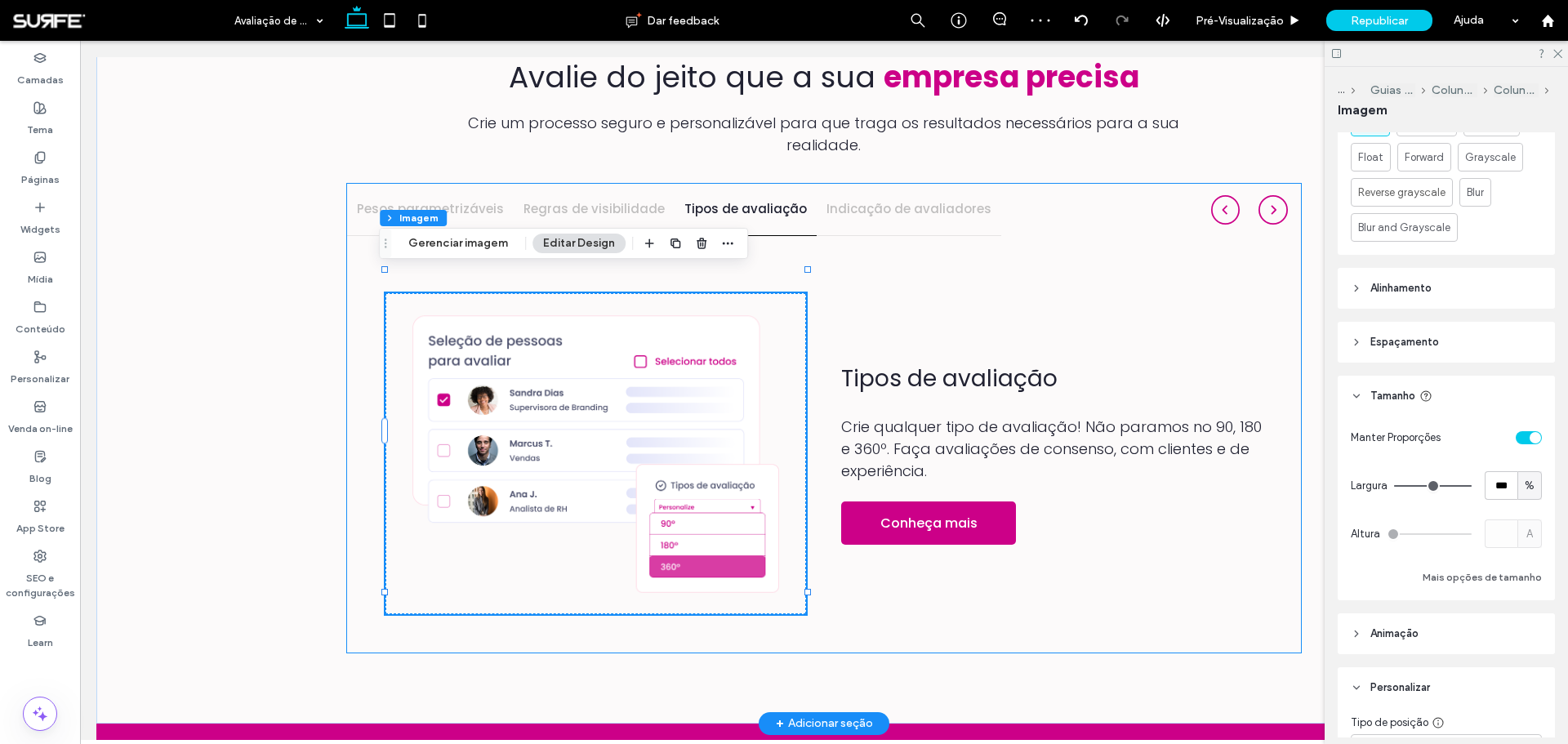
click at [591, 200] on h4 "Regras de visibilidade" at bounding box center [594, 209] width 141 height 19
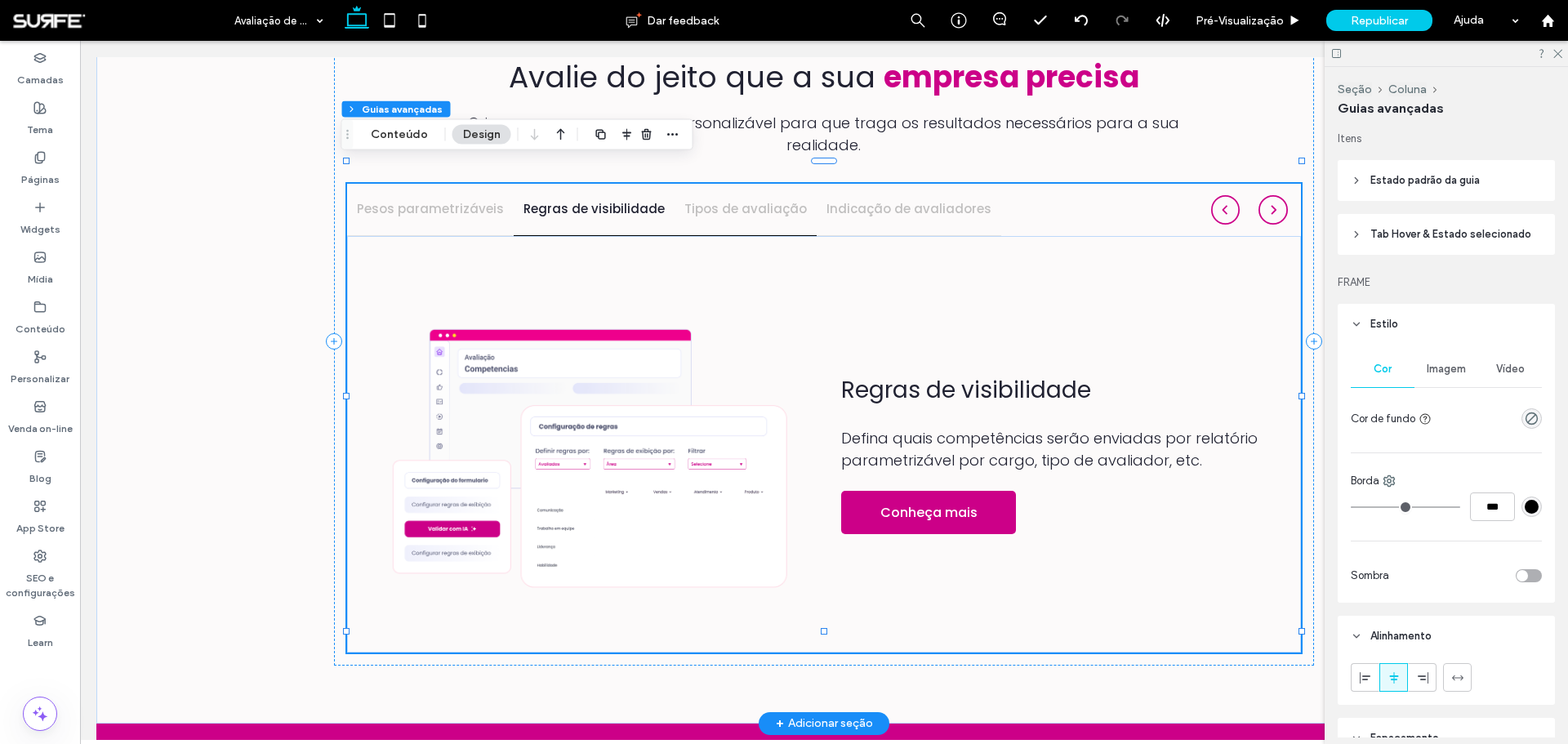
click at [735, 200] on h4 "Tipos de avaliação" at bounding box center [745, 209] width 123 height 19
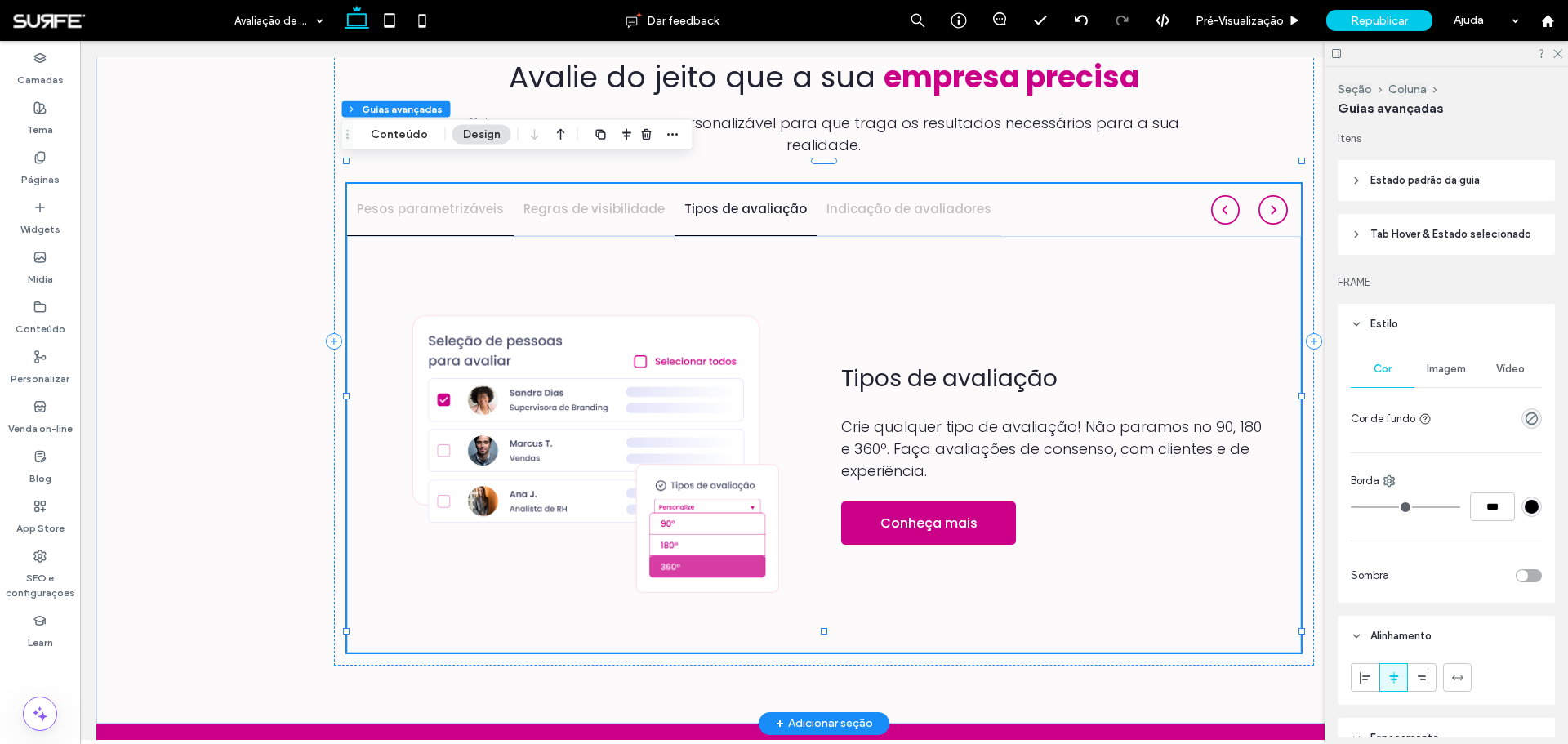
click at [464, 200] on h4 "Pesos parametrizáveis" at bounding box center [430, 209] width 147 height 19
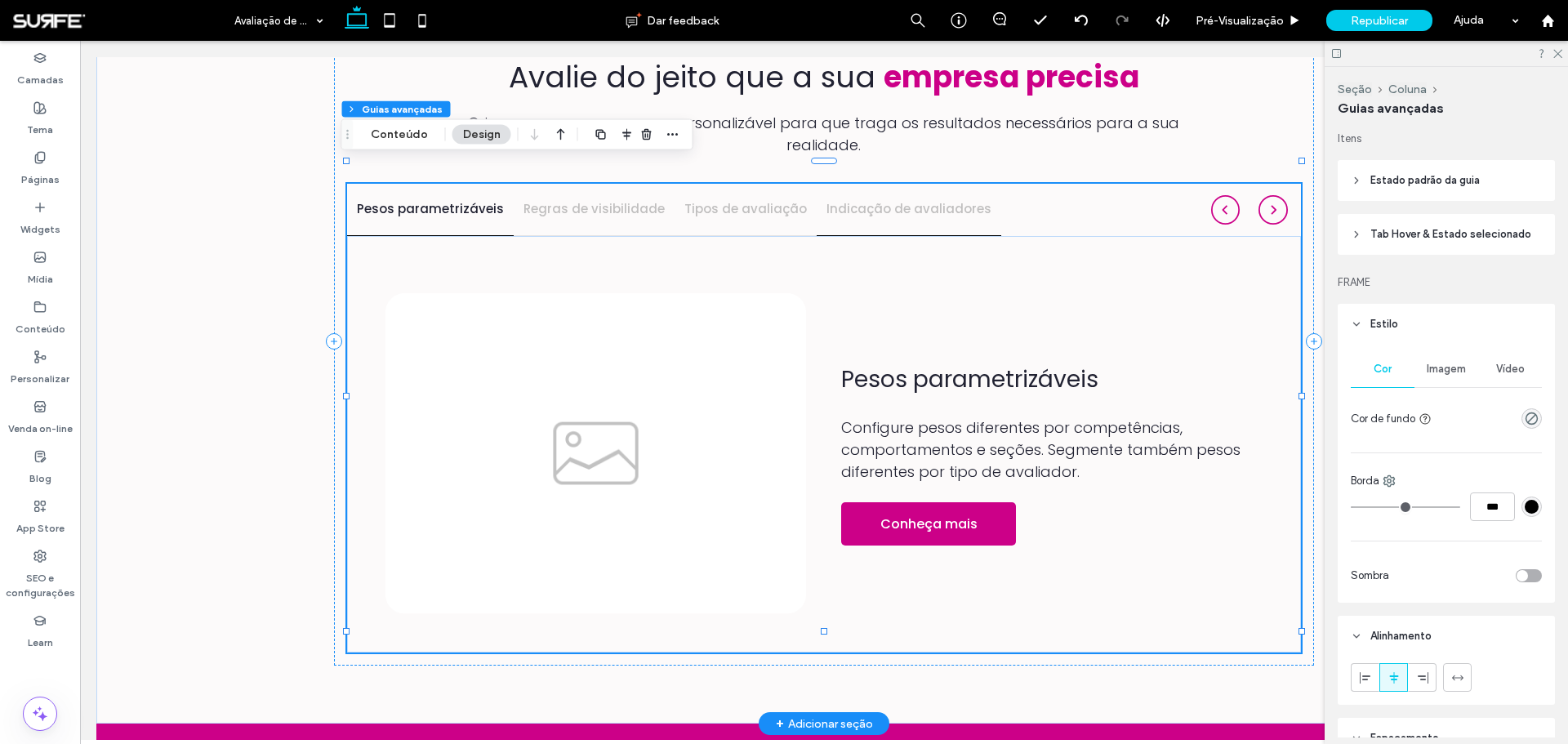
click at [860, 200] on h4 "Indicação de avaliadores" at bounding box center [909, 209] width 165 height 19
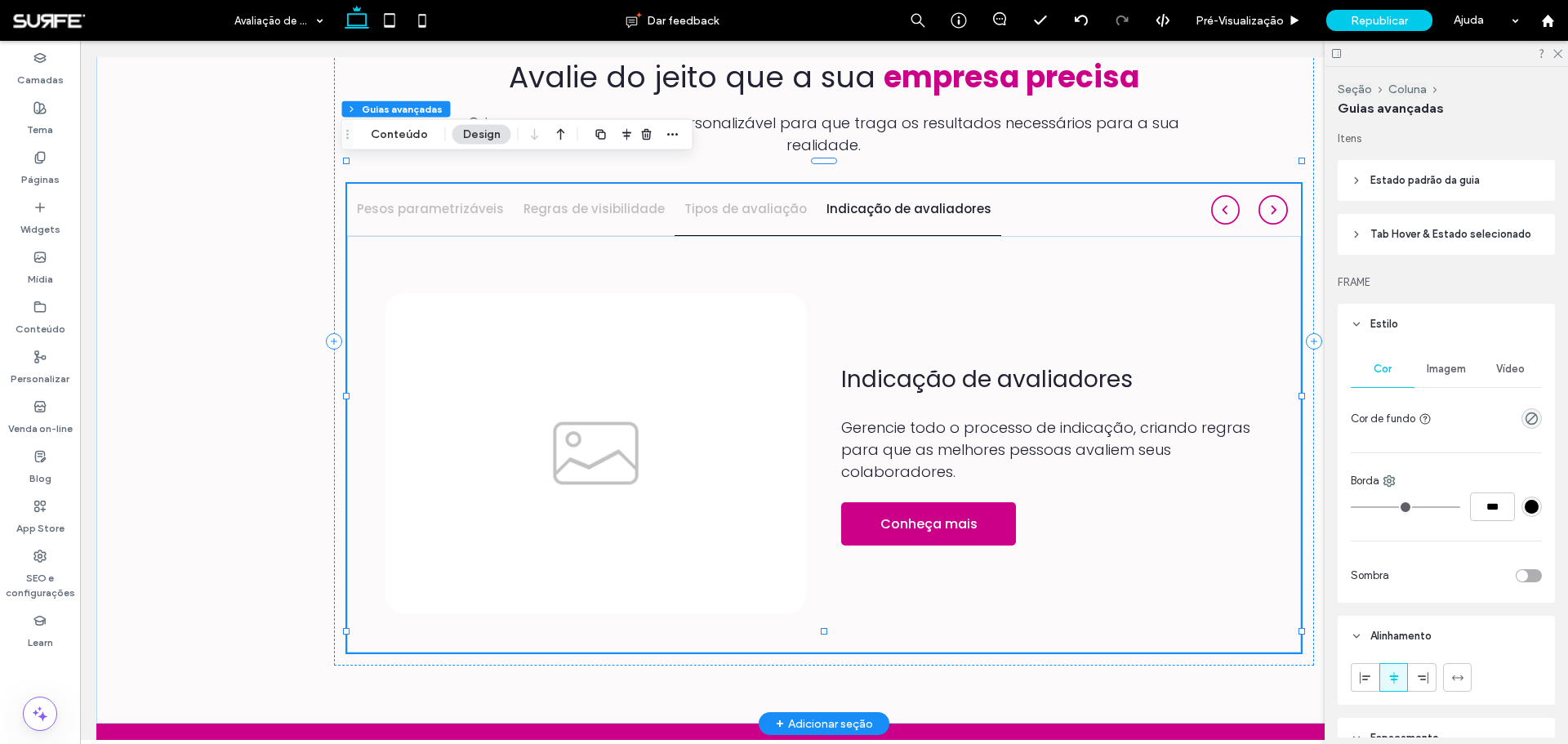
click at [722, 200] on h4 "Tipos de avaliação" at bounding box center [745, 209] width 123 height 19
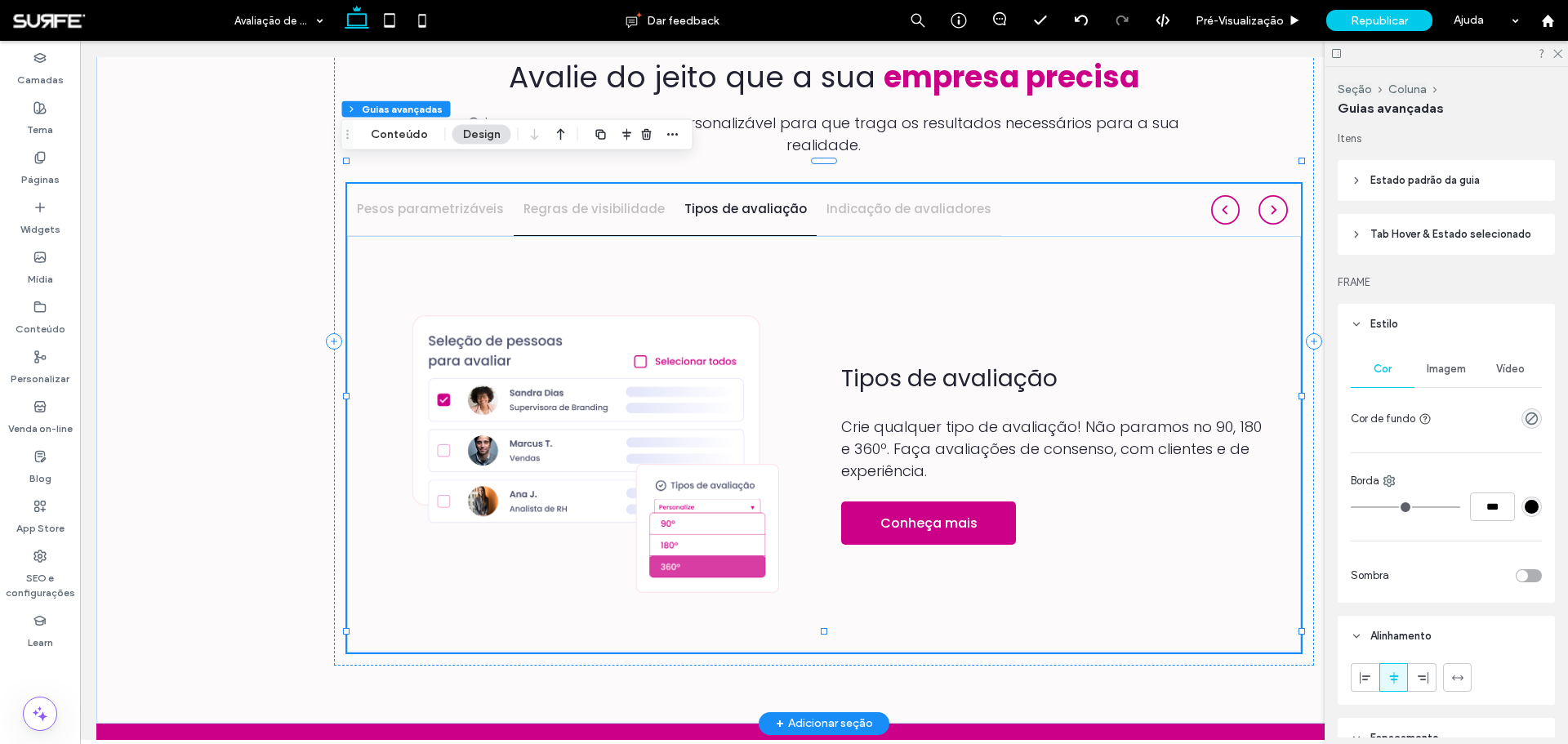
click at [588, 200] on h4 "Regras de visibilidade" at bounding box center [594, 209] width 141 height 19
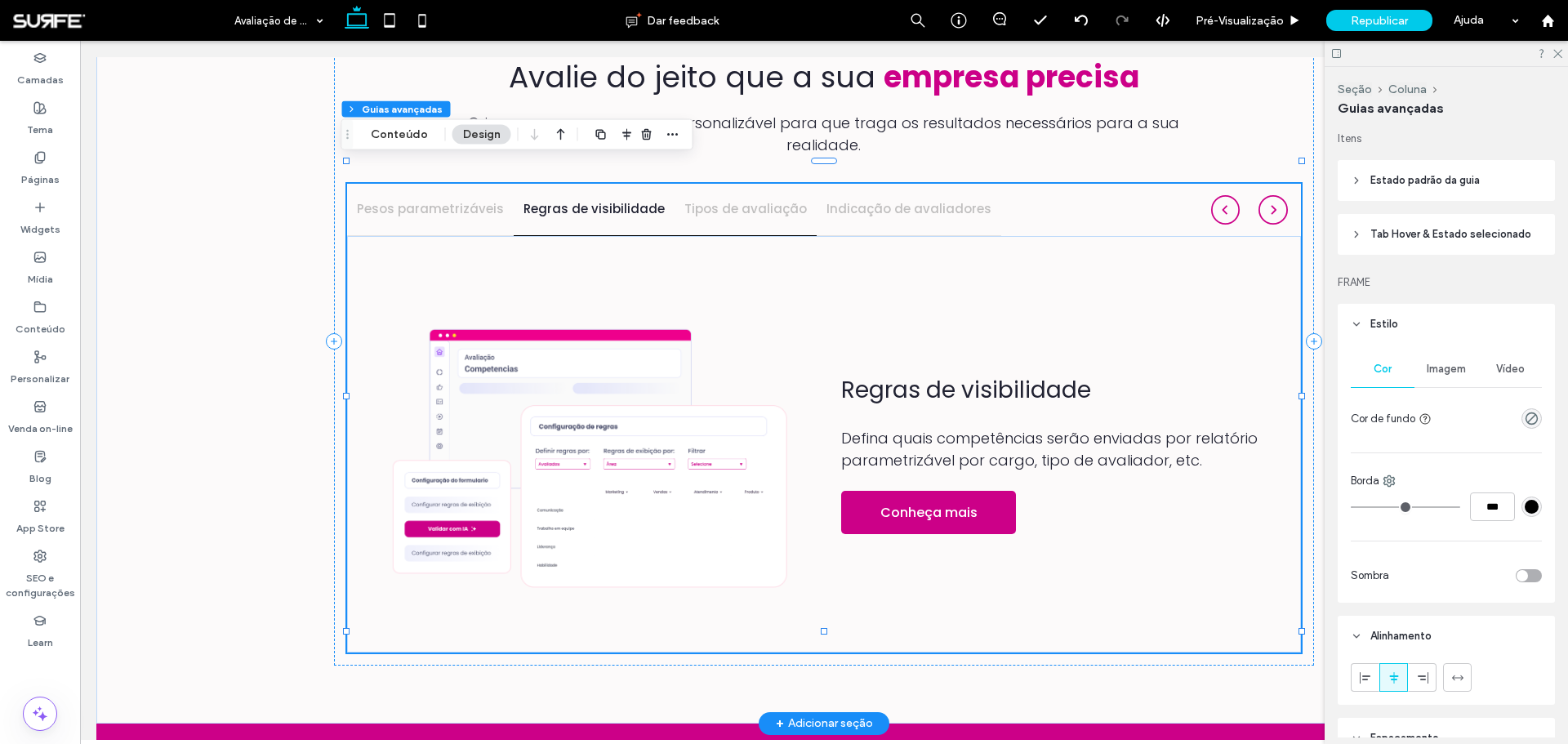
click at [753, 200] on h4 "Tipos de avaliação" at bounding box center [745, 209] width 123 height 19
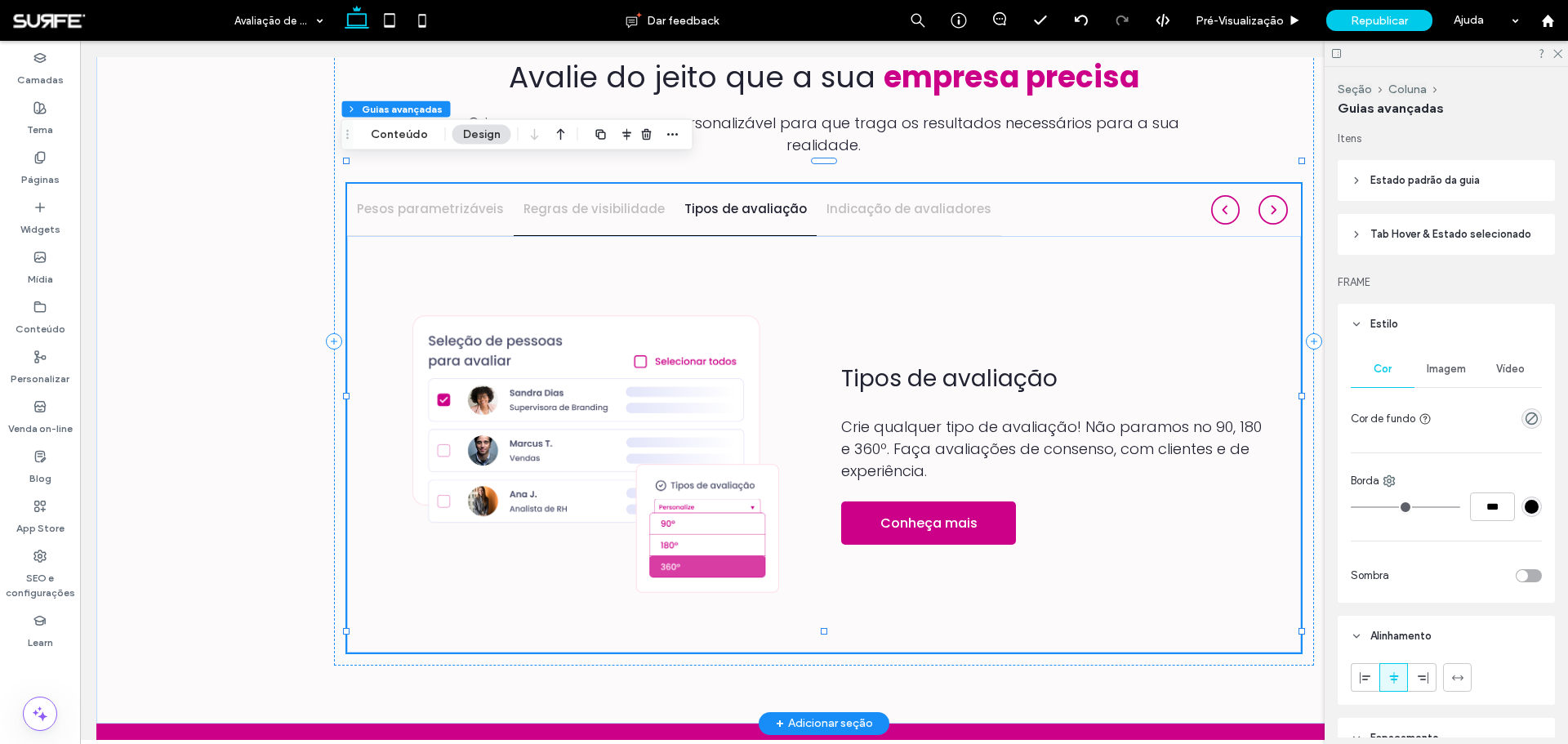
click at [590, 200] on h4 "Regras de visibilidade" at bounding box center [594, 209] width 141 height 19
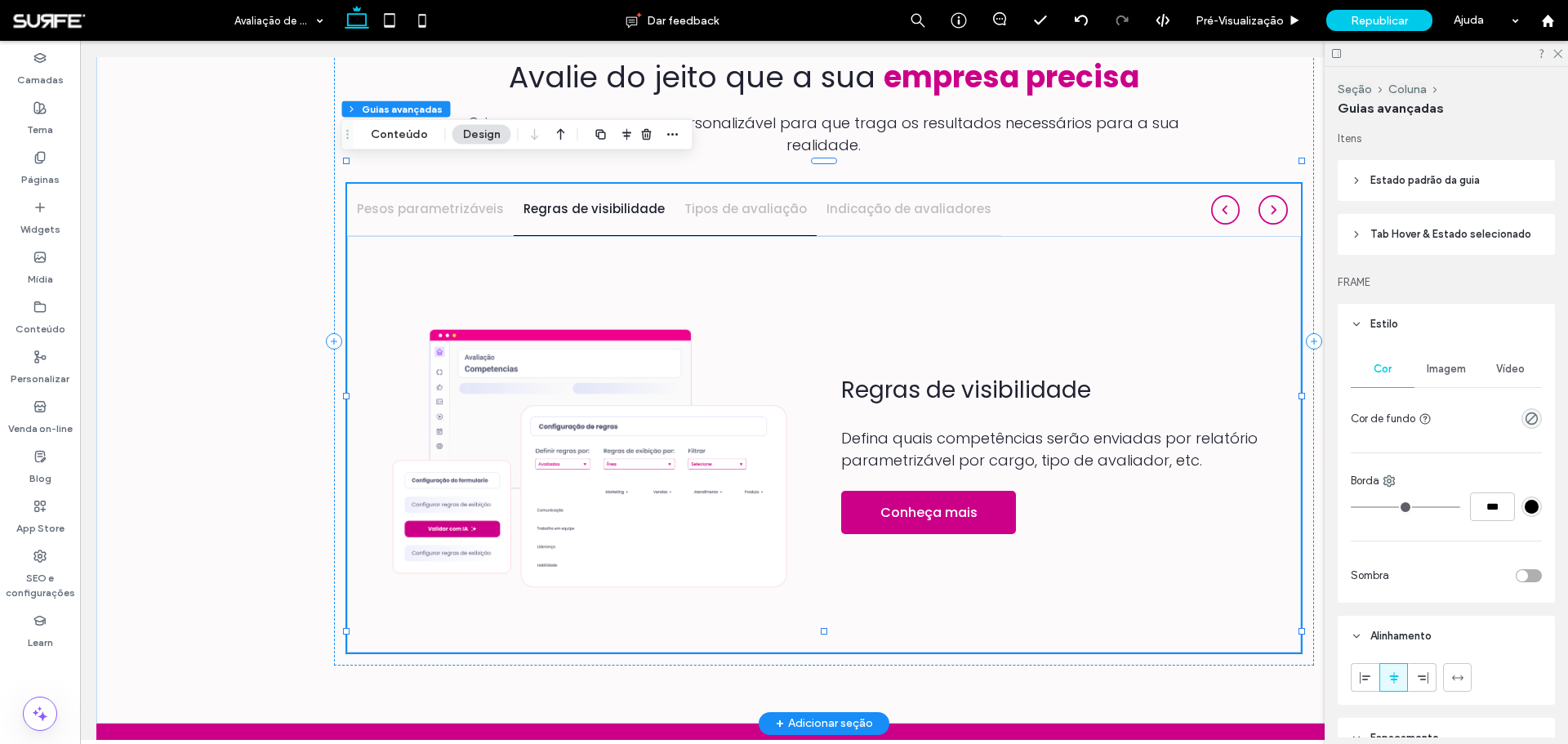
click at [701, 200] on h4 "Tipos de avaliação" at bounding box center [745, 209] width 123 height 19
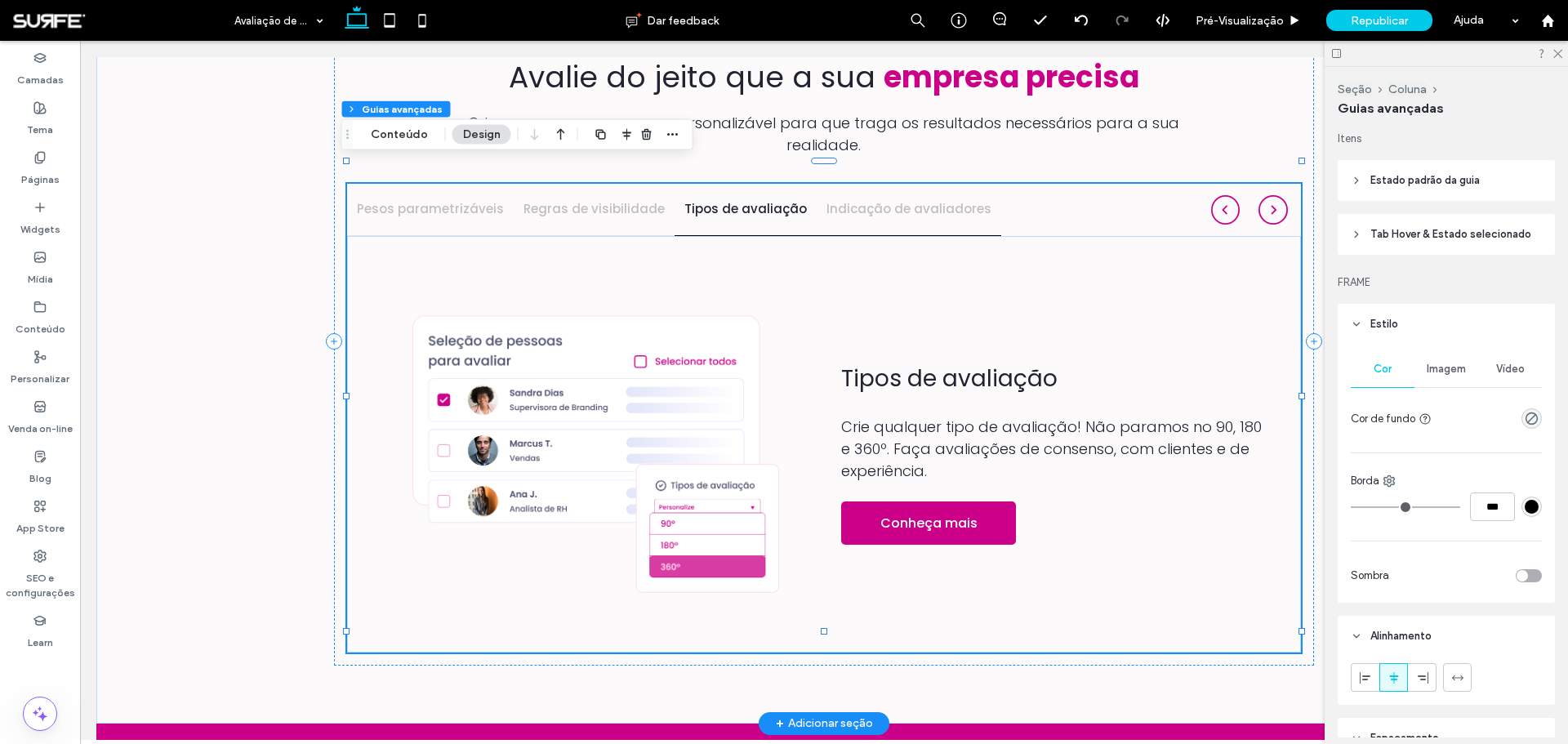
click at [842, 200] on h4 "Indicação de avaliadores" at bounding box center [909, 209] width 165 height 19
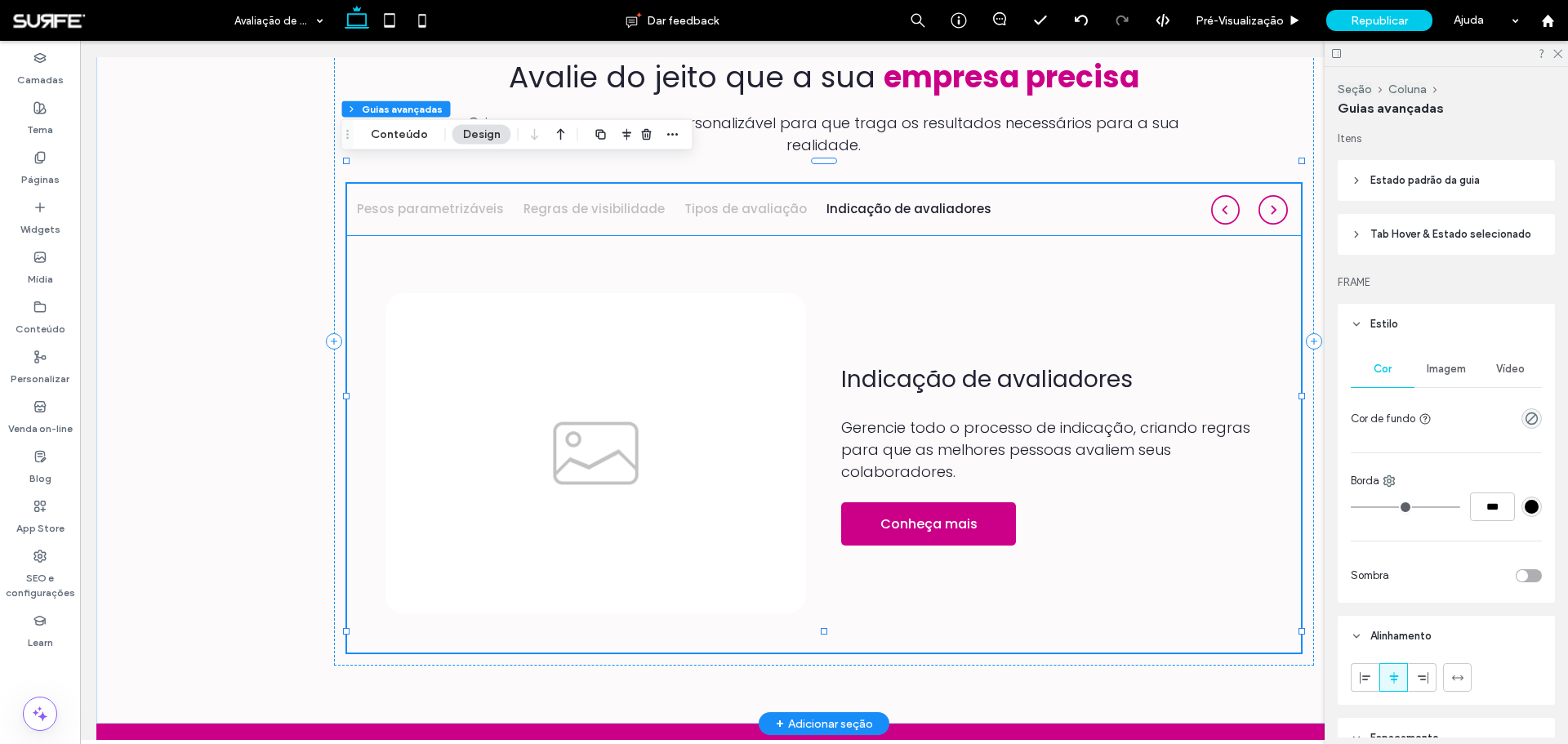
click at [648, 401] on img at bounding box center [596, 454] width 421 height 322
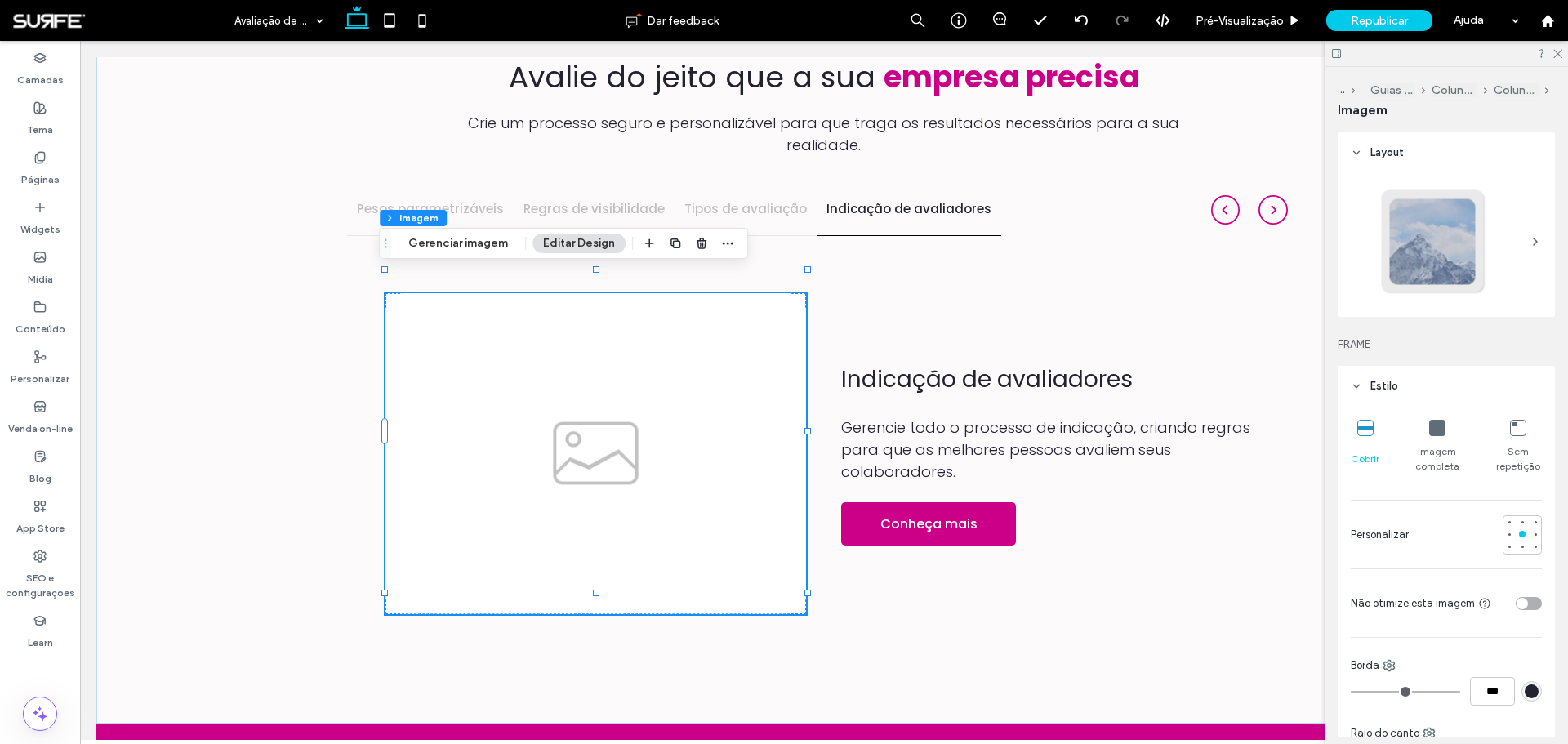
click at [477, 254] on div "Seção Coluna Guias avançadas Coluna interna Coluna interna Imagem Gerenciar ima…" at bounding box center [564, 242] width 369 height 31
click at [477, 241] on button "Gerenciar imagem" at bounding box center [458, 243] width 121 height 20
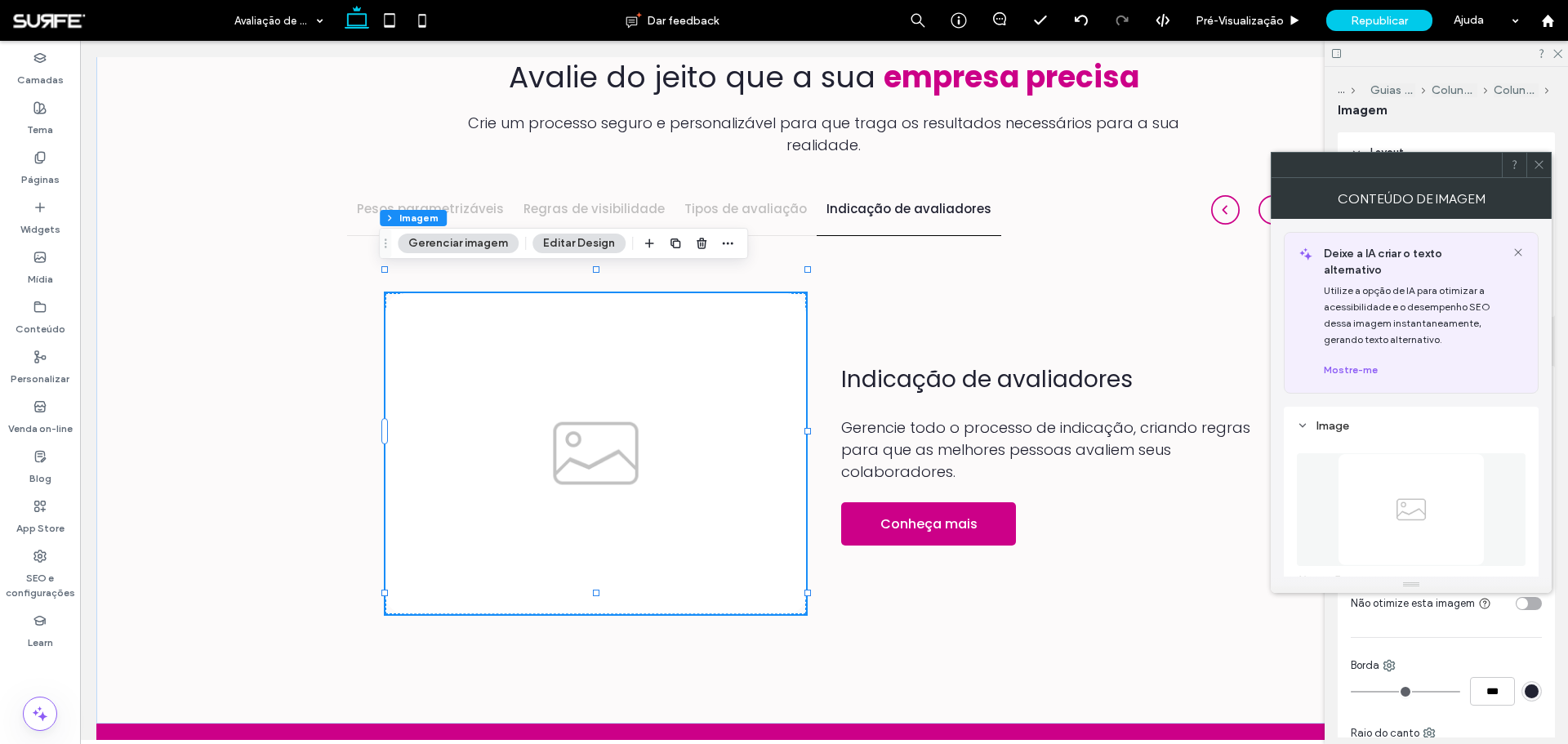
click at [1397, 460] on img at bounding box center [1411, 509] width 147 height 112
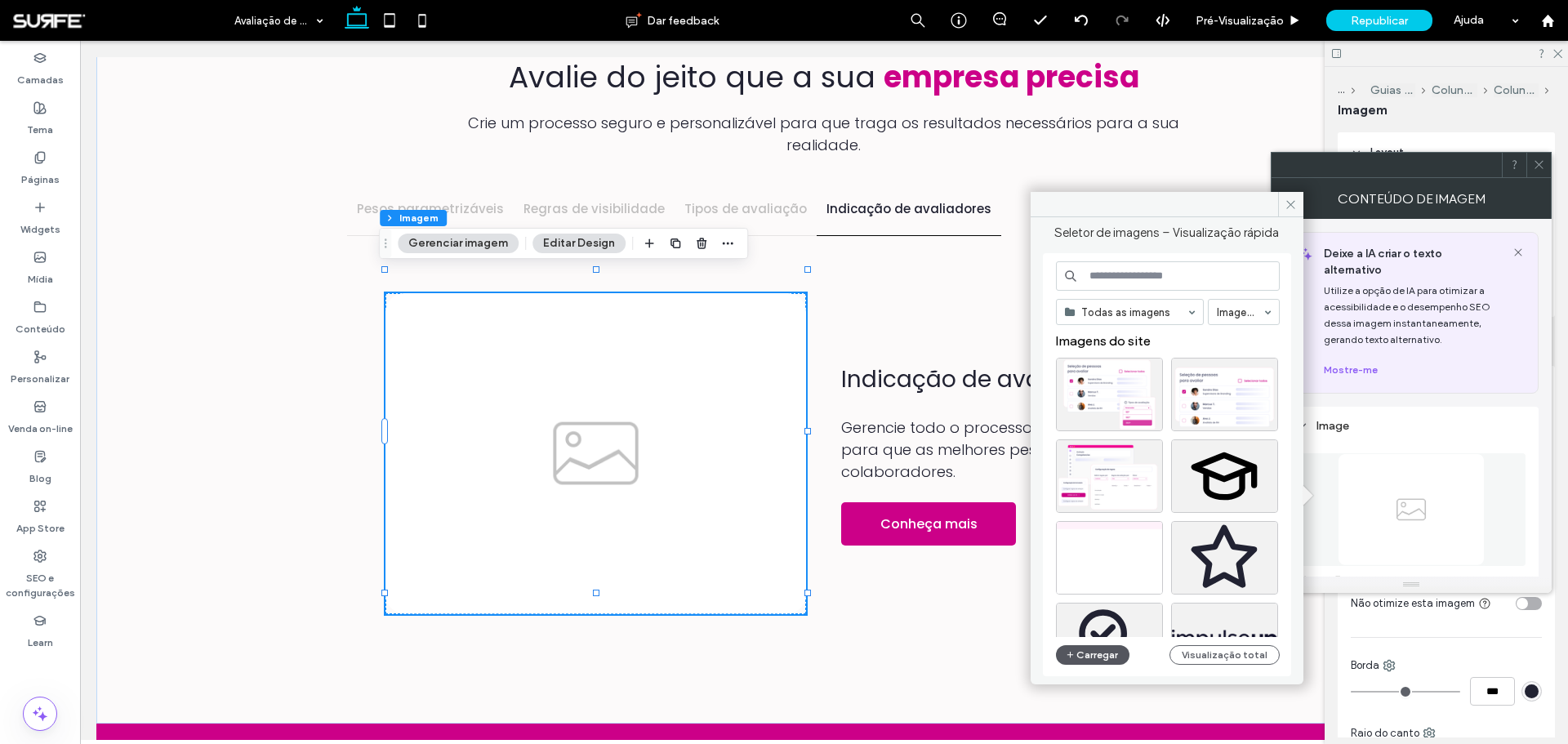
click at [1100, 656] on button "Carregar" at bounding box center [1093, 655] width 74 height 20
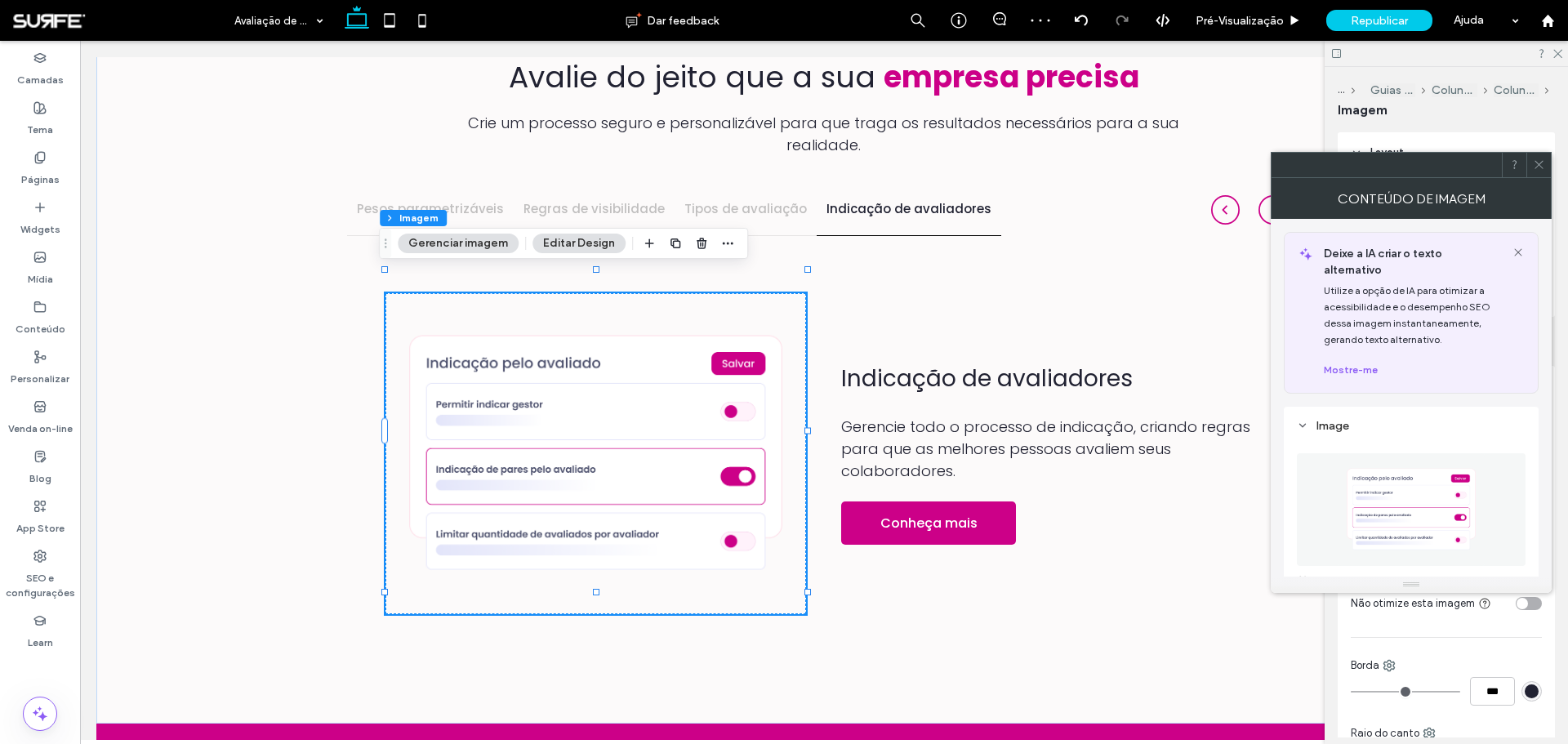
click at [1549, 168] on div at bounding box center [1538, 164] width 24 height 24
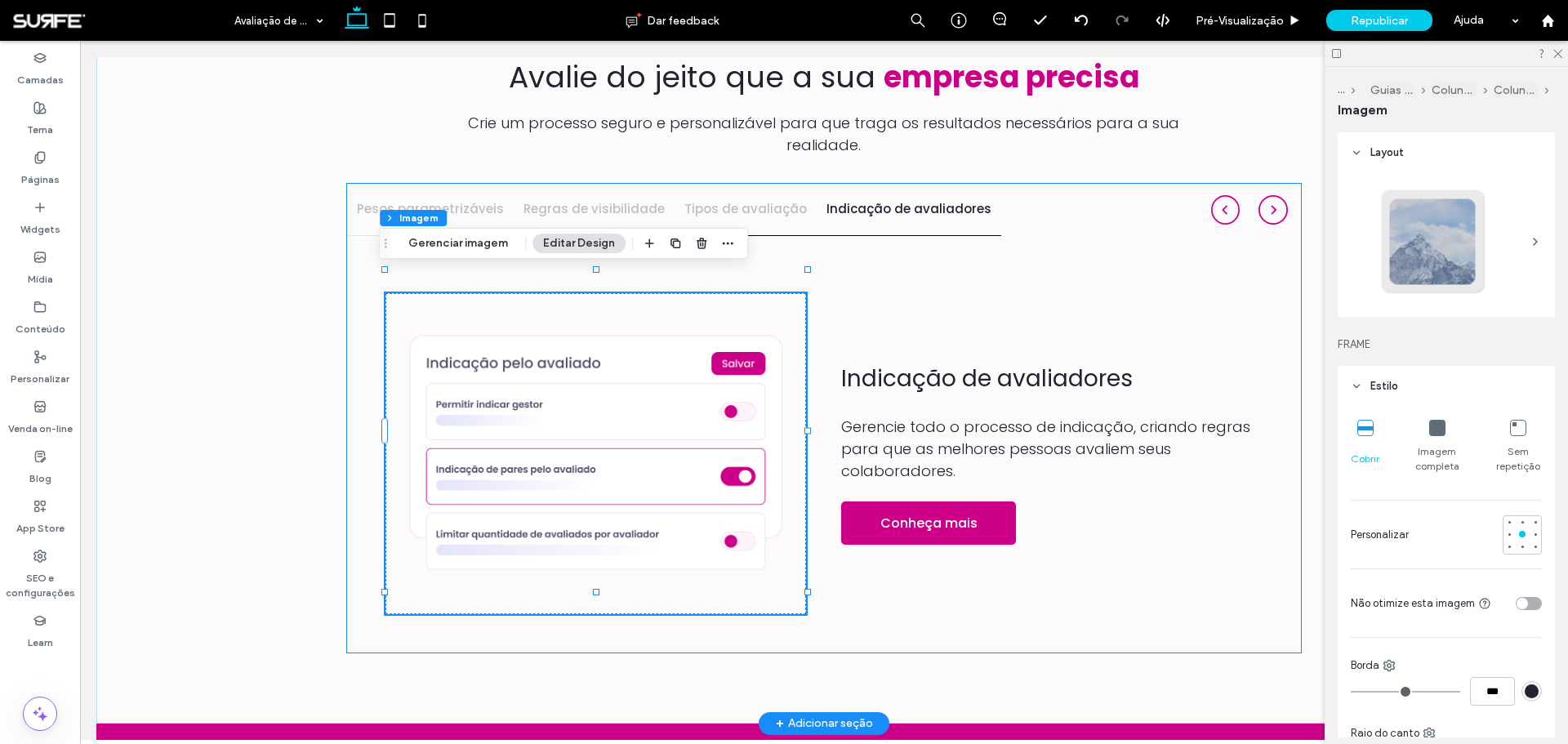
click at [739, 200] on h4 "Tipos de avaliação" at bounding box center [745, 209] width 123 height 19
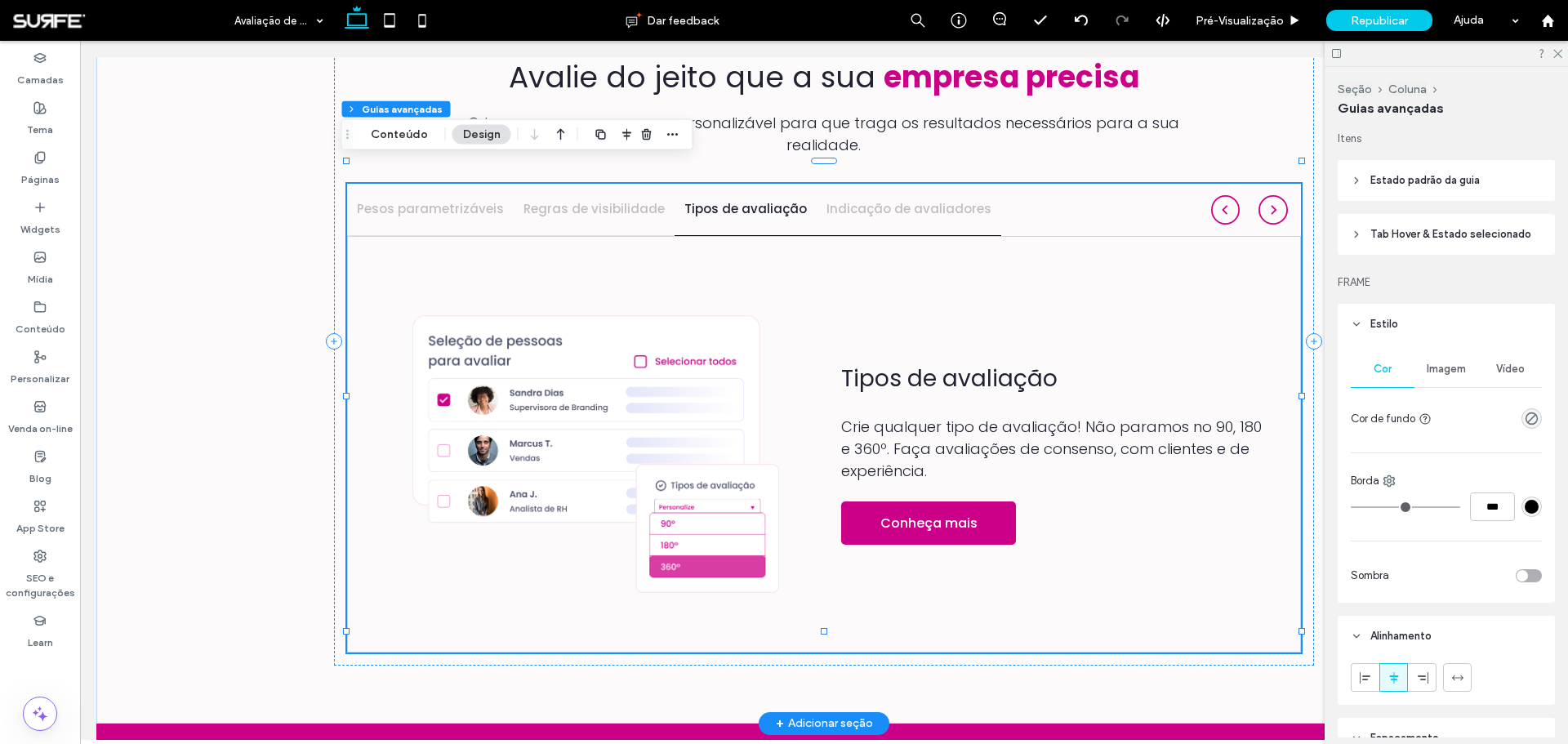
click at [836, 200] on h4 "Indicação de avaliadores" at bounding box center [909, 209] width 165 height 19
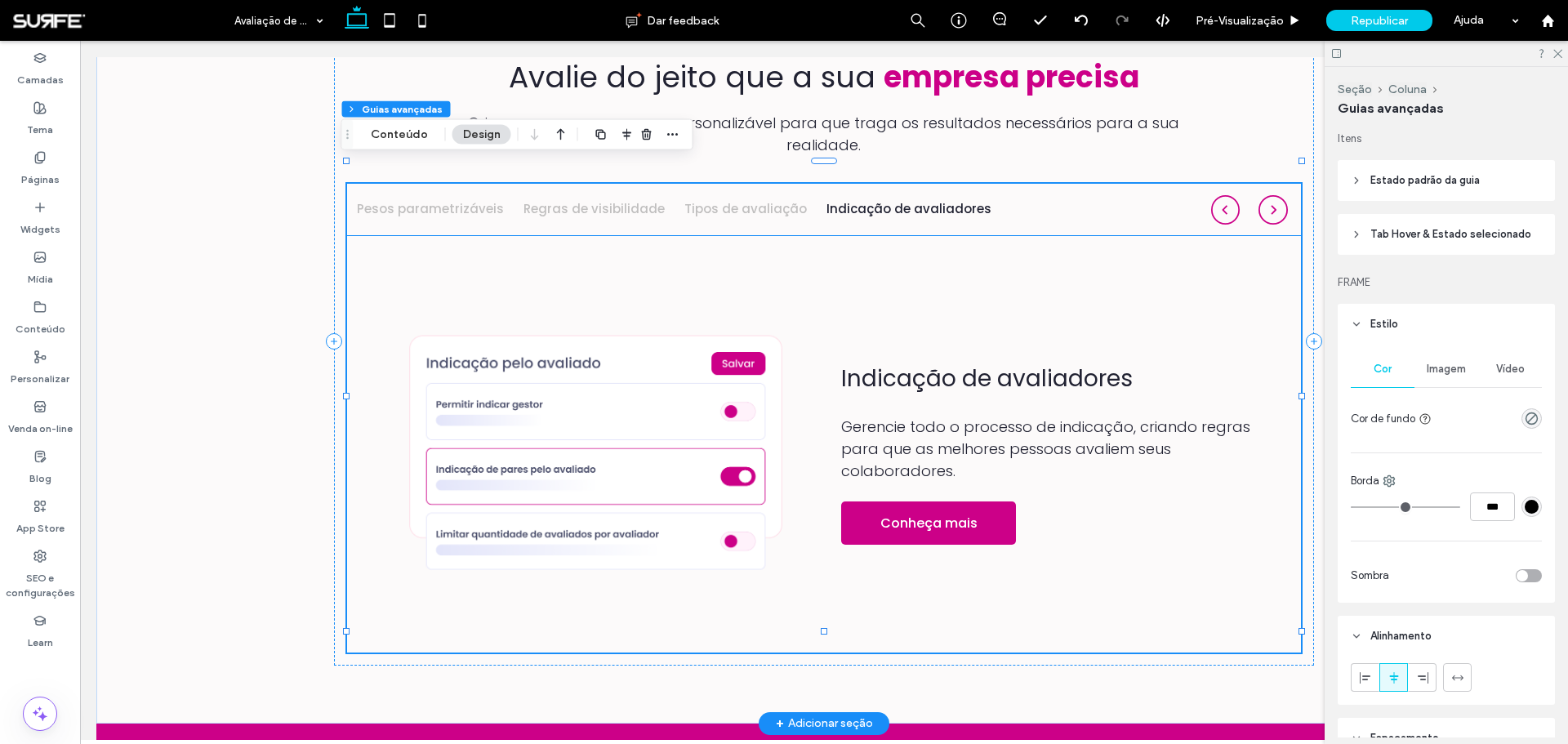
click at [654, 383] on img at bounding box center [596, 454] width 421 height 321
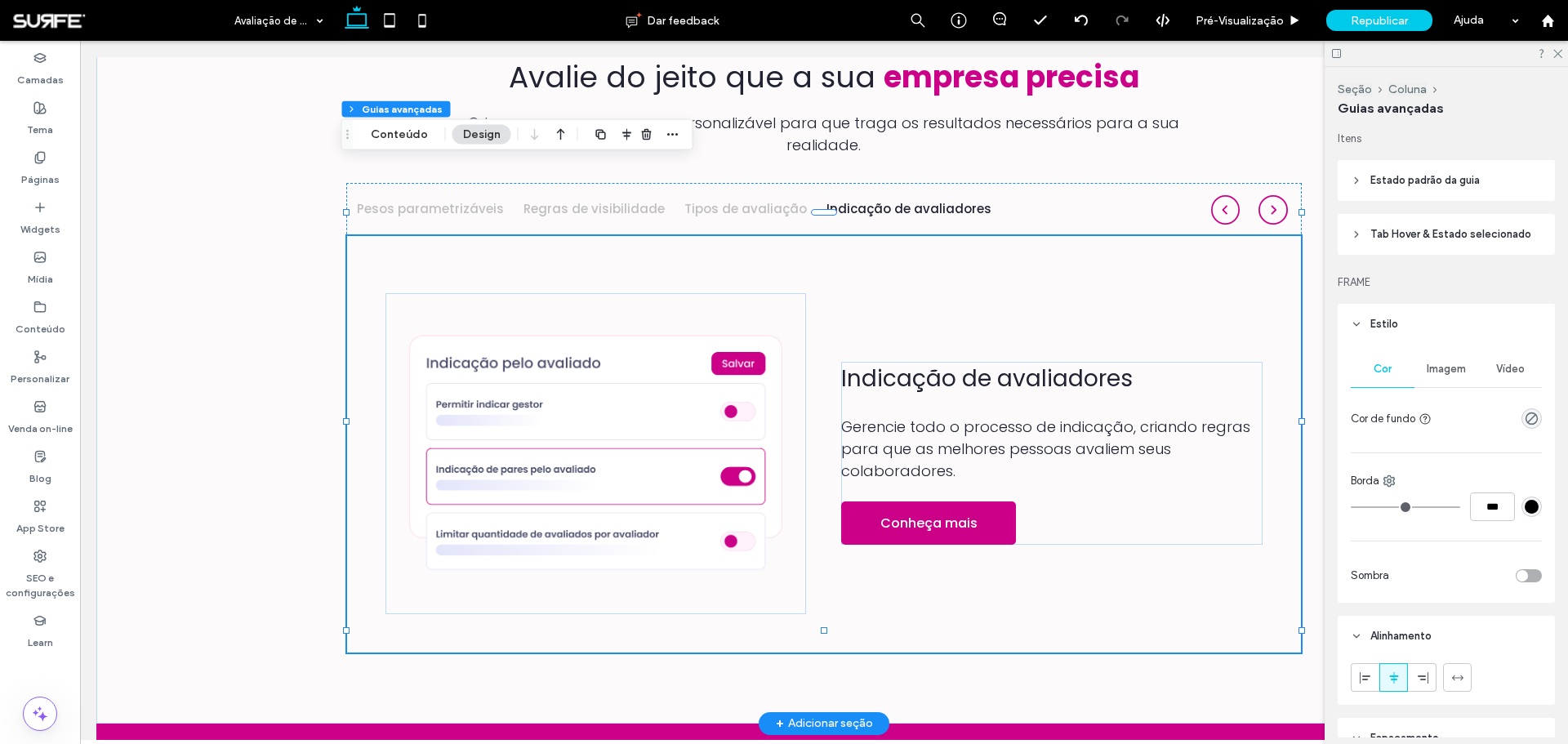
click at [654, 383] on img at bounding box center [596, 454] width 421 height 321
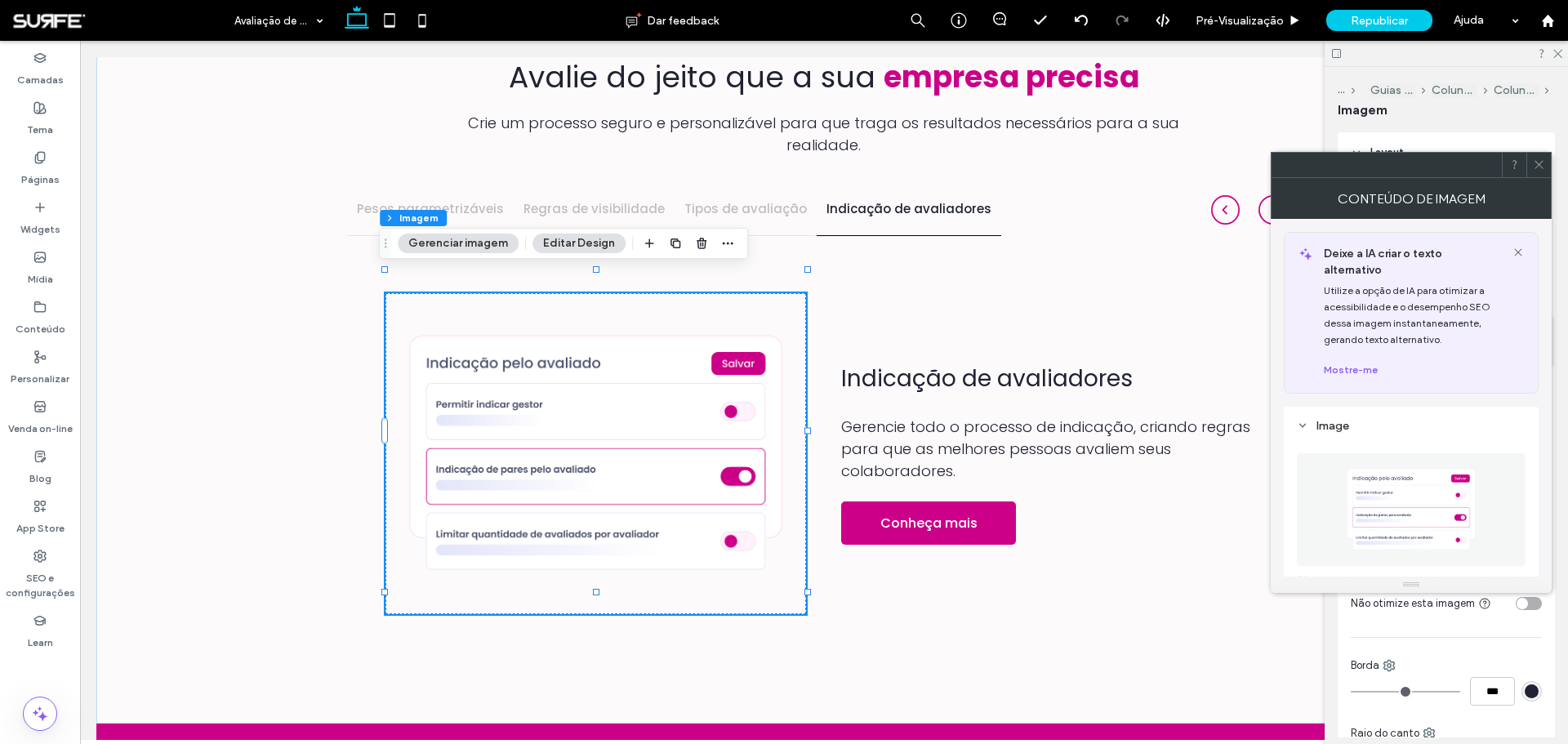
click at [1395, 491] on img at bounding box center [1411, 509] width 147 height 112
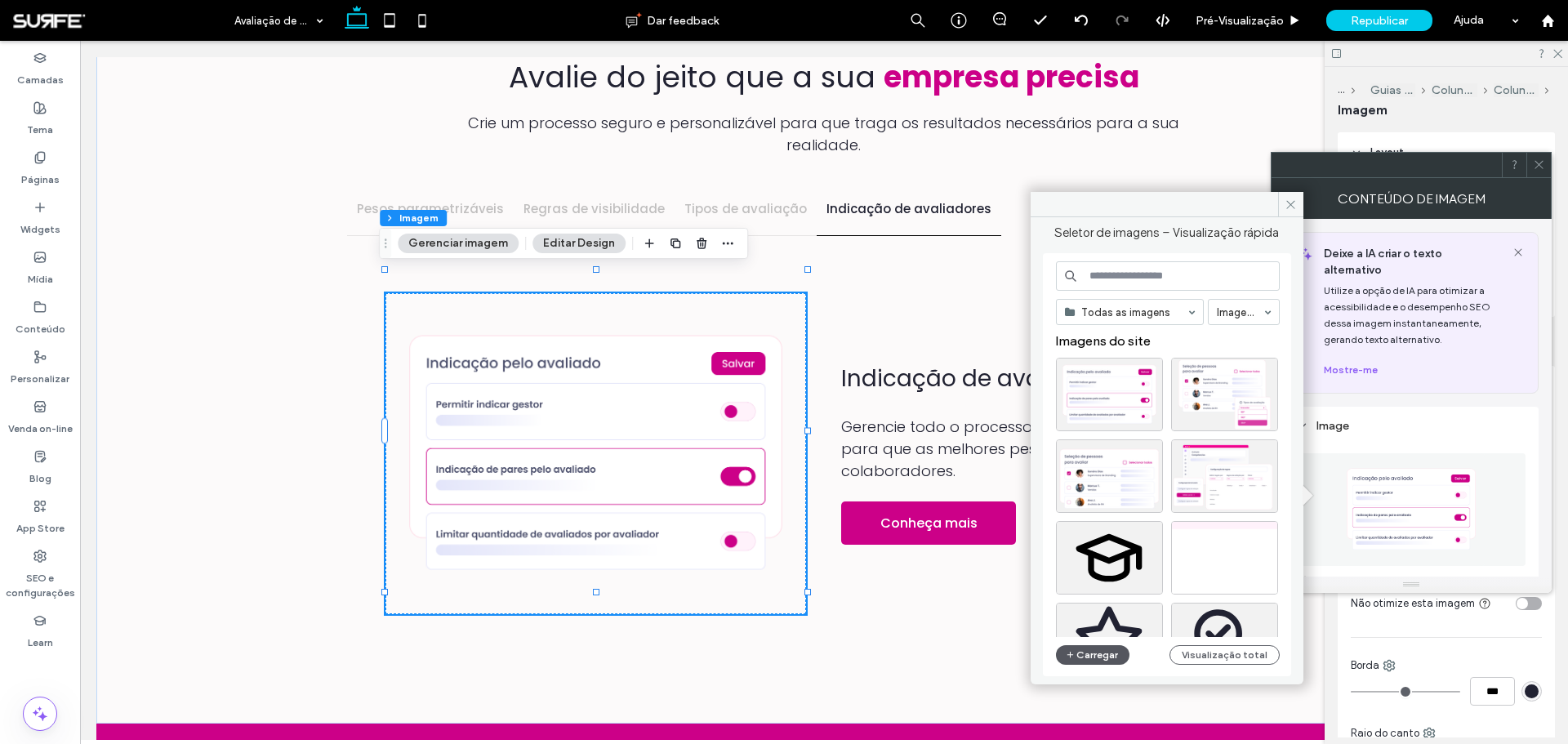
click at [1101, 661] on button "Carregar" at bounding box center [1093, 655] width 74 height 20
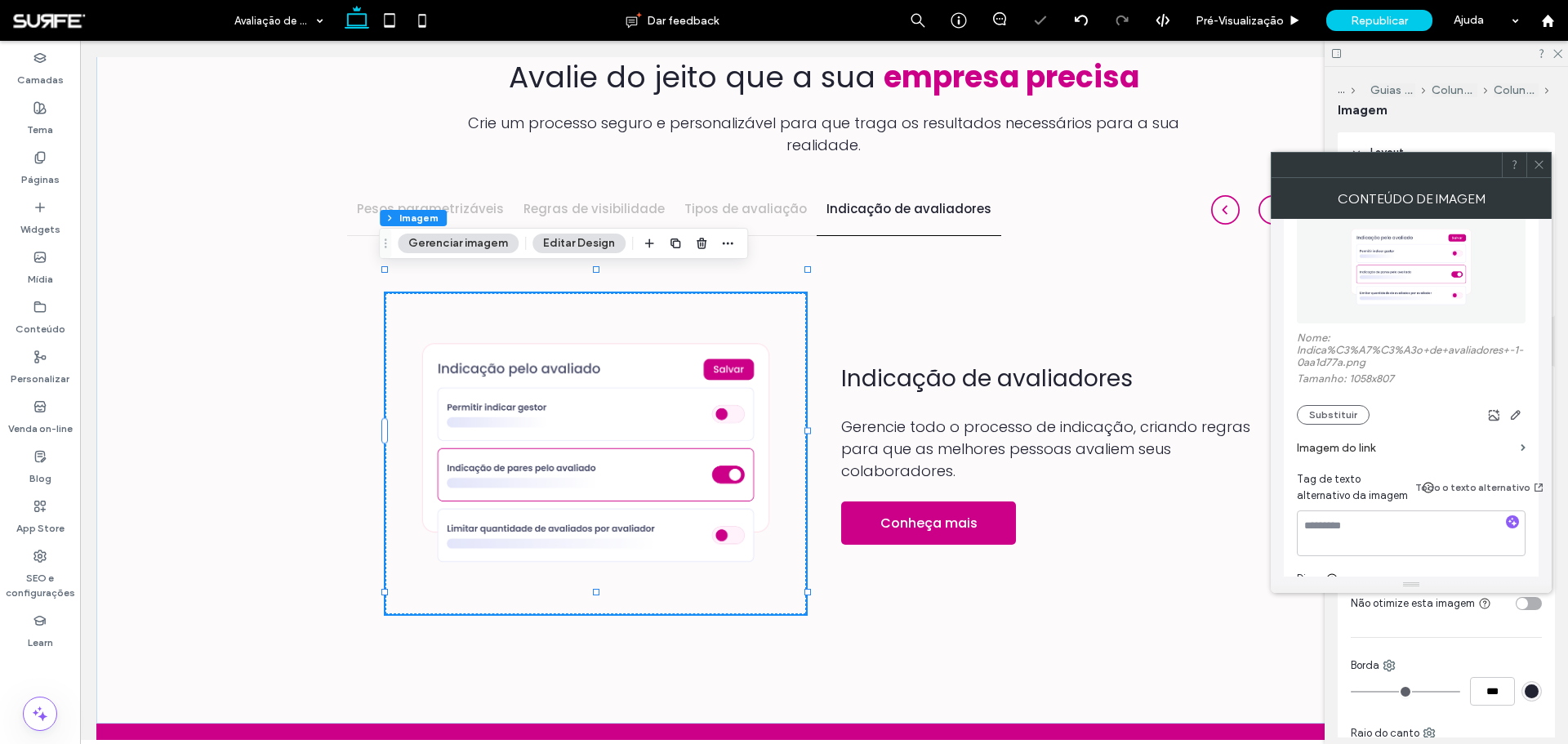
scroll to position [327, 0]
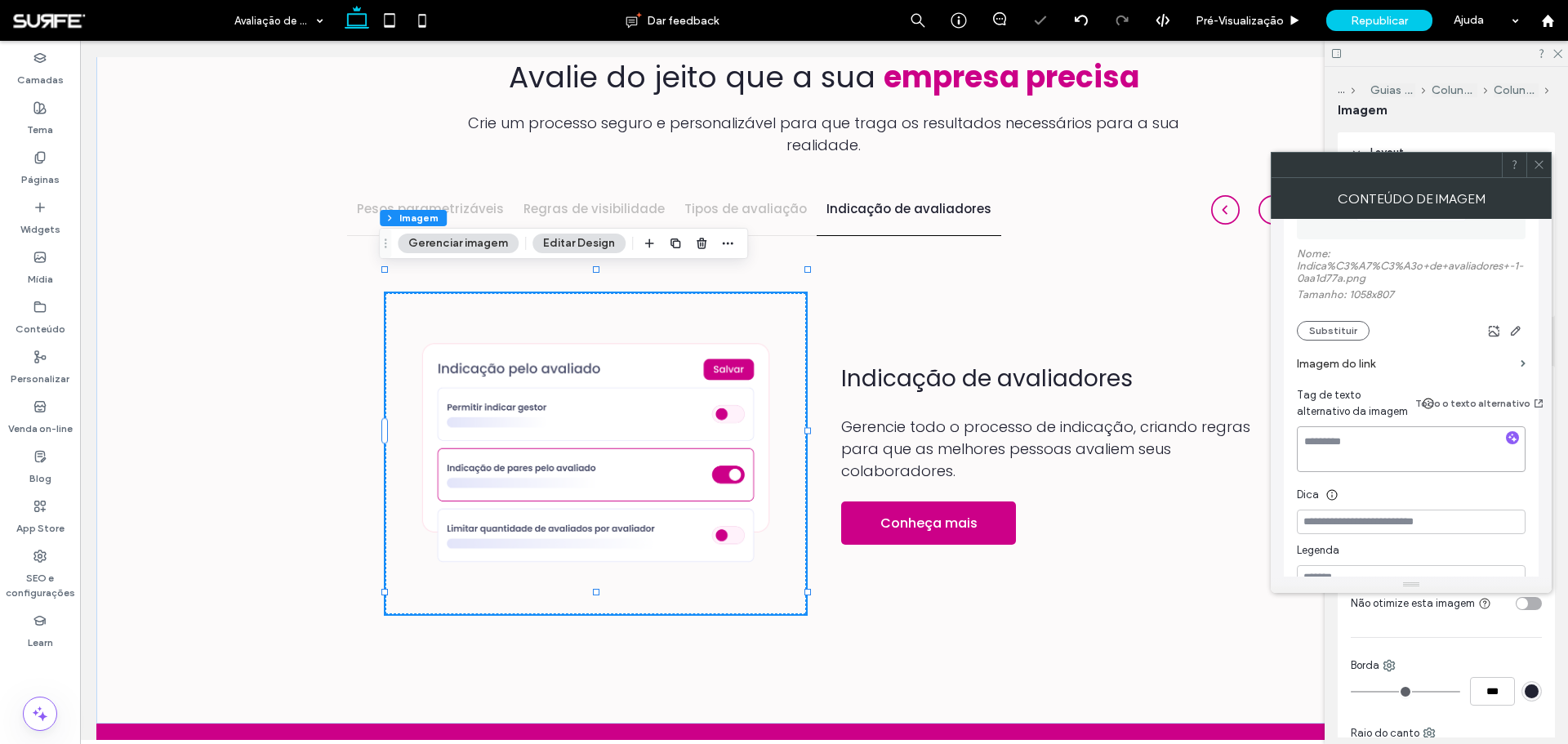
click at [1392, 431] on textarea at bounding box center [1411, 449] width 228 height 46
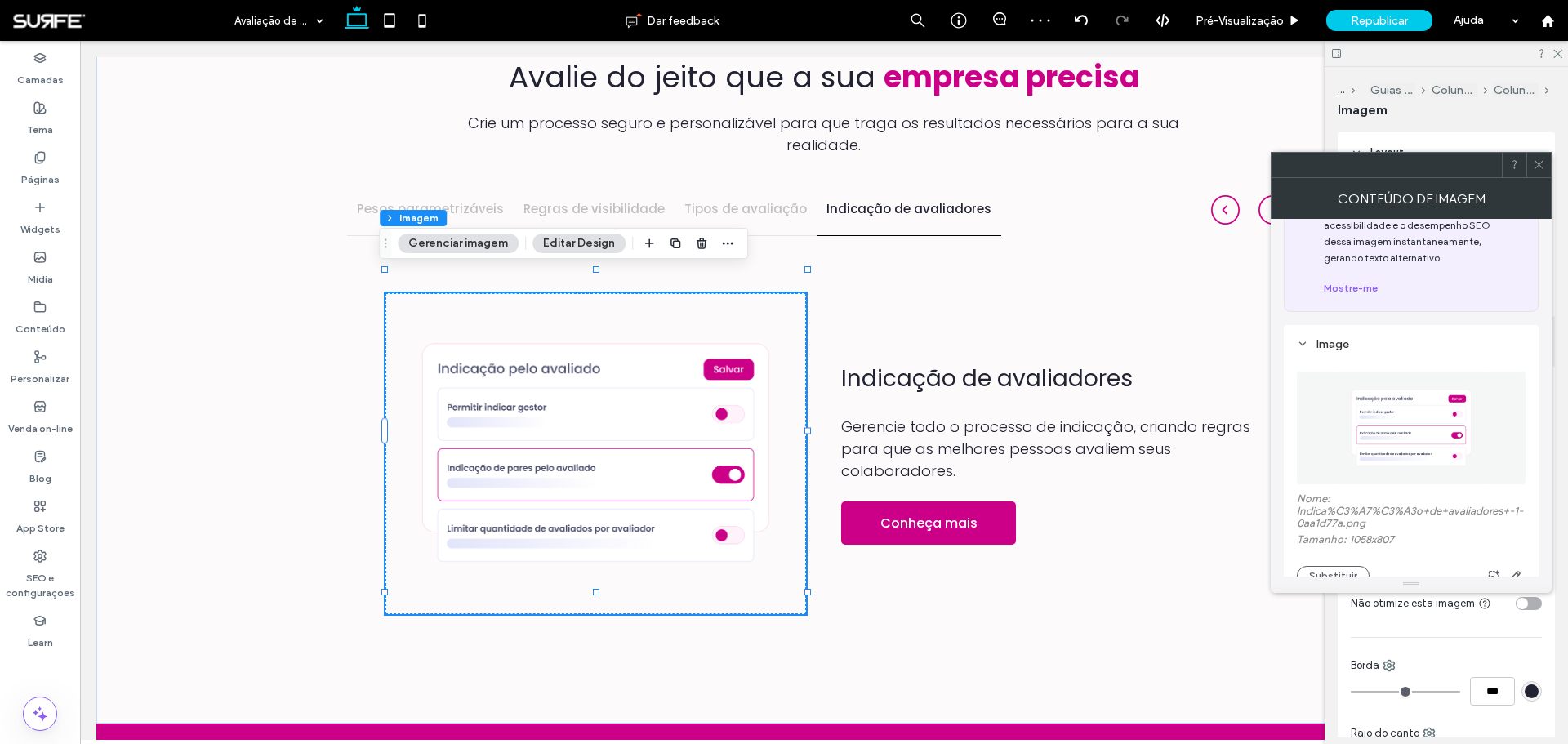
type textarea "**********"
click at [1536, 173] on span at bounding box center [1538, 164] width 12 height 24
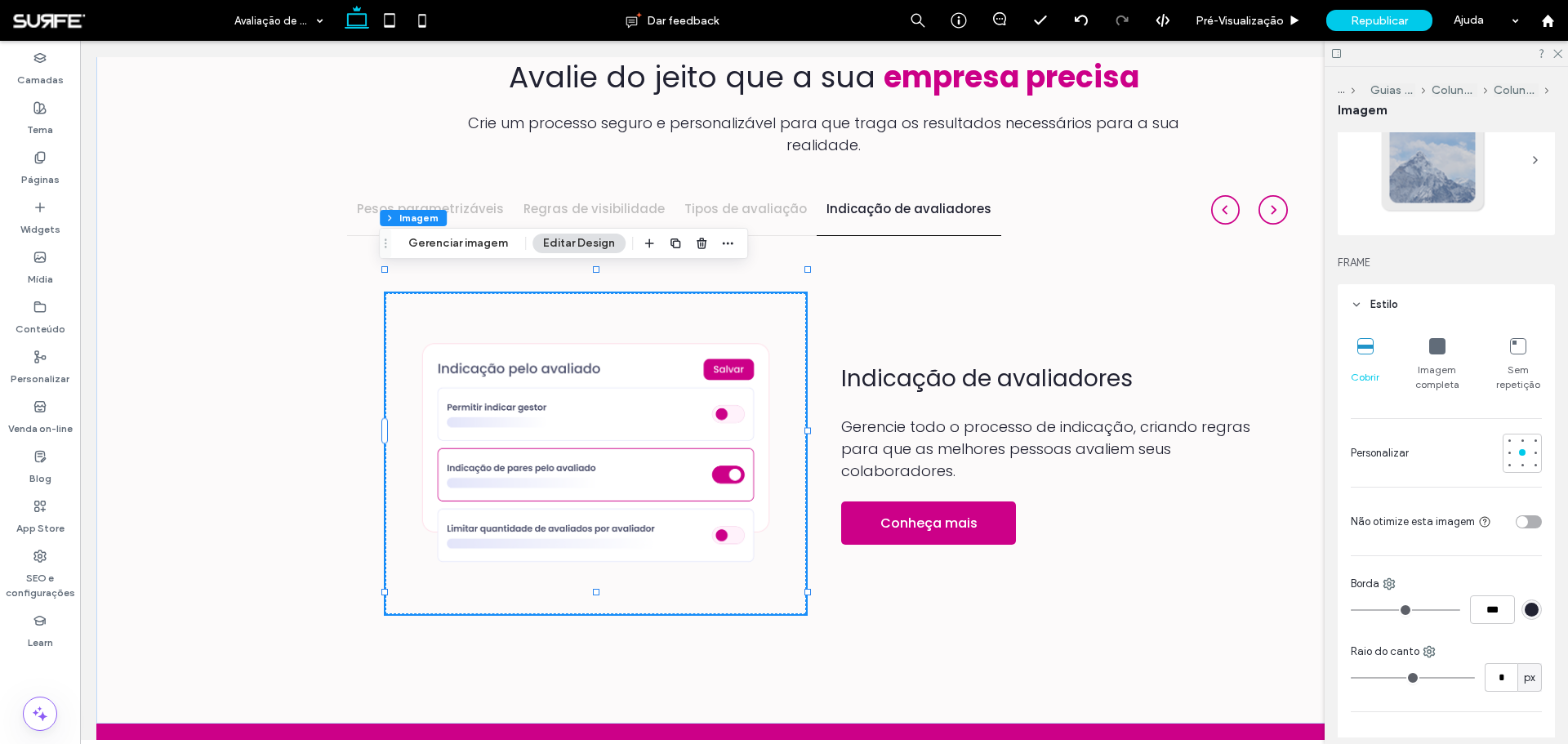
click at [1523, 519] on div "toggle" at bounding box center [1528, 522] width 26 height 13
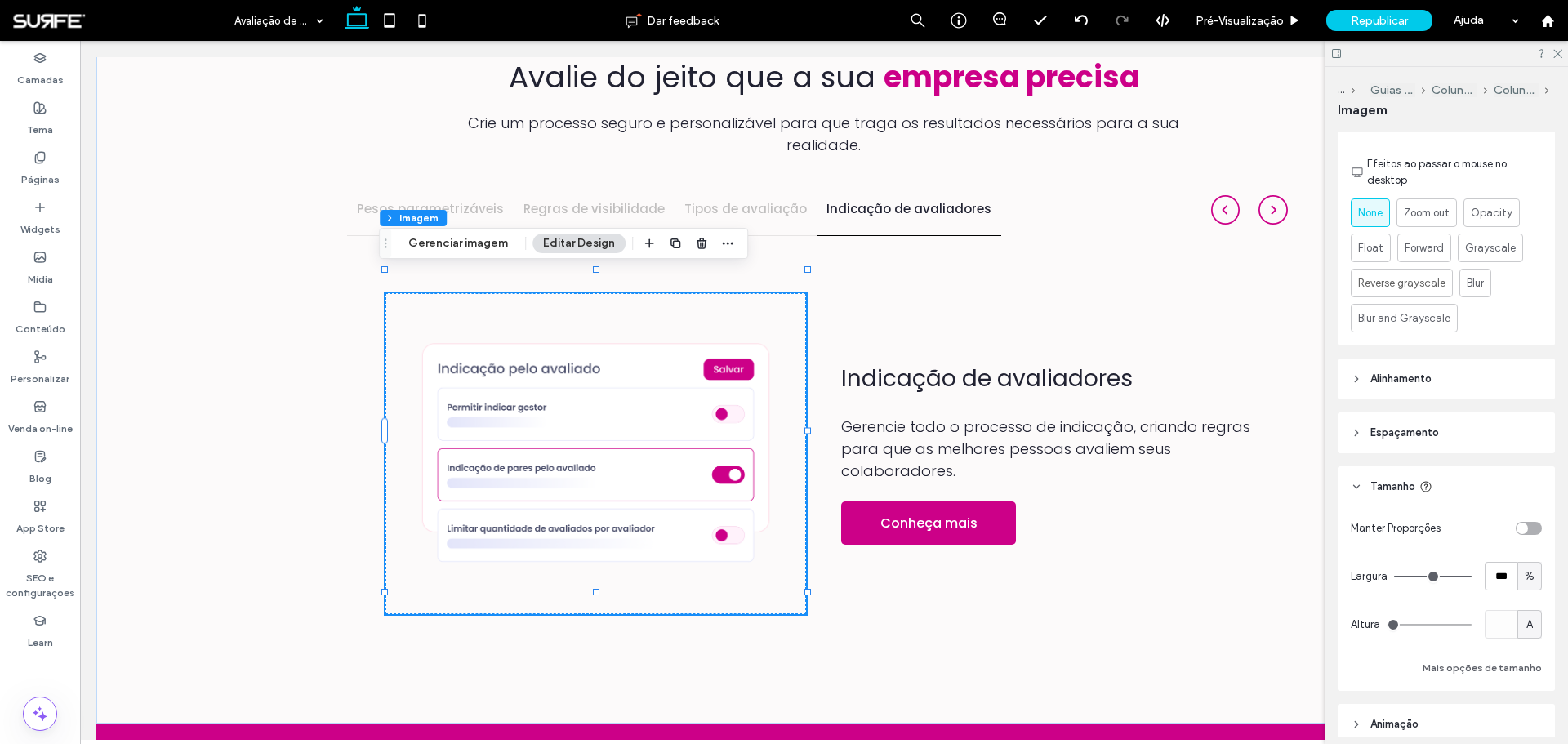
scroll to position [736, 0]
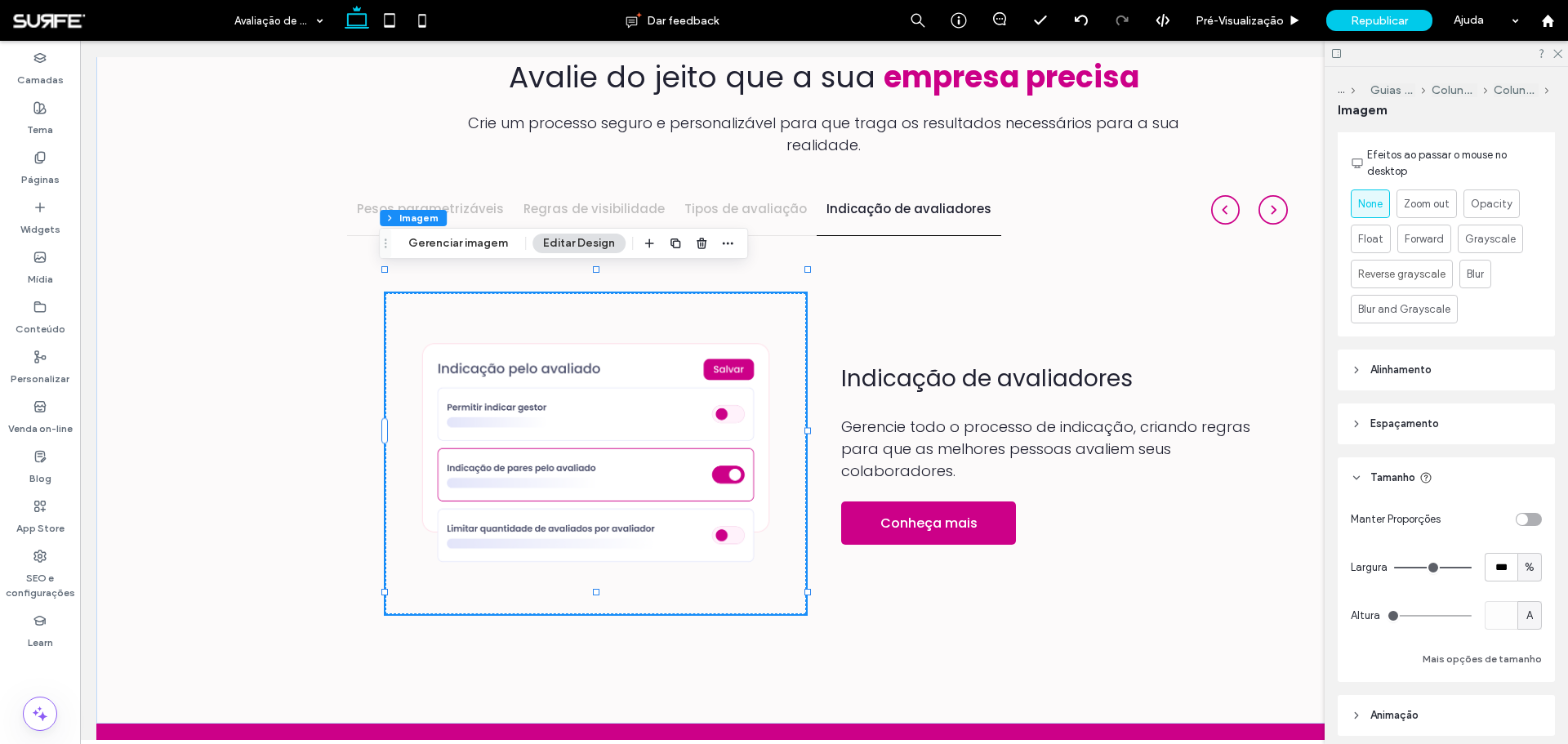
click at [1526, 516] on div "toggle" at bounding box center [1528, 519] width 26 height 13
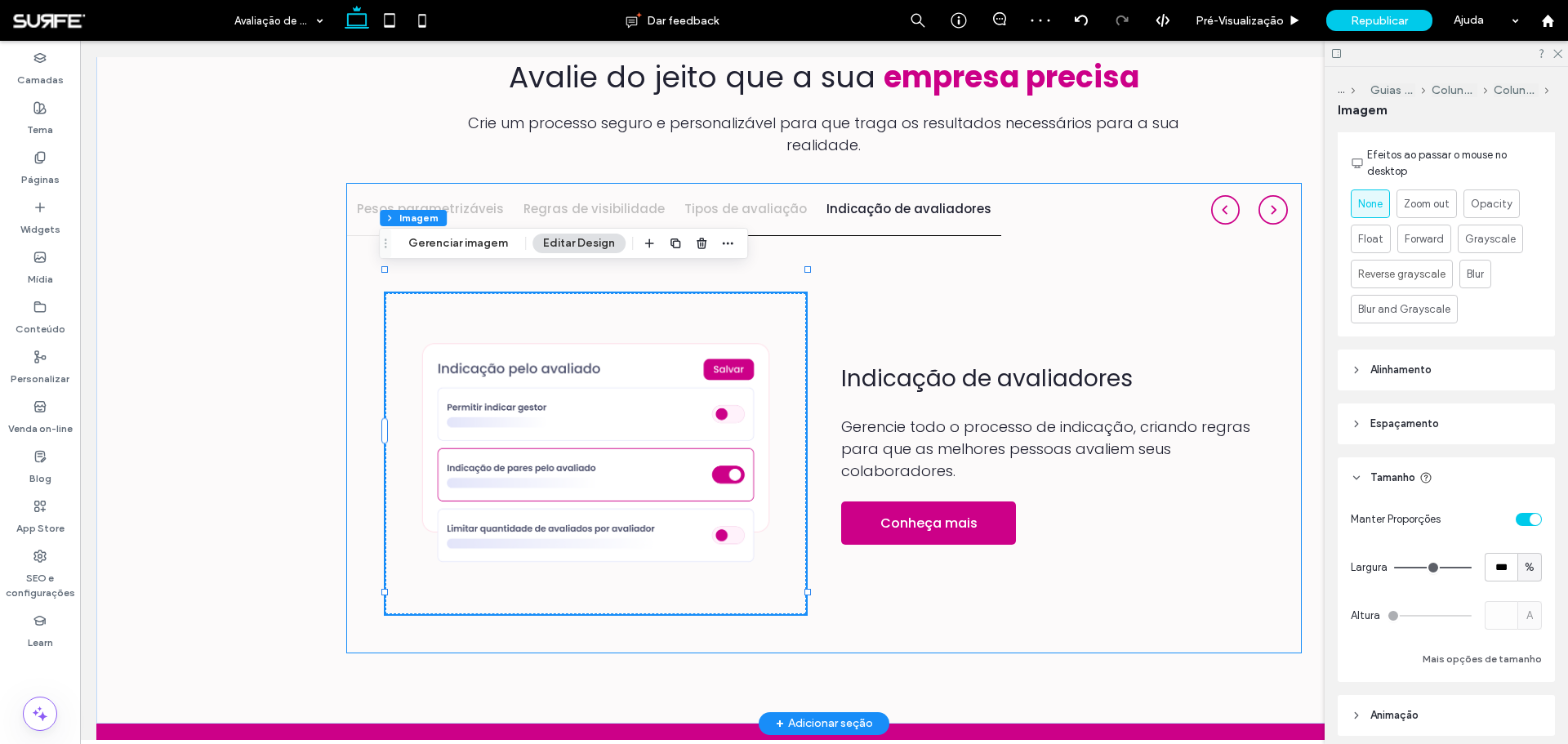
click at [749, 200] on h4 "Tipos de avaliação" at bounding box center [745, 209] width 123 height 19
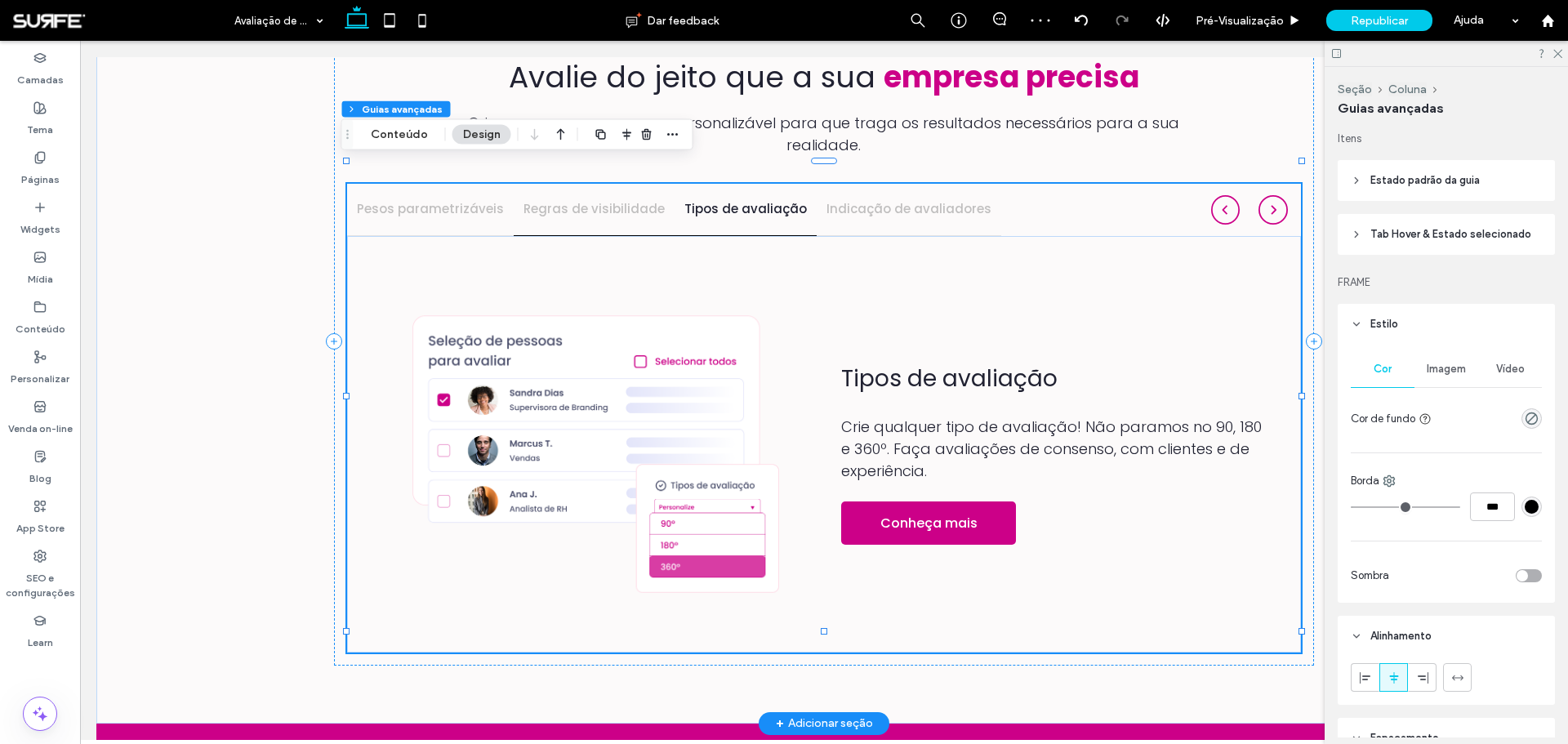
click at [599, 200] on h4 "Regras de visibilidade" at bounding box center [594, 209] width 141 height 19
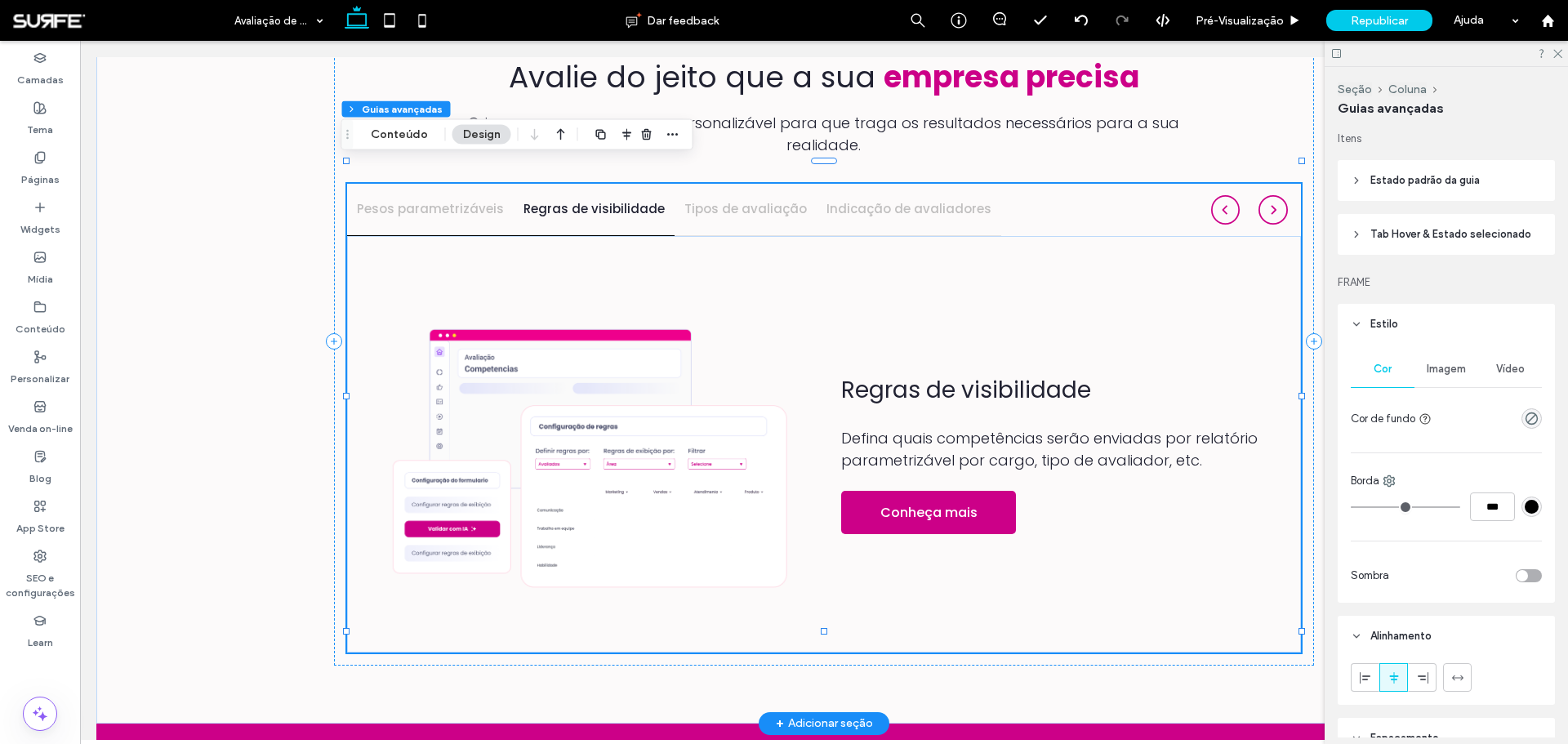
click at [451, 200] on h4 "Pesos parametrizáveis" at bounding box center [430, 209] width 147 height 19
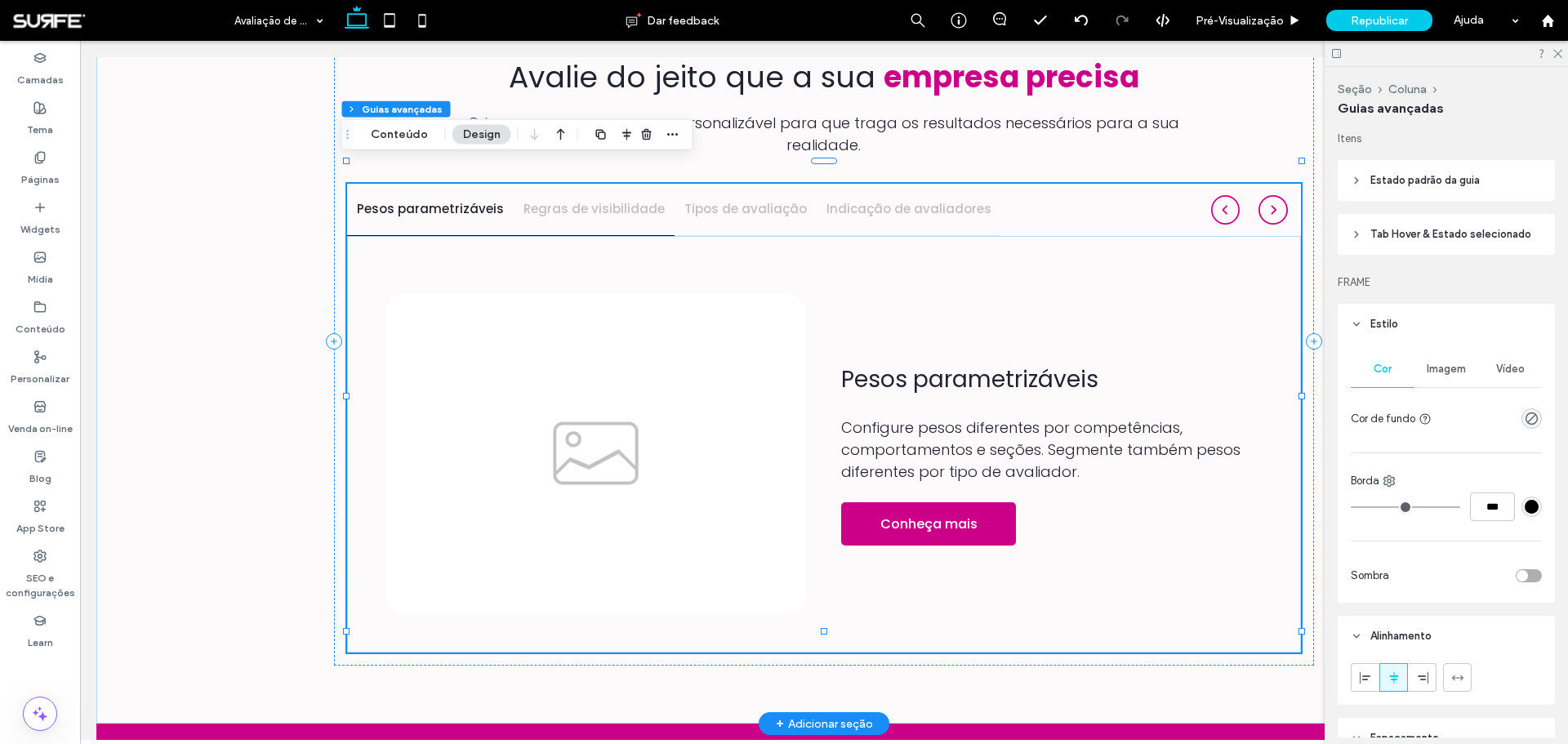
click at [579, 200] on h4 "Regras de visibilidade" at bounding box center [594, 209] width 141 height 19
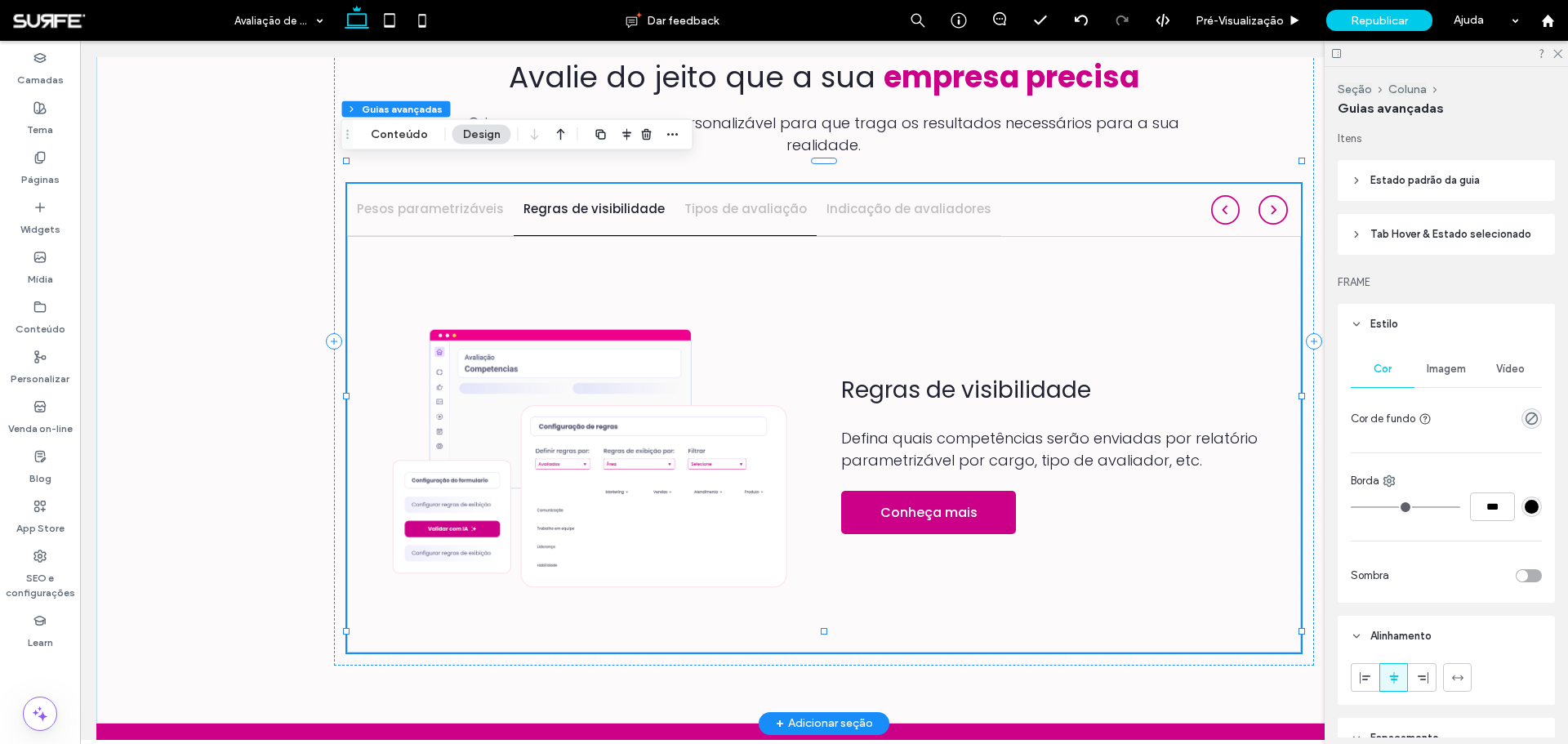
click at [722, 200] on h4 "Tipos de avaliação" at bounding box center [745, 209] width 123 height 19
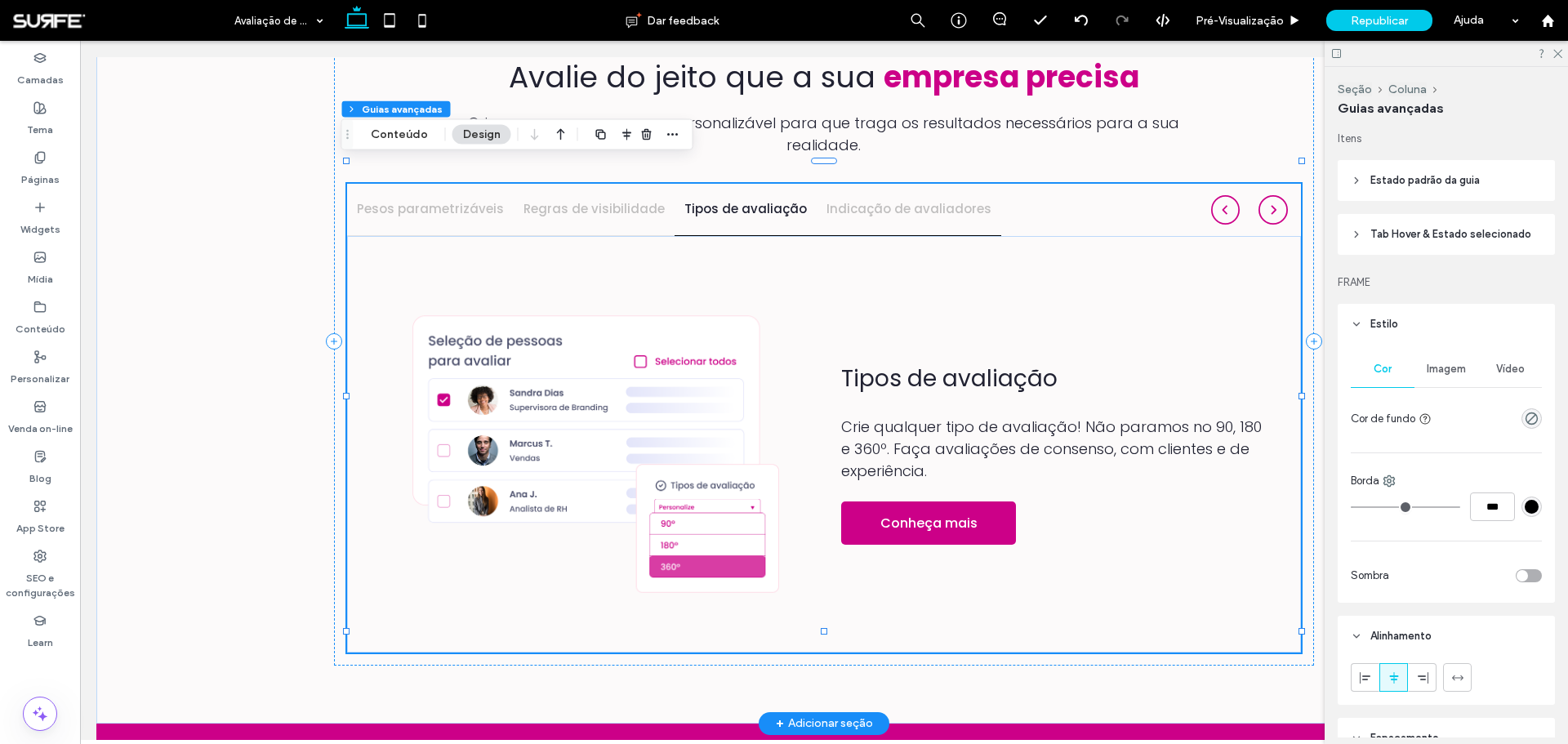
click at [908, 202] on div "Indicação de avaliadores" at bounding box center [909, 209] width 185 height 51
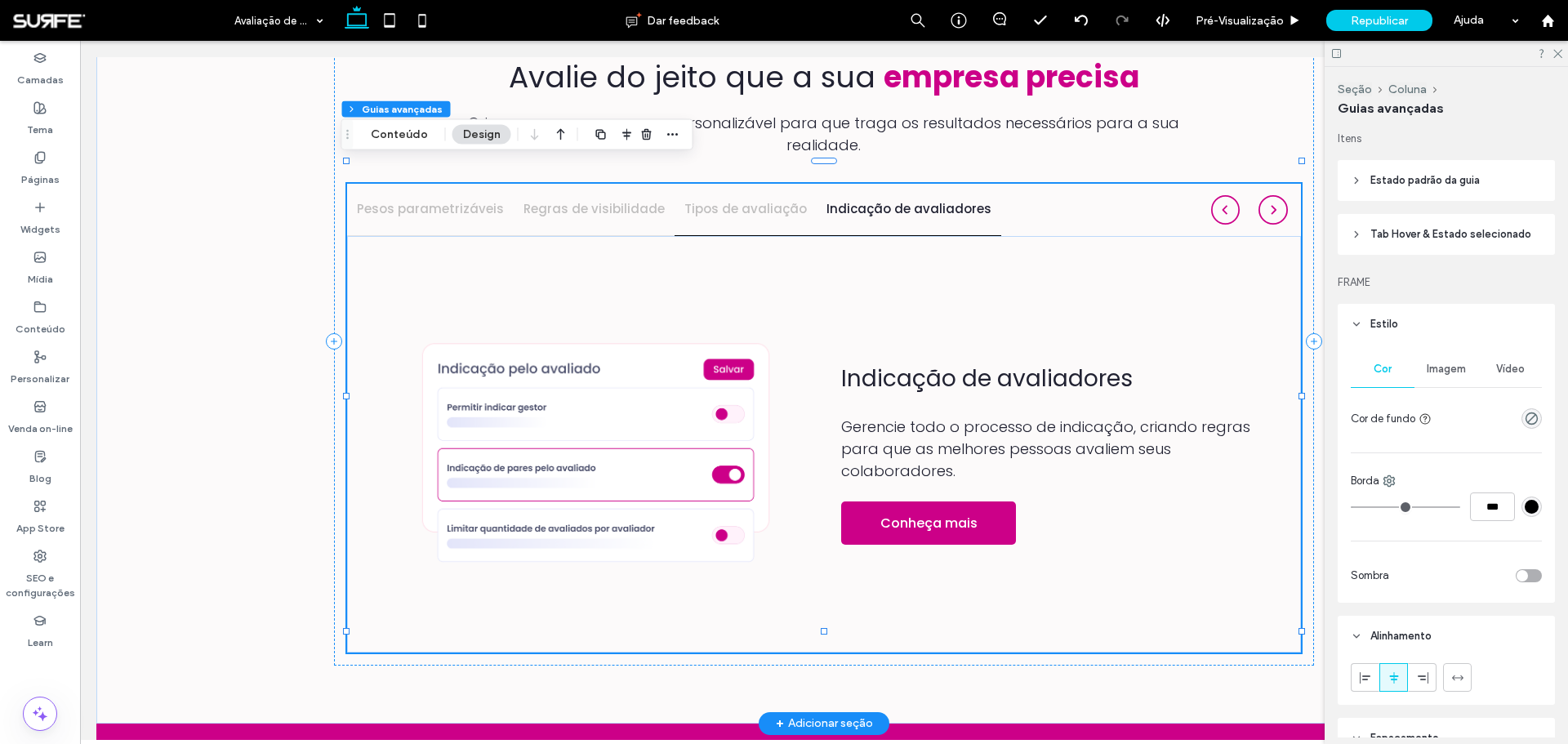
click at [730, 200] on h4 "Tipos de avaliação" at bounding box center [745, 209] width 123 height 19
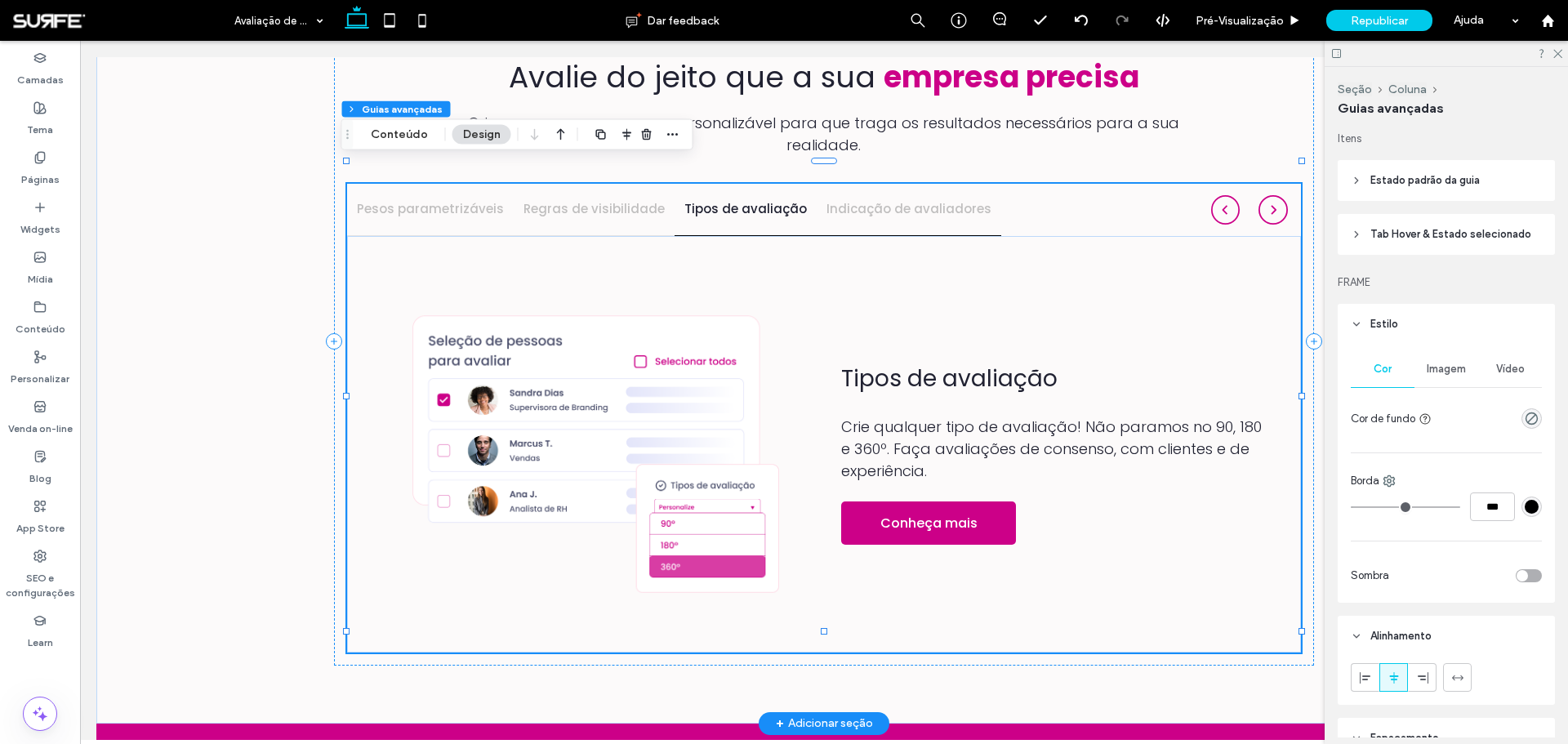
click at [896, 200] on h4 "Indicação de avaliadores" at bounding box center [909, 209] width 165 height 19
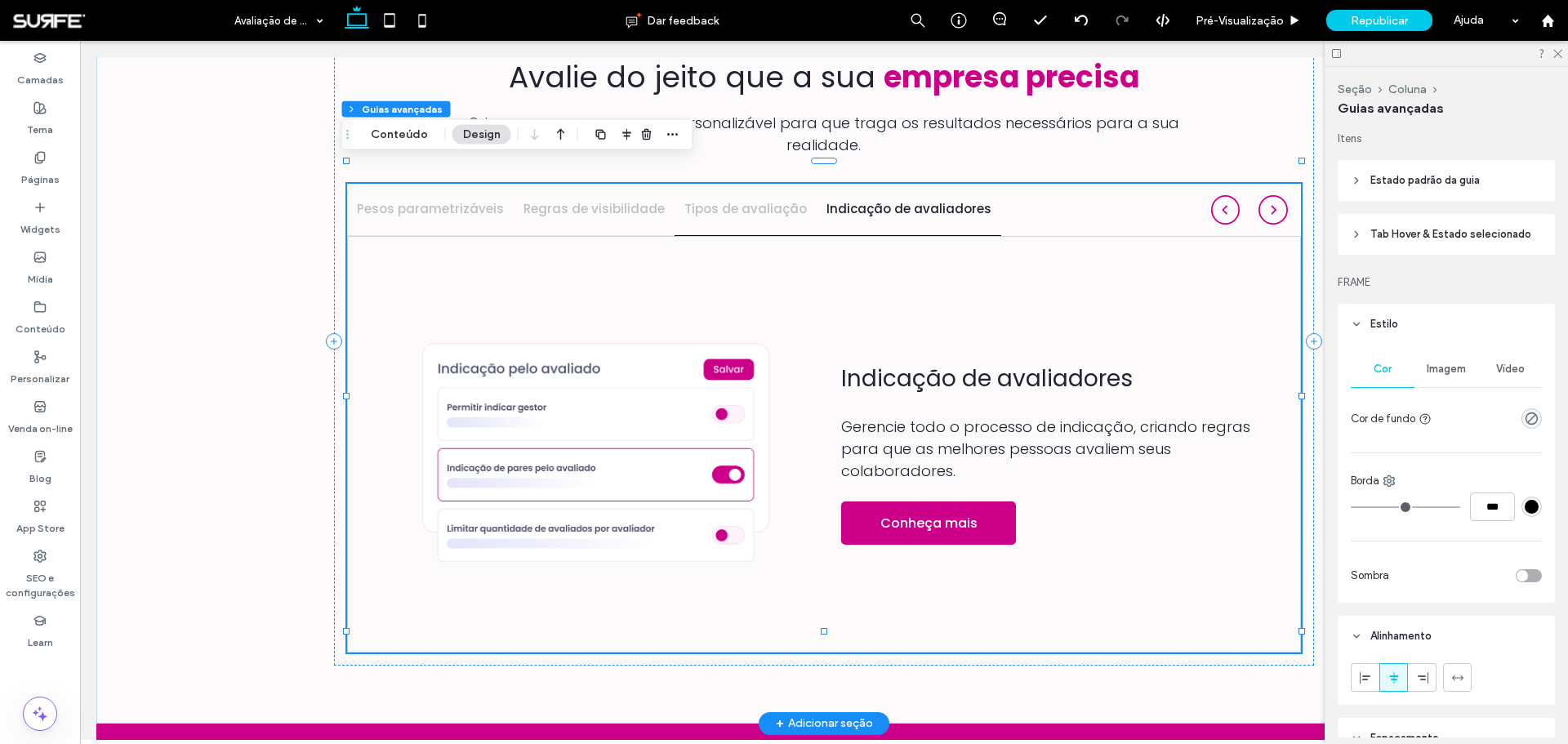
click at [701, 200] on h4 "Tipos de avaliação" at bounding box center [745, 209] width 123 height 19
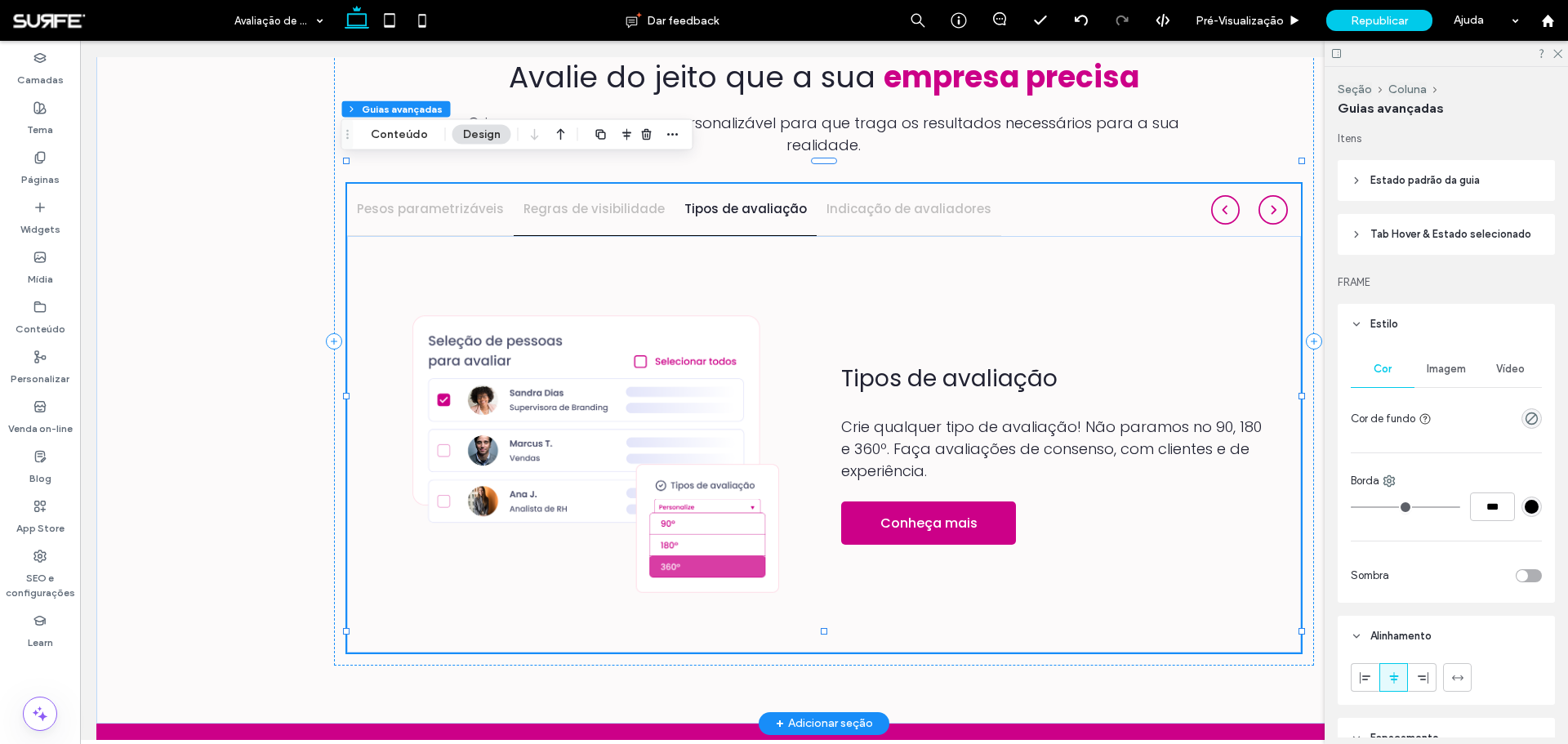
click at [575, 203] on div "Regras de visibilidade" at bounding box center [593, 209] width 161 height 51
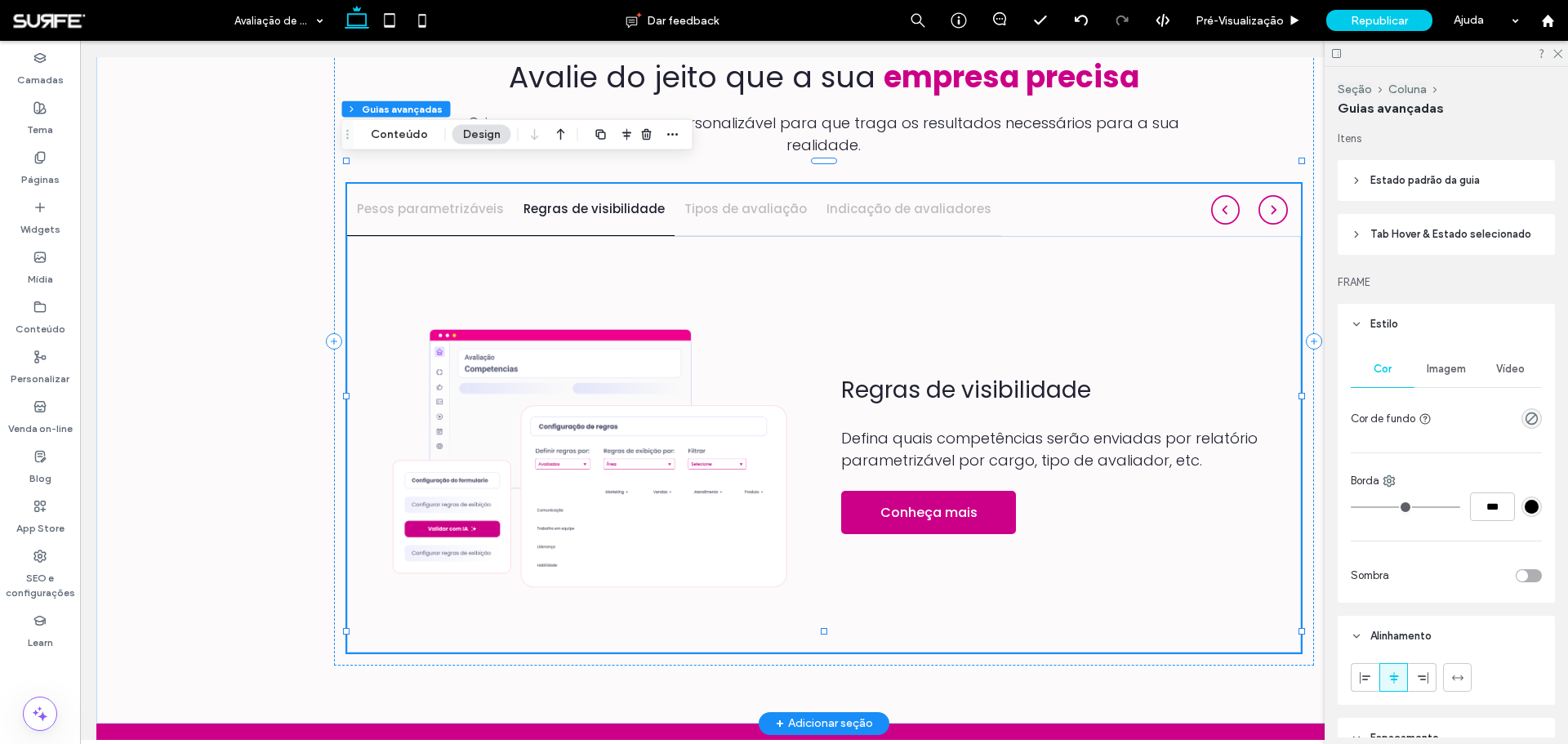
click at [405, 200] on h4 "Pesos parametrizáveis" at bounding box center [430, 209] width 147 height 19
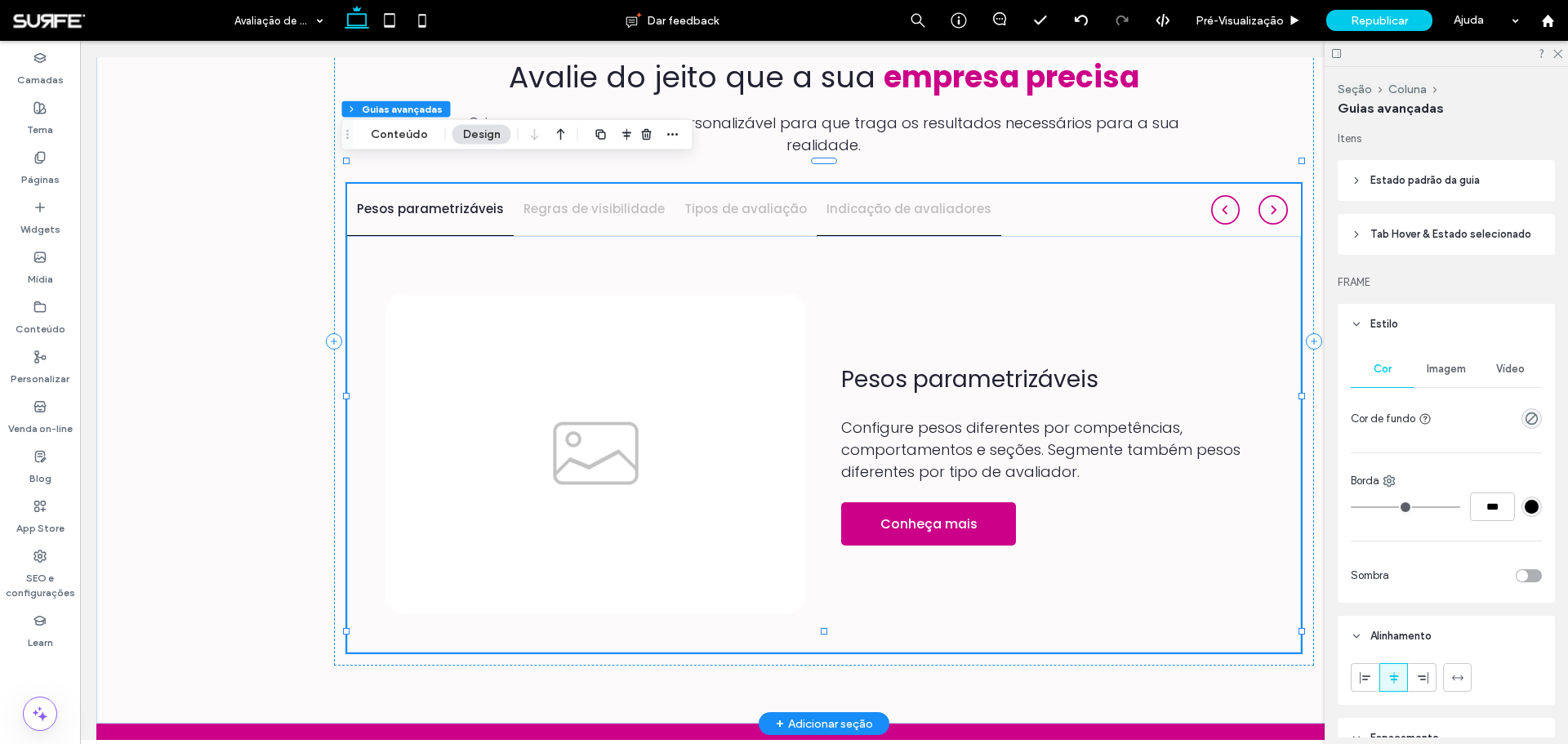
click at [857, 200] on h4 "Indicação de avaliadores" at bounding box center [909, 209] width 165 height 19
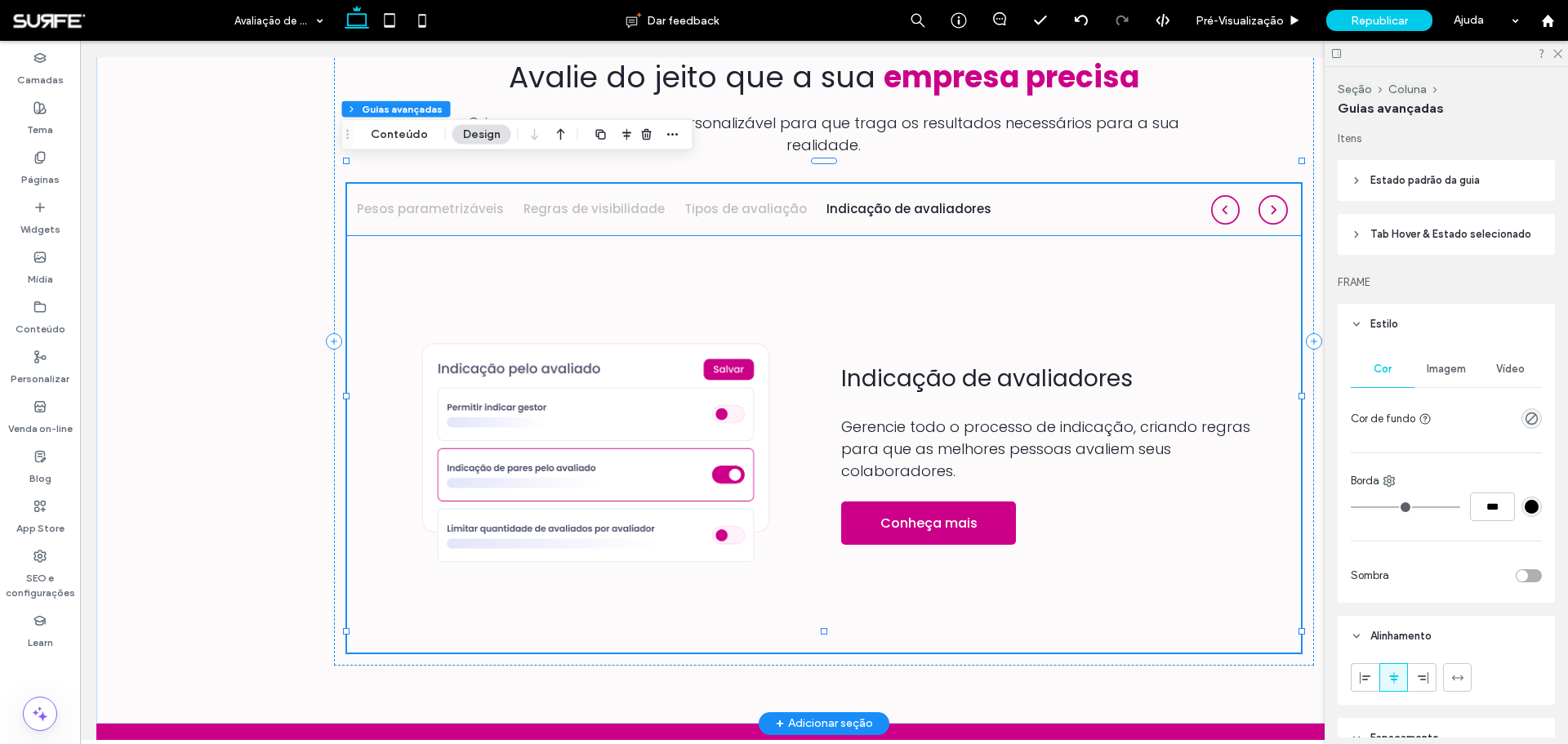
click at [641, 410] on img at bounding box center [596, 454] width 421 height 321
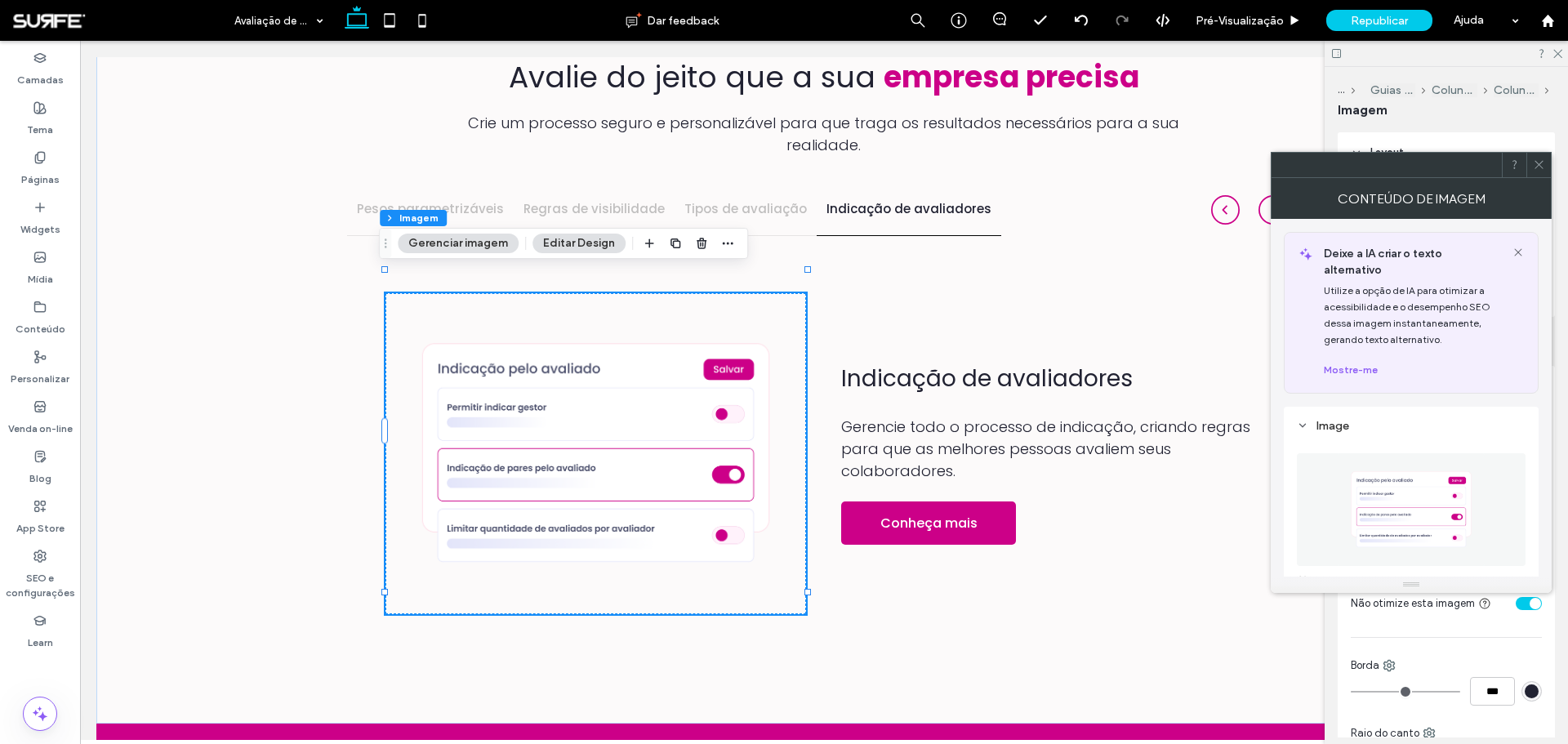
click at [1371, 488] on img at bounding box center [1411, 509] width 147 height 112
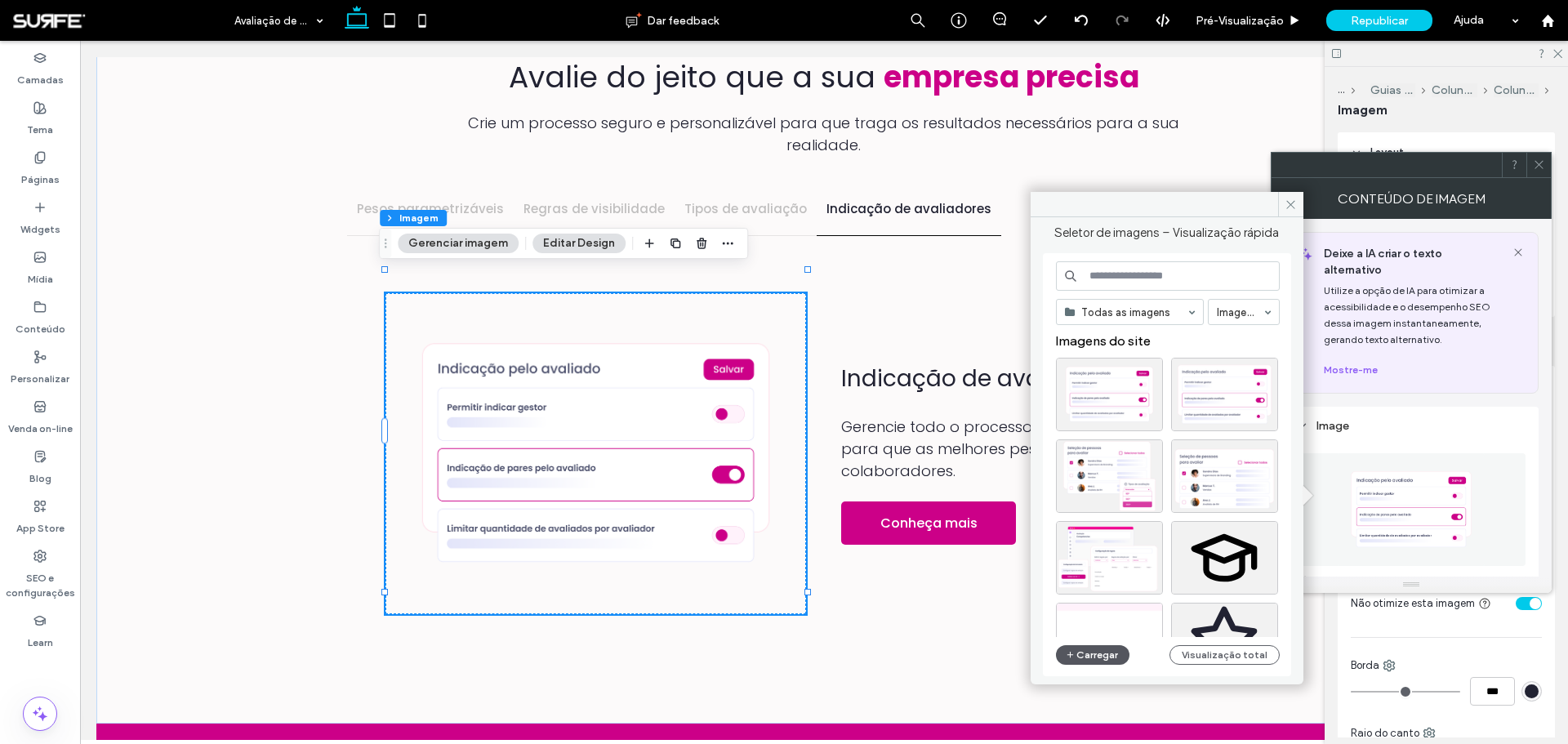
click at [1113, 647] on button "Carregar" at bounding box center [1093, 655] width 74 height 20
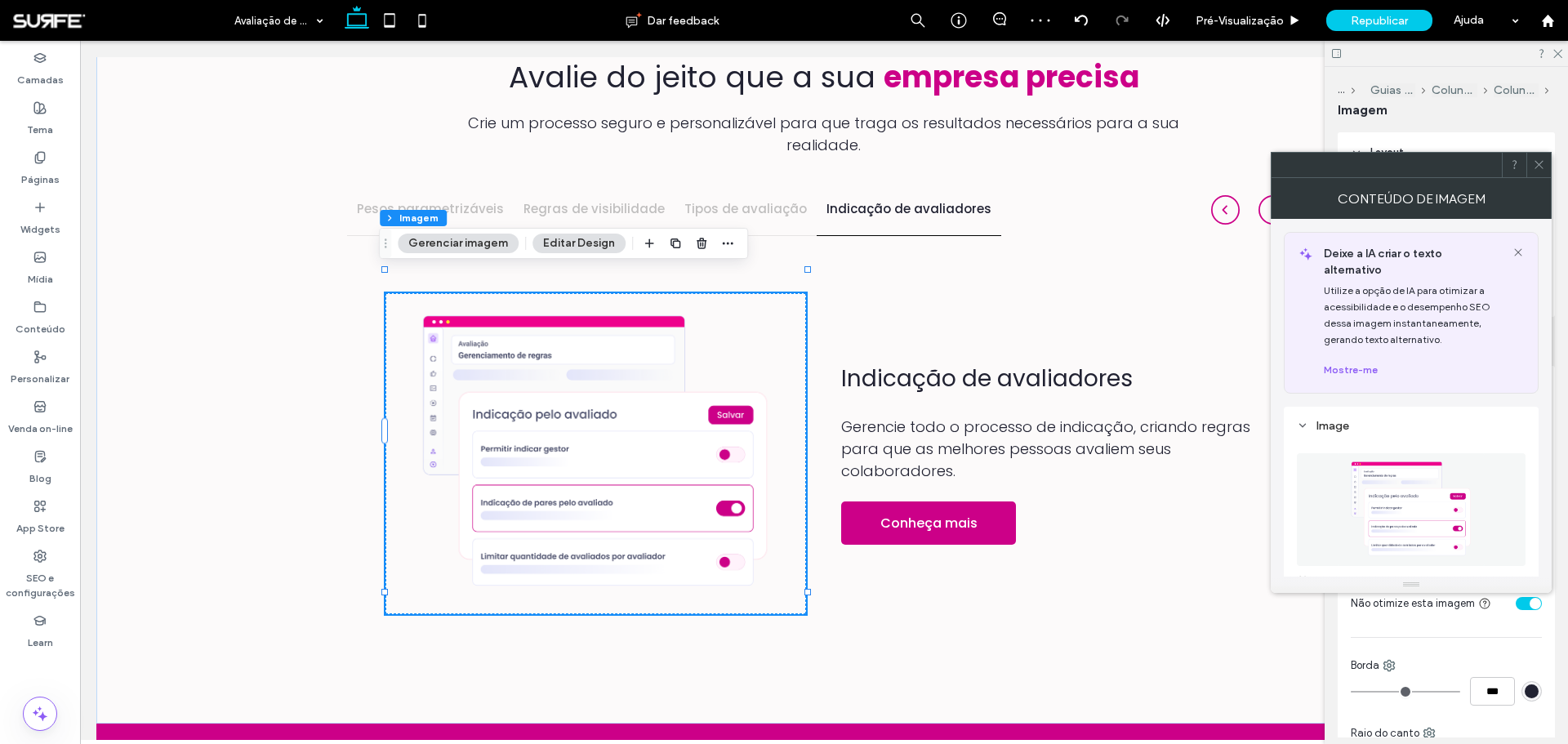
click at [1536, 163] on use at bounding box center [1538, 164] width 8 height 8
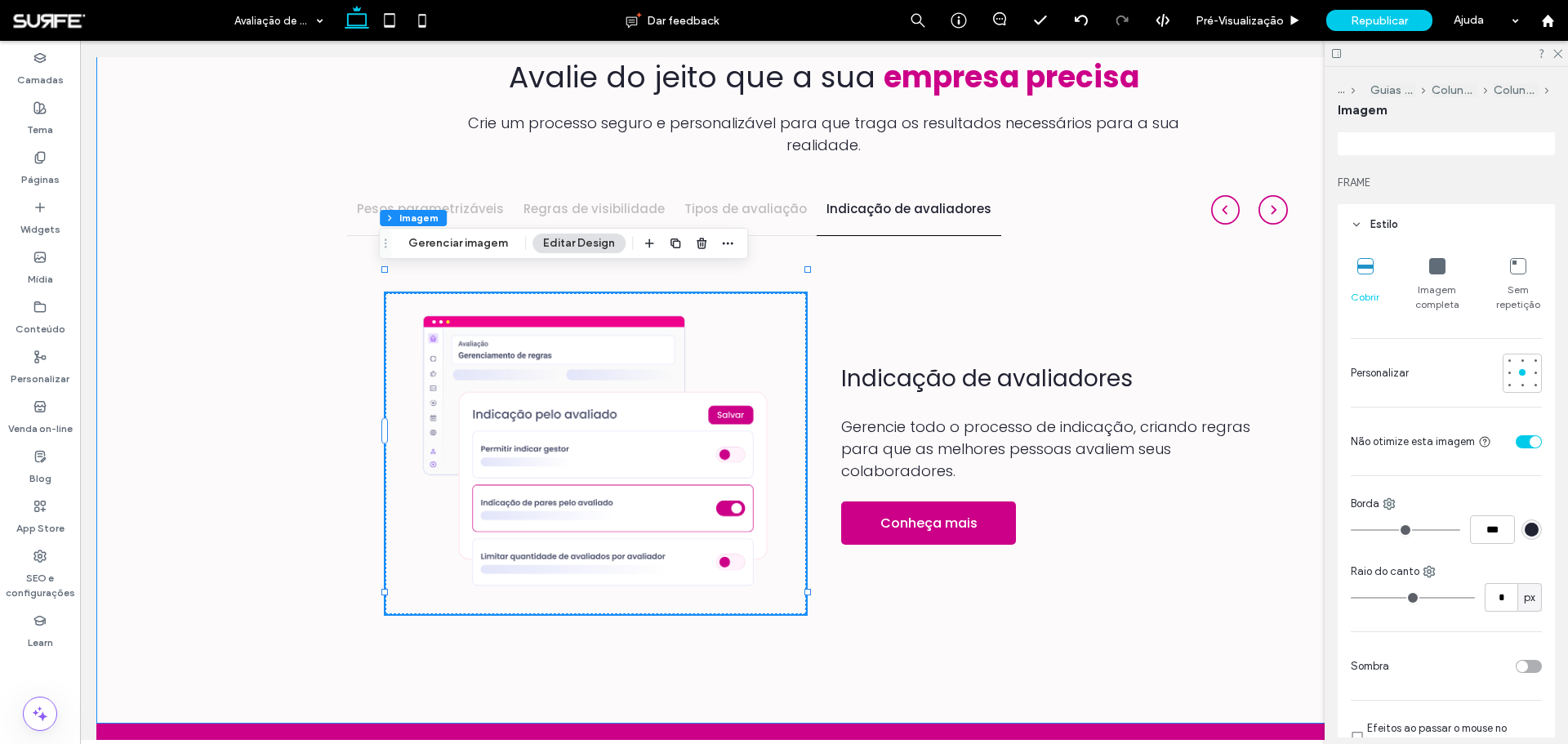
scroll to position [163, 0]
click at [473, 248] on button "Gerenciar imagem" at bounding box center [458, 243] width 121 height 20
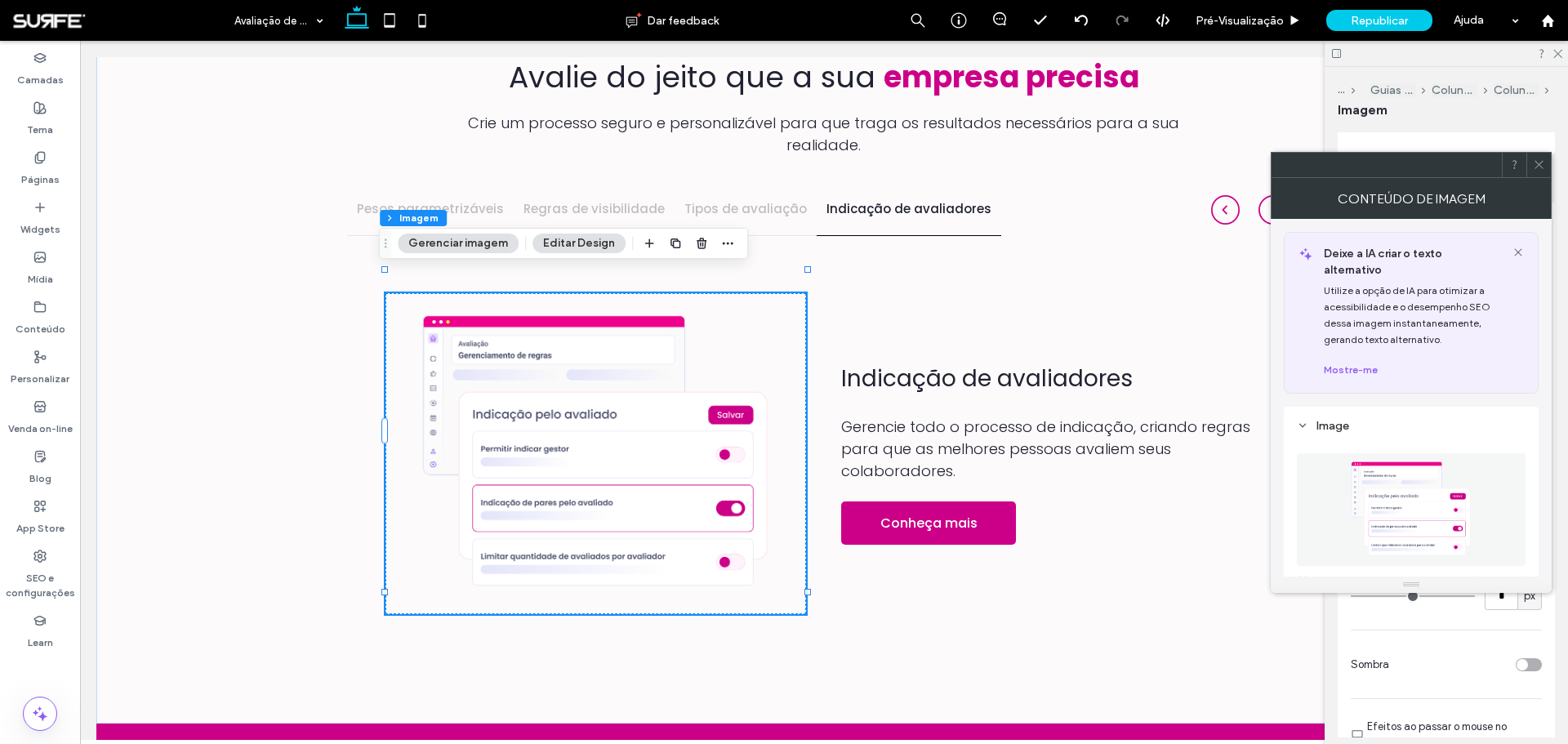
click at [1391, 477] on img at bounding box center [1411, 509] width 147 height 112
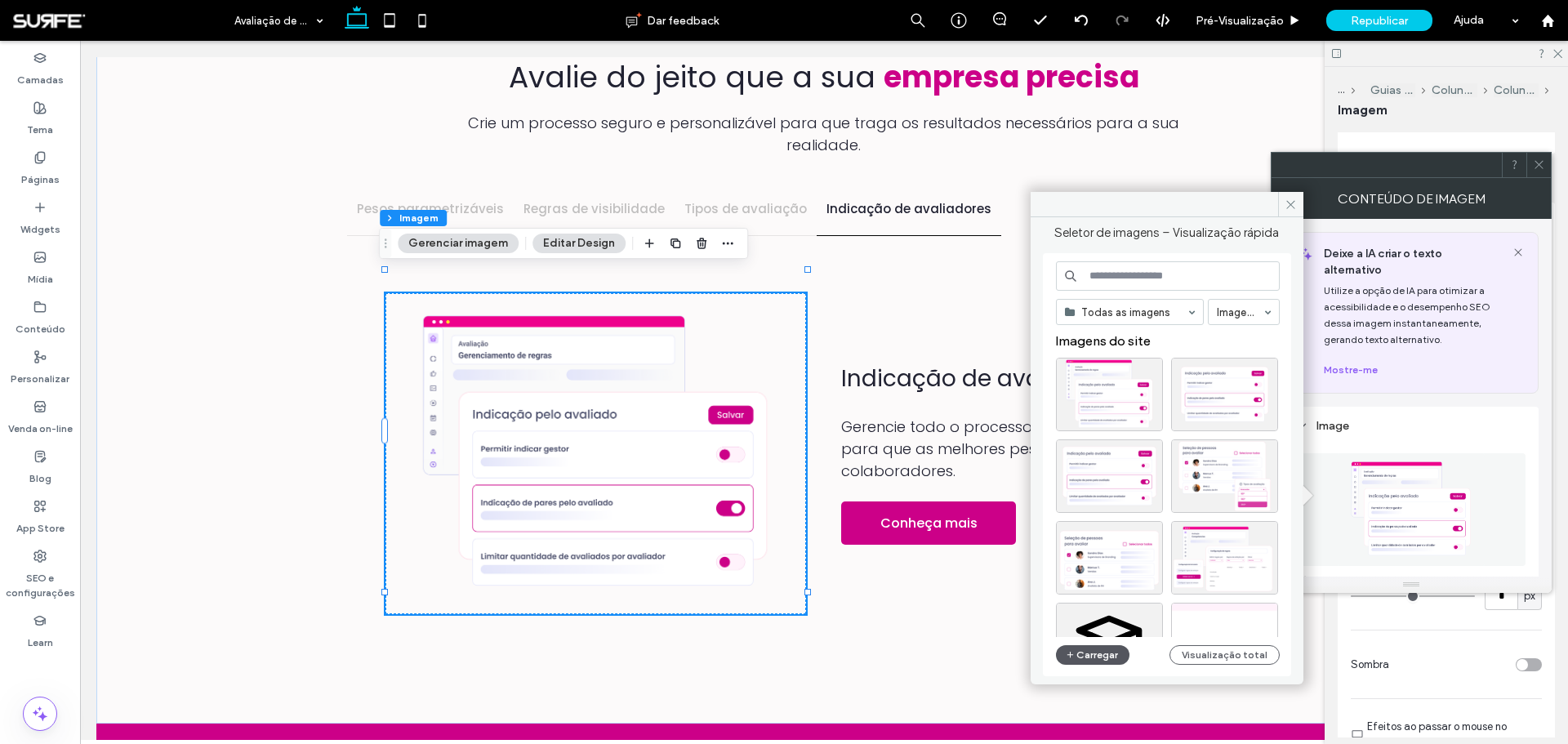
click at [1105, 659] on button "Carregar" at bounding box center [1093, 655] width 74 height 20
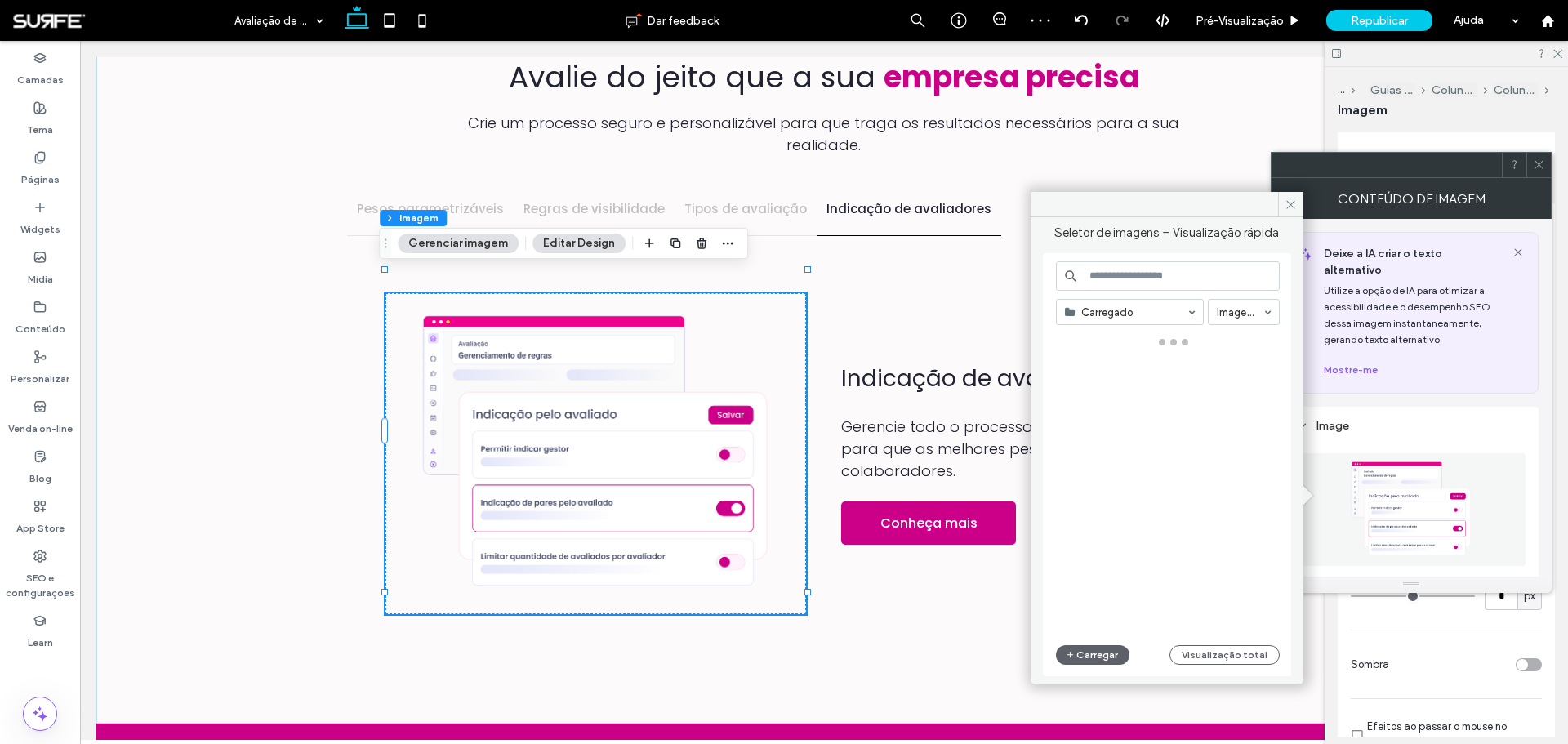
click at [1153, 428] on span "Gerencie todo o processo de indicação, criando regras para que as melhores pess…" at bounding box center [1045, 449] width 409 height 64
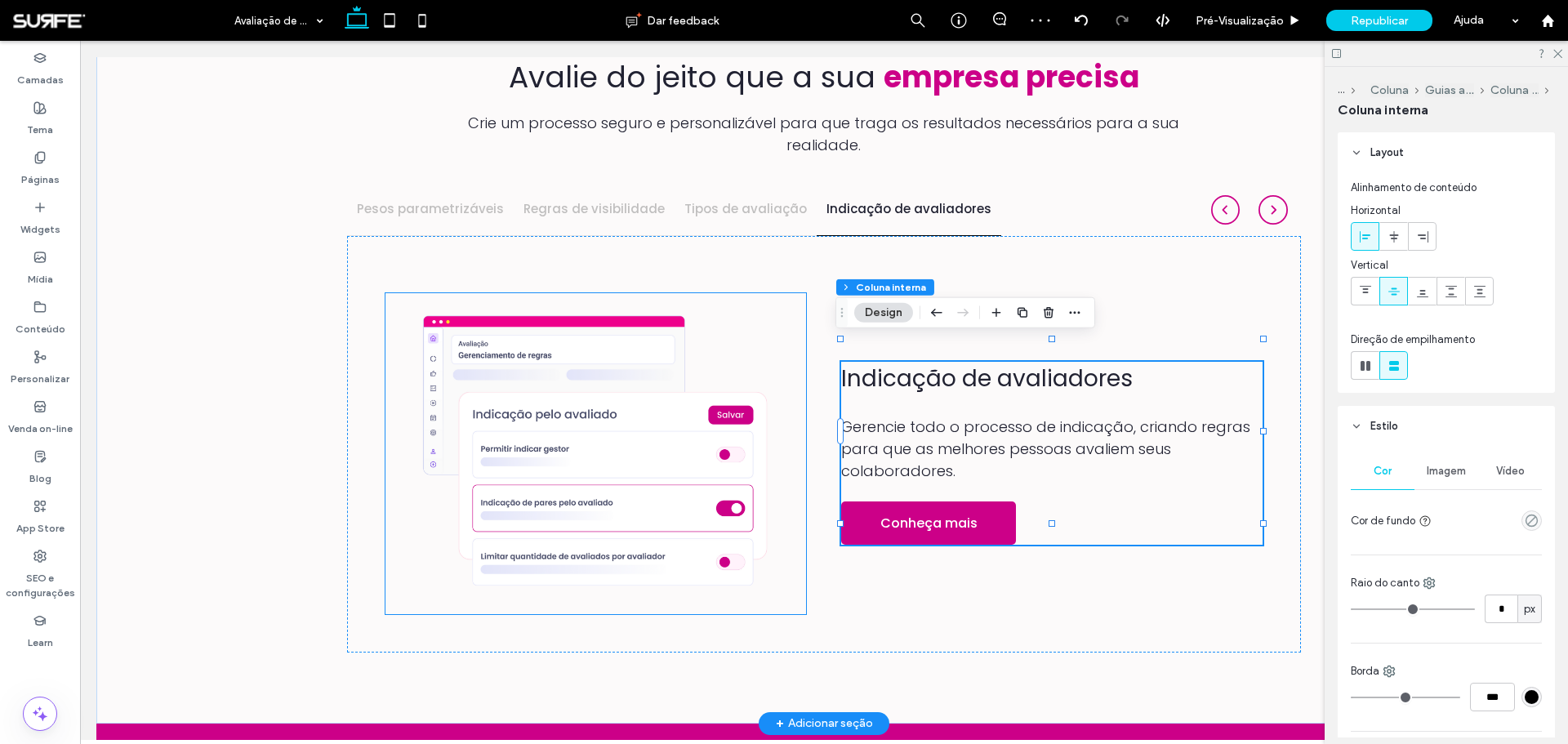
click at [688, 386] on img at bounding box center [596, 454] width 421 height 321
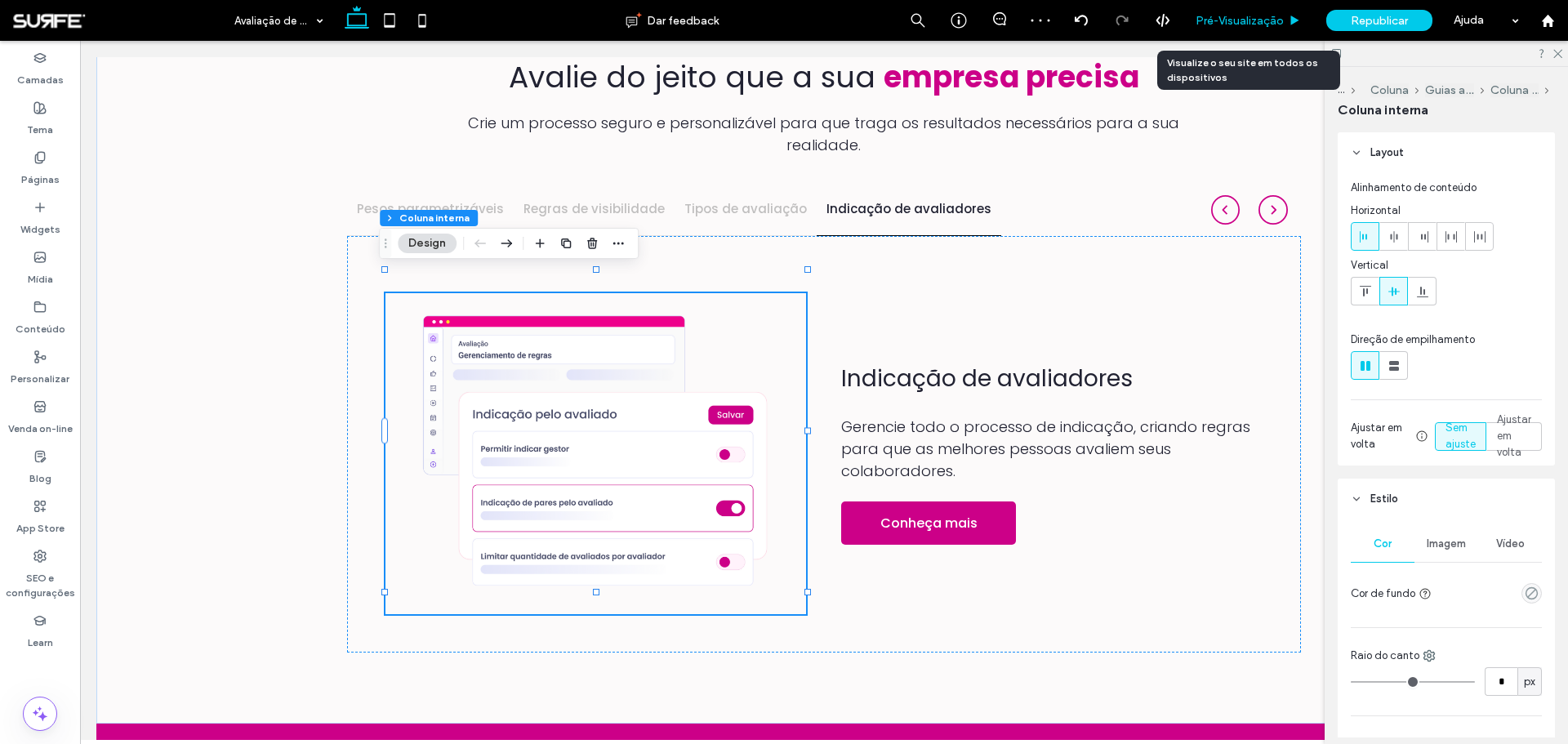
click at [1228, 20] on span "Pré-Visualizaçāo" at bounding box center [1239, 20] width 88 height 14
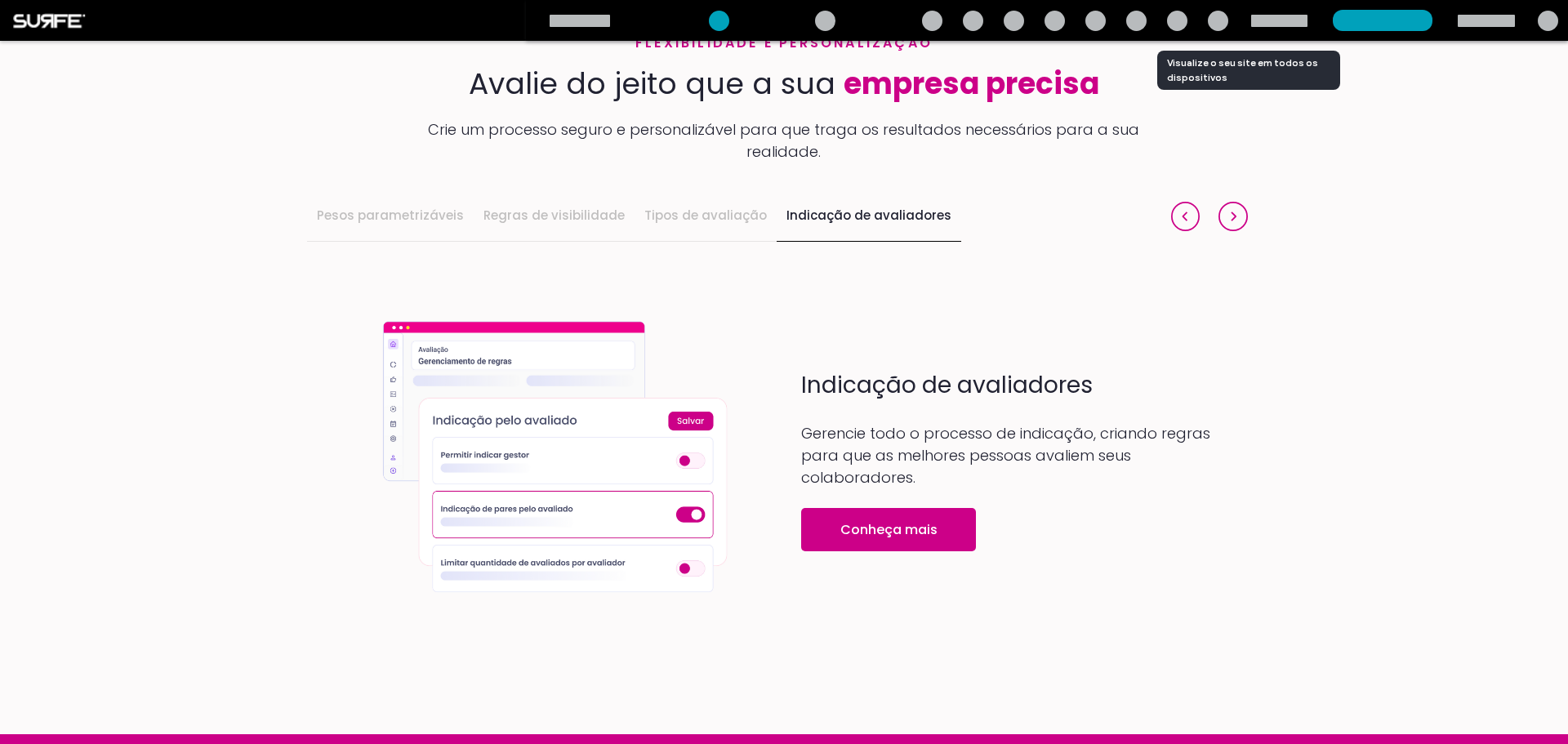
scroll to position [1541, 0]
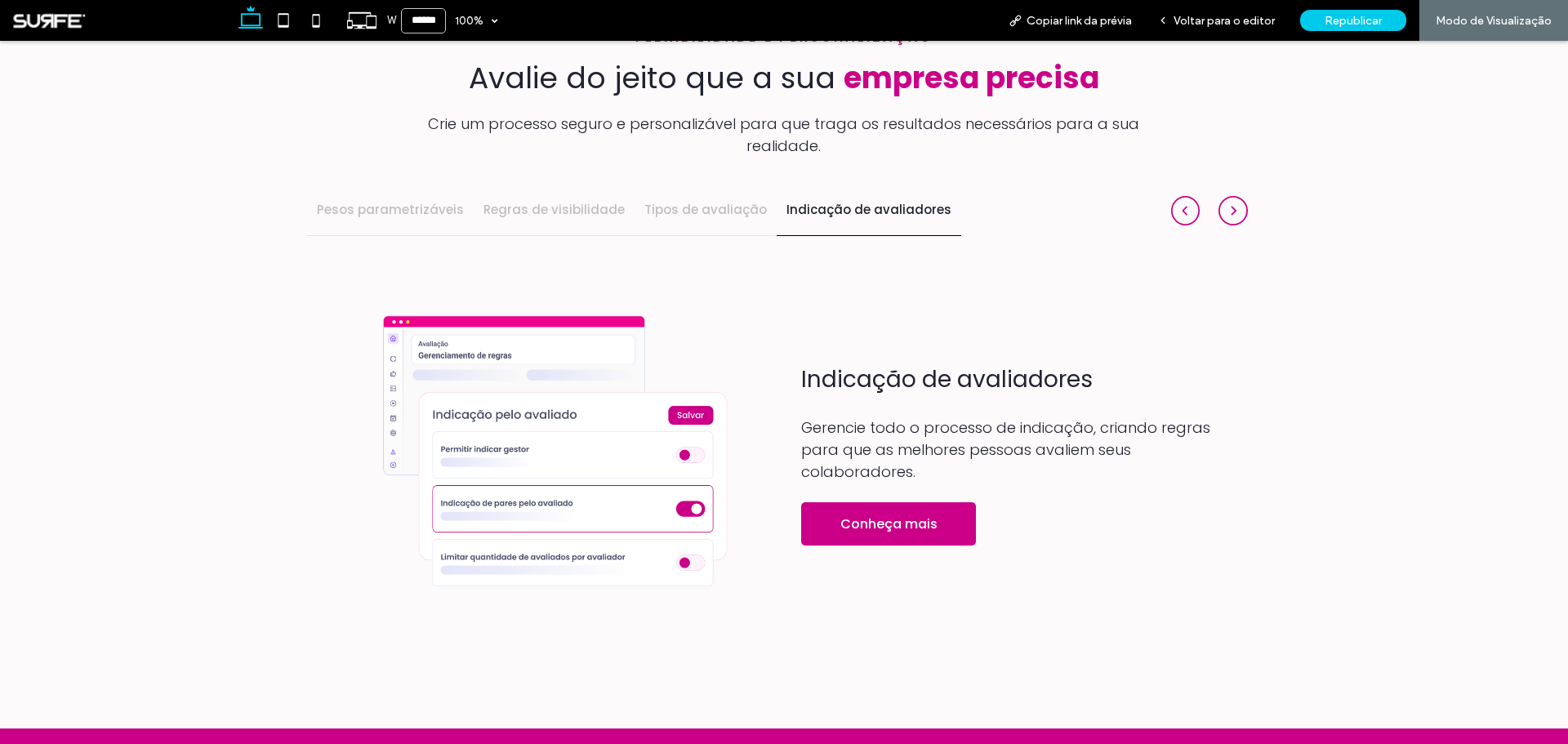
click at [1174, 196] on img at bounding box center [1186, 211] width 30 height 30
click at [1226, 196] on img at bounding box center [1233, 211] width 30 height 30
click at [1181, 196] on img at bounding box center [1186, 211] width 30 height 30
click at [719, 201] on h4 "Tipos de avaliação" at bounding box center [706, 210] width 123 height 19
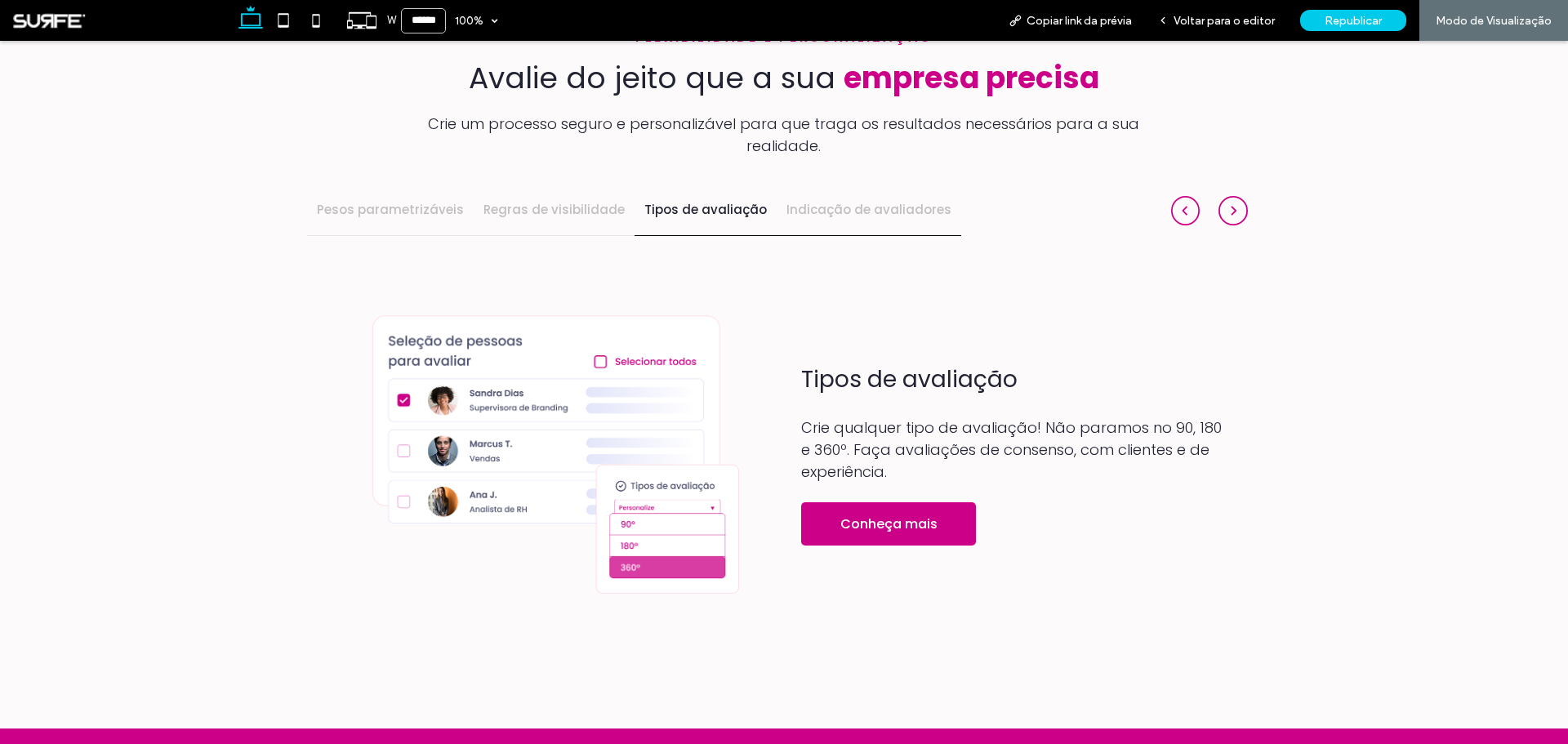
click at [826, 201] on h4 "Indicação de avaliadores" at bounding box center [869, 210] width 165 height 19
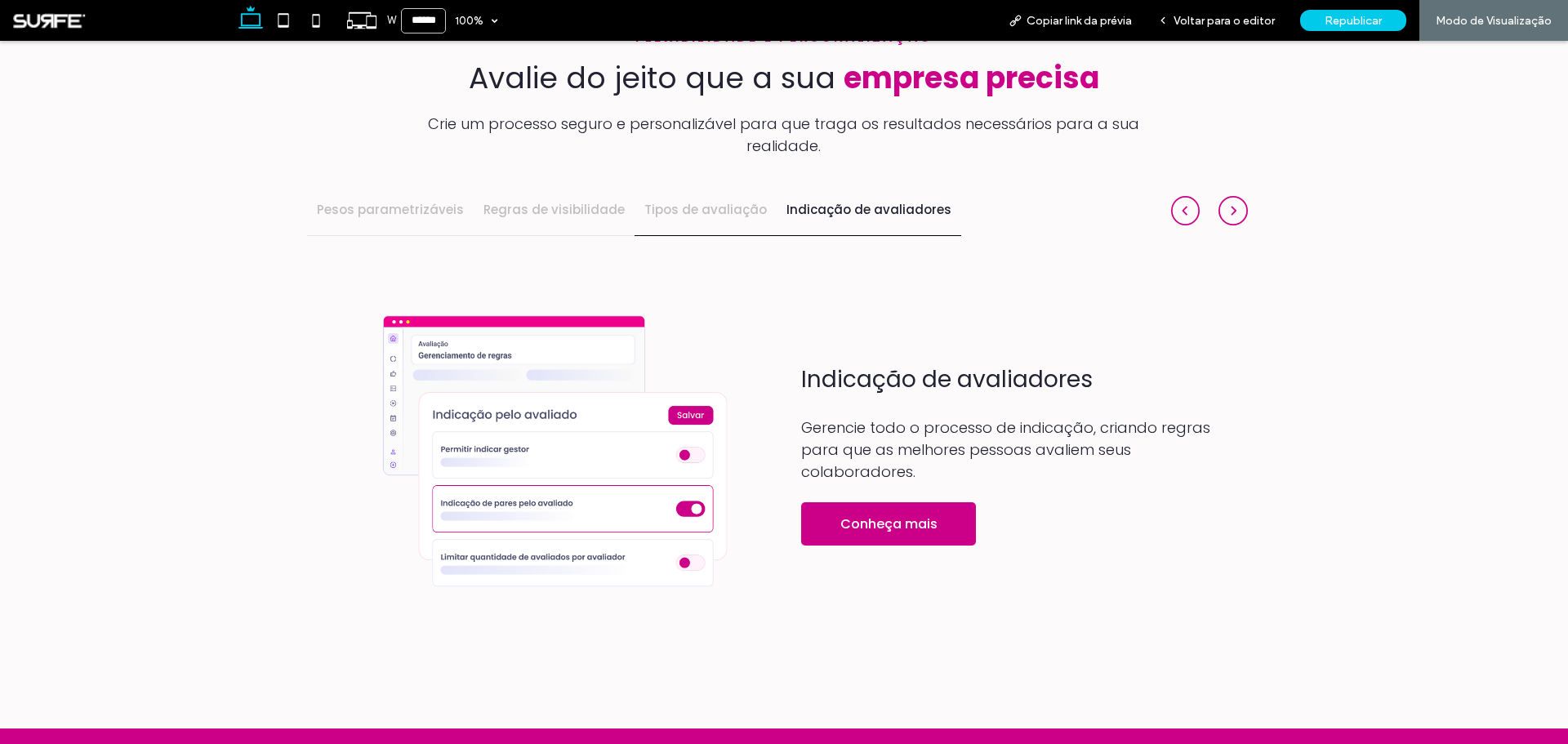
click at [660, 201] on h4 "Tipos de avaliação" at bounding box center [706, 210] width 123 height 19
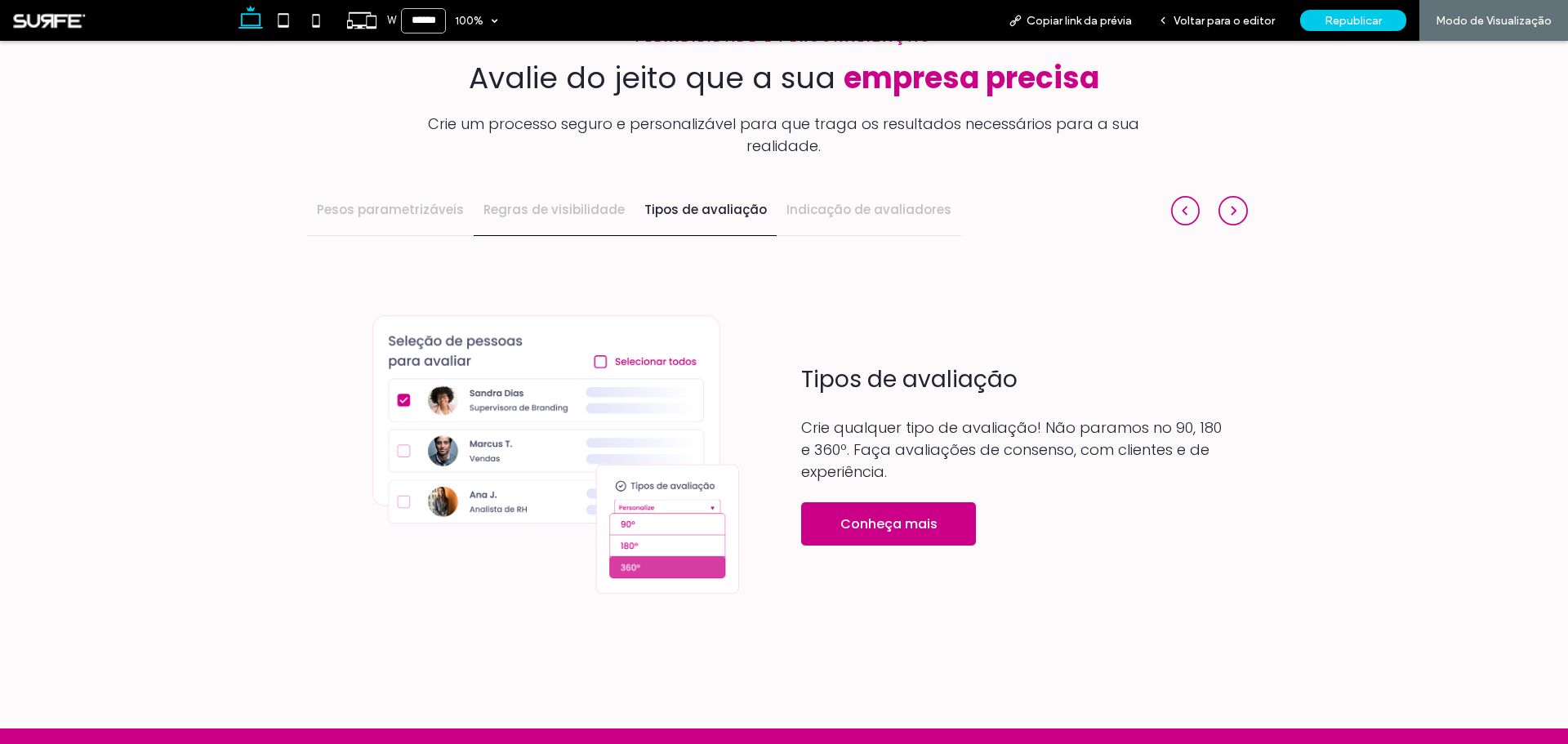
click at [549, 201] on h4 "Regras de visibilidade" at bounding box center [554, 210] width 141 height 19
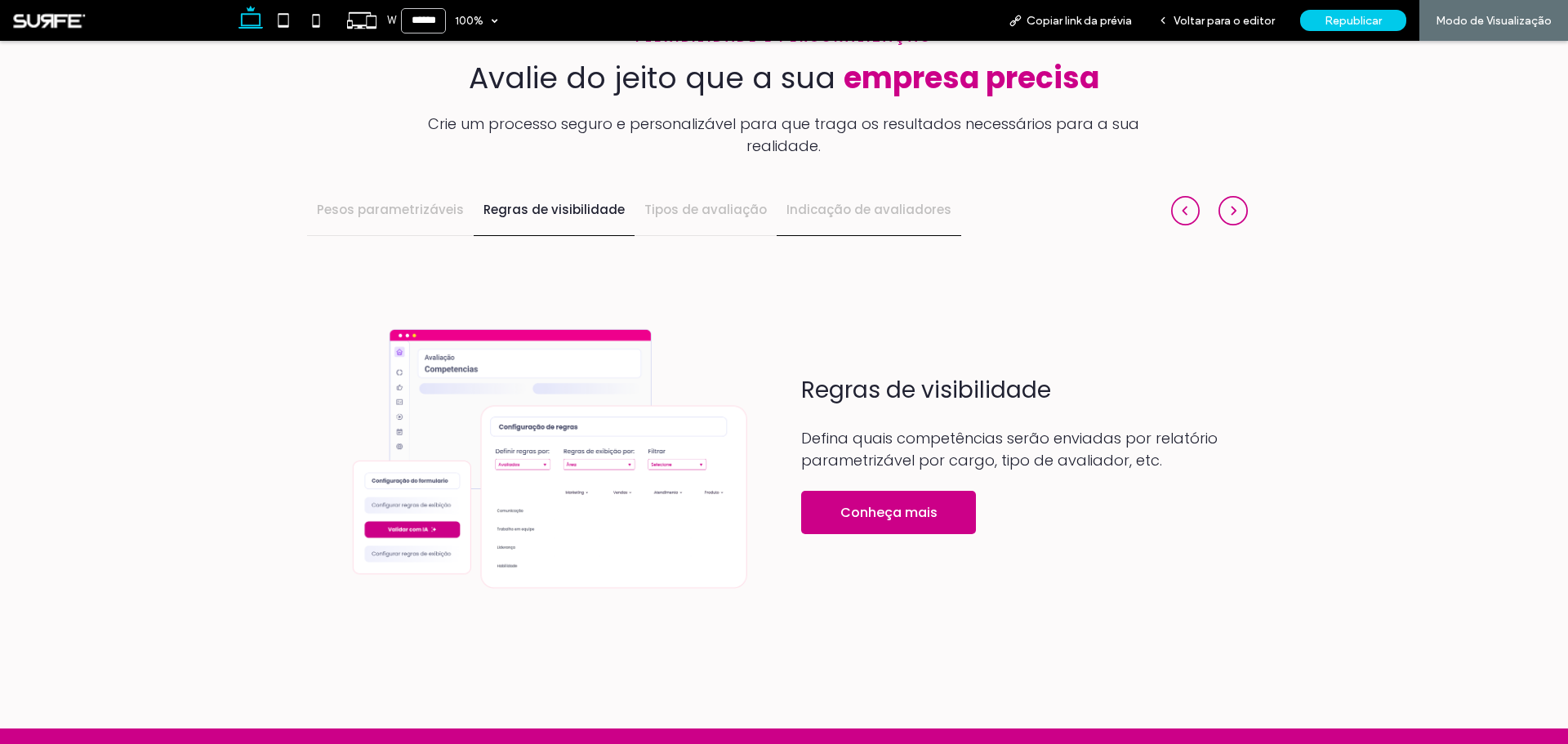
click at [803, 201] on h4 "Indicação de avaliadores" at bounding box center [869, 210] width 165 height 19
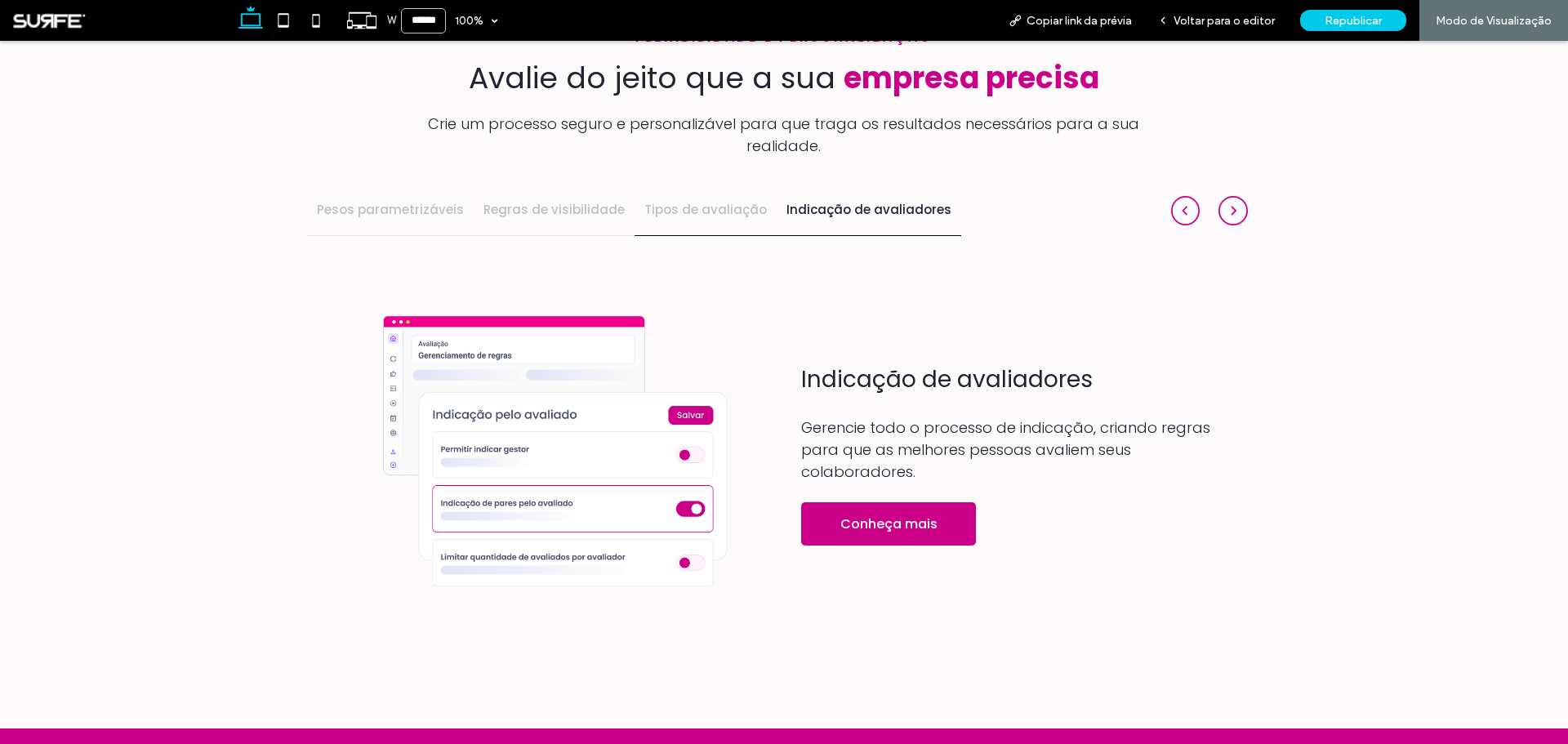
click at [665, 201] on h4 "Tipos de avaliação" at bounding box center [706, 210] width 123 height 19
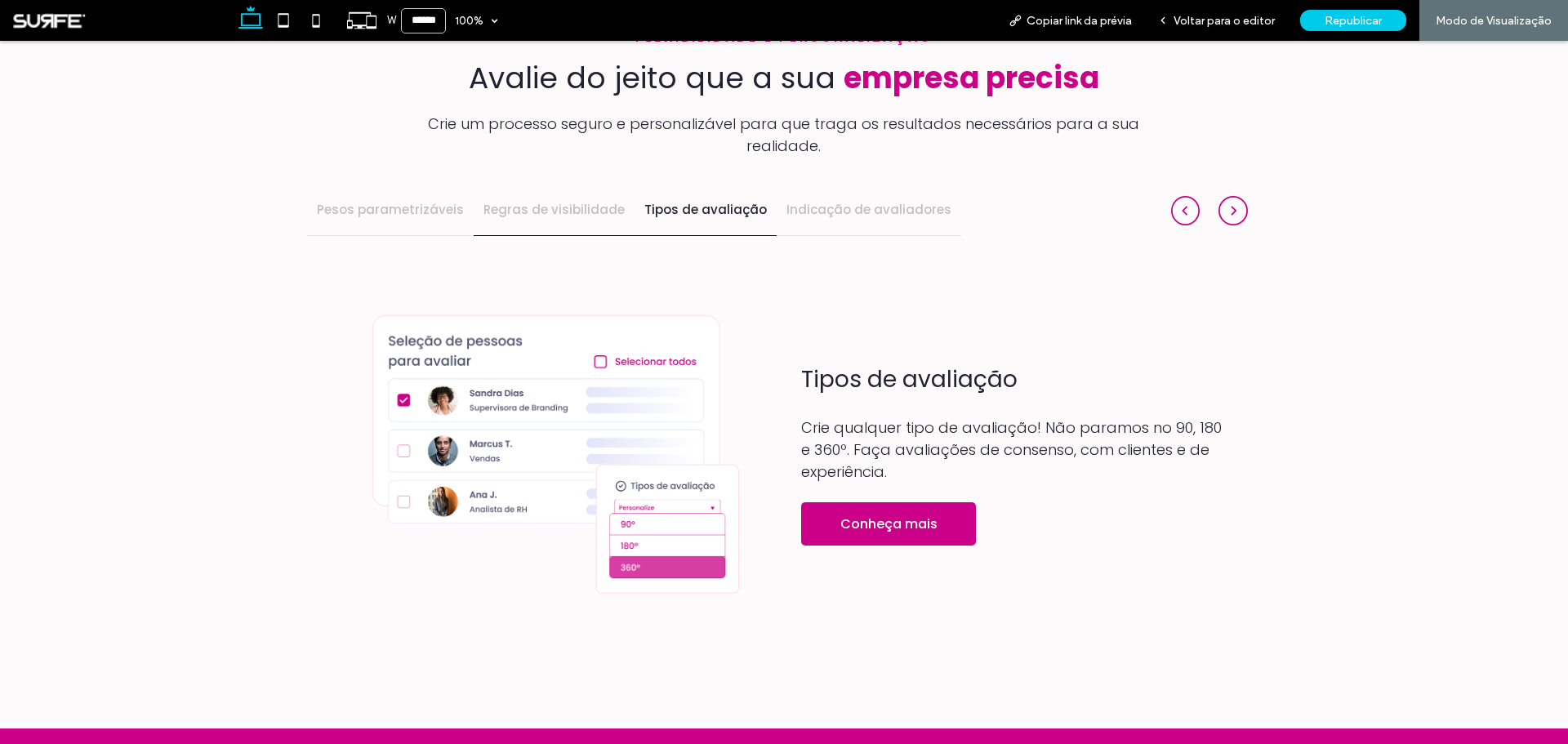
click at [565, 201] on h4 "Regras de visibilidade" at bounding box center [554, 210] width 141 height 19
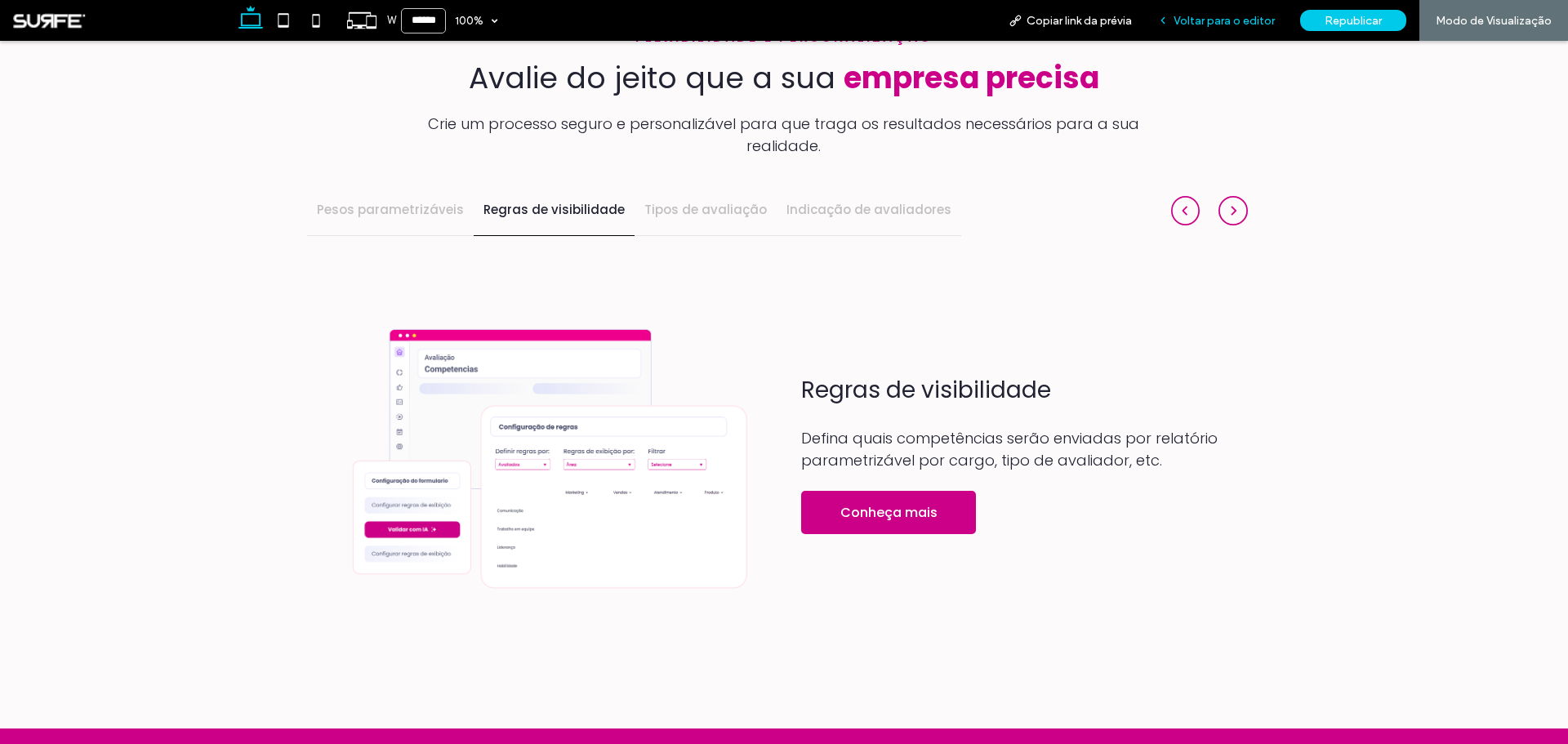
drag, startPoint x: 1200, startPoint y: 16, endPoint x: 869, endPoint y: 119, distance: 346.7
click at [1200, 16] on span "Voltar para o editor" at bounding box center [1224, 20] width 101 height 14
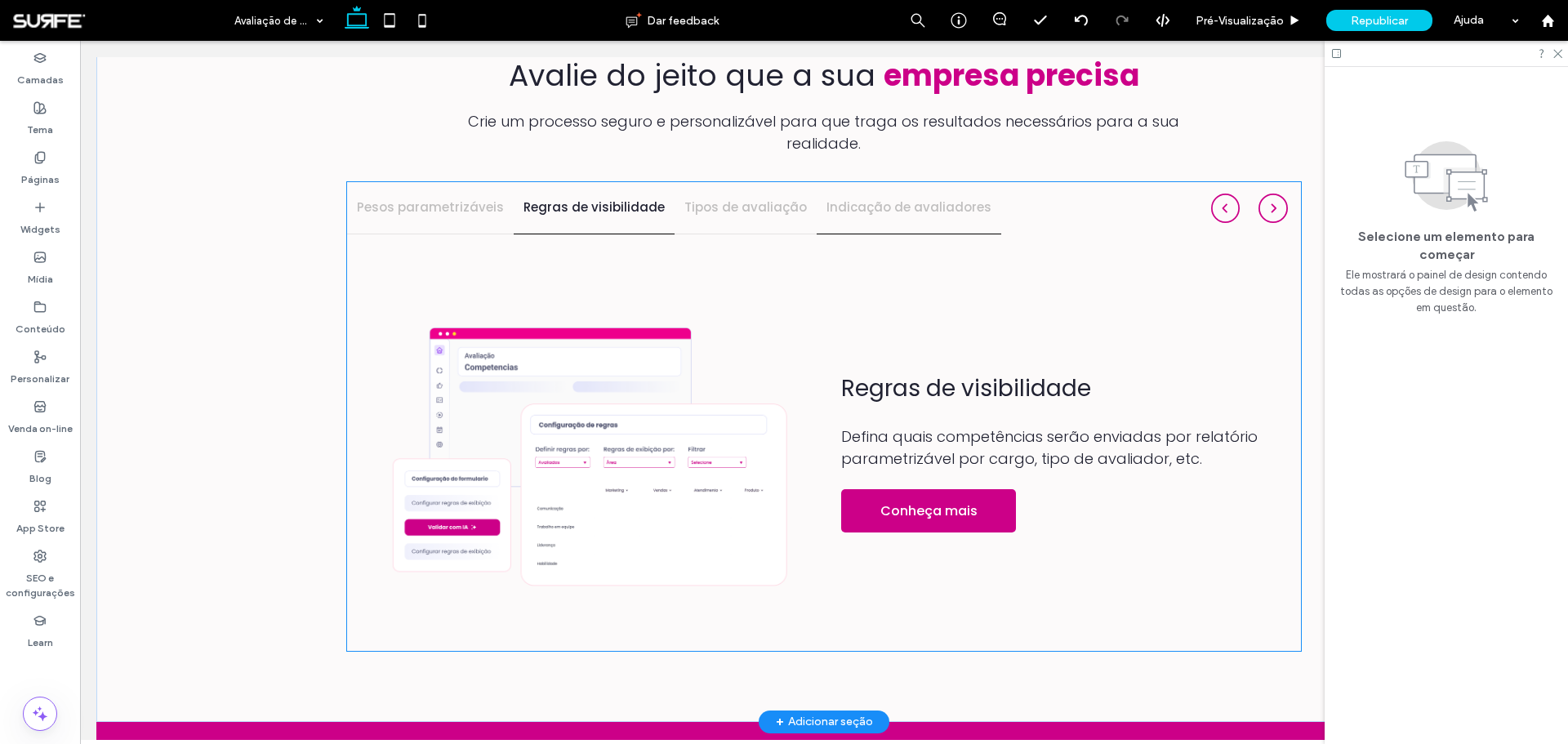
scroll to position [1535, 0]
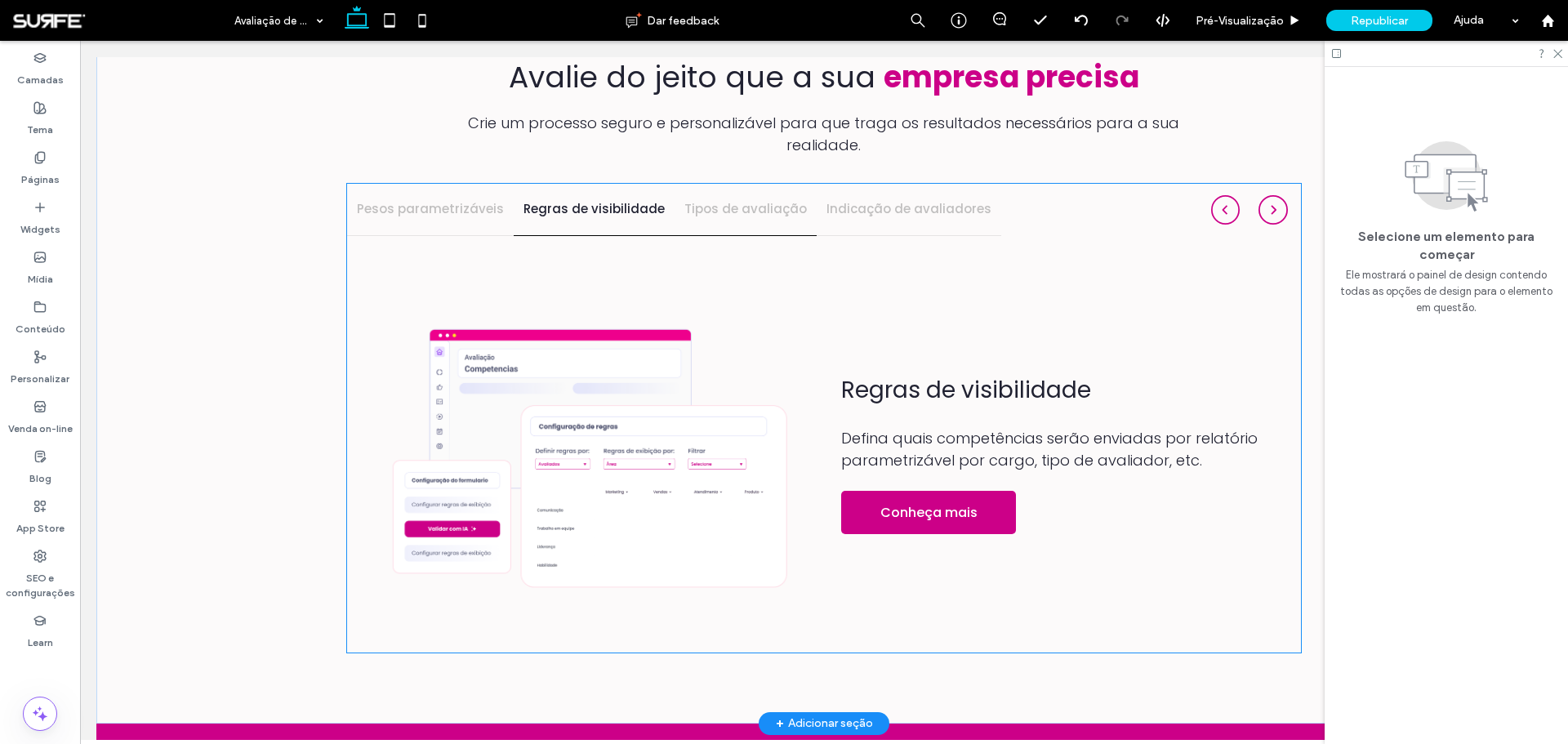
click at [734, 200] on h4 "Tipos de avaliação" at bounding box center [745, 209] width 123 height 19
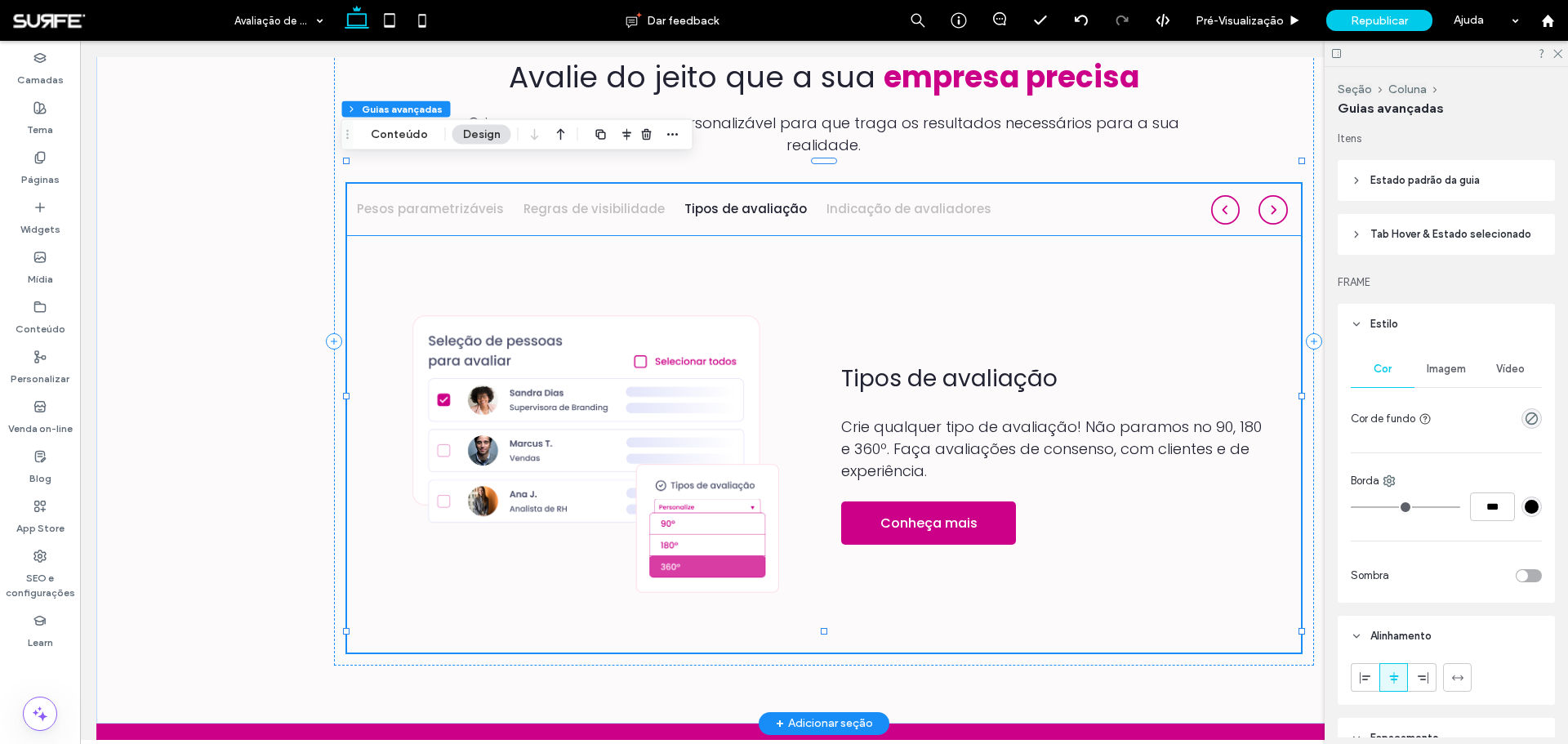
click at [648, 432] on img at bounding box center [596, 454] width 421 height 321
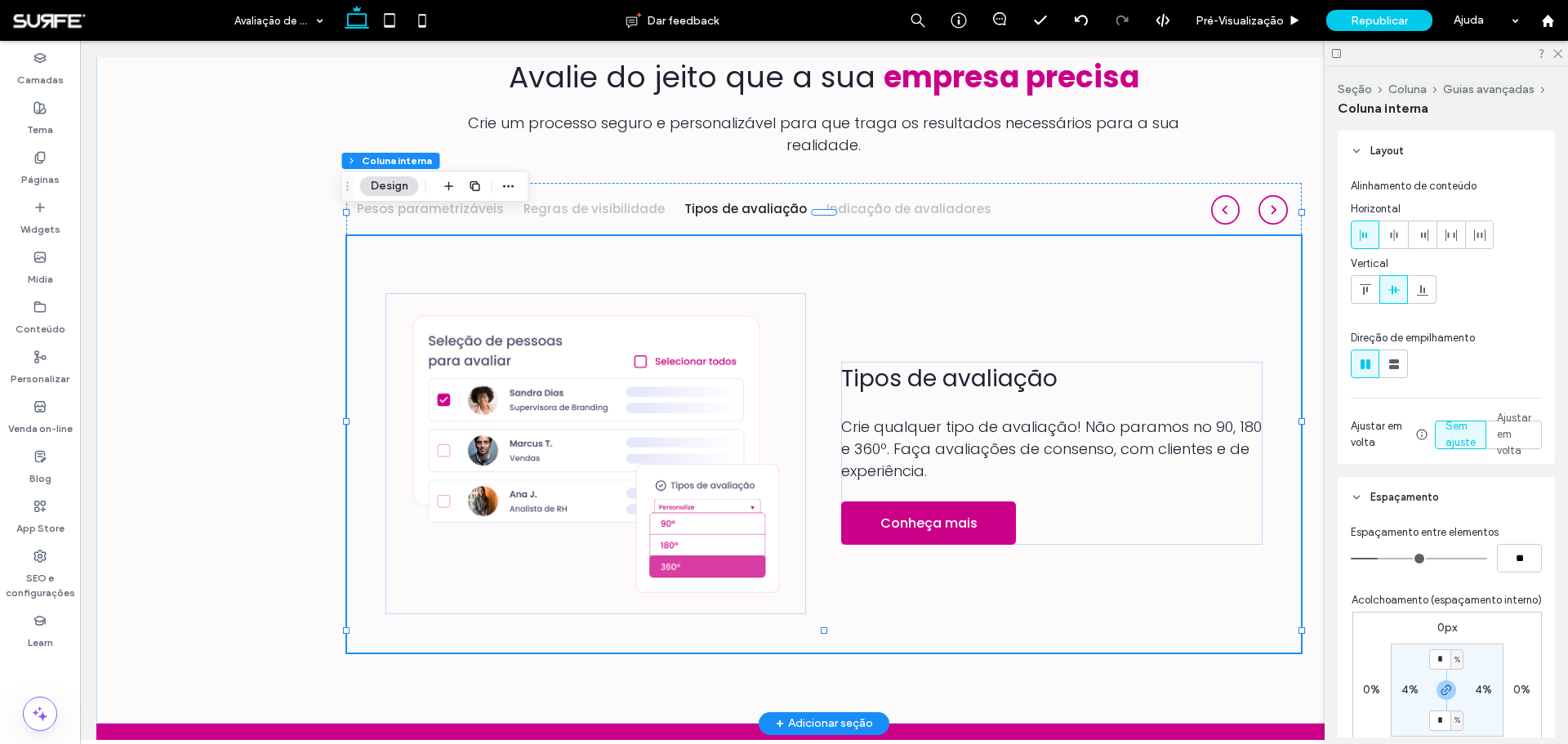
click at [648, 432] on img at bounding box center [596, 454] width 421 height 321
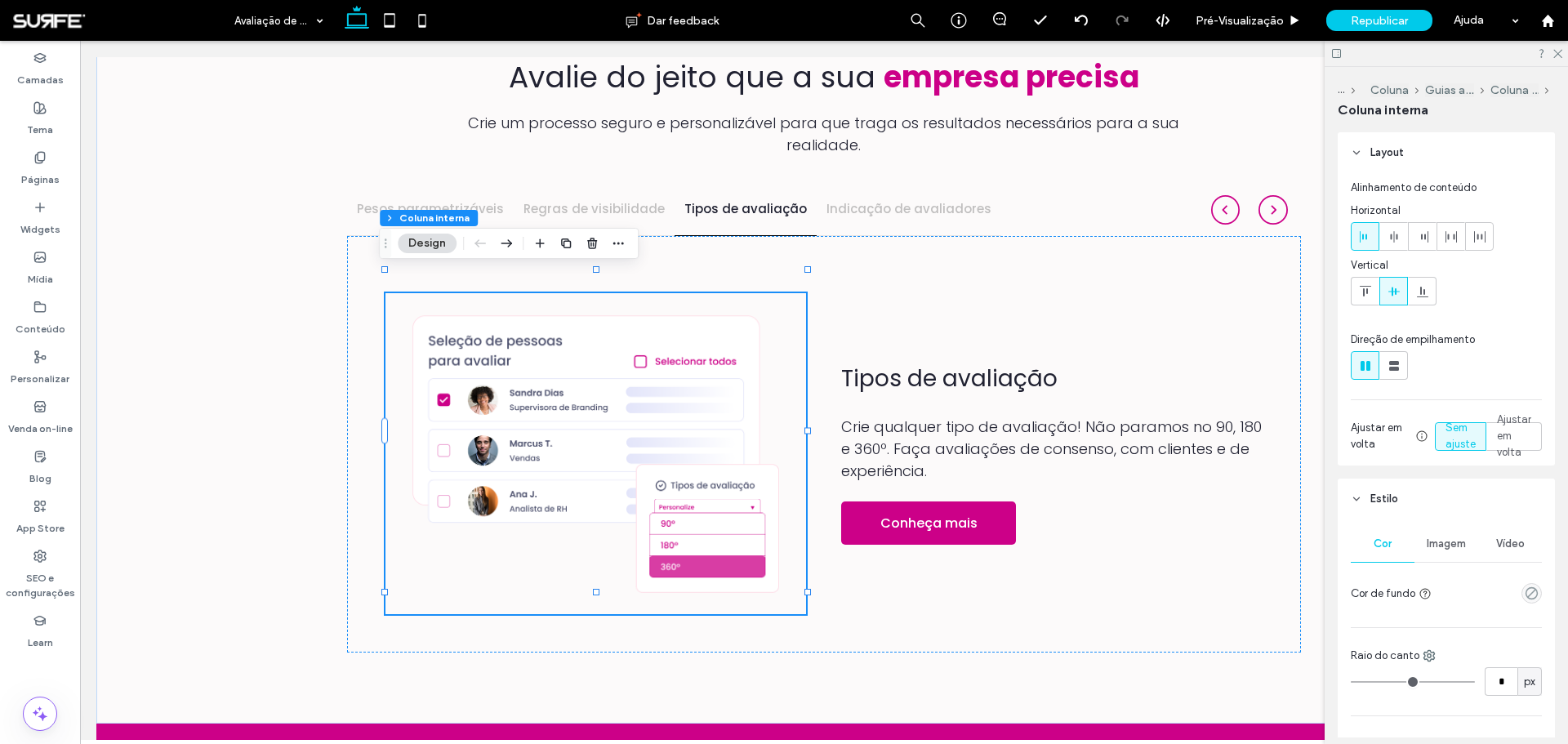
click at [434, 252] on button "Design" at bounding box center [426, 243] width 58 height 20
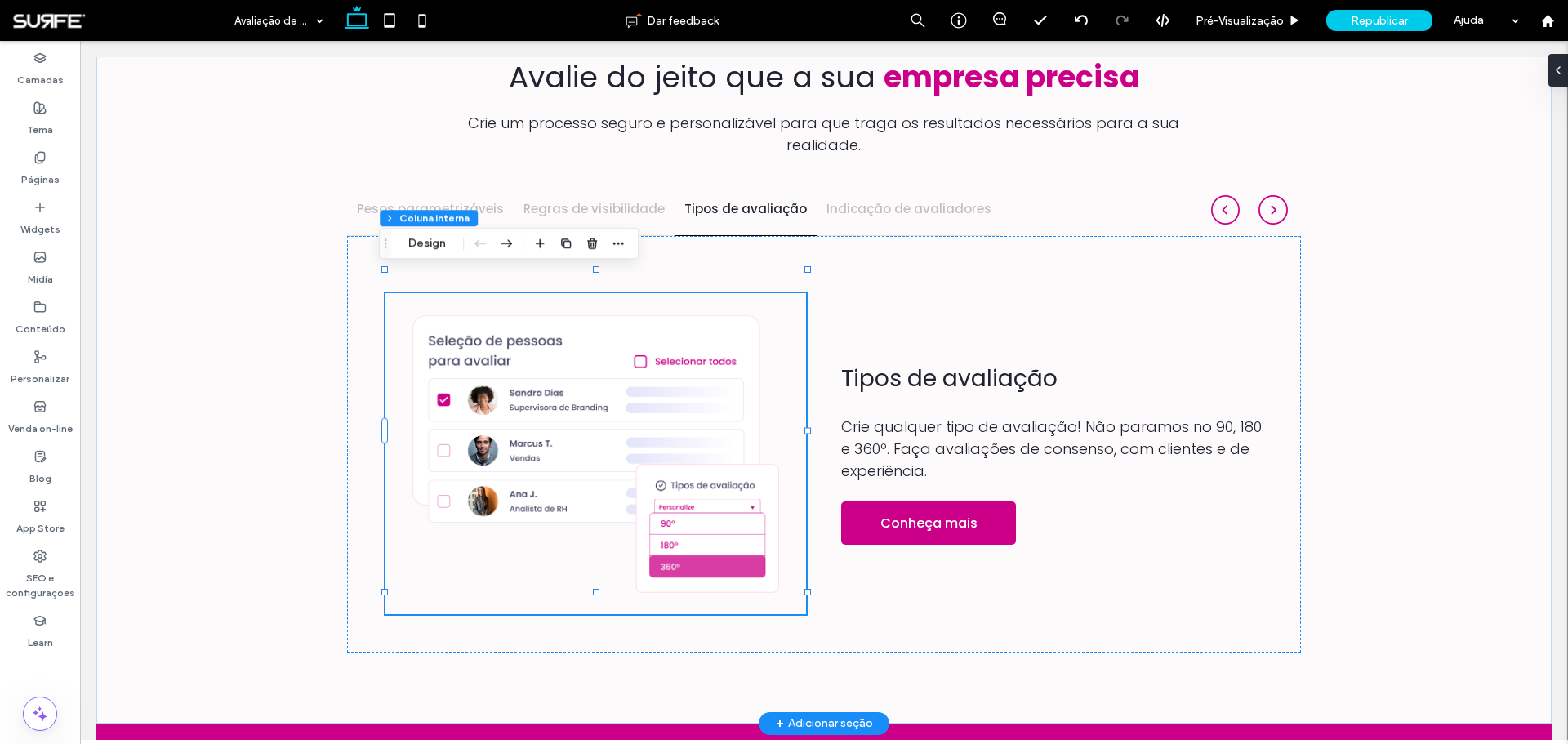
click at [503, 353] on img at bounding box center [596, 454] width 421 height 321
click at [449, 239] on button "Gerenciar imagem" at bounding box center [458, 243] width 121 height 20
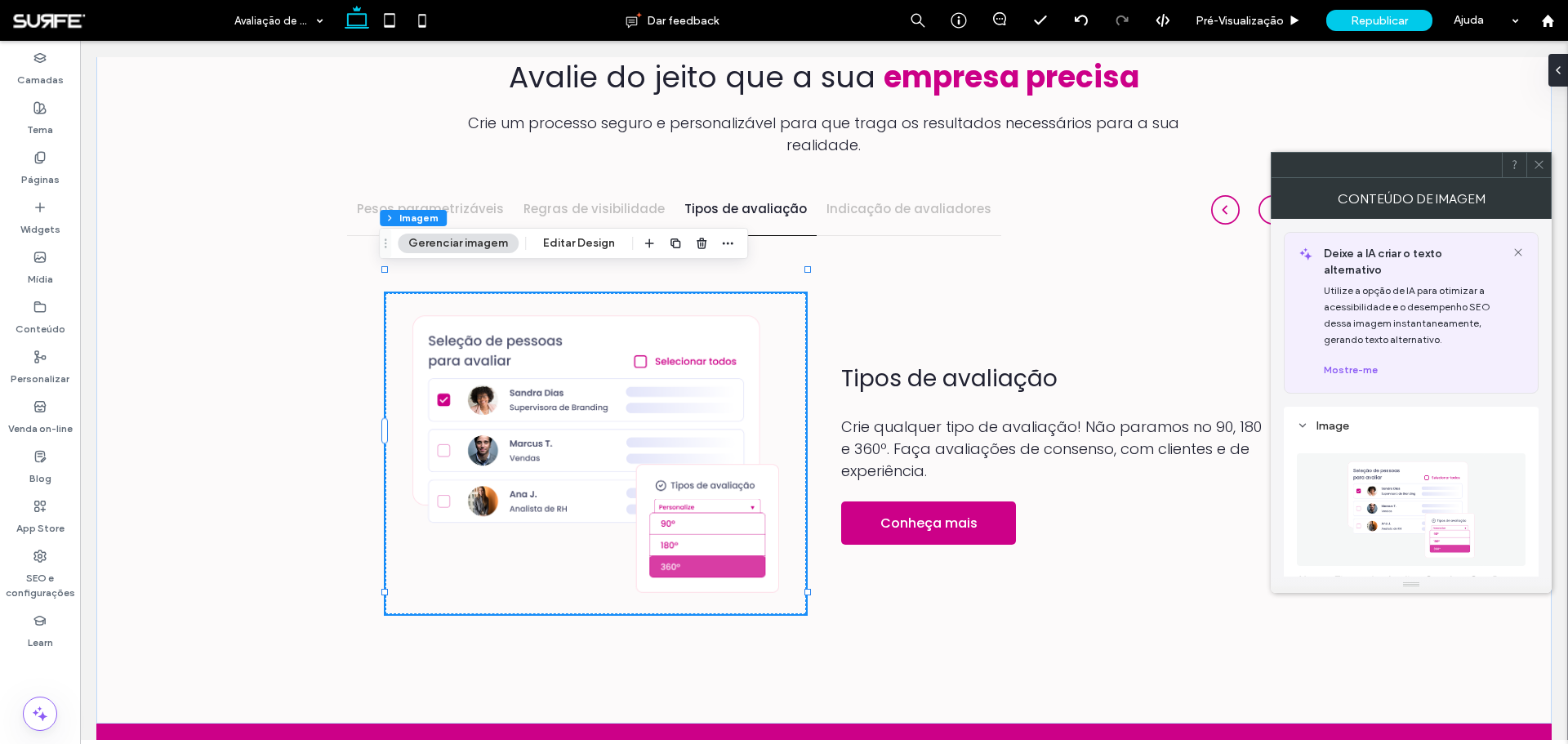
click at [1394, 499] on figure at bounding box center [1411, 509] width 228 height 112
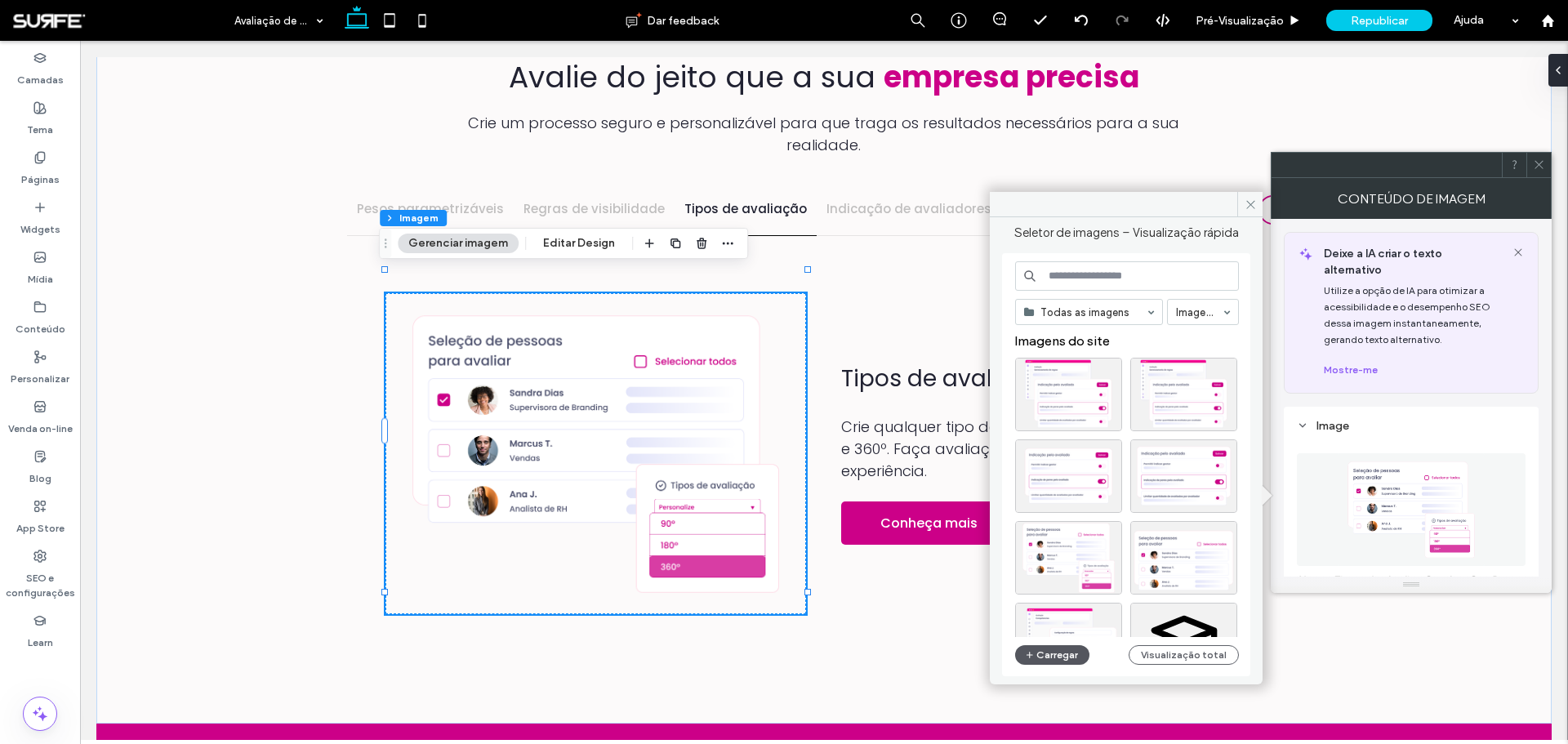
click at [1052, 659] on button "Carregar" at bounding box center [1052, 655] width 74 height 20
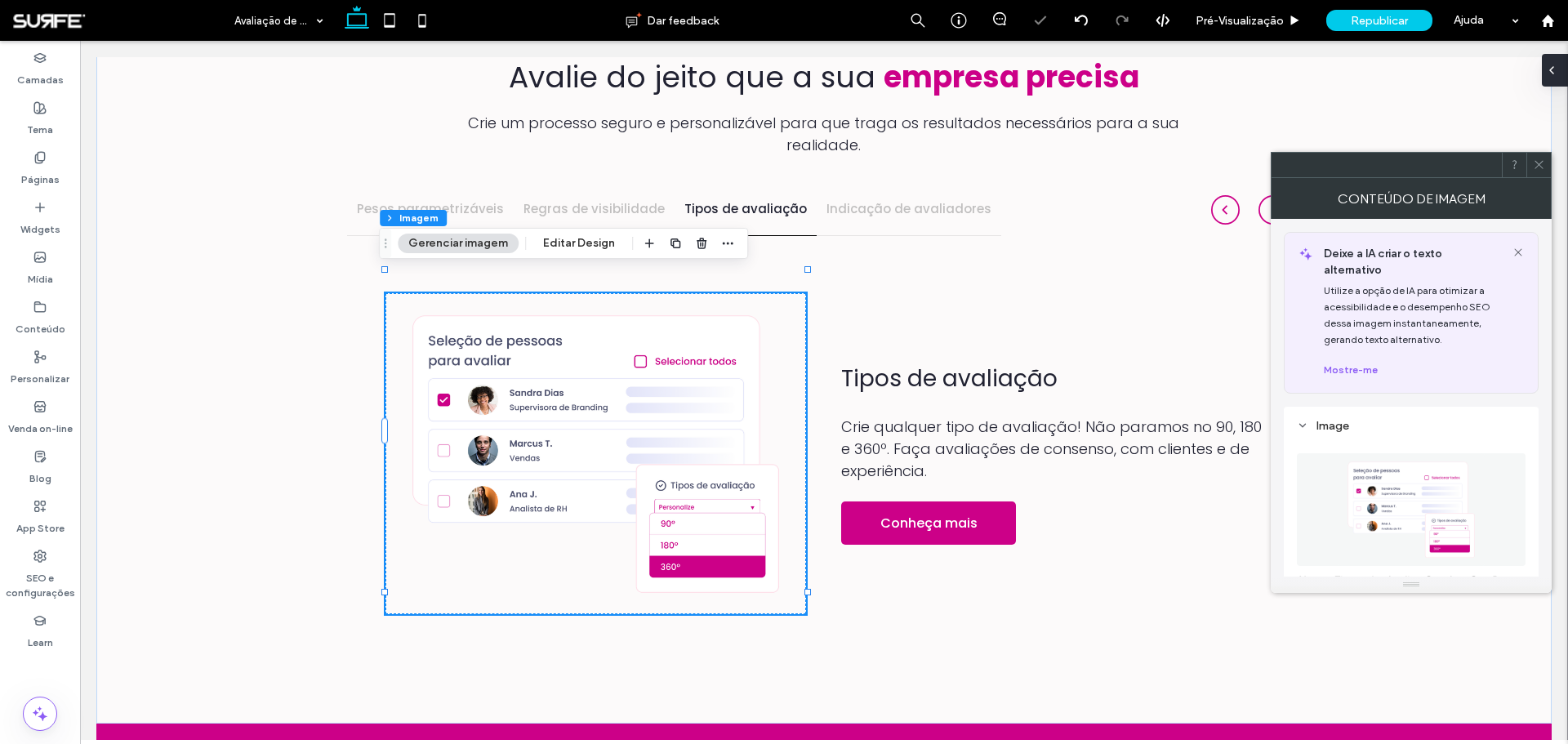
click at [1553, 65] on icon at bounding box center [1551, 71] width 13 height 13
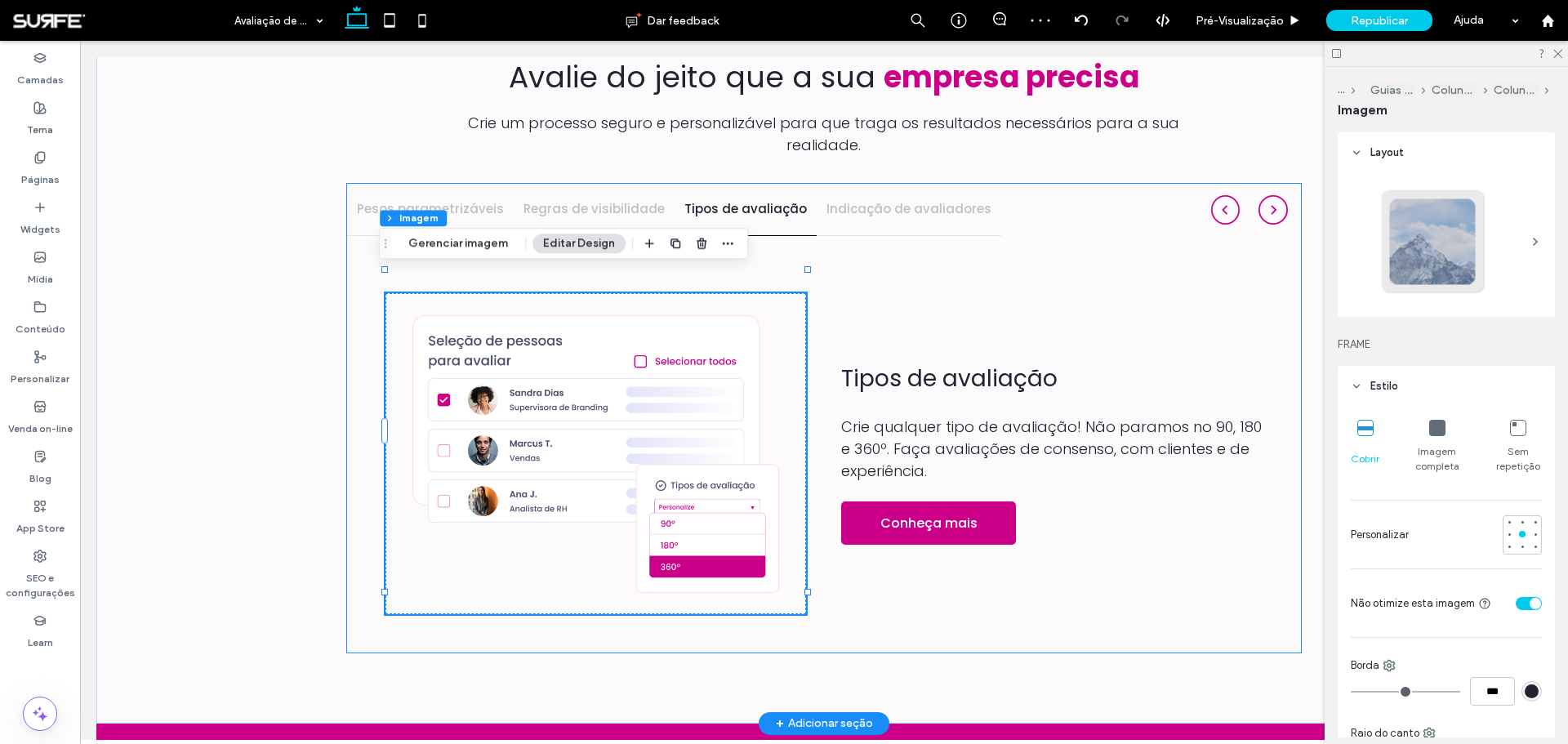
click at [585, 200] on h4 "Regras de visibilidade" at bounding box center [594, 209] width 141 height 19
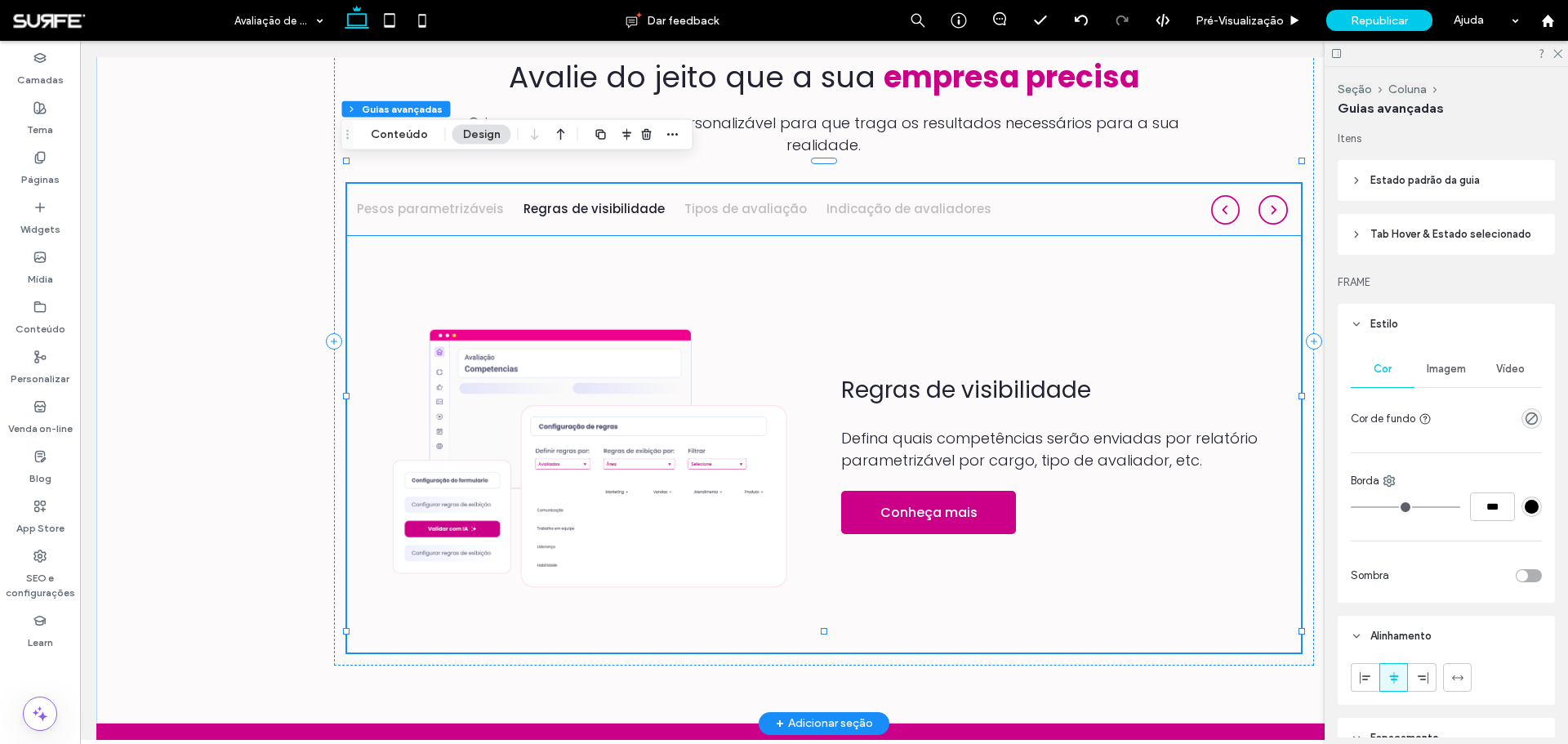
click at [591, 383] on img at bounding box center [596, 454] width 421 height 321
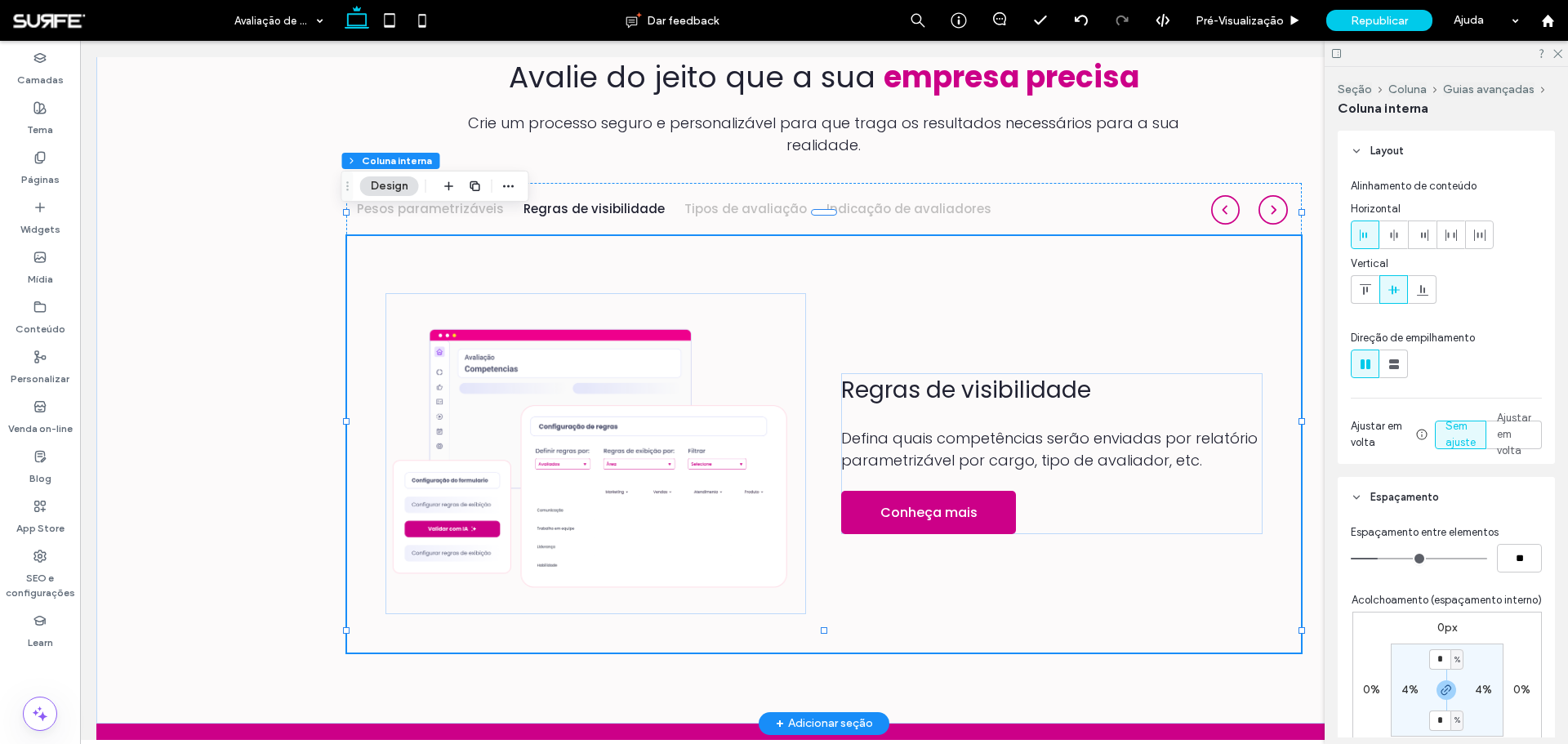
click at [591, 383] on img at bounding box center [596, 454] width 421 height 321
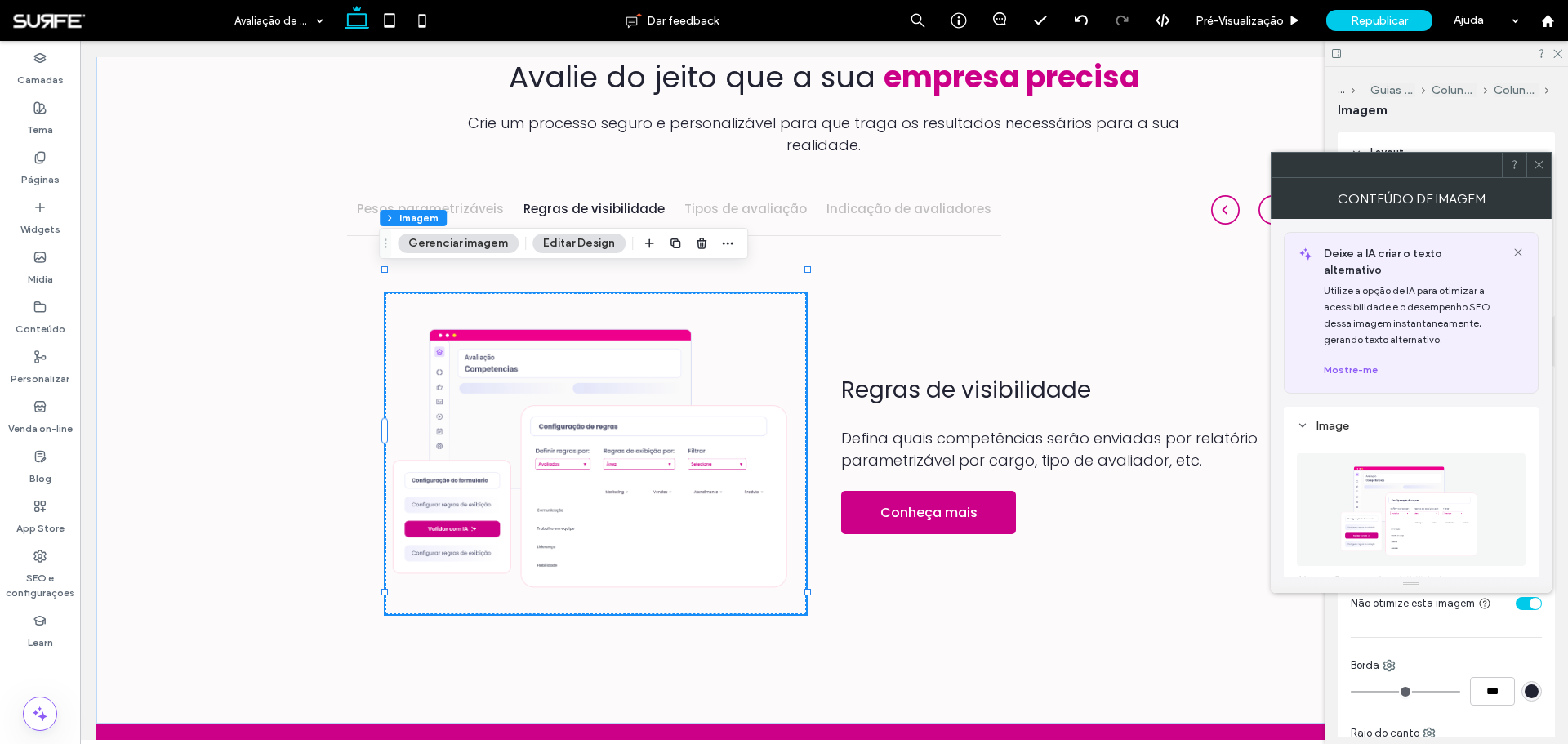
click at [1390, 487] on img at bounding box center [1411, 509] width 147 height 112
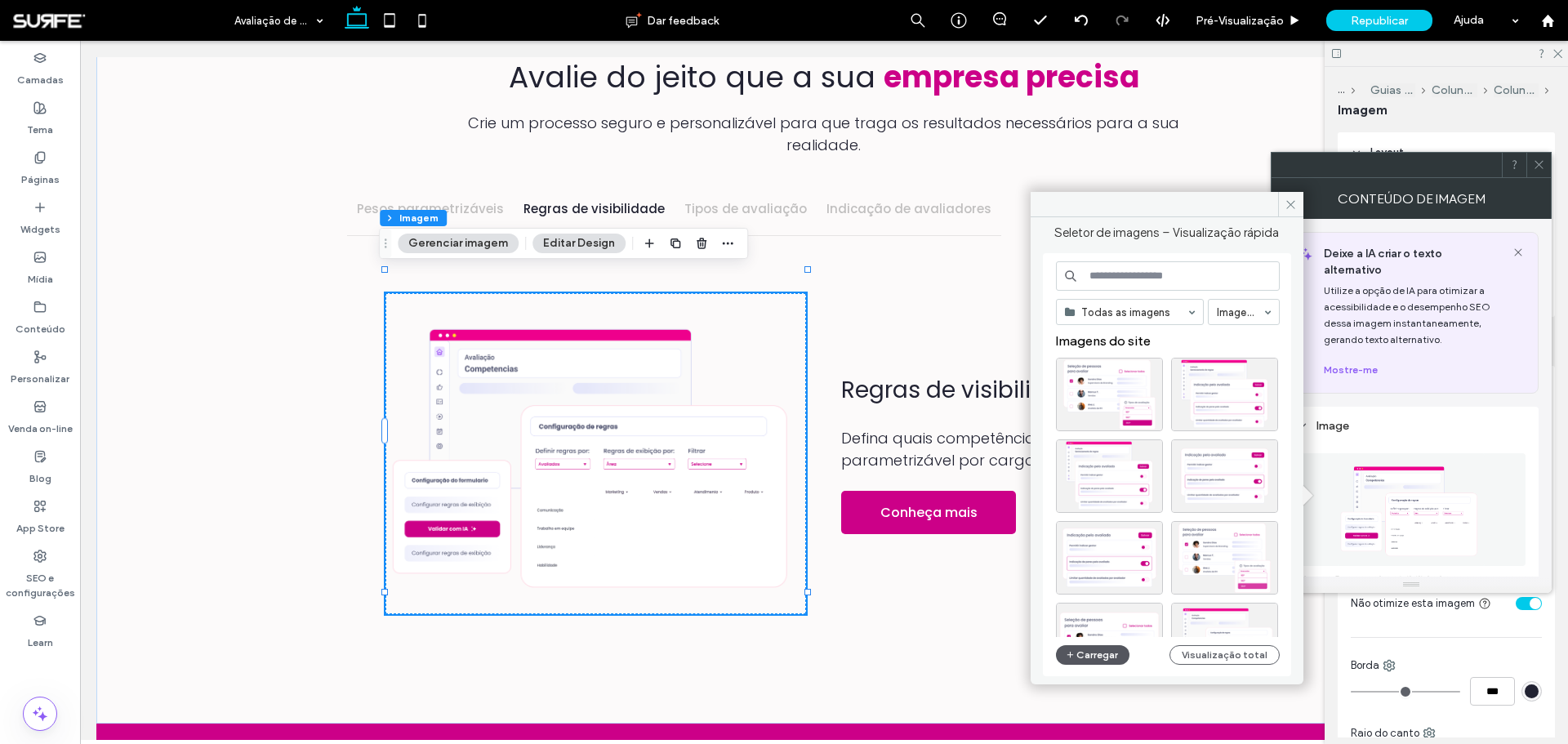
click at [1114, 655] on button "Carregar" at bounding box center [1093, 655] width 74 height 20
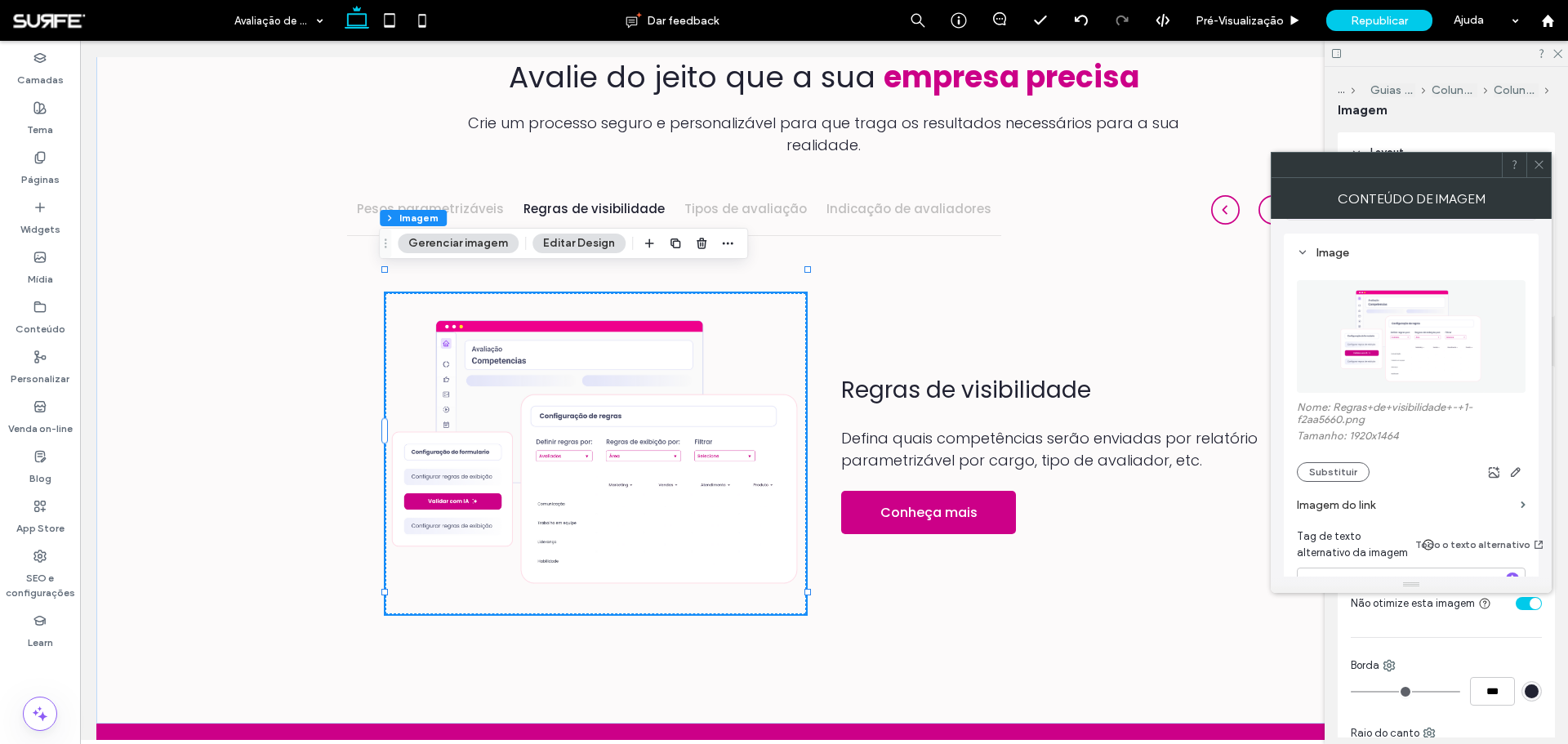
scroll to position [245, 0]
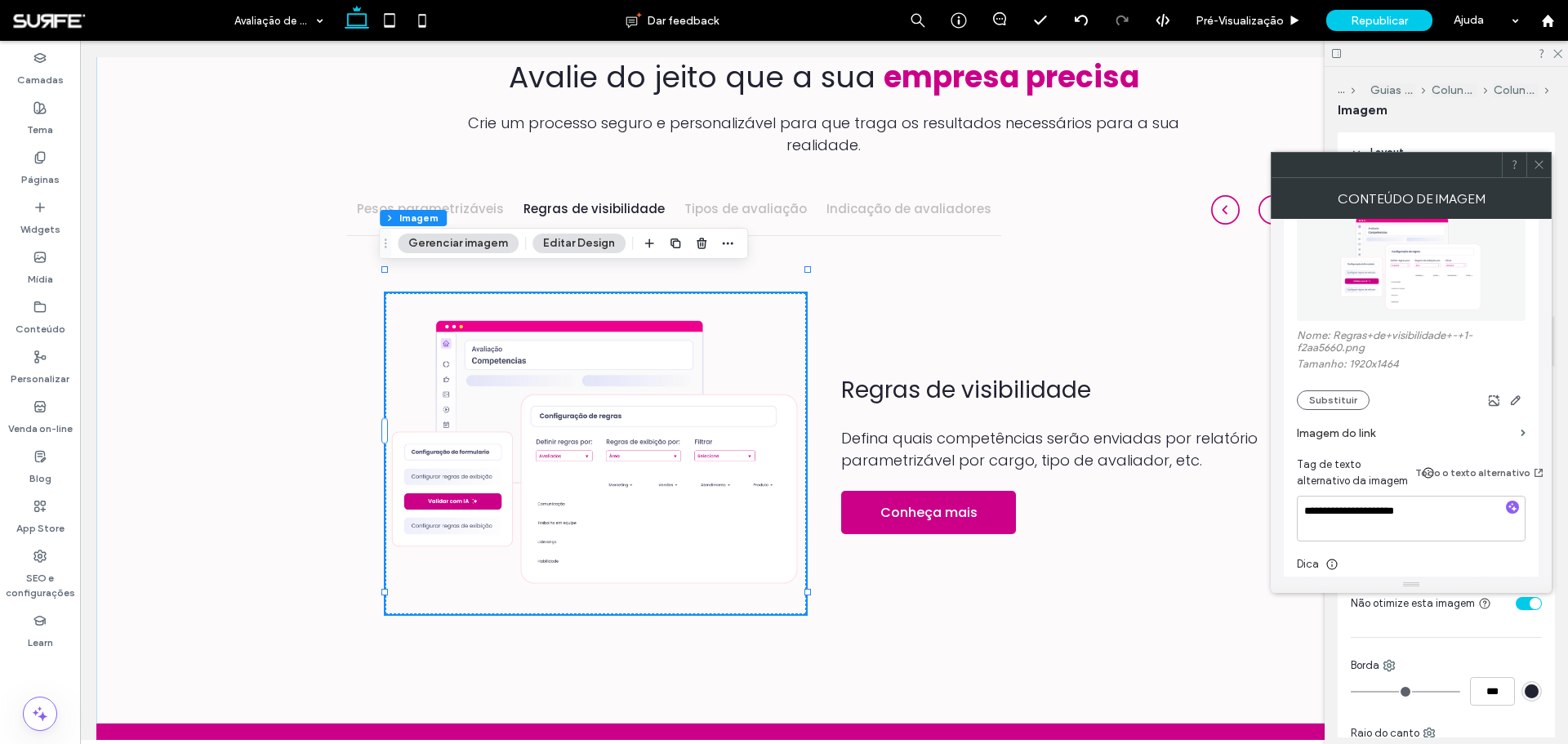
click at [1546, 163] on div at bounding box center [1538, 164] width 24 height 24
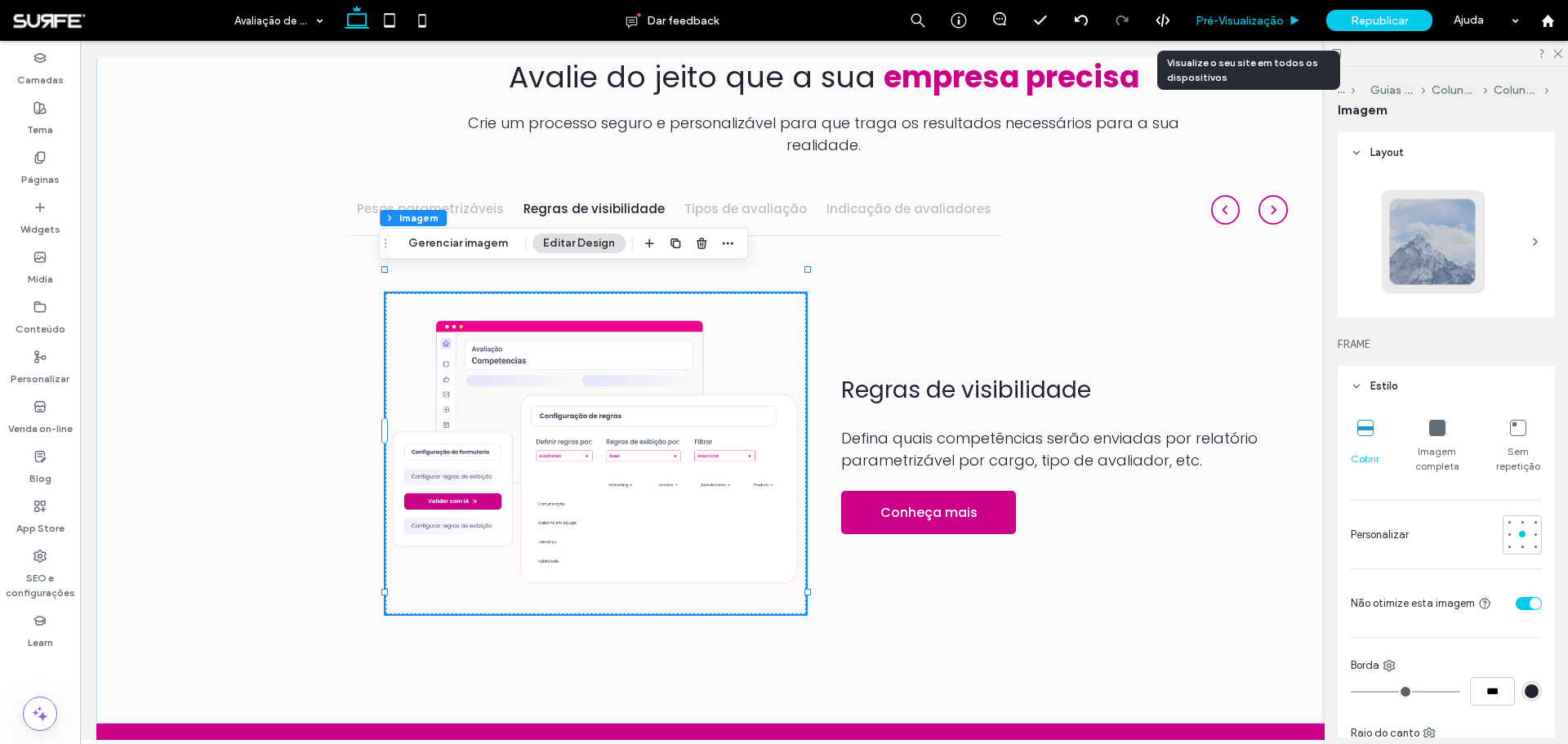
click at [1242, 14] on span "Pré-Visualizaçāo" at bounding box center [1239, 20] width 88 height 14
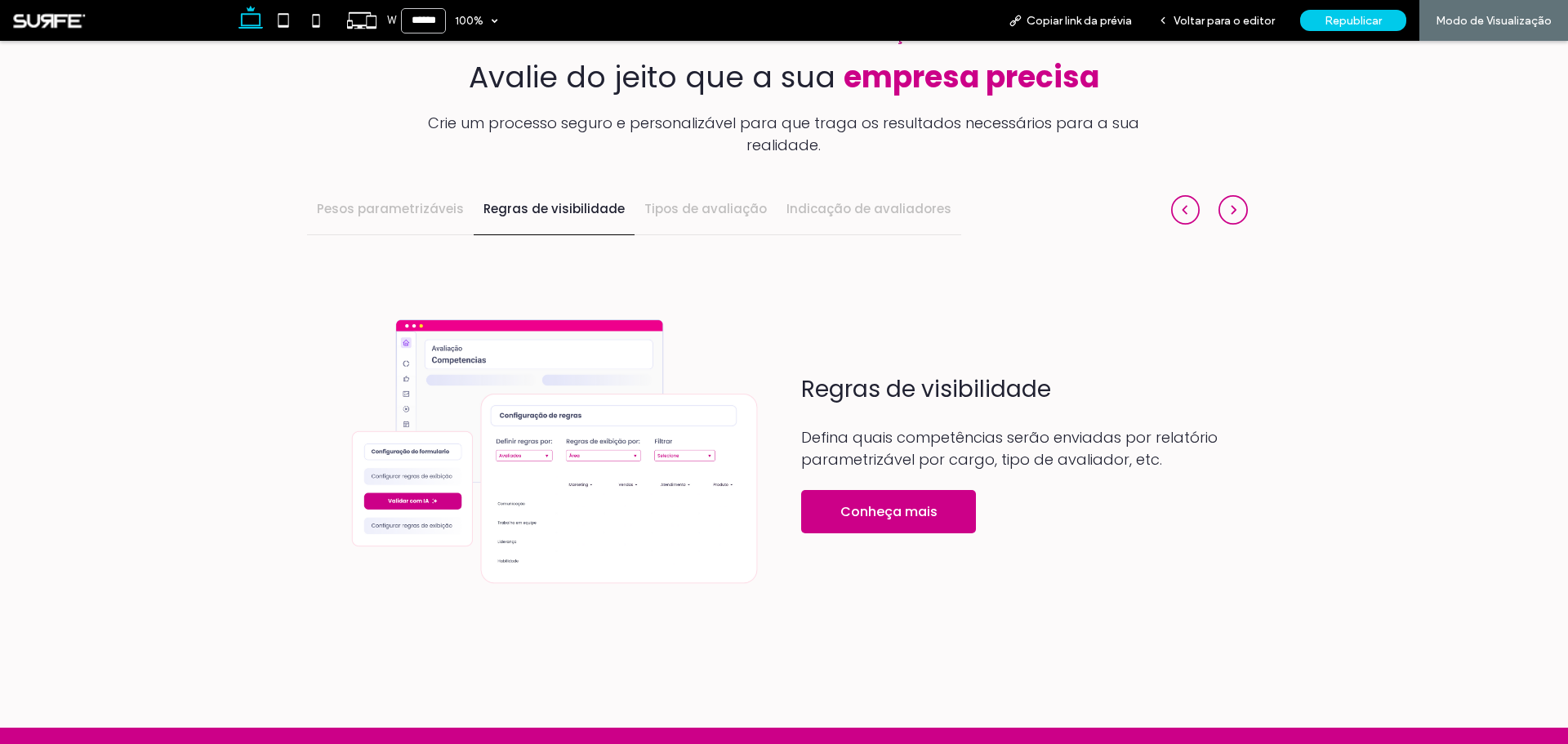
scroll to position [1541, 0]
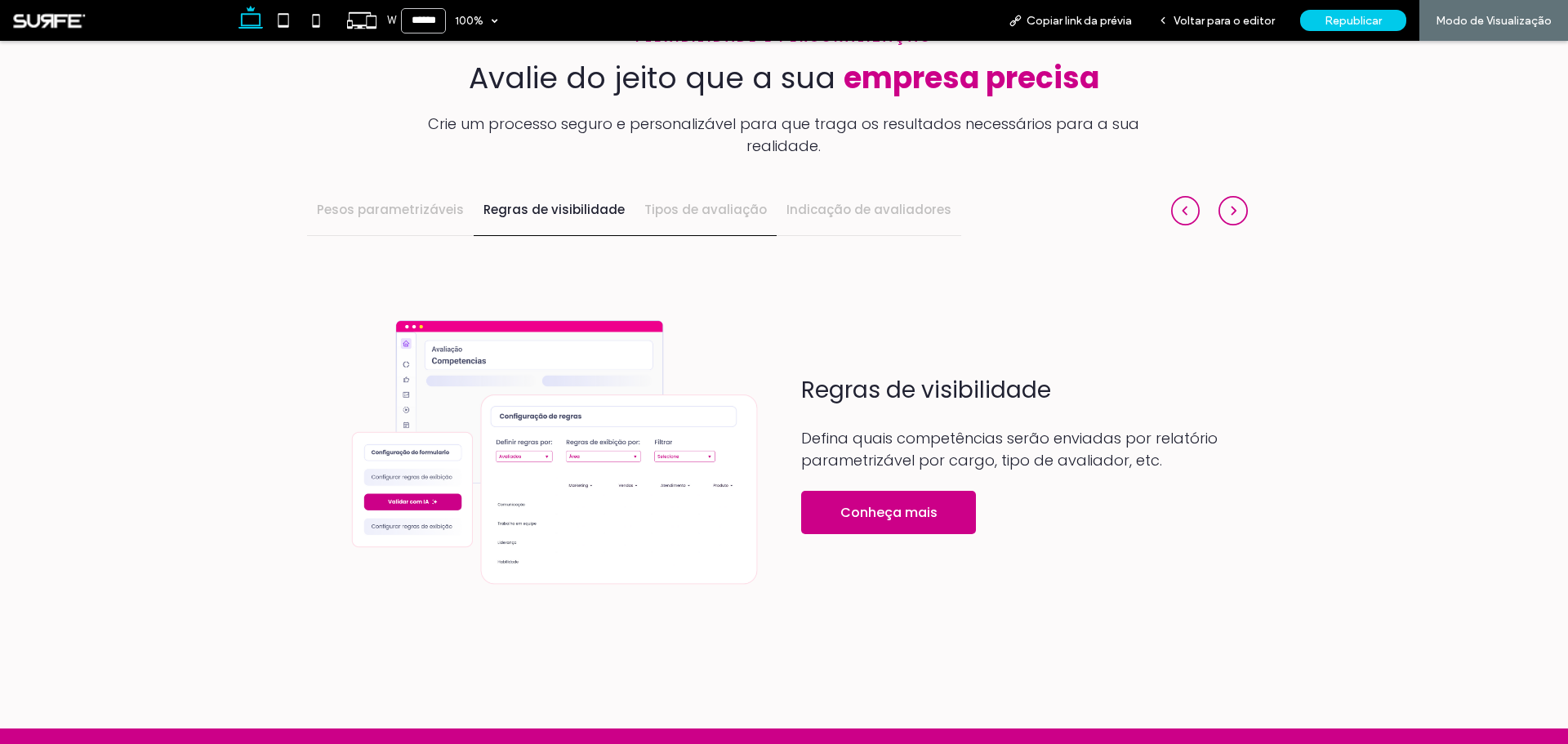
click at [696, 201] on h4 "Tipos de avaliação" at bounding box center [706, 210] width 123 height 19
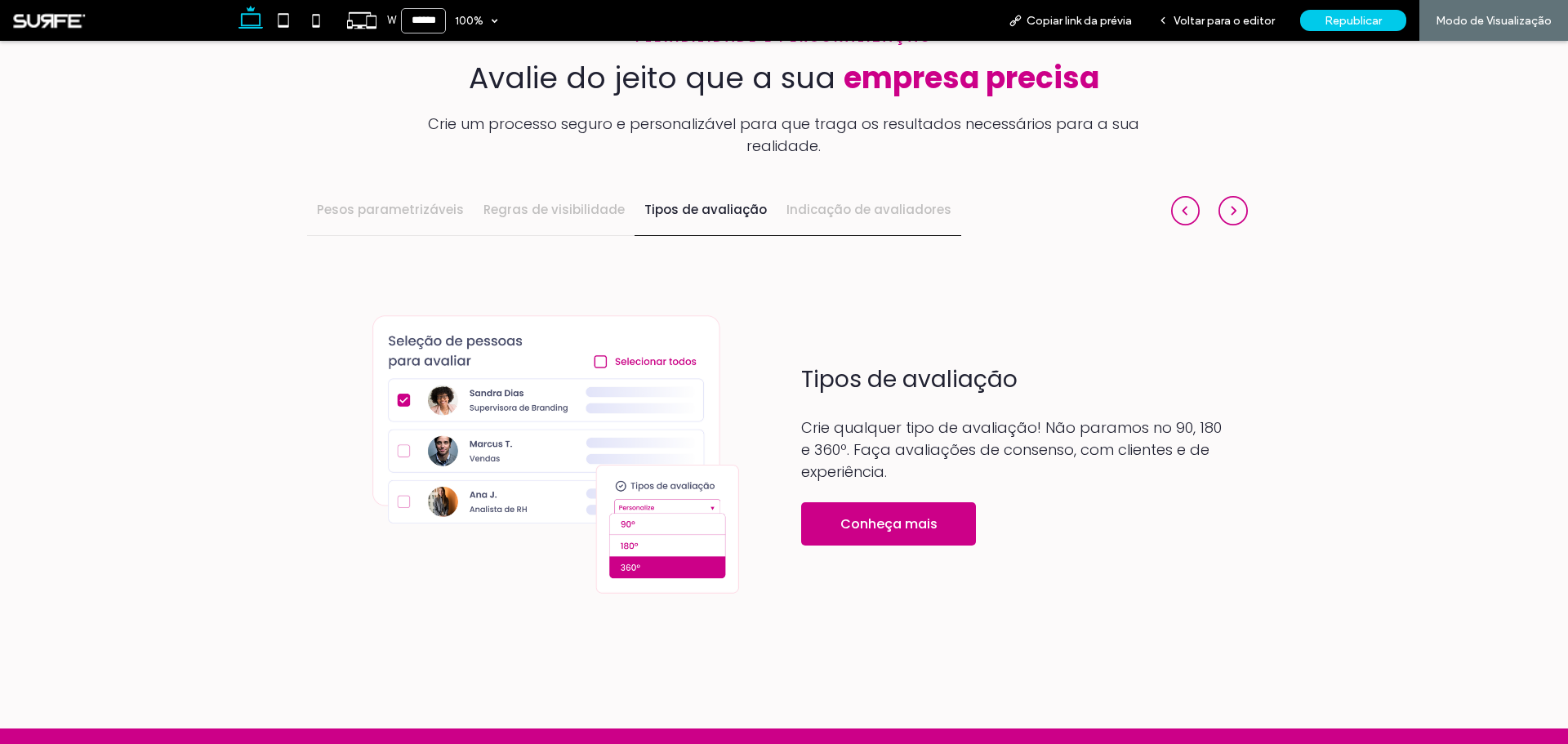
click at [843, 201] on h4 "Indicação de avaliadores" at bounding box center [869, 210] width 165 height 19
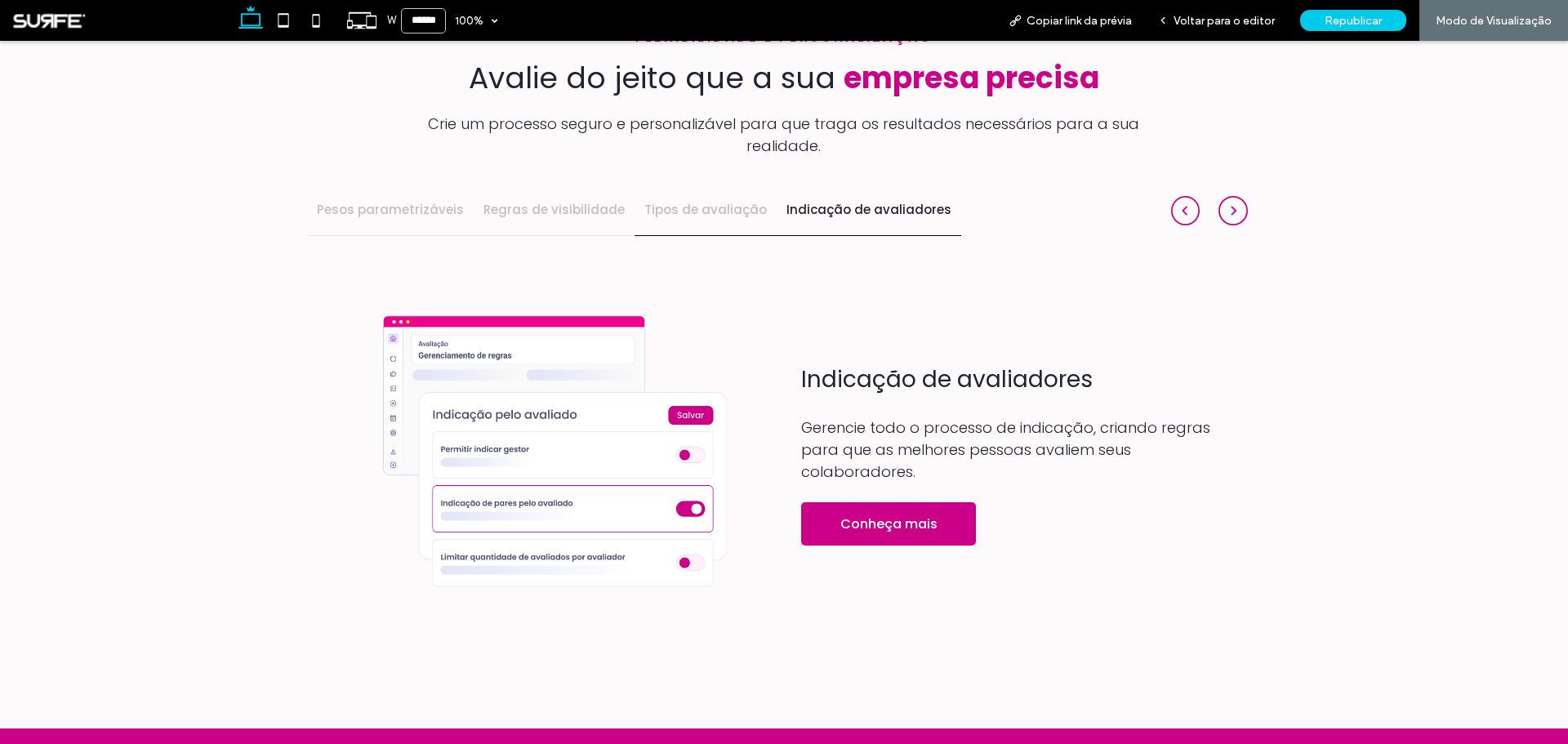
click at [680, 201] on h4 "Tipos de avaliação" at bounding box center [706, 210] width 123 height 19
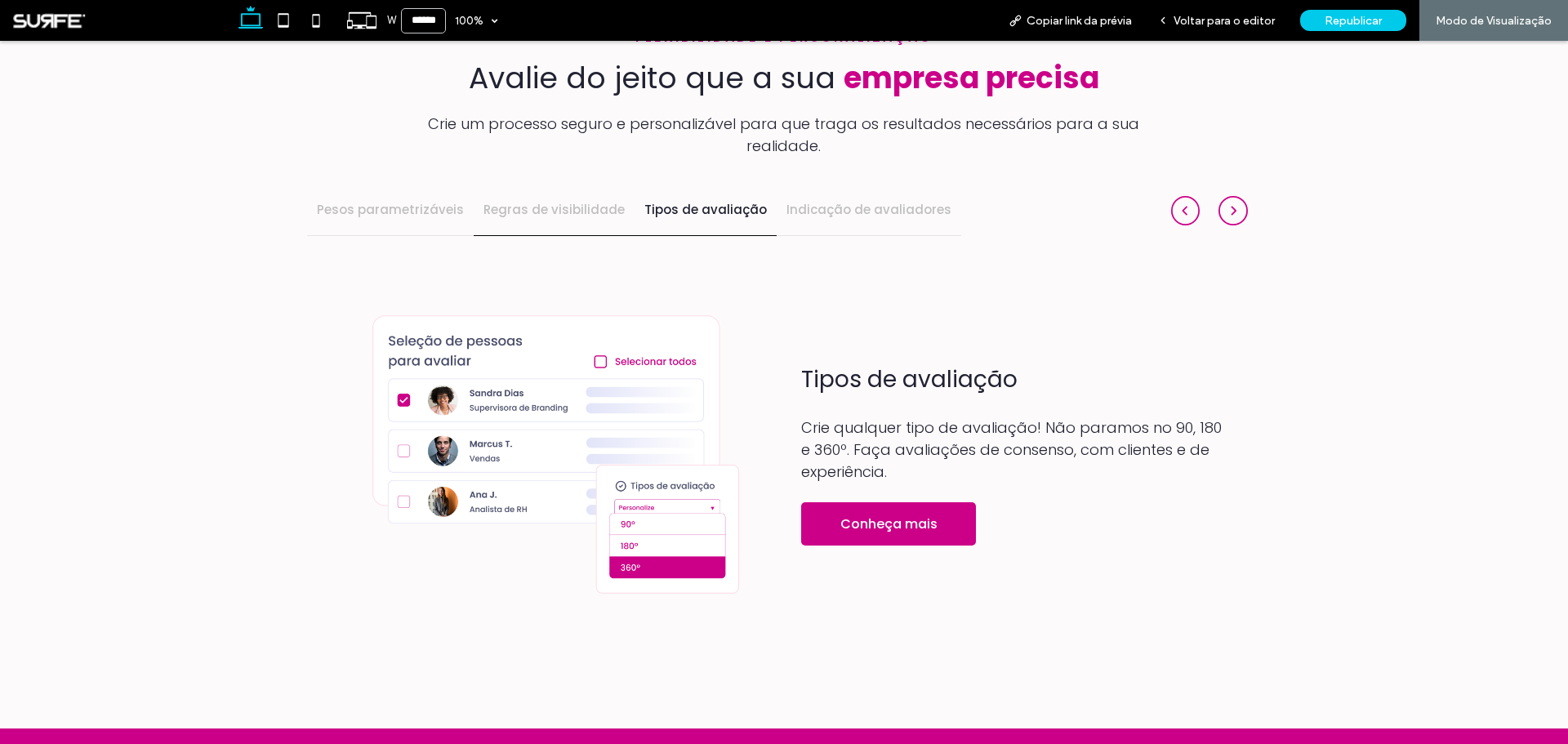
click at [550, 201] on h4 "Regras de visibilidade" at bounding box center [554, 210] width 141 height 19
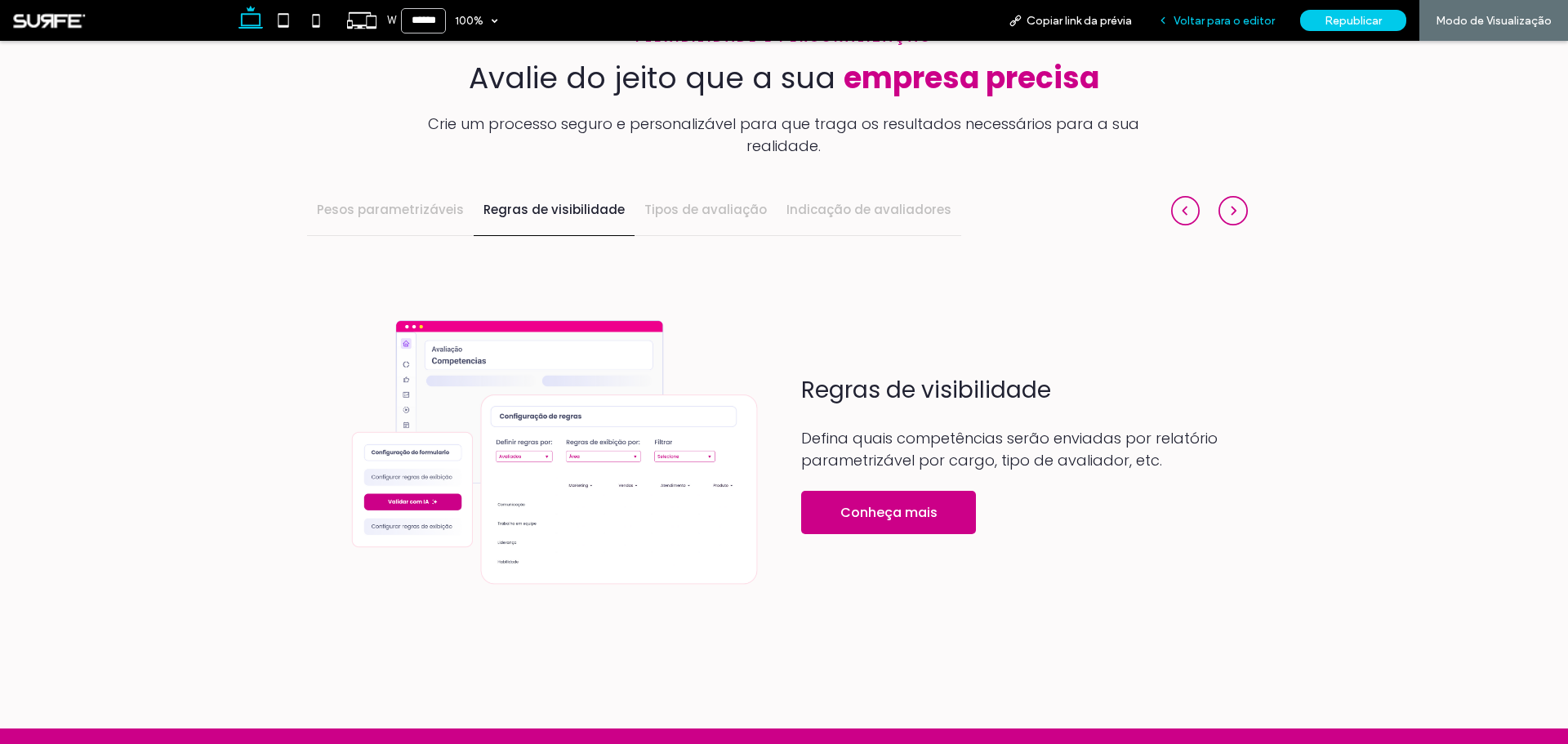
click at [1243, 26] on span "Voltar para o editor" at bounding box center [1224, 20] width 101 height 14
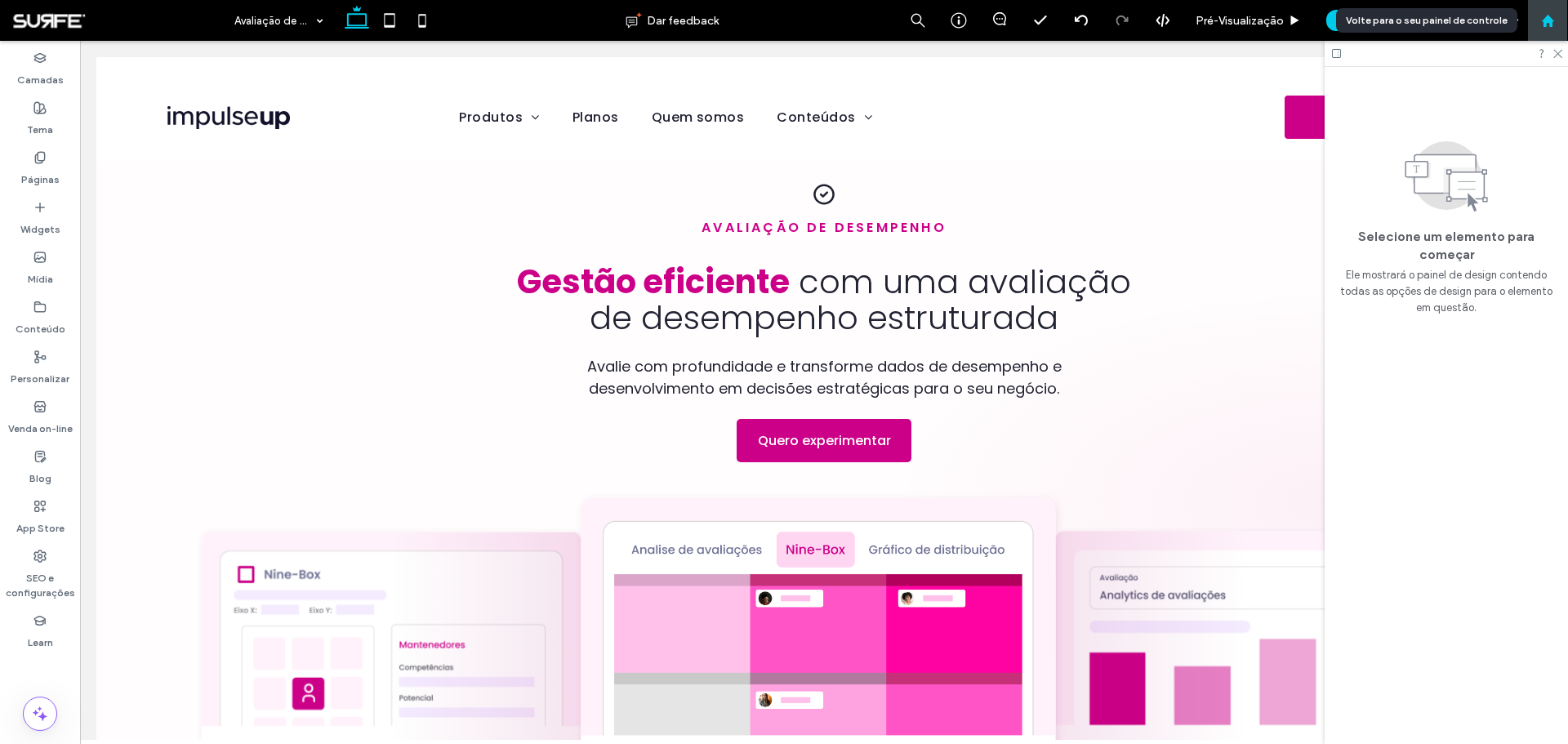
click at [1552, 23] on icon at bounding box center [1548, 20] width 14 height 14
